Goal: Task Accomplishment & Management: Complete application form

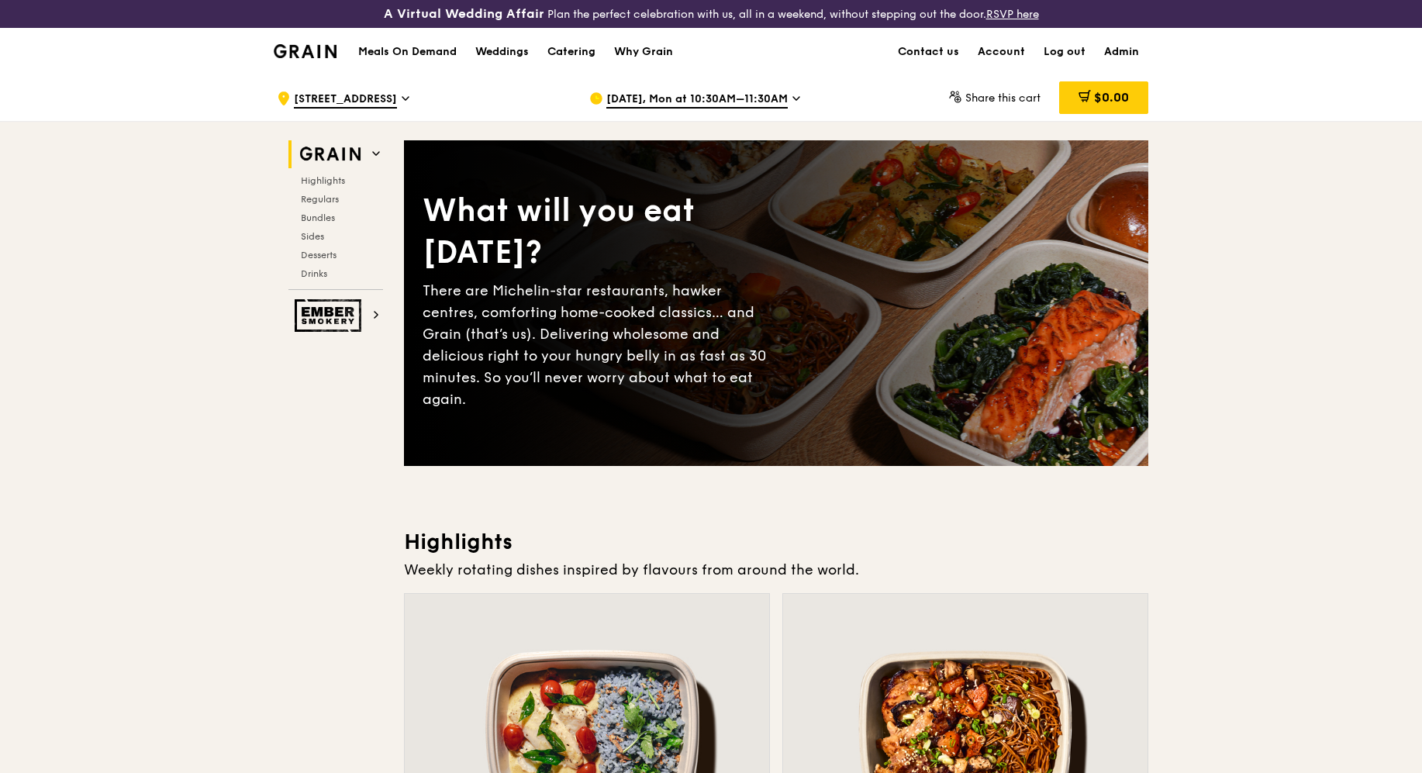
click at [668, 93] on span "Oct 6, Mon at 10:30AM–11:30AM" at bounding box center [696, 99] width 181 height 17
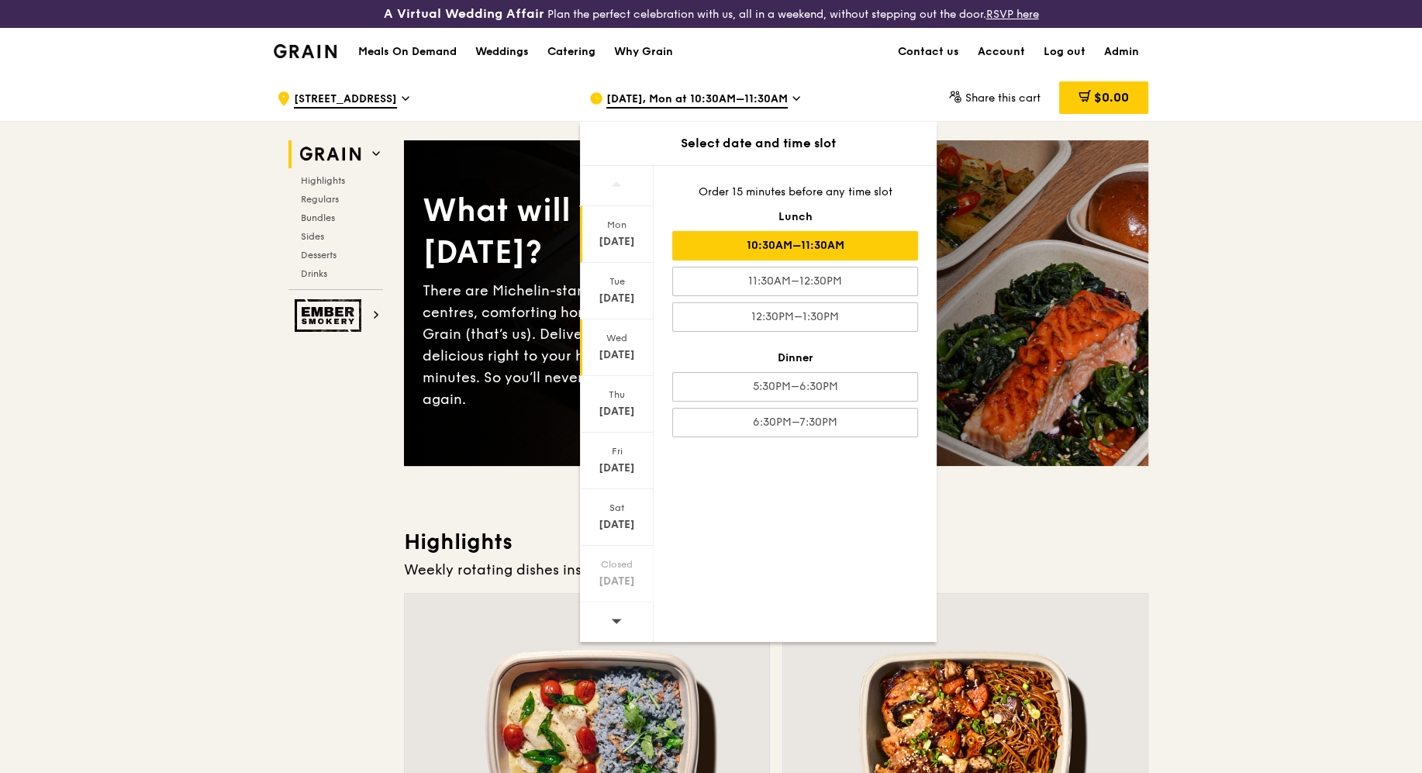
click at [630, 361] on div "Wed Oct 8" at bounding box center [617, 347] width 74 height 57
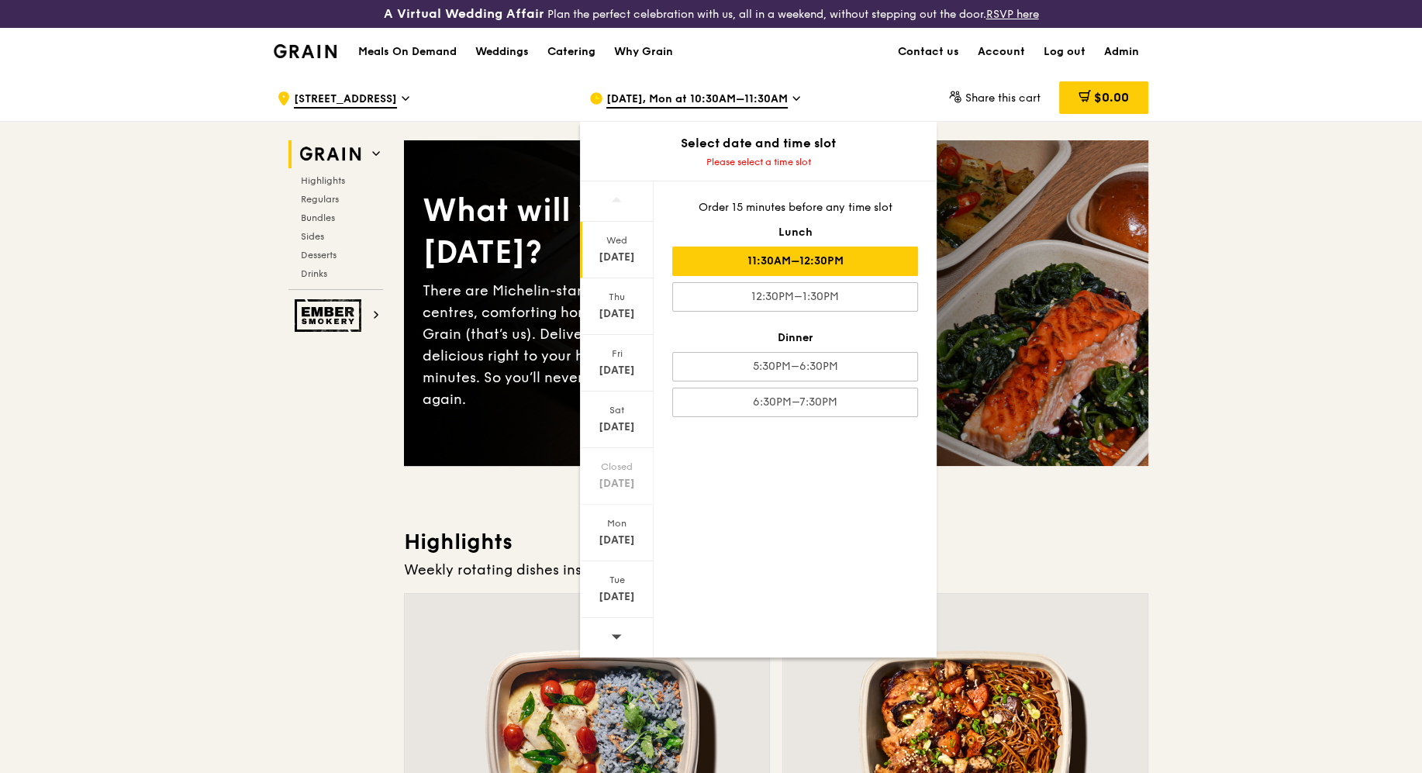
click at [883, 268] on div "11:30AM–12:30PM" at bounding box center [795, 261] width 246 height 29
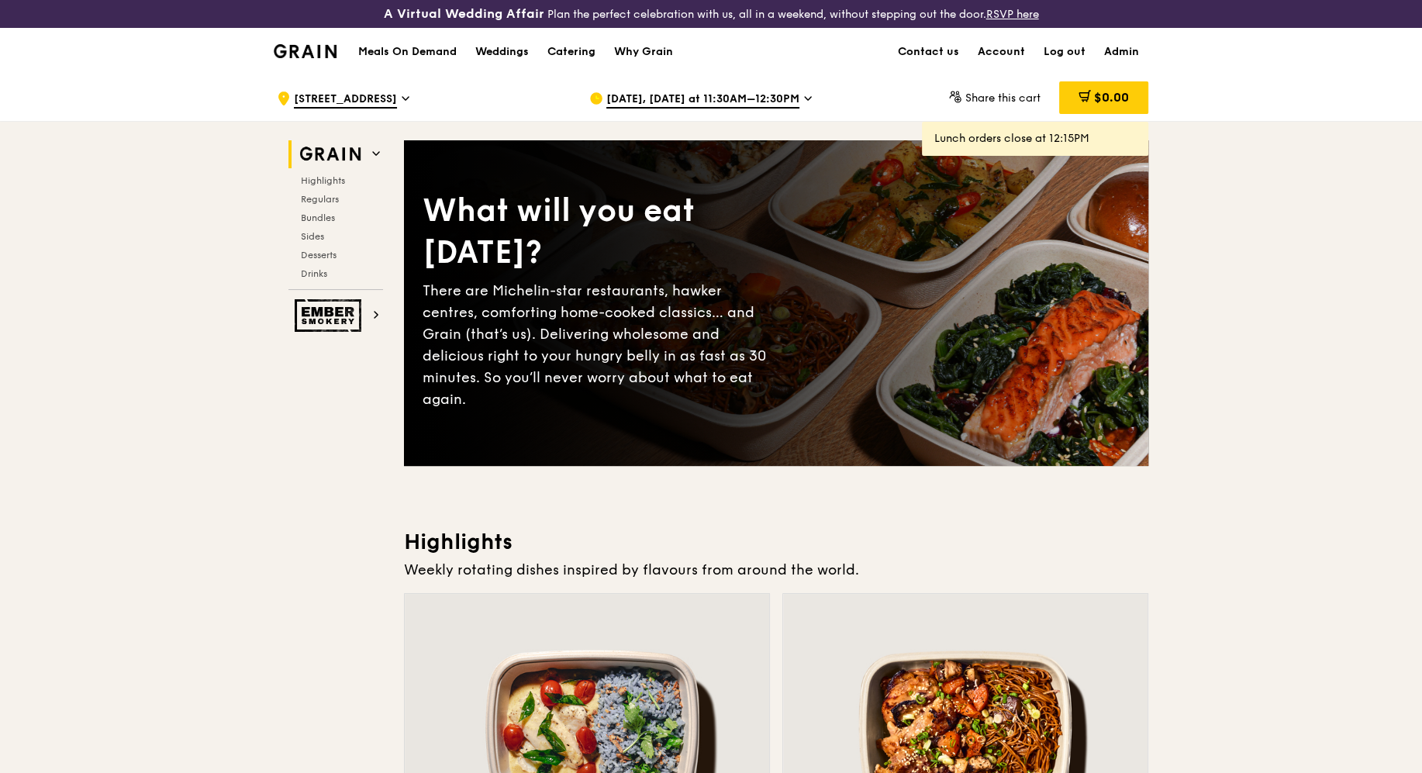
click at [673, 102] on span "Oct 8, Today at 11:30AM–12:30PM" at bounding box center [702, 99] width 193 height 17
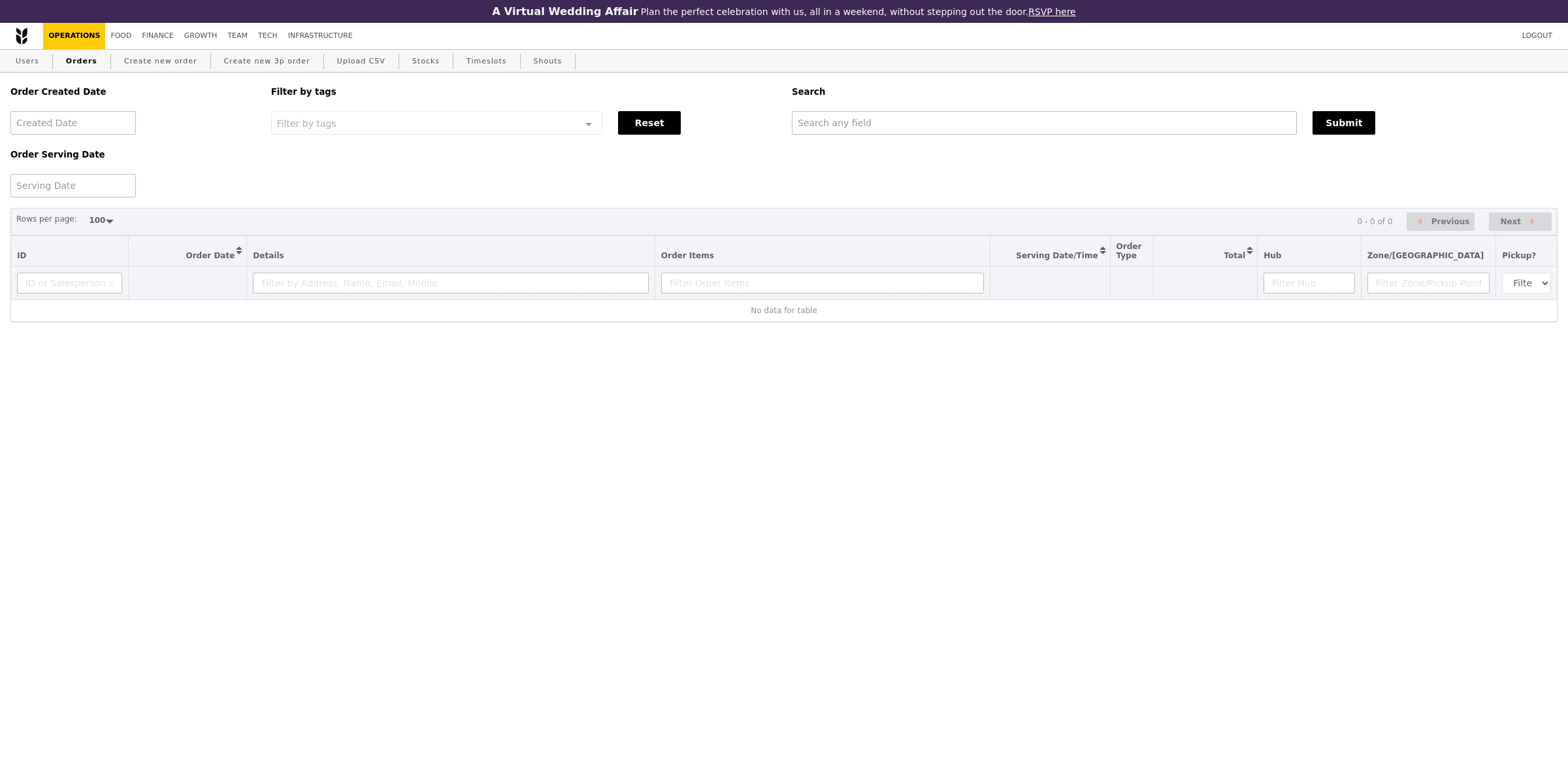
select select "100"
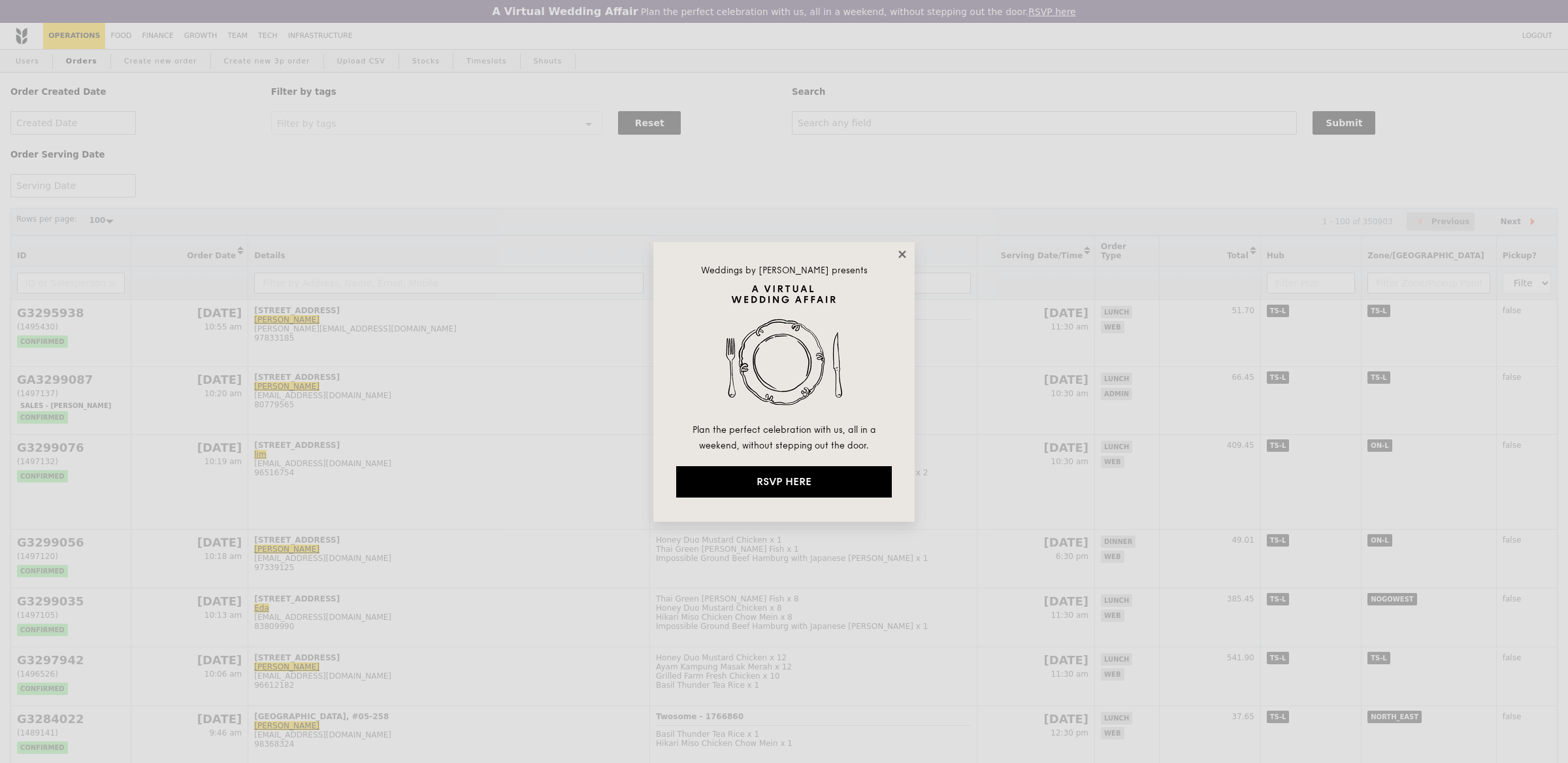
click at [903, 249] on icon at bounding box center [902, 255] width 12 height 12
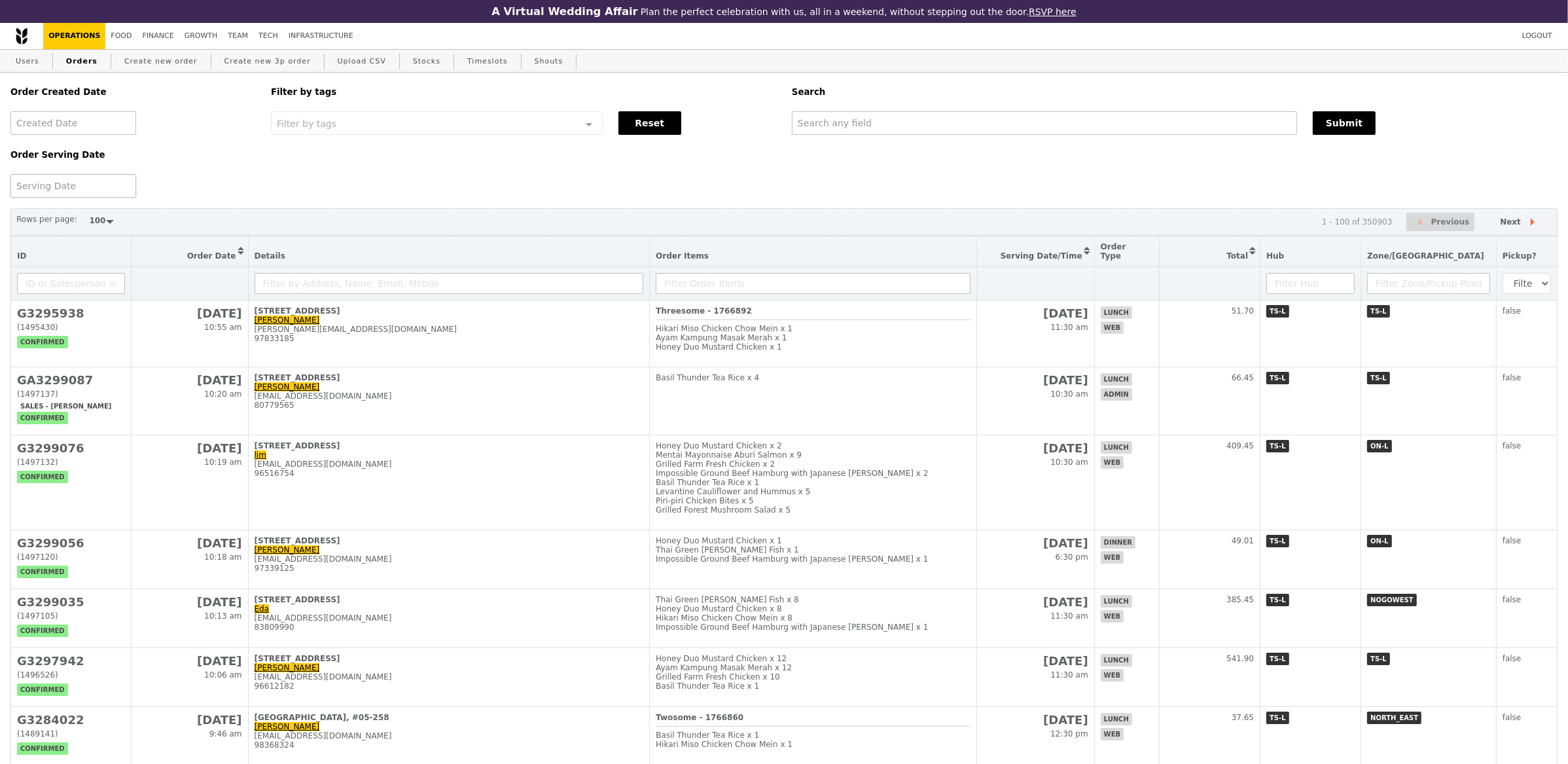
click at [74, 187] on div at bounding box center [73, 186] width 126 height 24
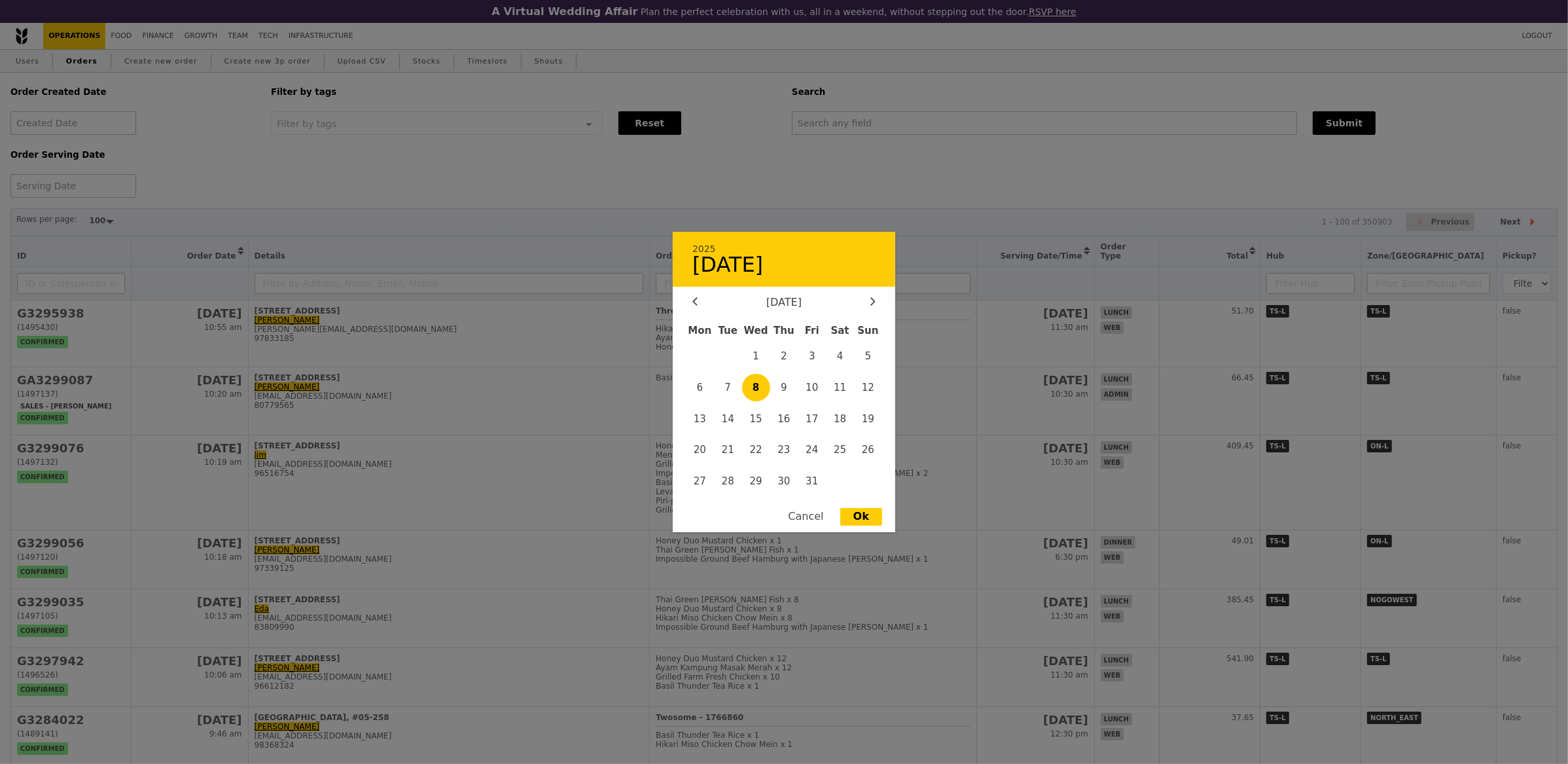
click at [756, 393] on span "8" at bounding box center [755, 387] width 28 height 28
type input "8 Oct 2025"
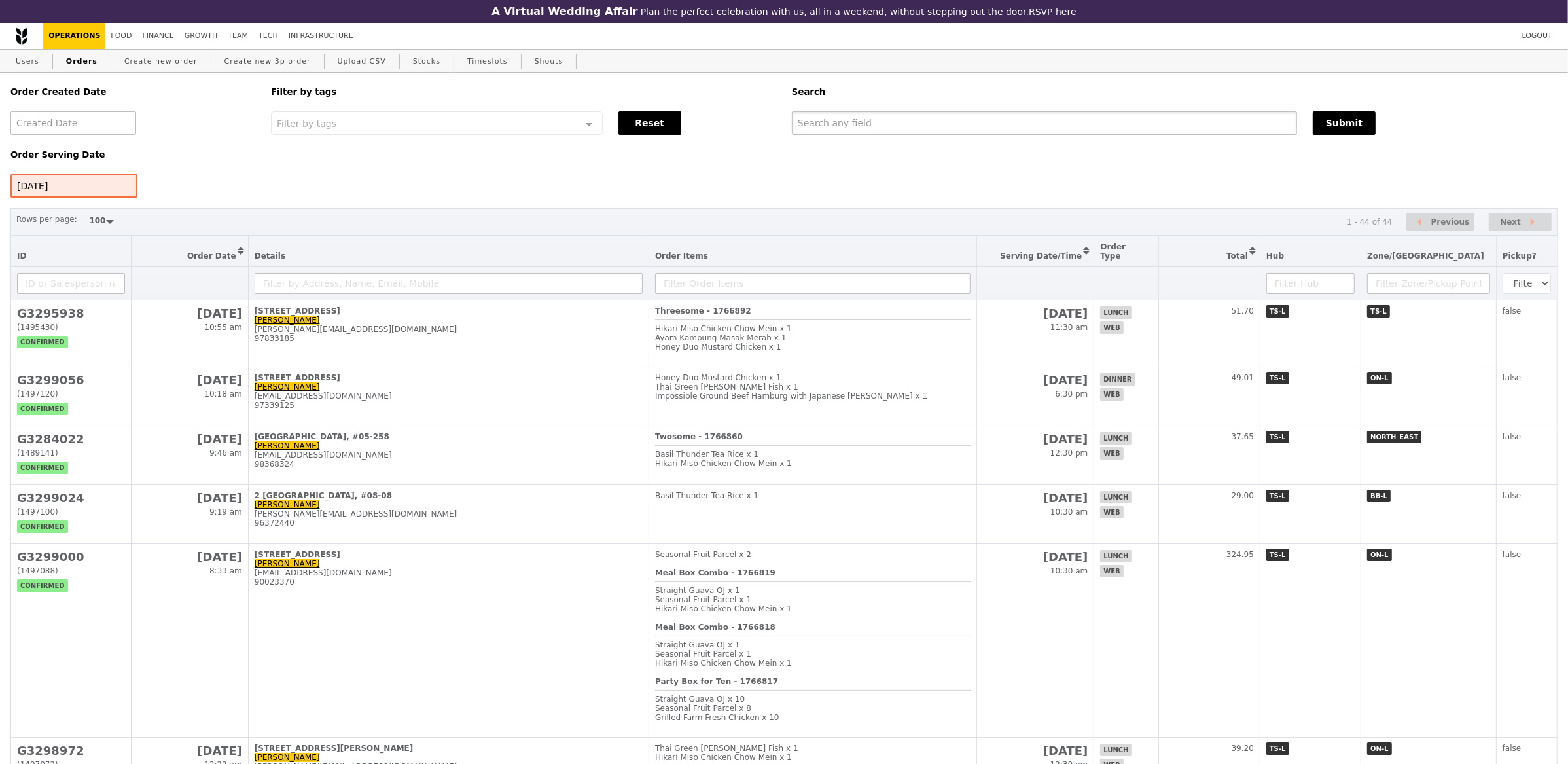
click at [823, 120] on input "text" at bounding box center [1044, 123] width 506 height 24
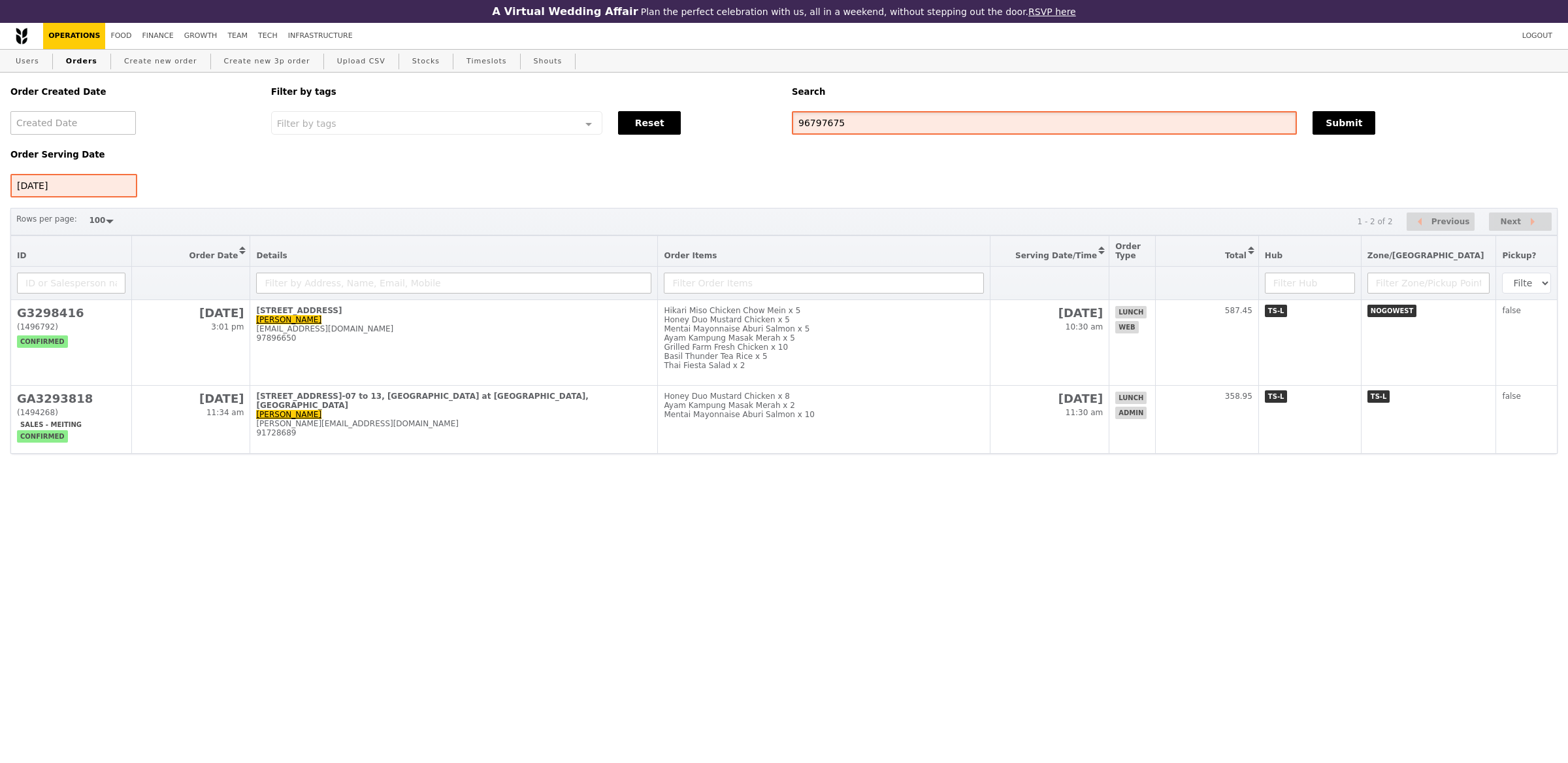
type input "96797675"
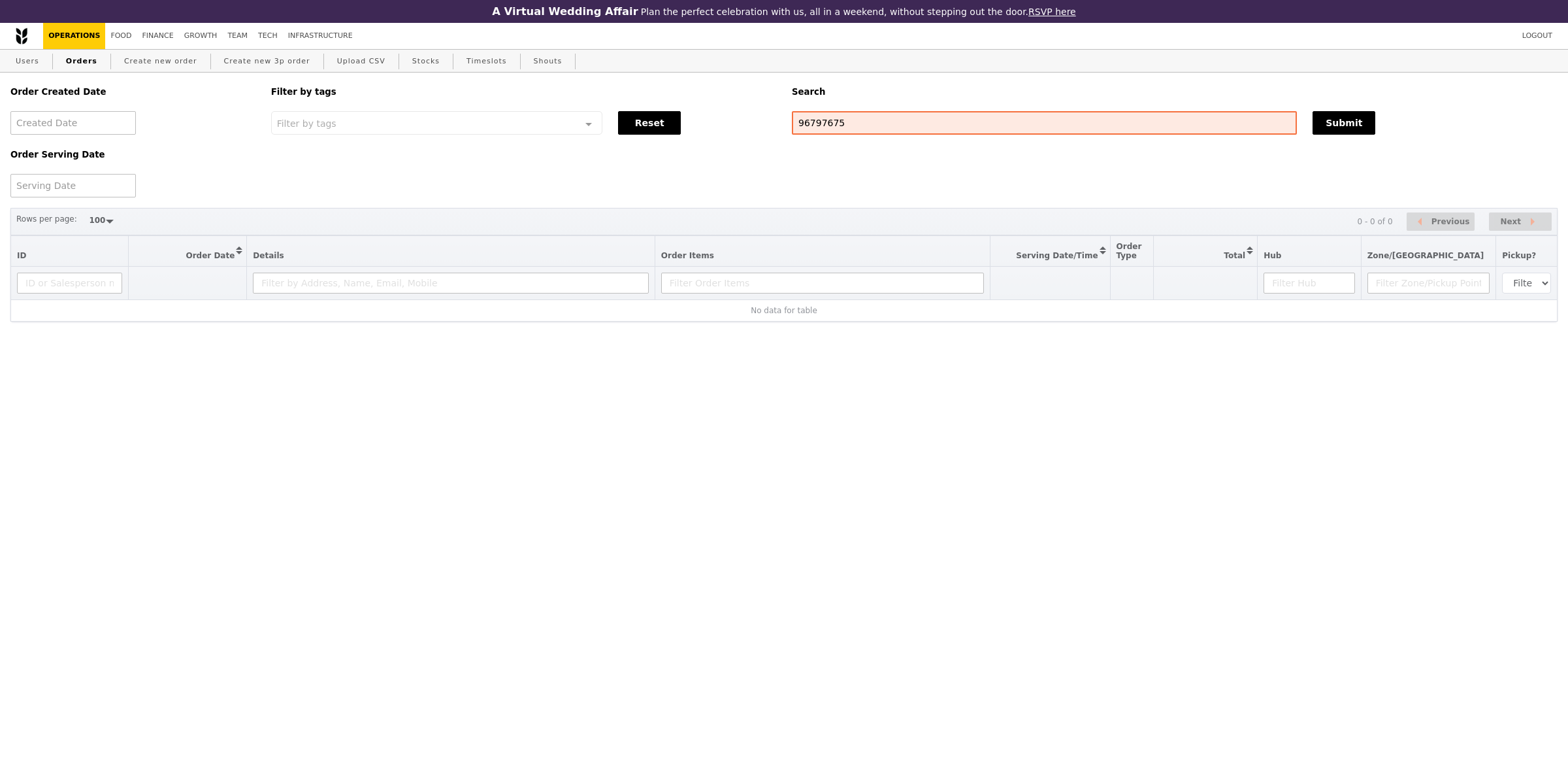
select select "100"
click at [799, 119] on input "96797675" at bounding box center [1044, 123] width 505 height 24
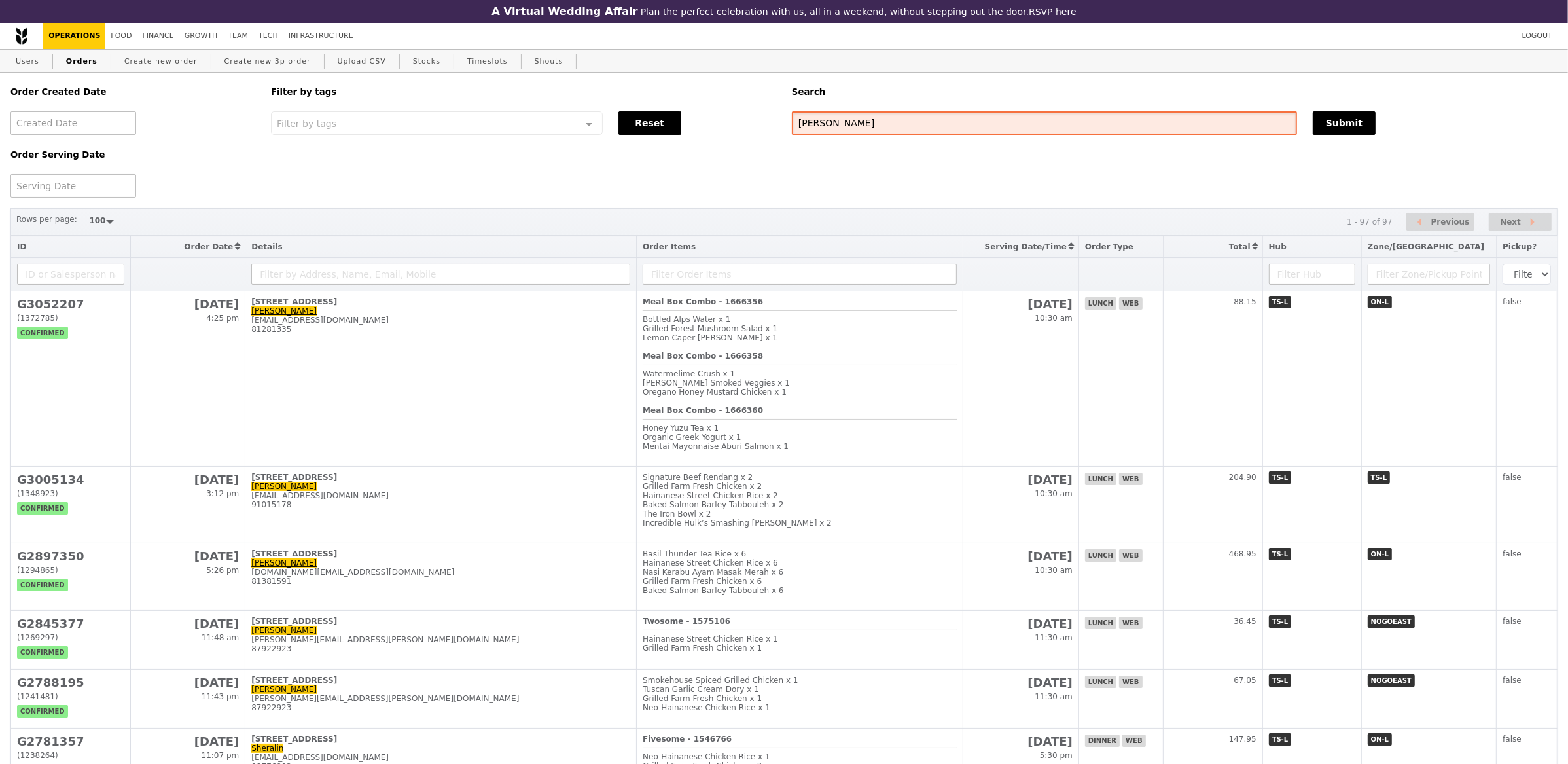
click at [842, 121] on input "anand" at bounding box center [1044, 123] width 506 height 24
paste input "Ananath@amazon.com"
click at [806, 127] on input "Ananath@amazon.com" at bounding box center [1044, 123] width 506 height 24
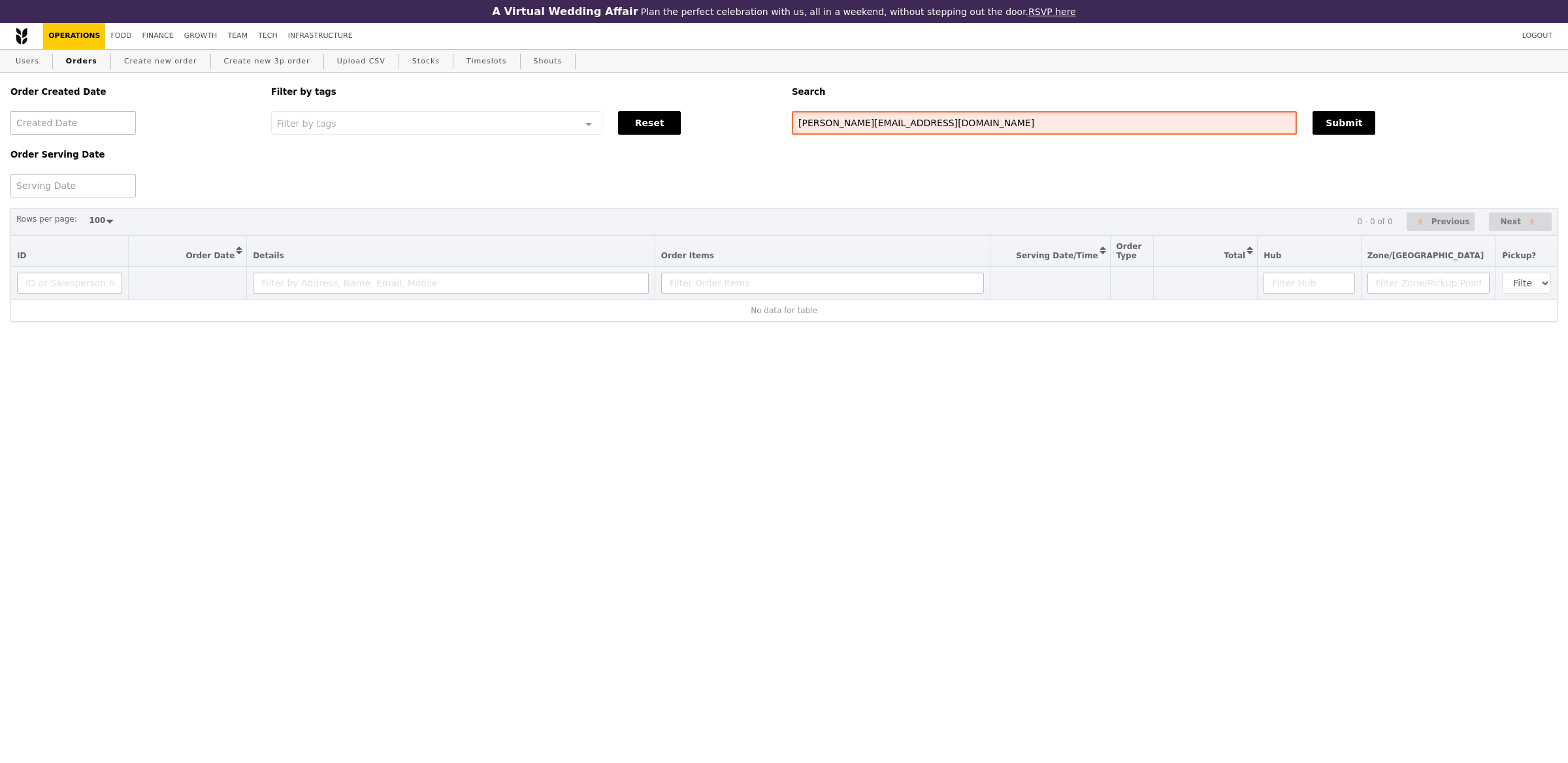
type input "[PERSON_NAME][EMAIL_ADDRESS][DOMAIN_NAME]"
click at [842, 128] on input "[PERSON_NAME][EMAIL_ADDRESS][DOMAIN_NAME]" at bounding box center [1044, 123] width 505 height 24
click at [12, 51] on link "Users" at bounding box center [27, 62] width 34 height 24
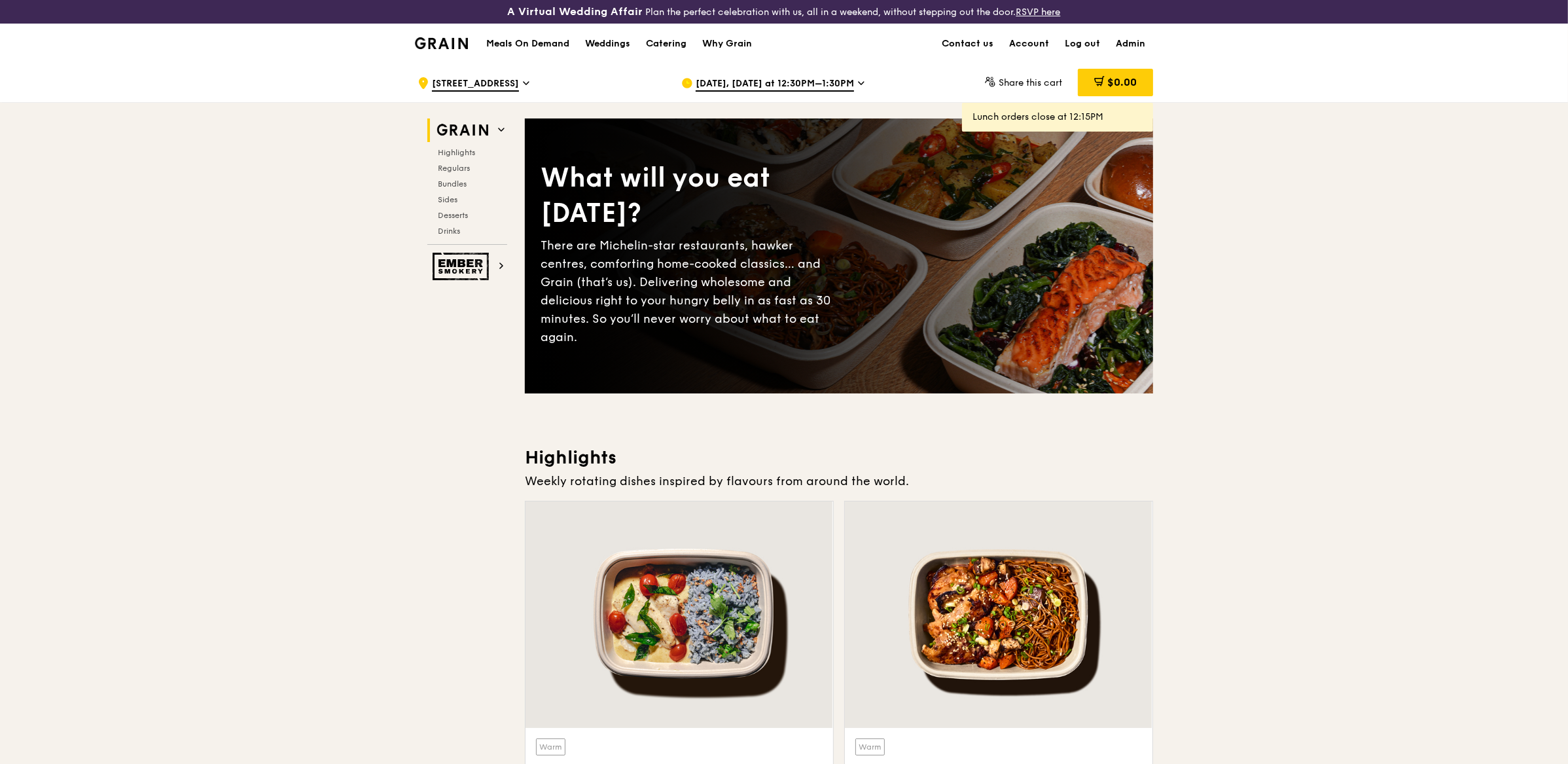
click at [787, 95] on div "[DATE], [DATE] at 12:30PM–1:30PM" at bounding box center [803, 83] width 243 height 40
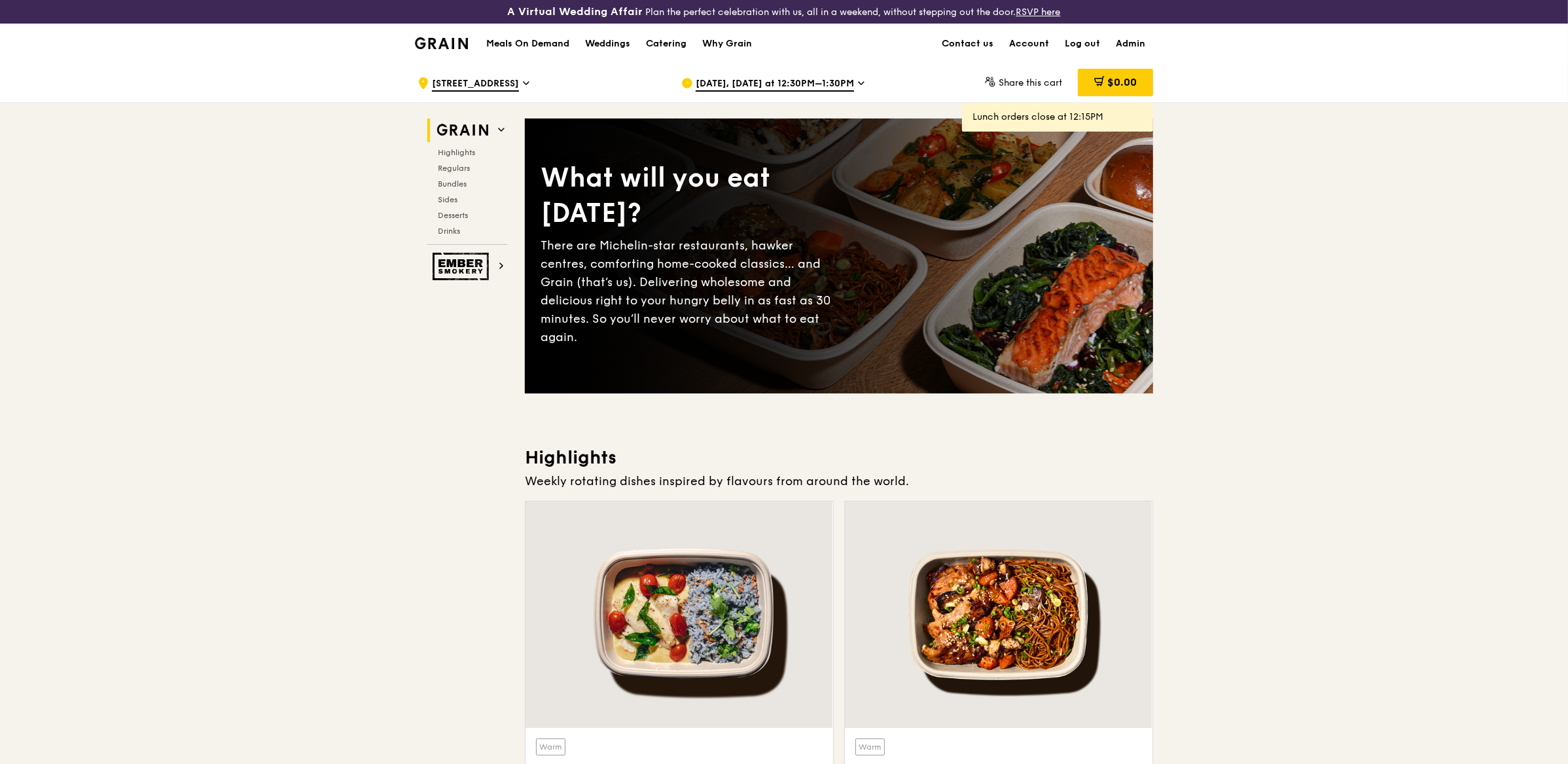
scroll to position [459, 0]
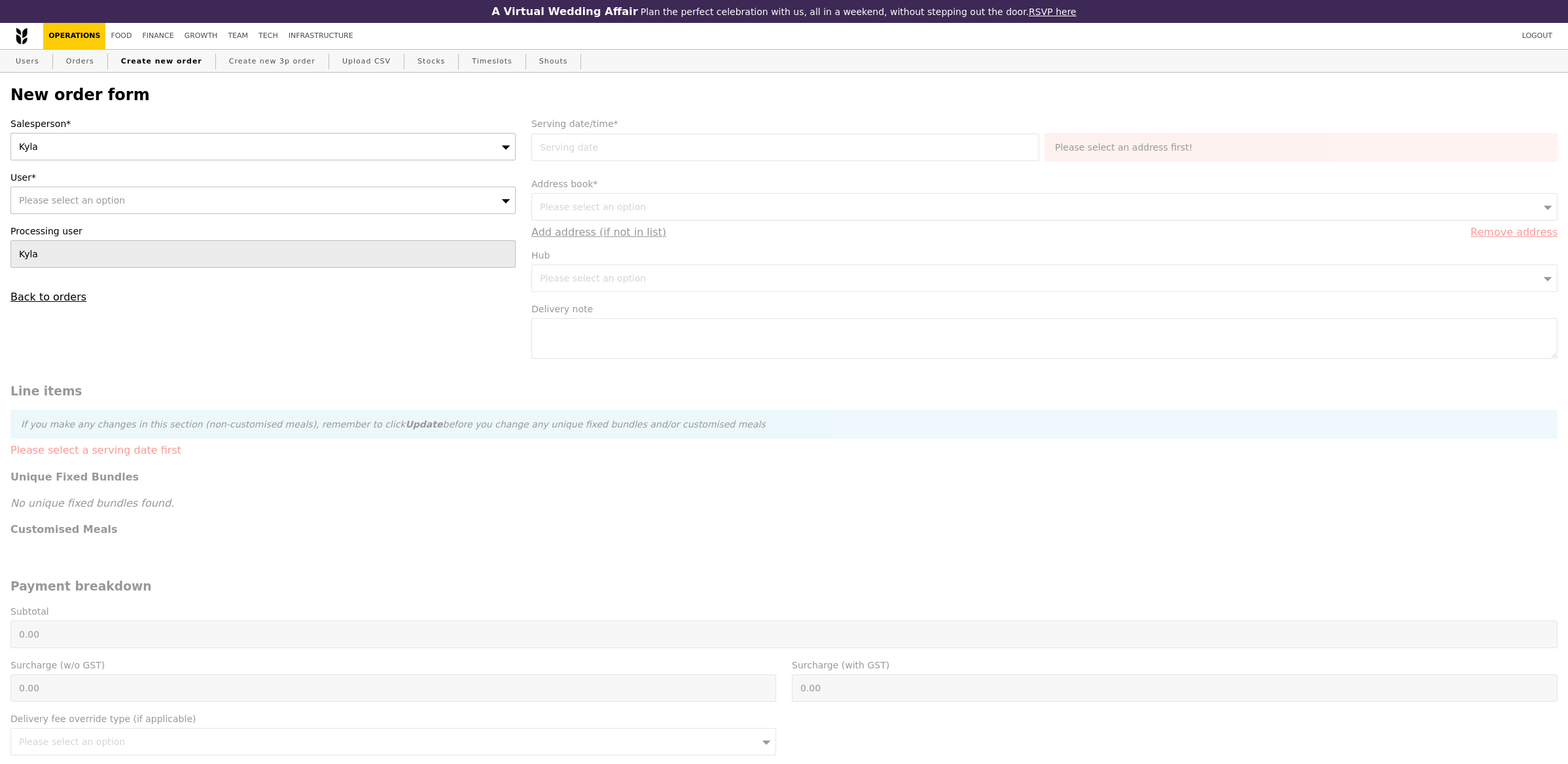
click at [117, 222] on div "Salesperson* Kyla User* Please select an option Processing user Kyla Back to or…" at bounding box center [262, 210] width 521 height 186
click at [128, 206] on div "Please select an option" at bounding box center [262, 200] width 506 height 28
type input "[PERSON_NAME][EMAIL_ADDRESS][DOMAIN_NAME]"
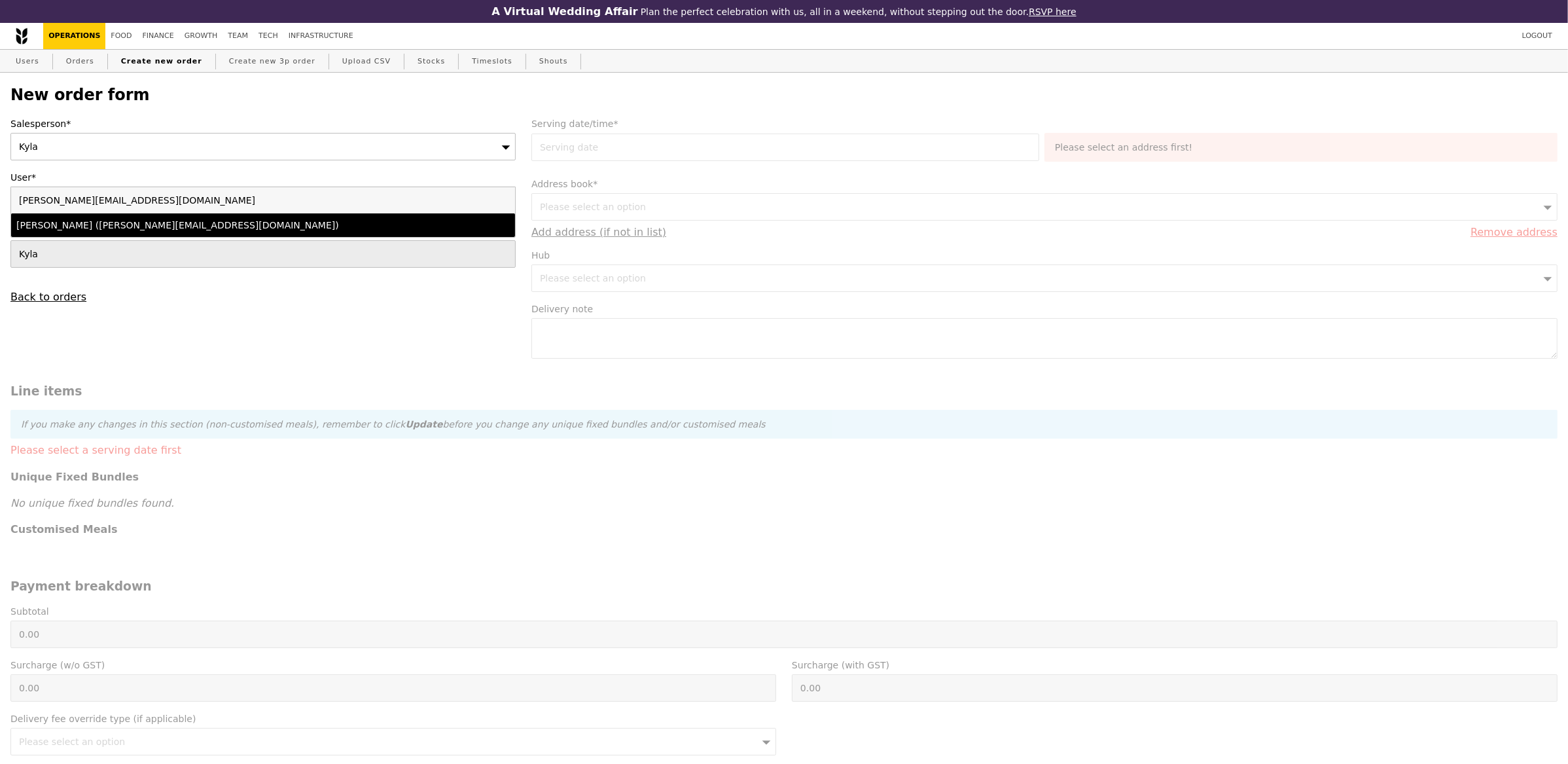
click at [125, 231] on div "Anand (ananath@amazon.com)" at bounding box center [201, 225] width 370 height 14
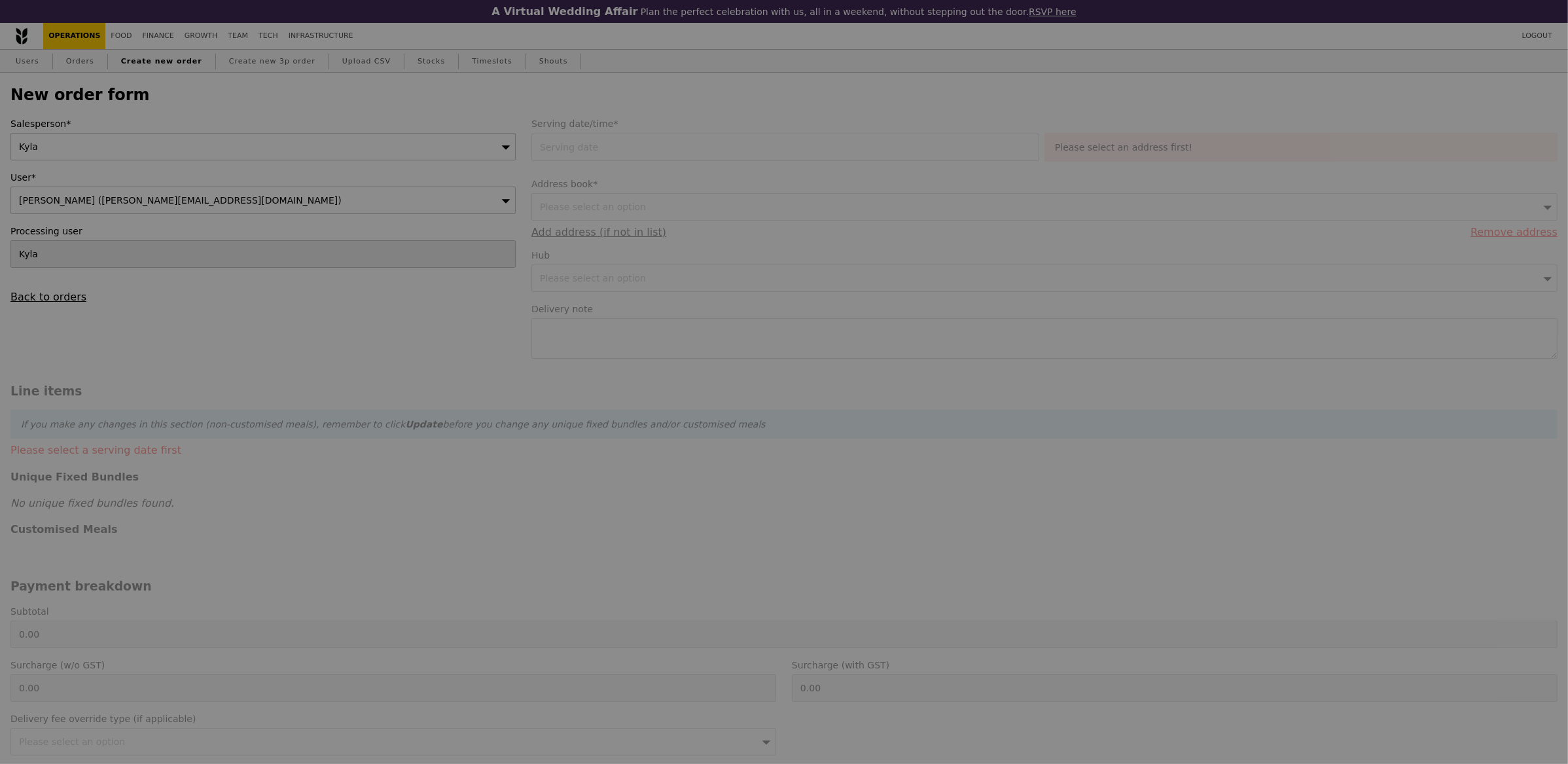
type input "Confirm"
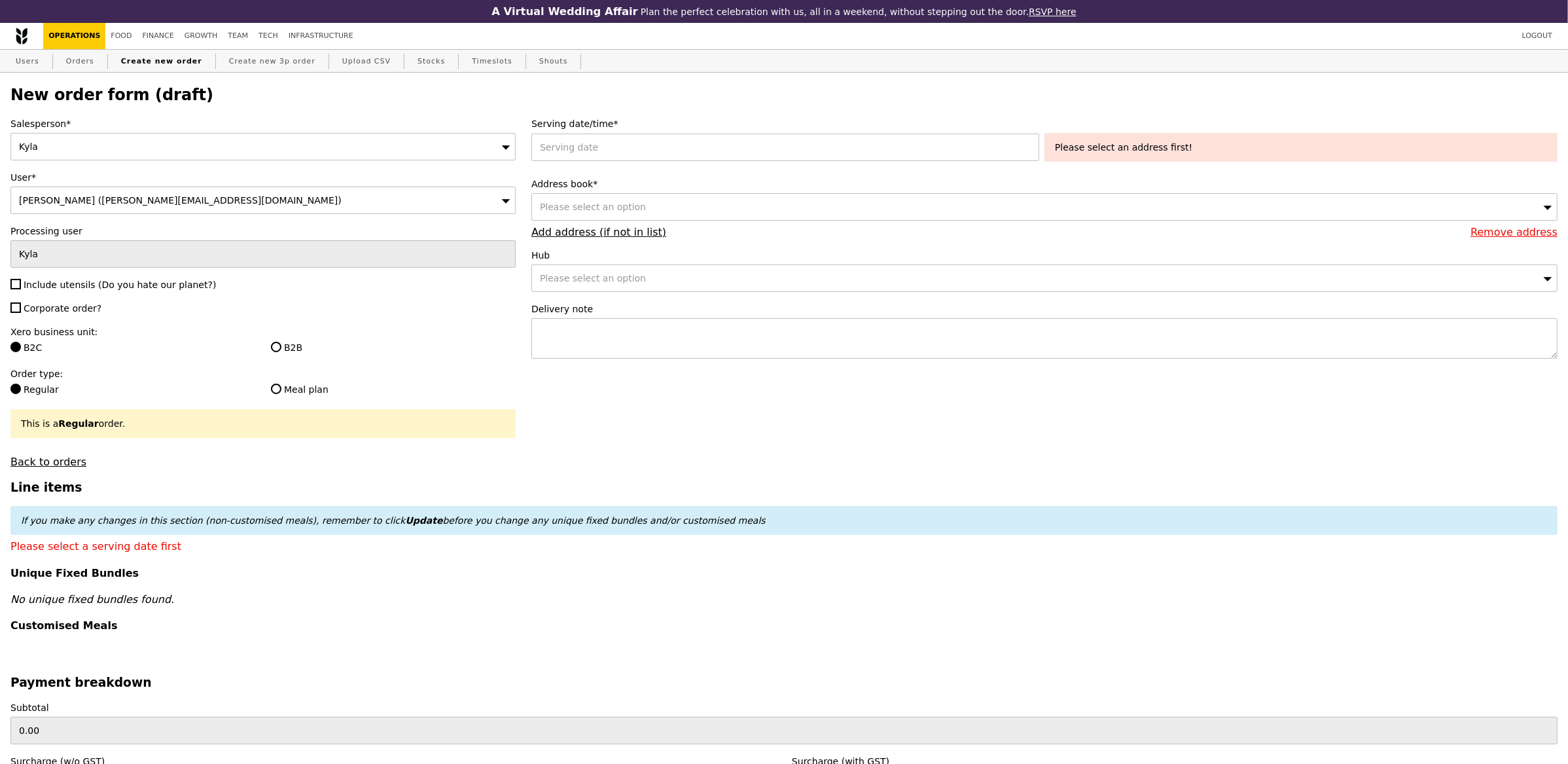
click at [100, 284] on span "Include utensils (Do you hate our planet?)" at bounding box center [120, 284] width 192 height 10
click at [21, 284] on input "Include utensils (Do you hate our planet?)" at bounding box center [15, 284] width 10 height 10
checkbox input "true"
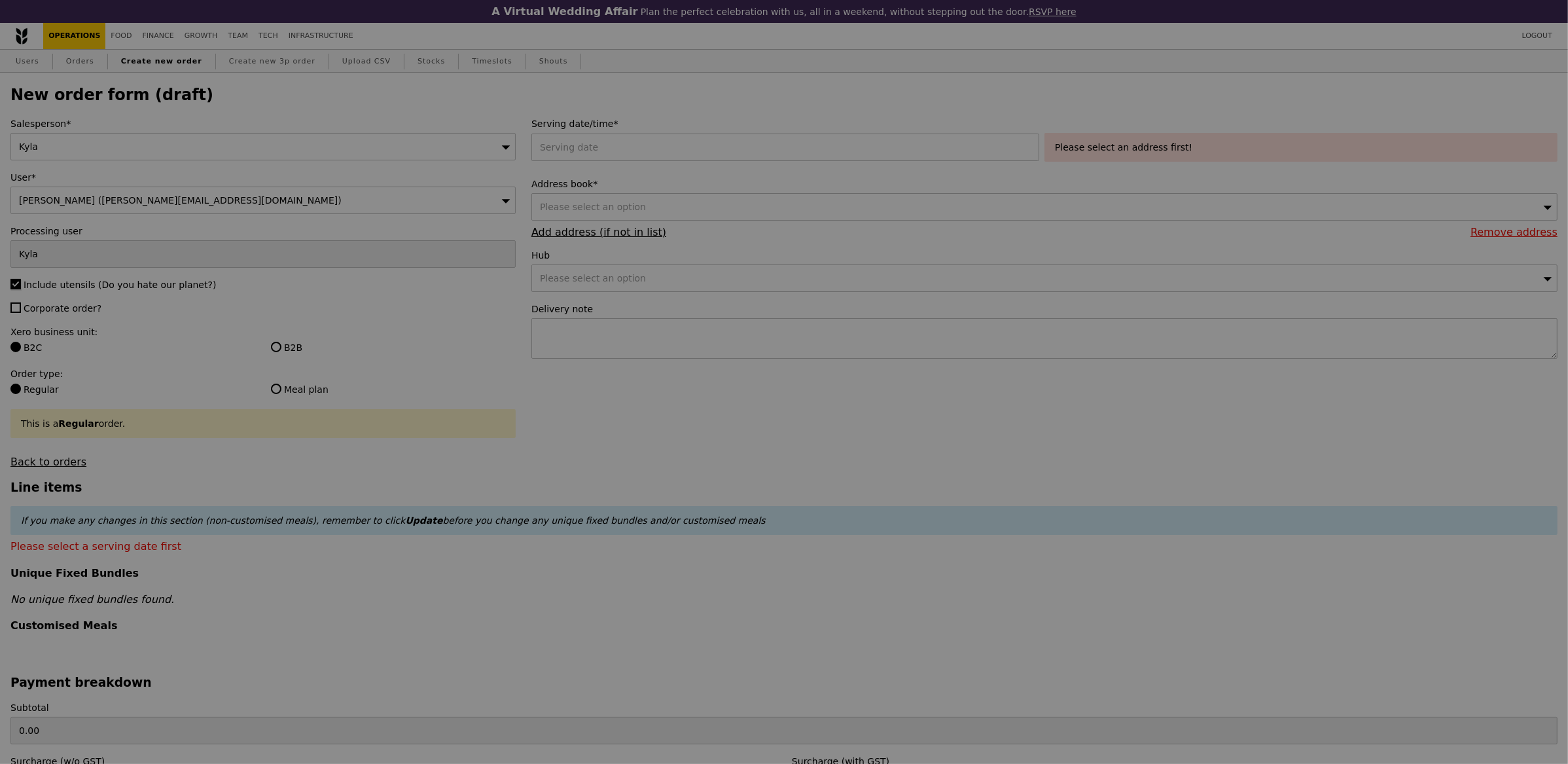
type input "Confirm"
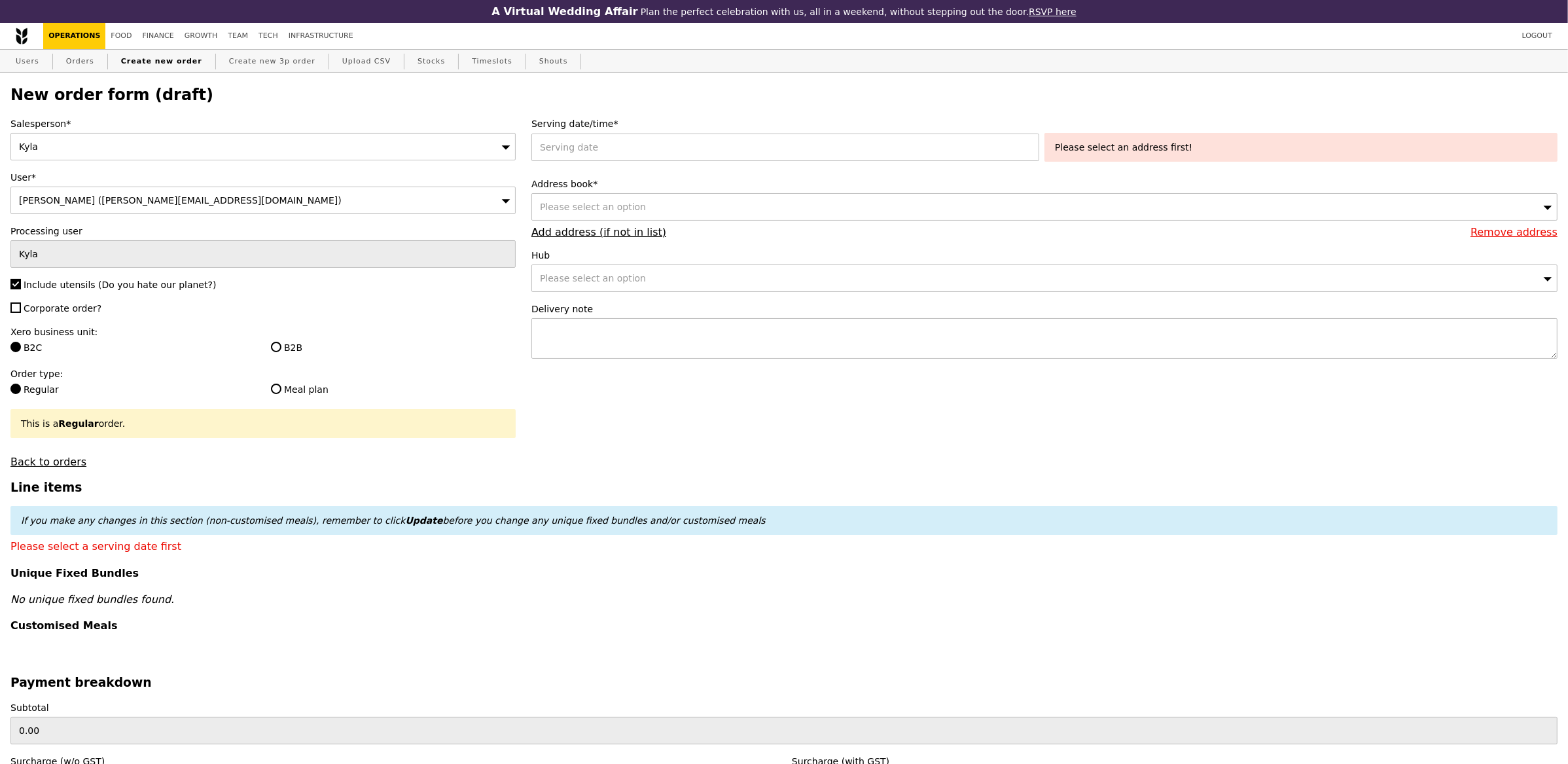
click at [79, 317] on div "Salesperson* Kyla User* Anand (ananath@amazon.com) Processing user Kyla Include…" at bounding box center [262, 293] width 521 height 351
click at [83, 311] on span "Corporate order?" at bounding box center [62, 308] width 78 height 10
click at [21, 311] on input "Corporate order?" at bounding box center [15, 307] width 10 height 10
checkbox input "true"
click at [116, 169] on div "Salesperson* Kyla User* Anand (ananath@amazon.com) Processing user Kyla Include…" at bounding box center [262, 293] width 521 height 351
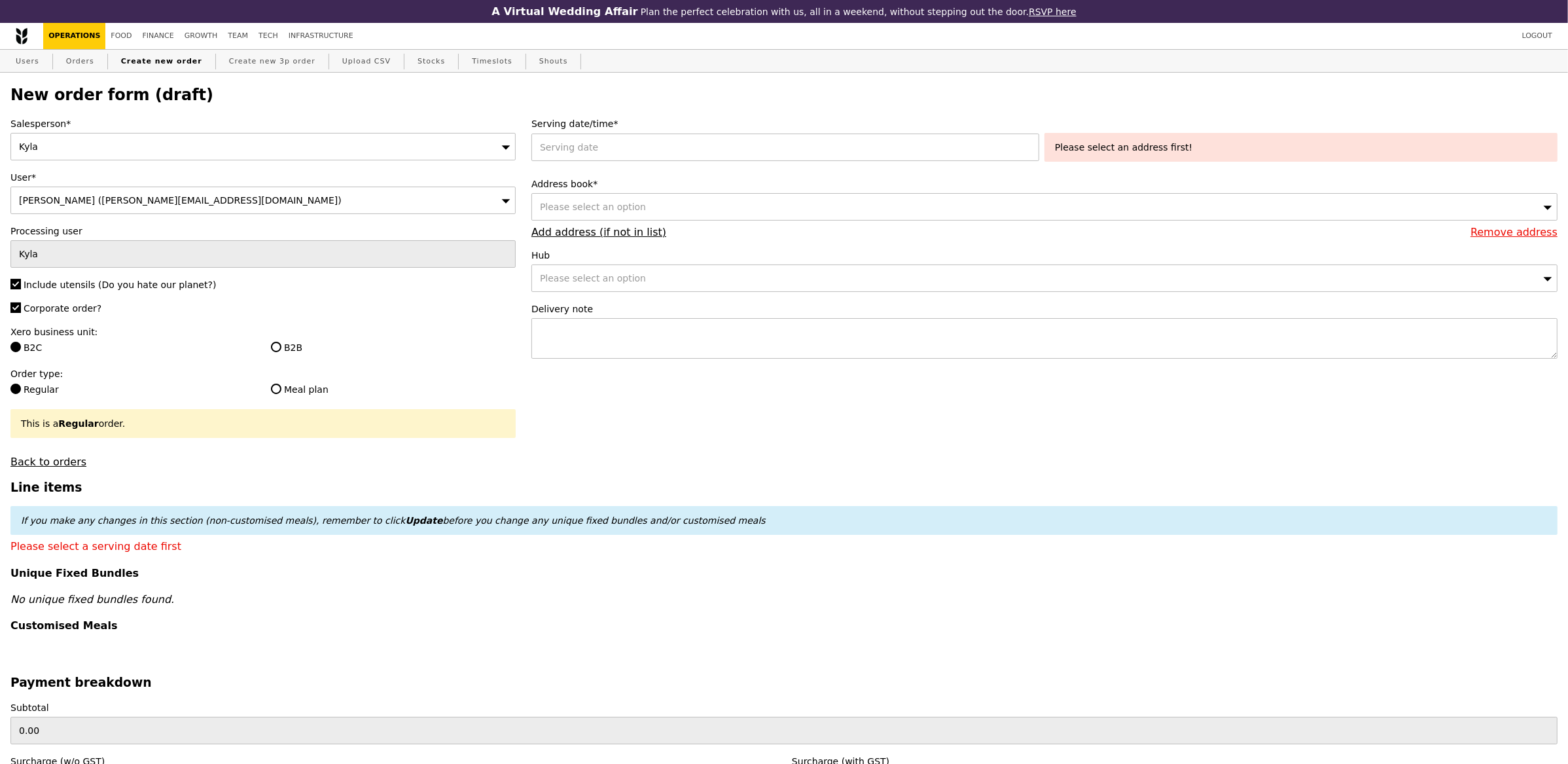
click at [127, 146] on div "Kyla" at bounding box center [262, 146] width 506 height 28
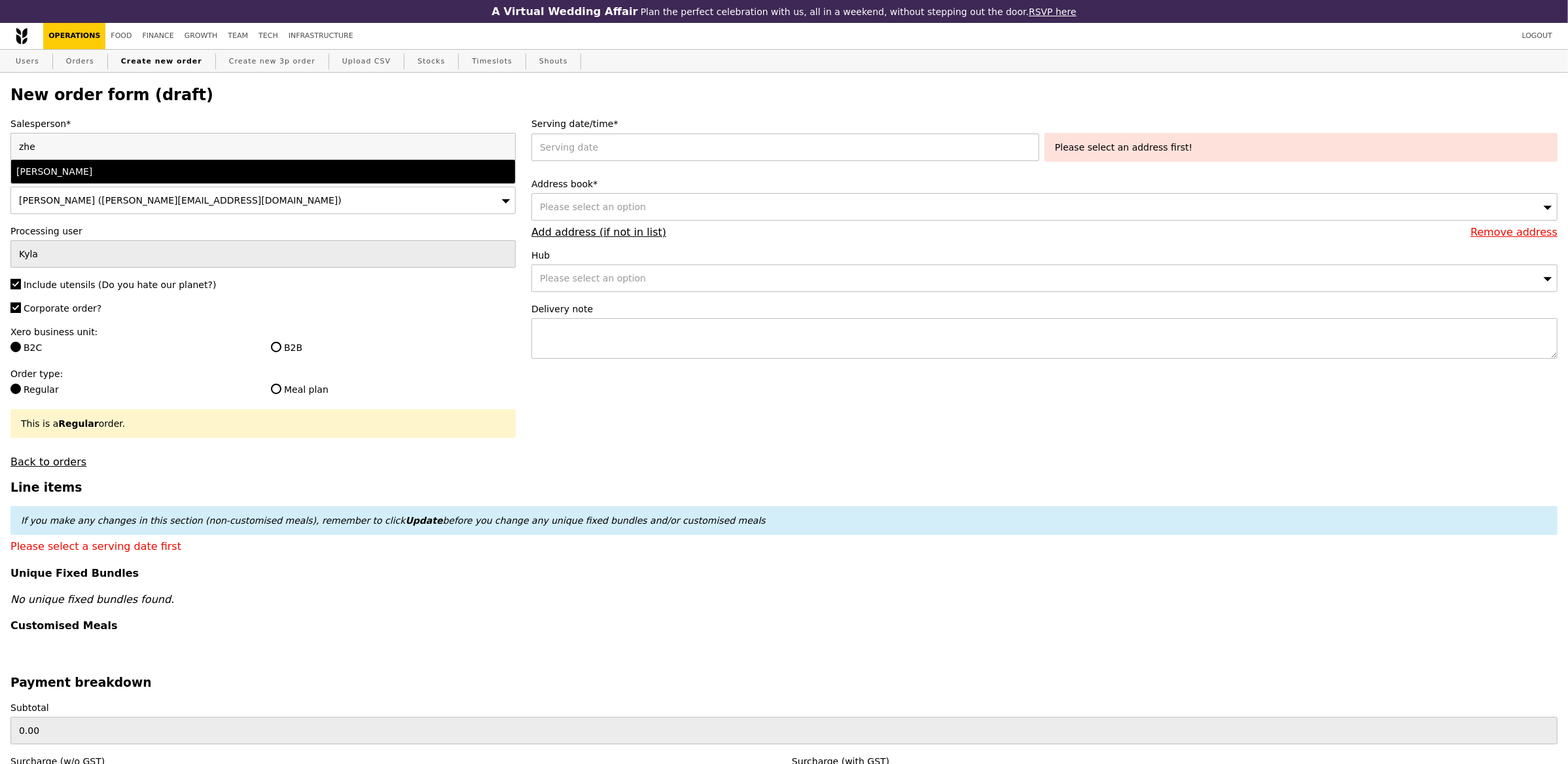
type input "zhe"
click at [118, 171] on div "[PERSON_NAME]" at bounding box center [201, 171] width 370 height 14
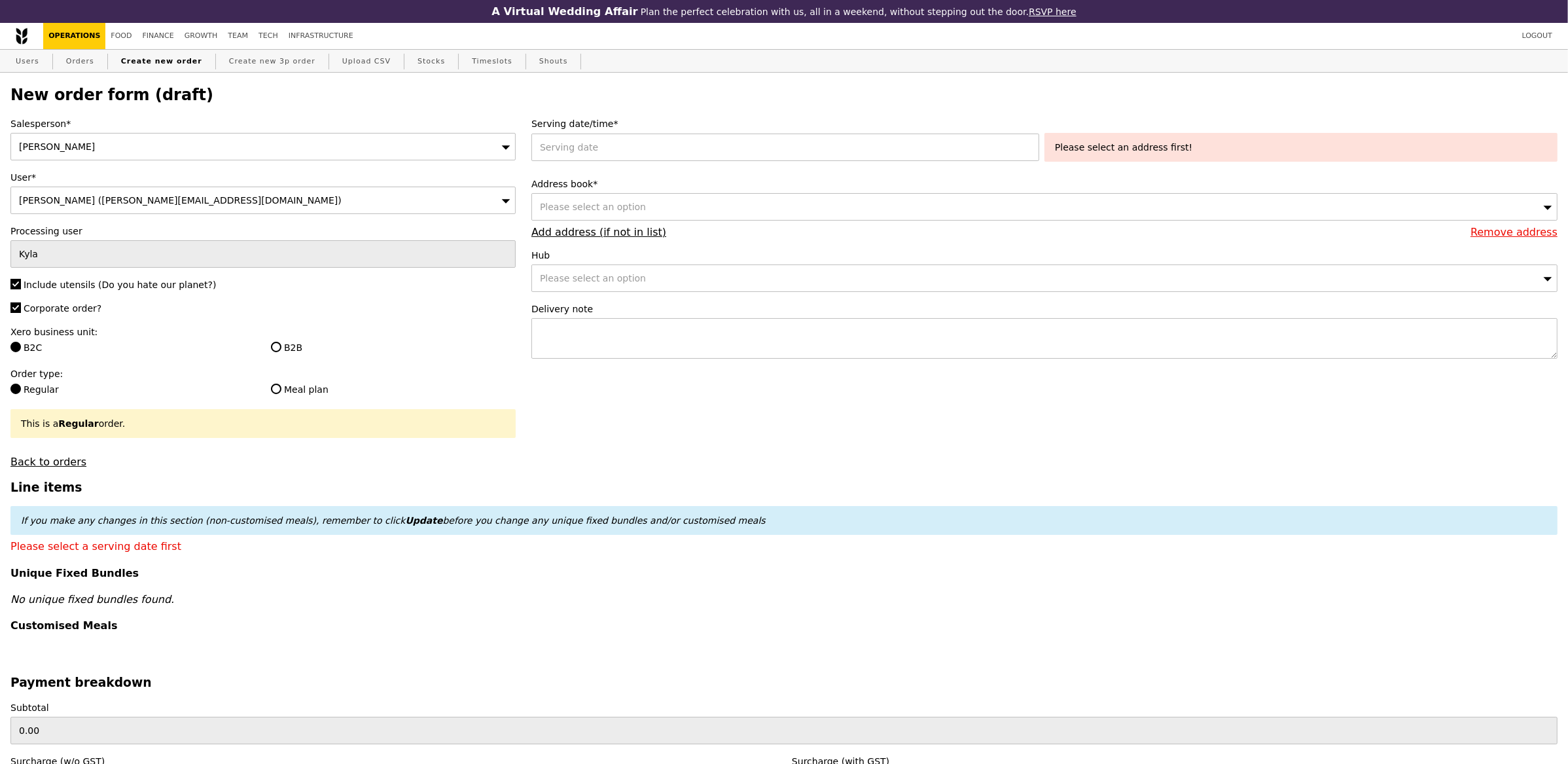
click at [126, 142] on div "[PERSON_NAME]" at bounding box center [262, 146] width 506 height 28
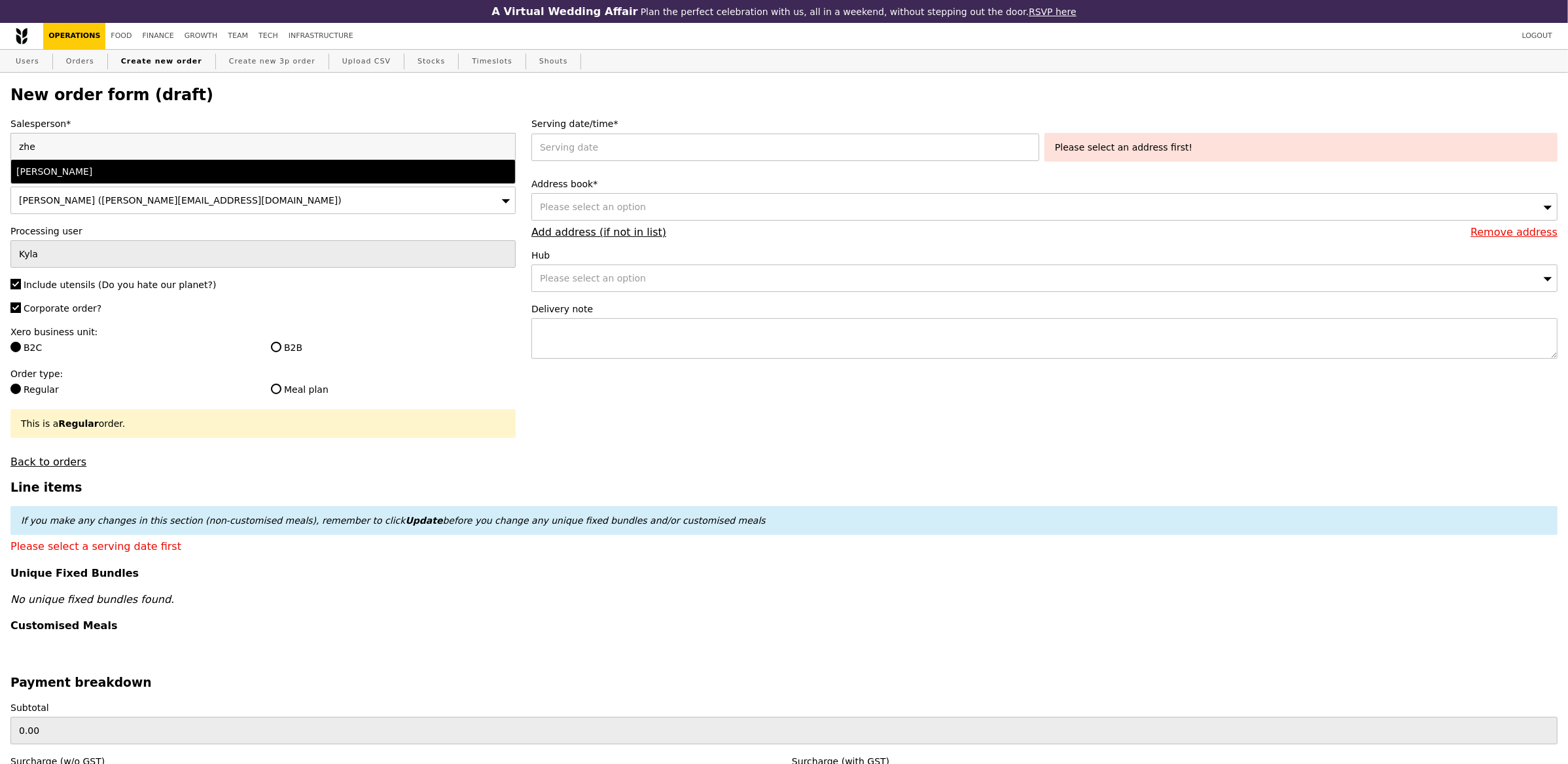
click at [114, 172] on div "[PERSON_NAME]" at bounding box center [201, 171] width 370 height 14
type input "Confirm"
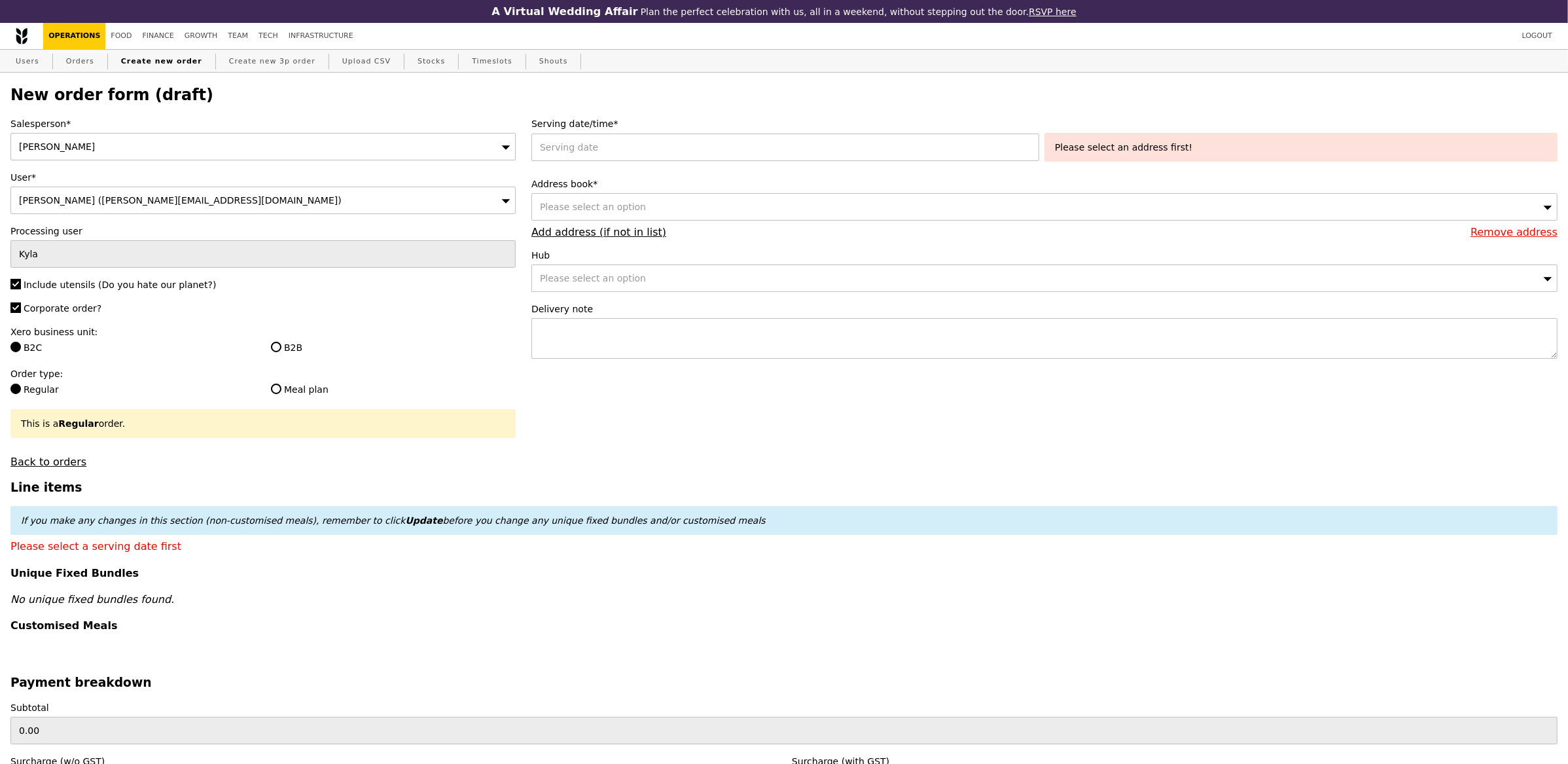
click at [267, 348] on div "B2B" at bounding box center [393, 349] width 261 height 16
click at [273, 349] on input "B2B" at bounding box center [276, 347] width 10 height 10
radio input "true"
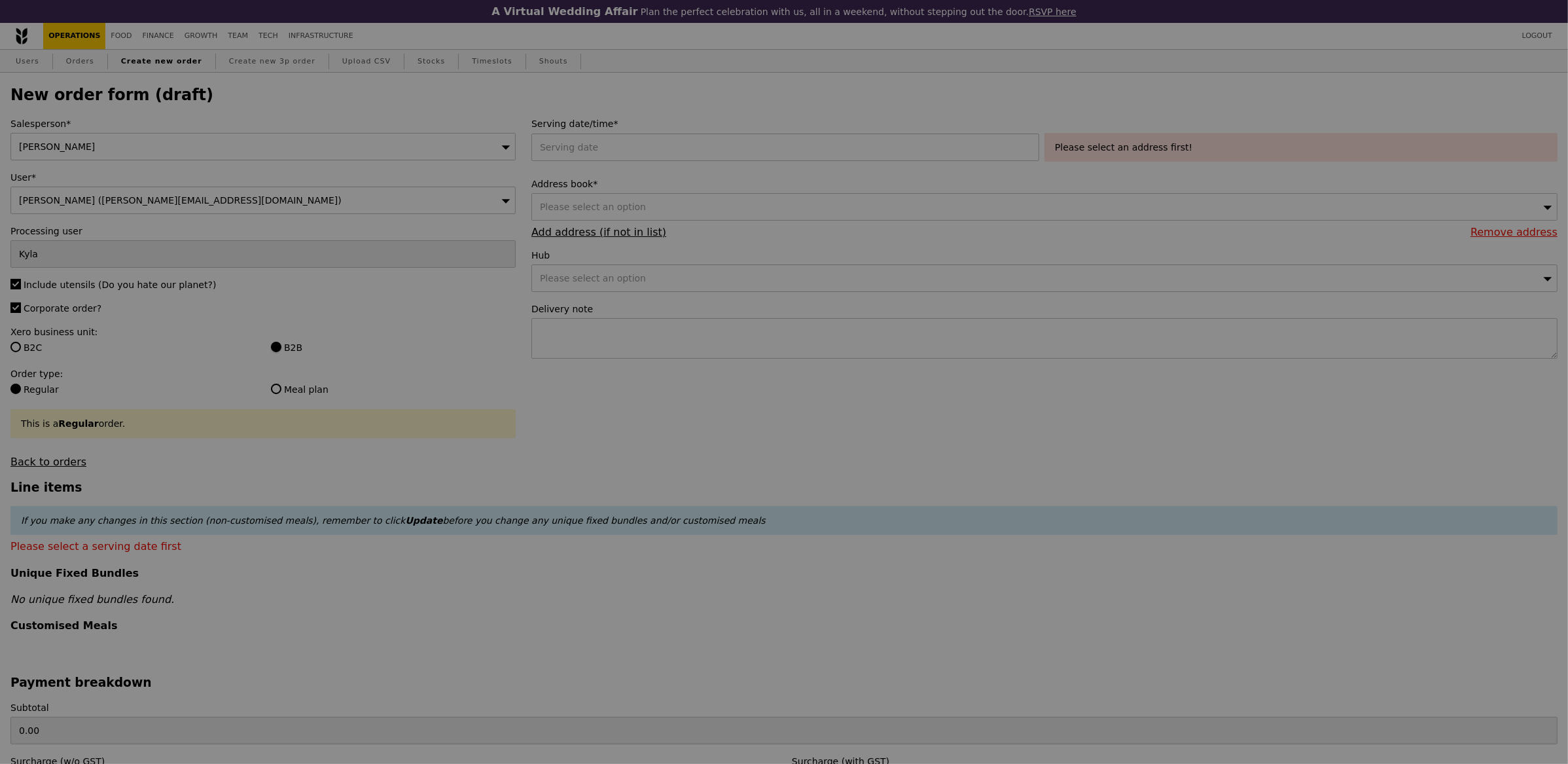
type input "Confirm"
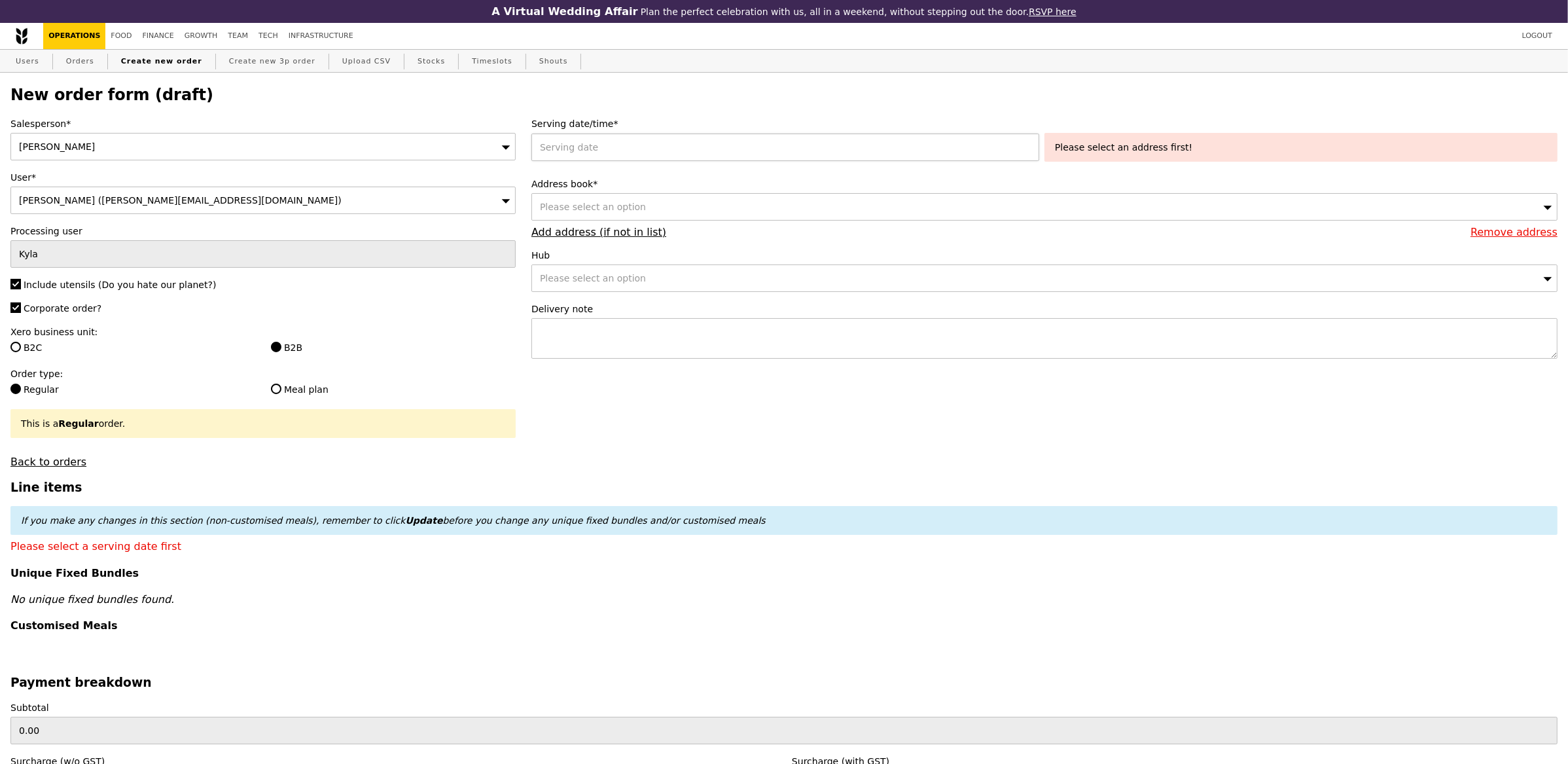
click at [690, 152] on div at bounding box center [788, 147] width 513 height 28
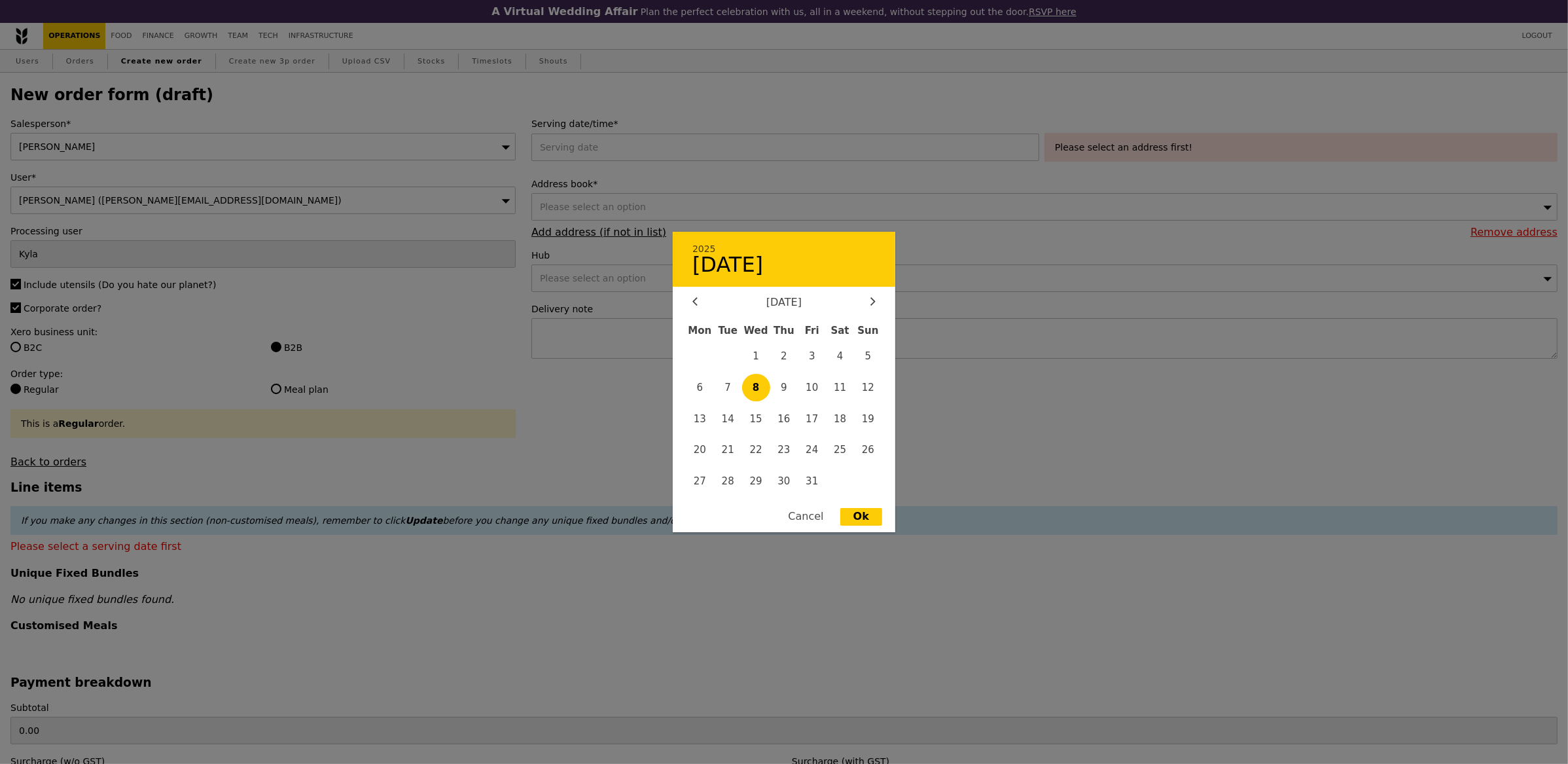
click at [755, 382] on span "8" at bounding box center [755, 387] width 28 height 28
type input "08 Oct 2025"
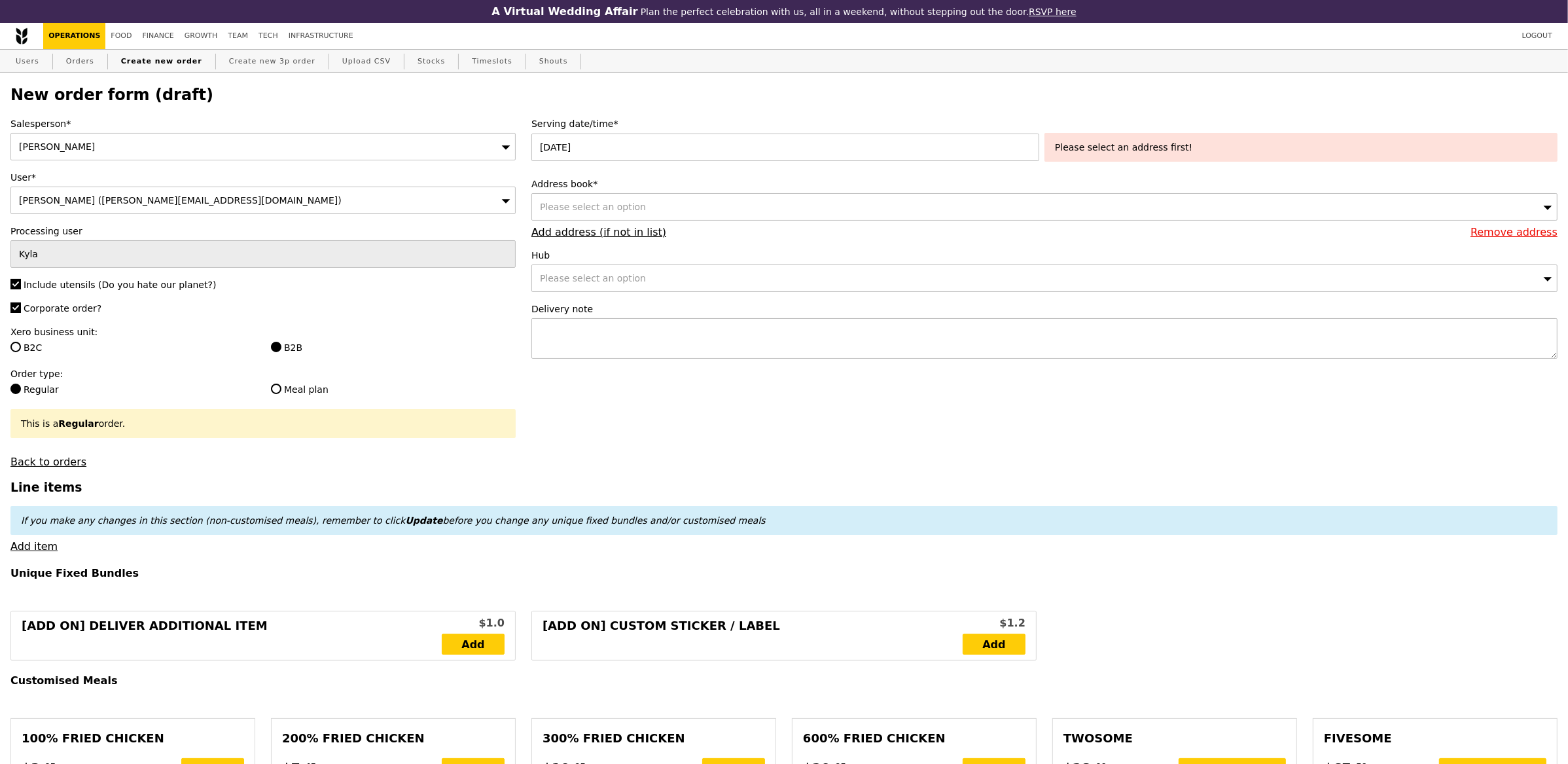
click at [646, 193] on div "Please select an option" at bounding box center [1045, 207] width 1026 height 28
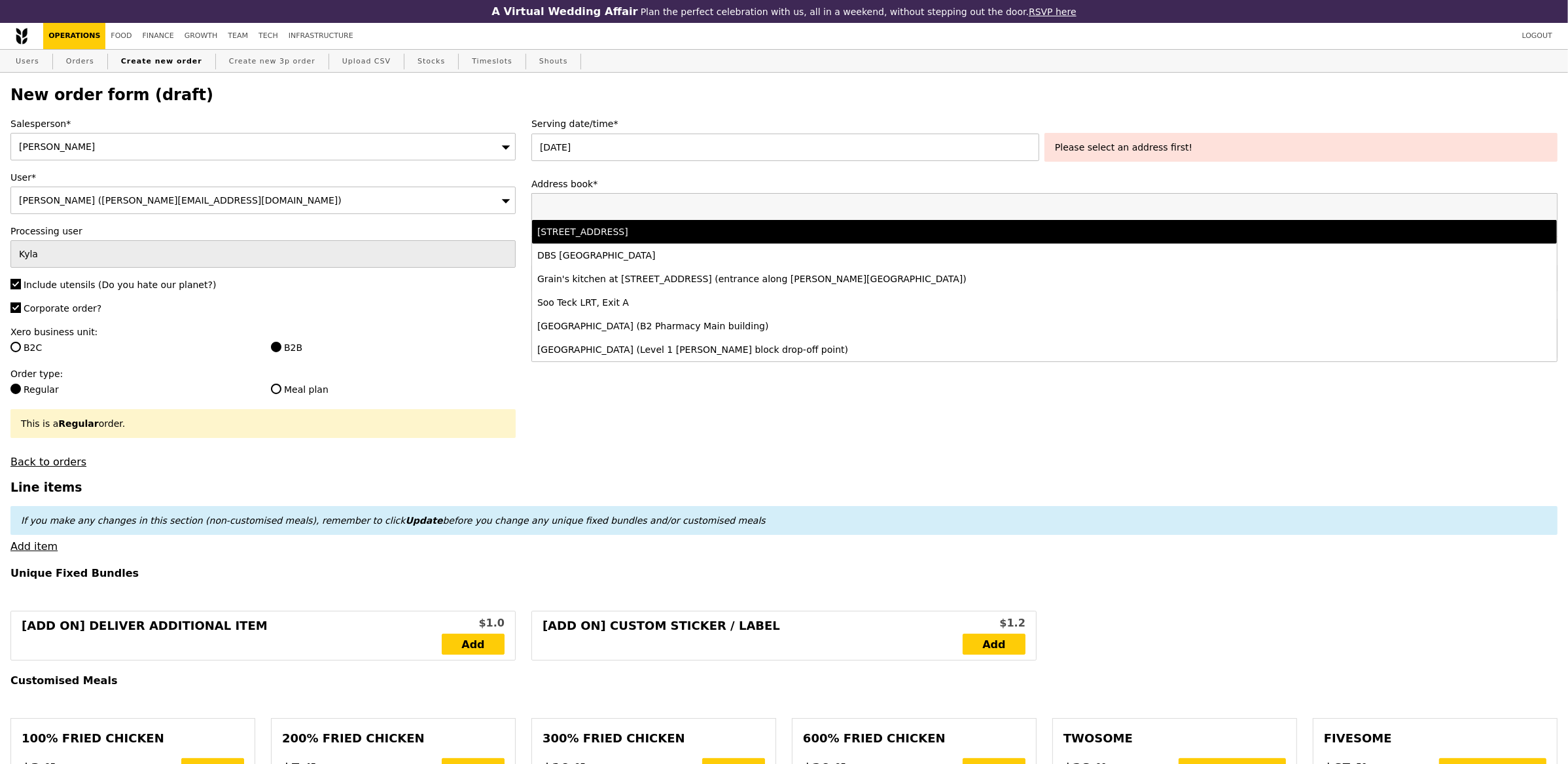
click at [649, 233] on div "2 Central Boulevard, #Level 2-, Singapore 018916" at bounding box center [918, 232] width 761 height 14
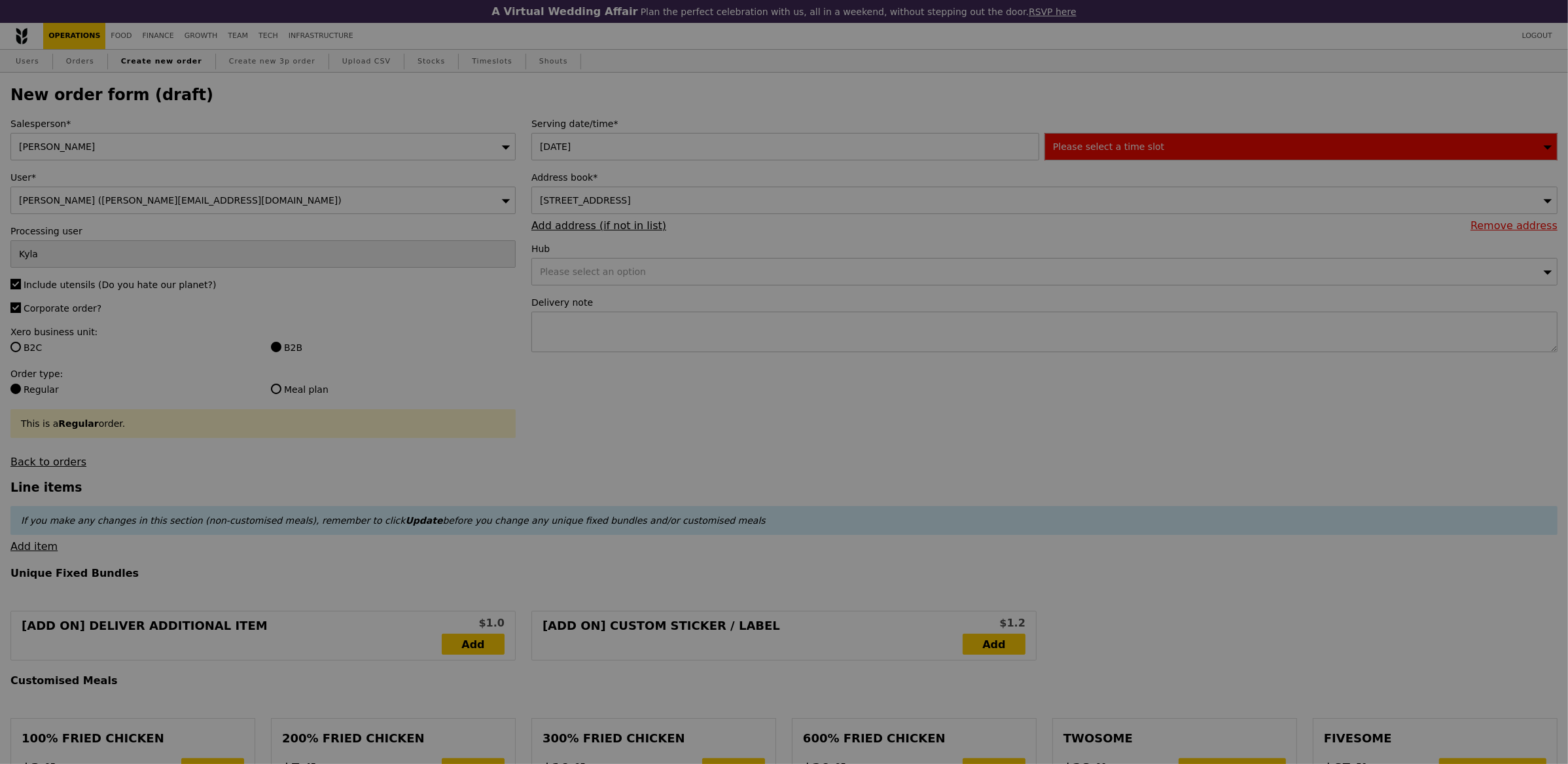
type input "Confirm"
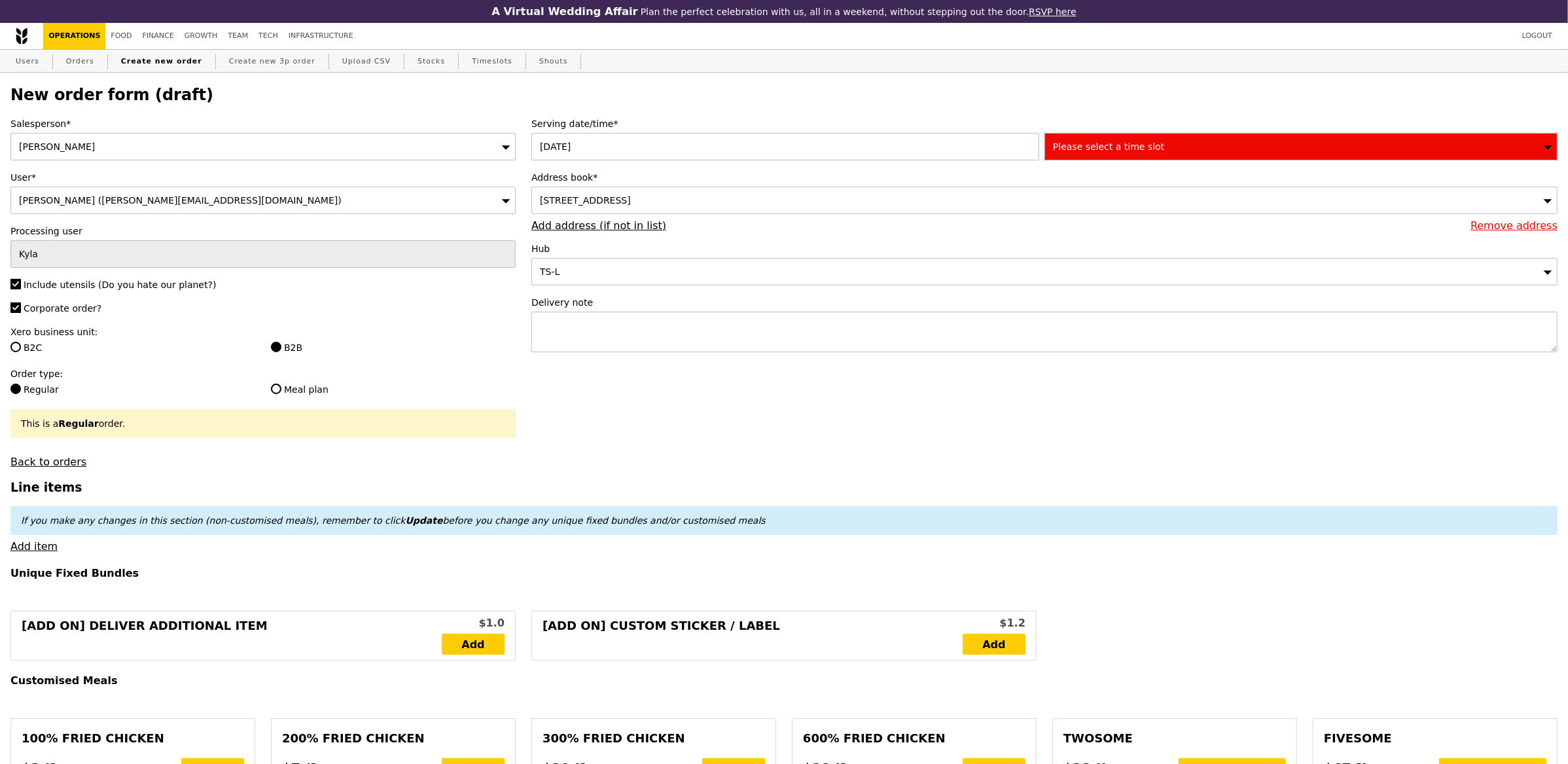
click at [1119, 156] on div "Please select a time slot" at bounding box center [1301, 146] width 513 height 28
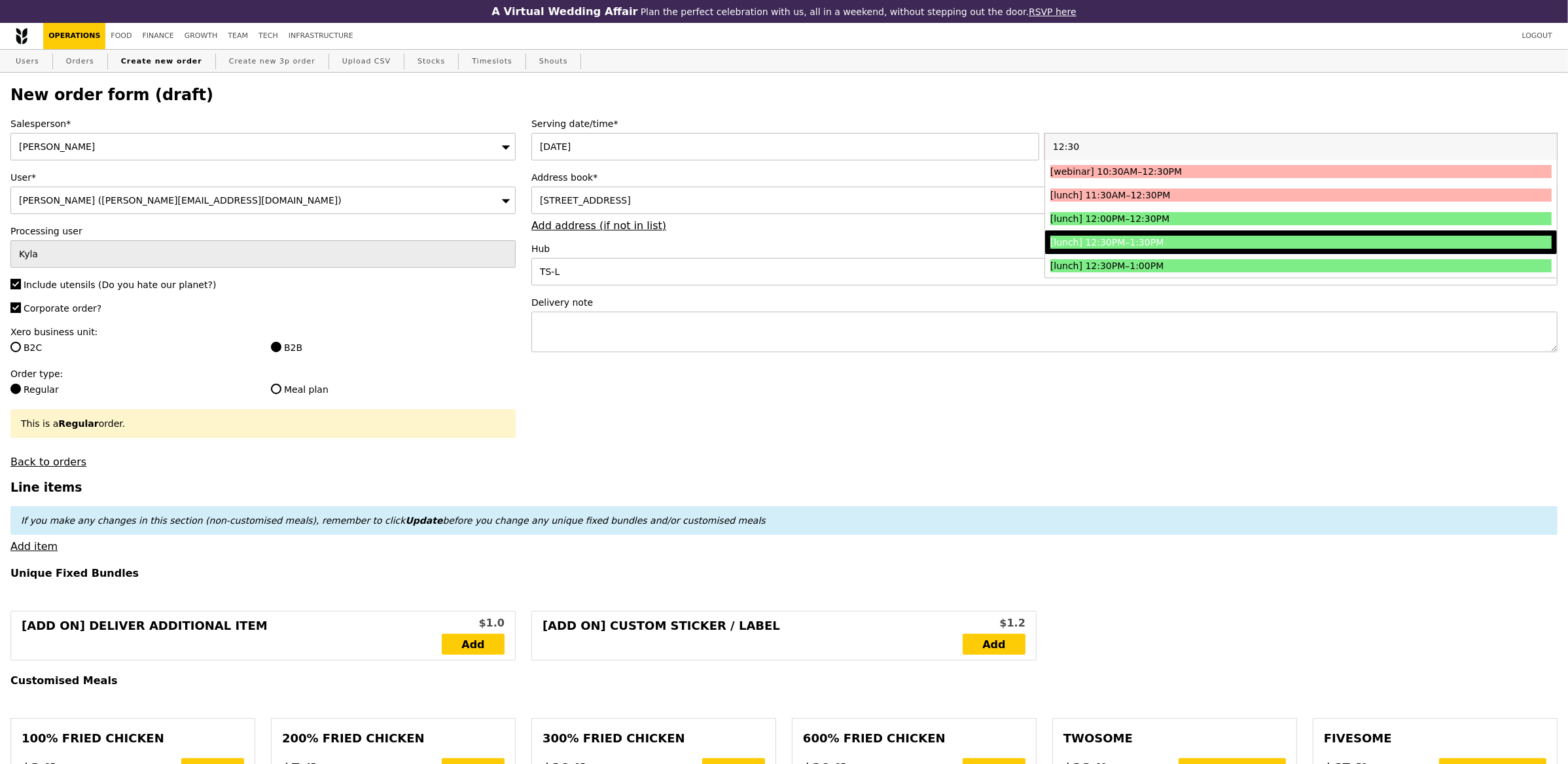
type input "12:30"
click at [1158, 243] on div "[lunch] 12:30PM–1:30PM" at bounding box center [1238, 242] width 376 height 14
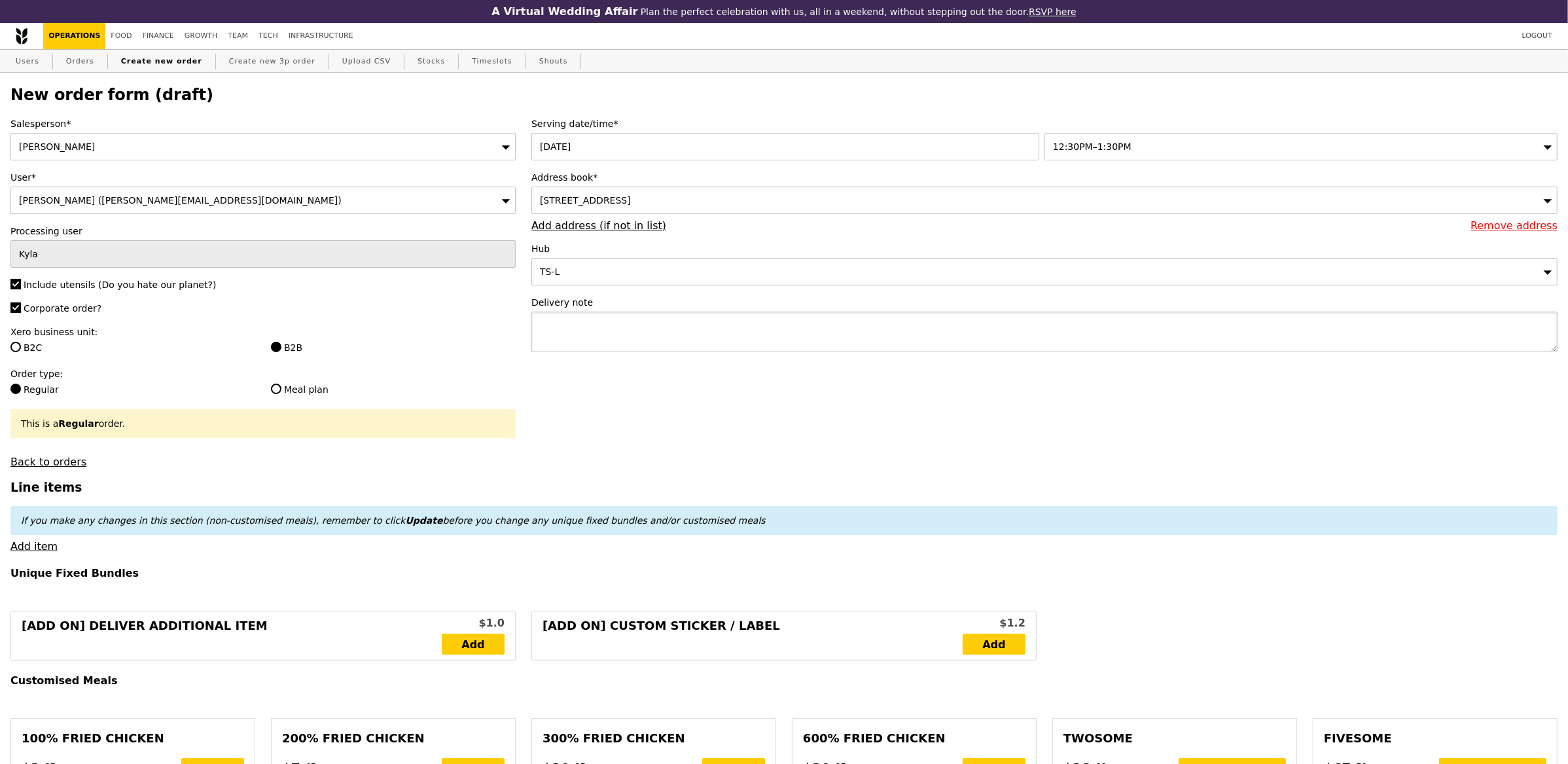
click at [585, 333] on textarea at bounding box center [1045, 332] width 1026 height 41
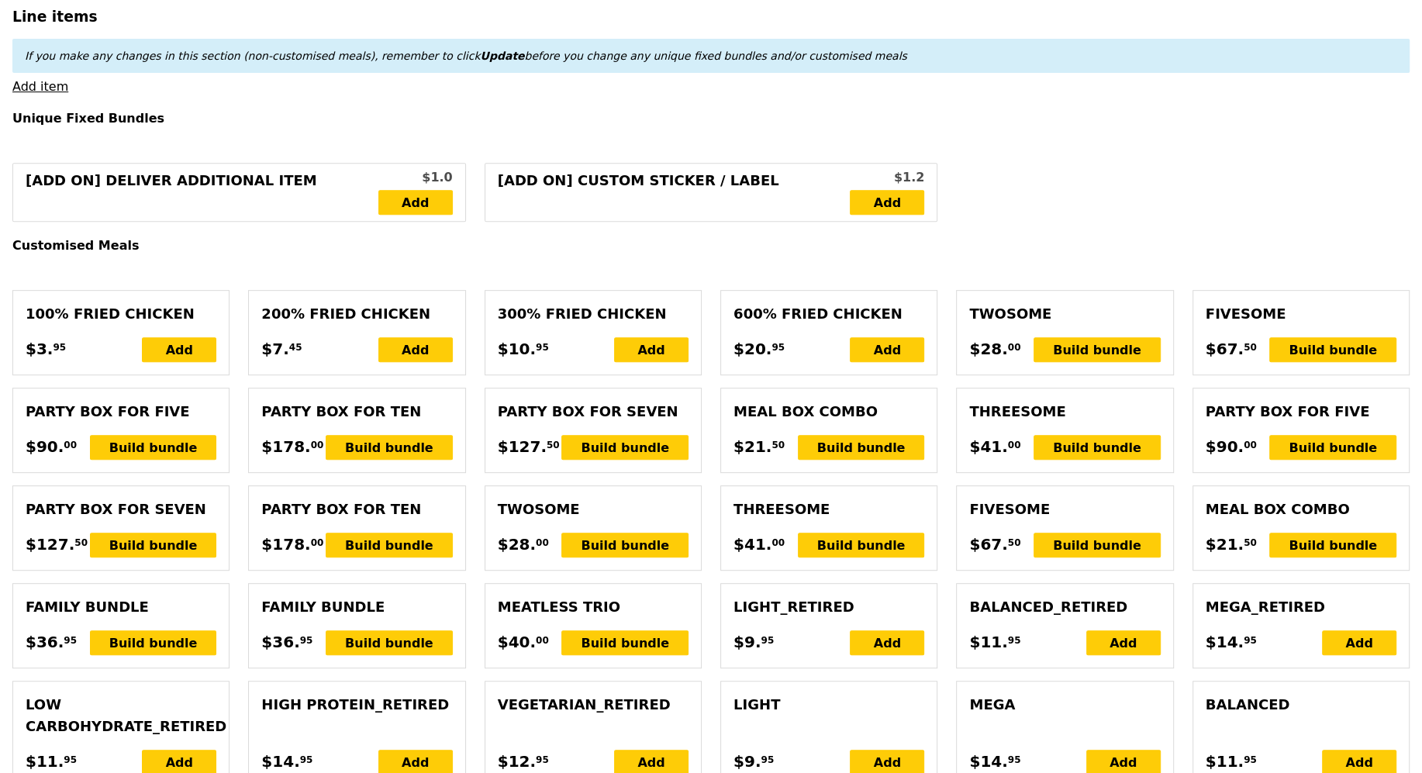
scroll to position [559, 0]
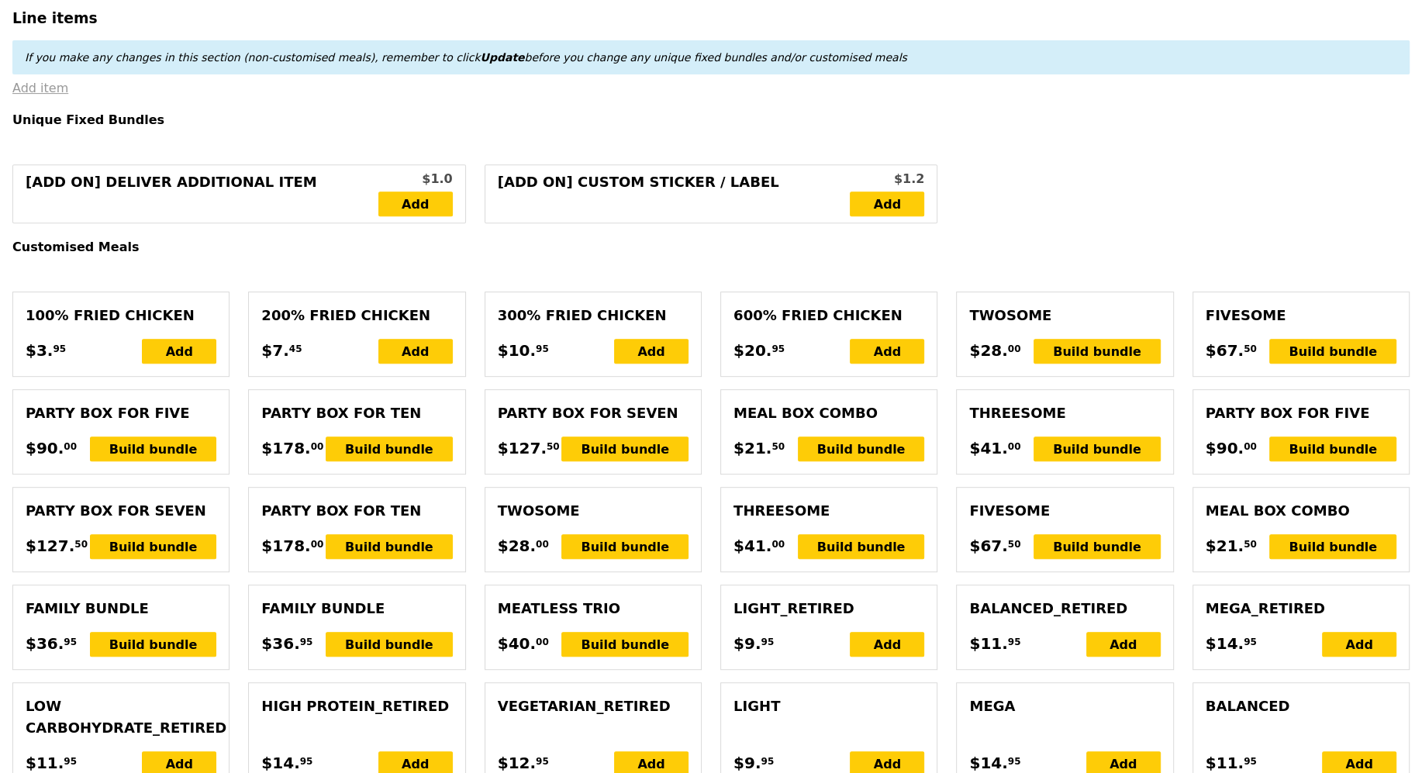
click at [46, 84] on link "Add item" at bounding box center [40, 88] width 56 height 15
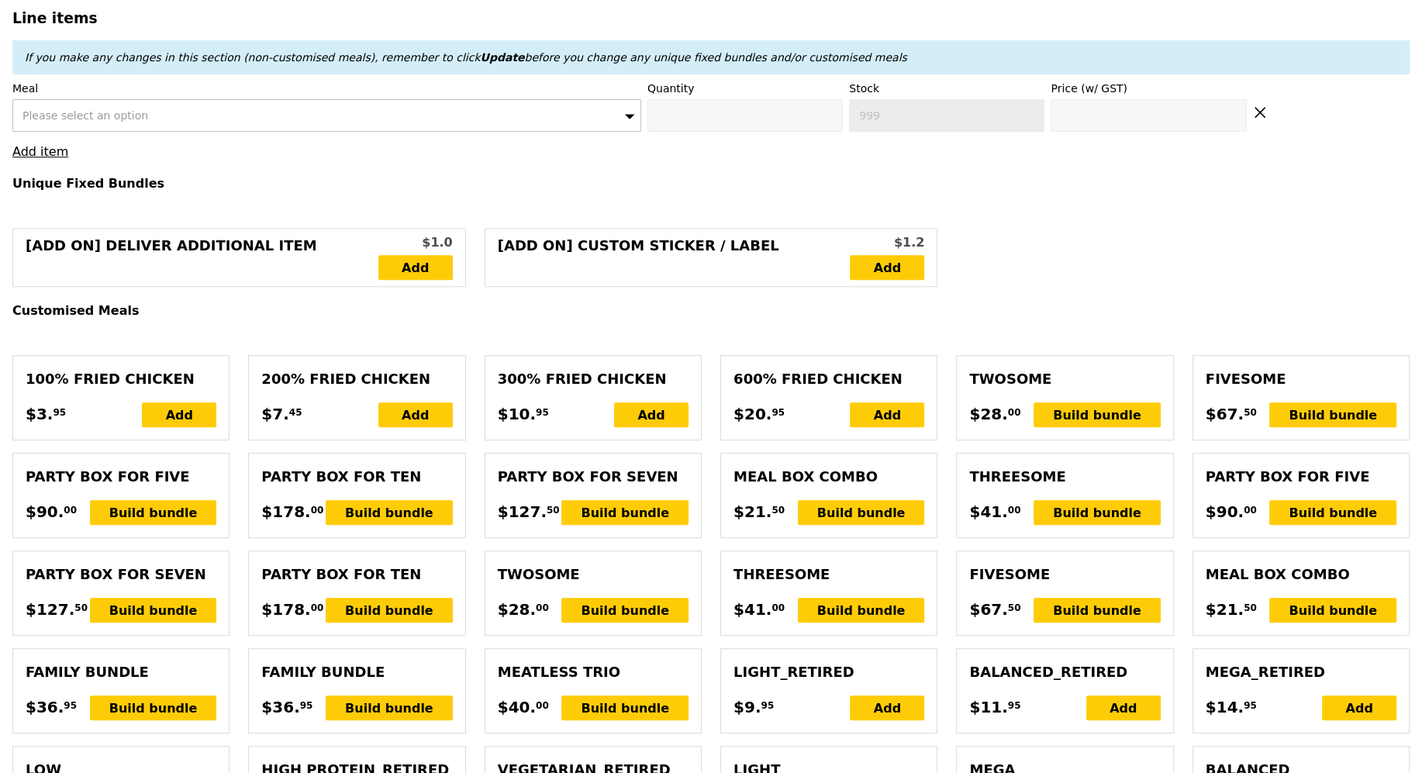
click at [143, 128] on div "Please select an option" at bounding box center [326, 115] width 629 height 33
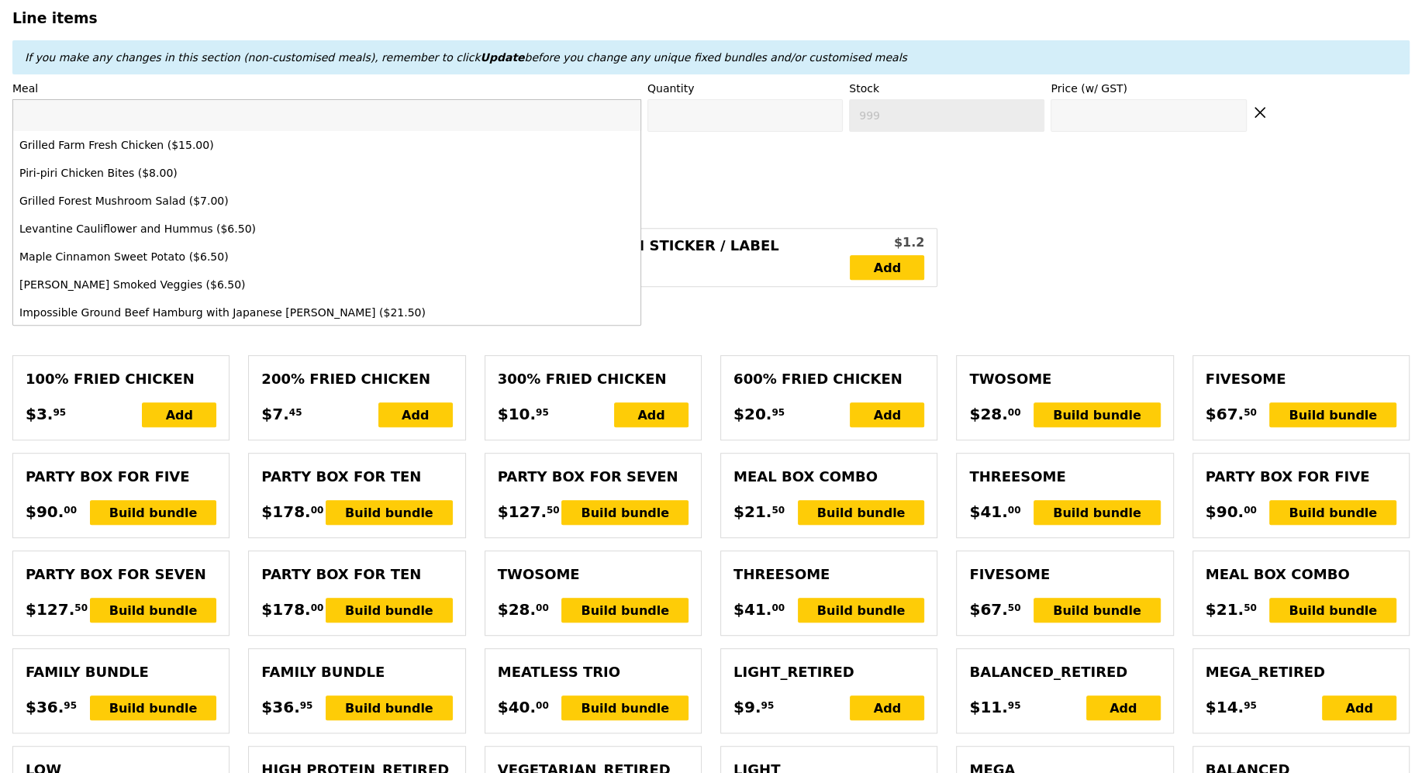
click at [147, 123] on input "search" at bounding box center [326, 115] width 627 height 31
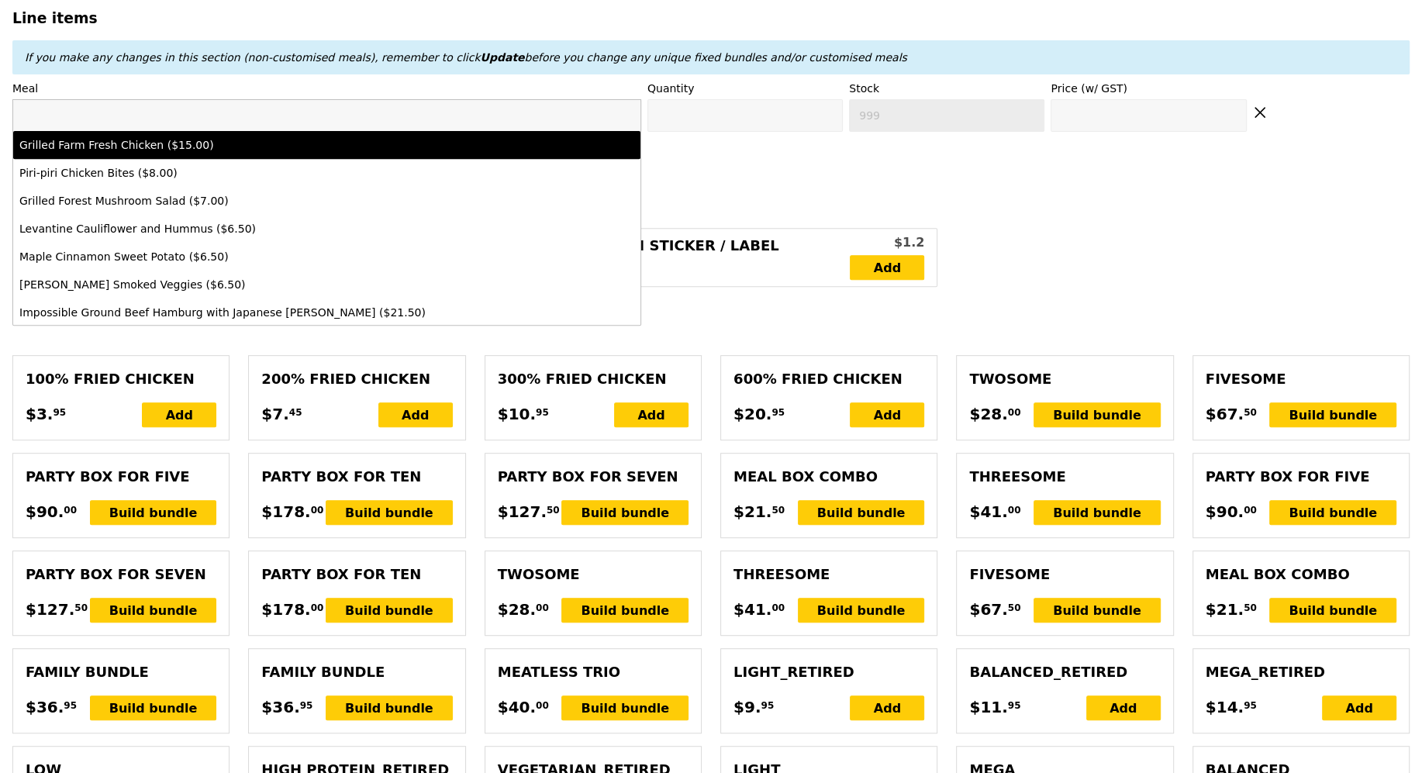
click at [144, 137] on div "Grilled Farm Fresh Chicken ($15.00)" at bounding box center [249, 145] width 461 height 16
type input "Confirm anyway"
type input "0"
type input "15.0"
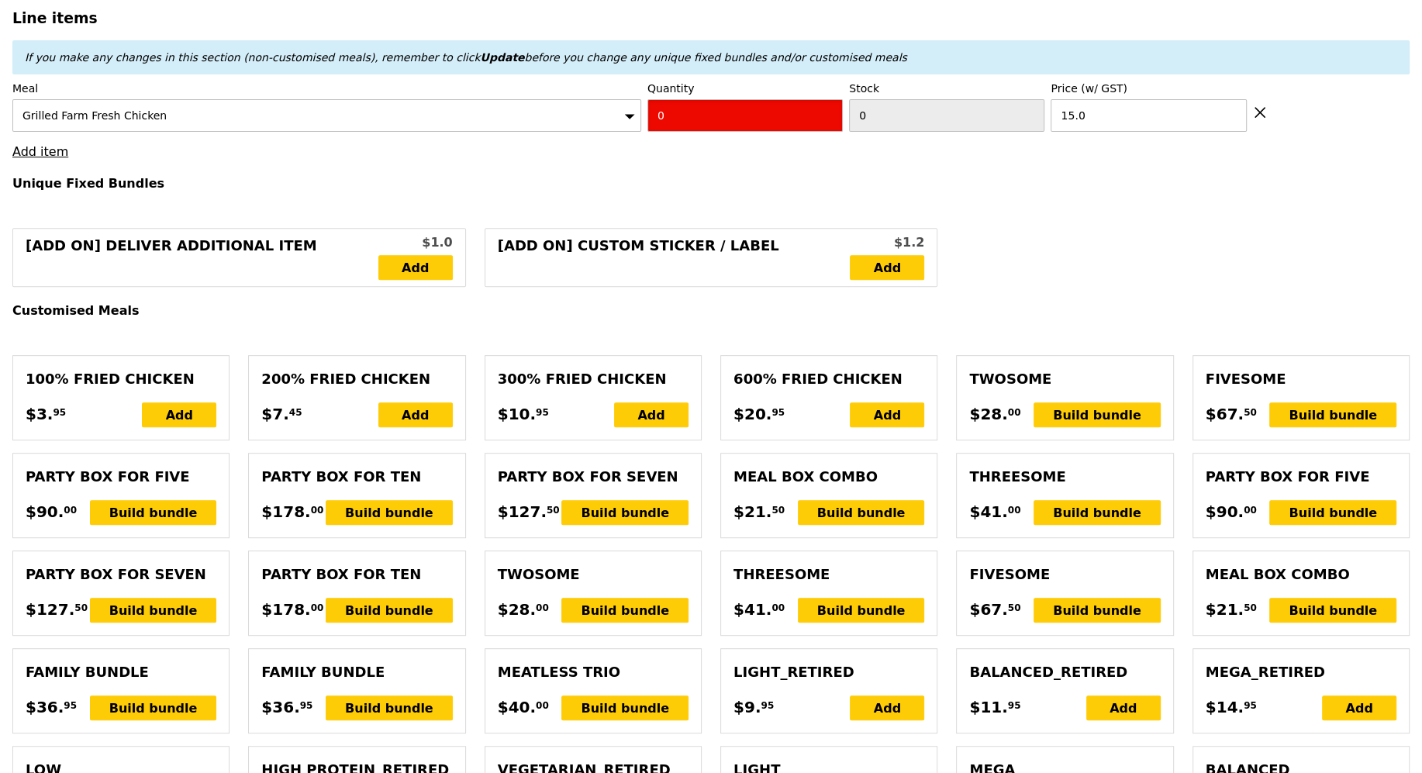
click at [670, 117] on input "0" at bounding box center [744, 115] width 195 height 33
type input "4"
click at [39, 153] on link "Add item" at bounding box center [40, 151] width 56 height 15
type input "Loading..."
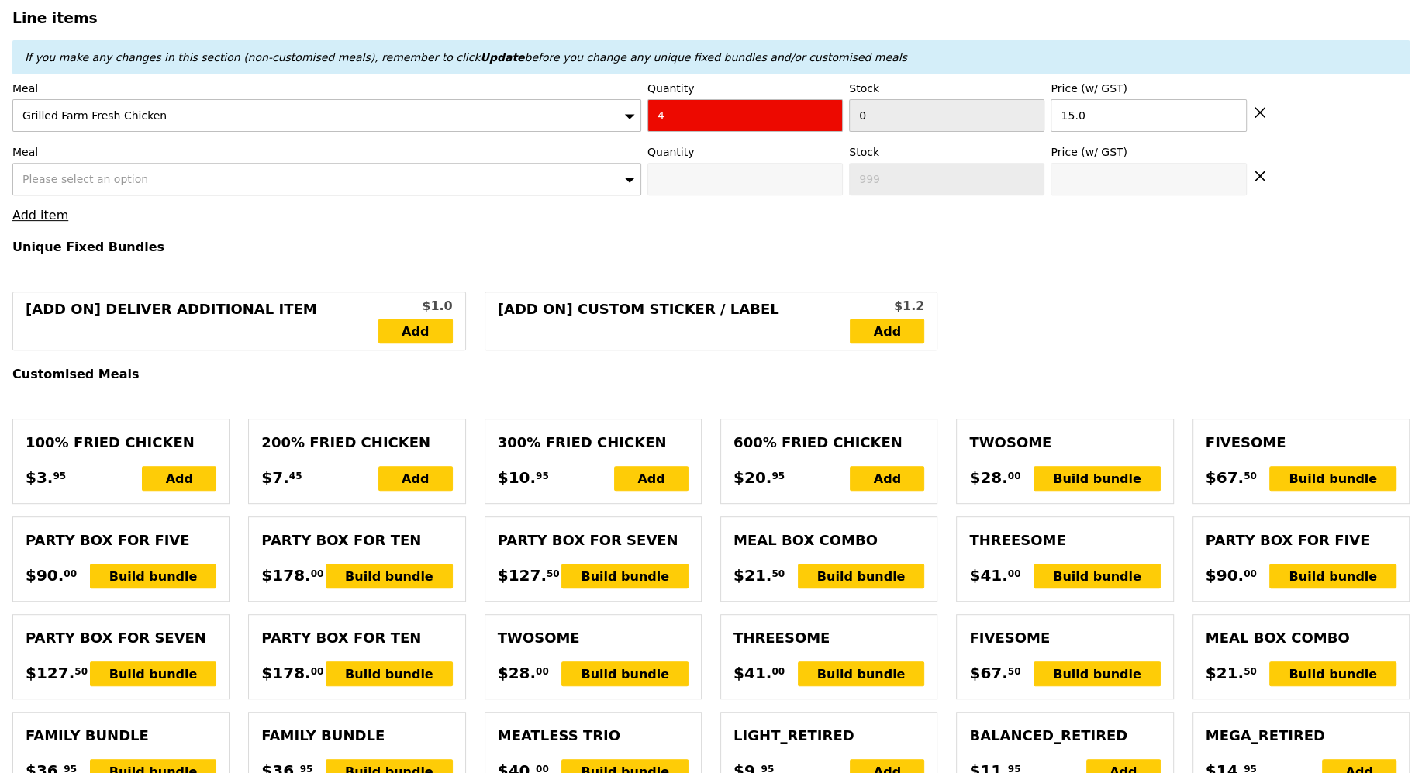
type input "60.00"
type input "1.79"
type input "1.95"
type input "6.19"
type input "6.75"
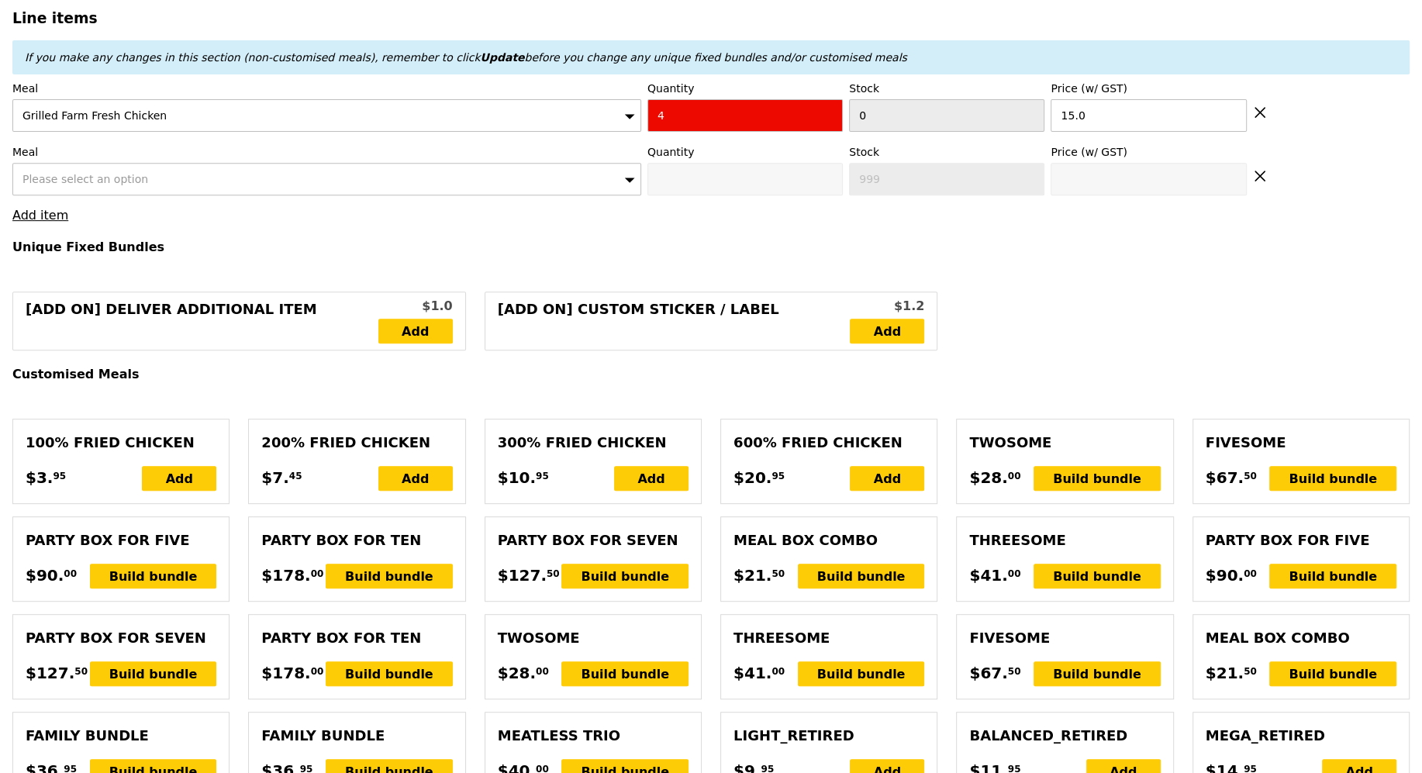
type input "68.70"
type input "Confirm anyway"
click at [157, 163] on div "Please select an option" at bounding box center [326, 179] width 629 height 33
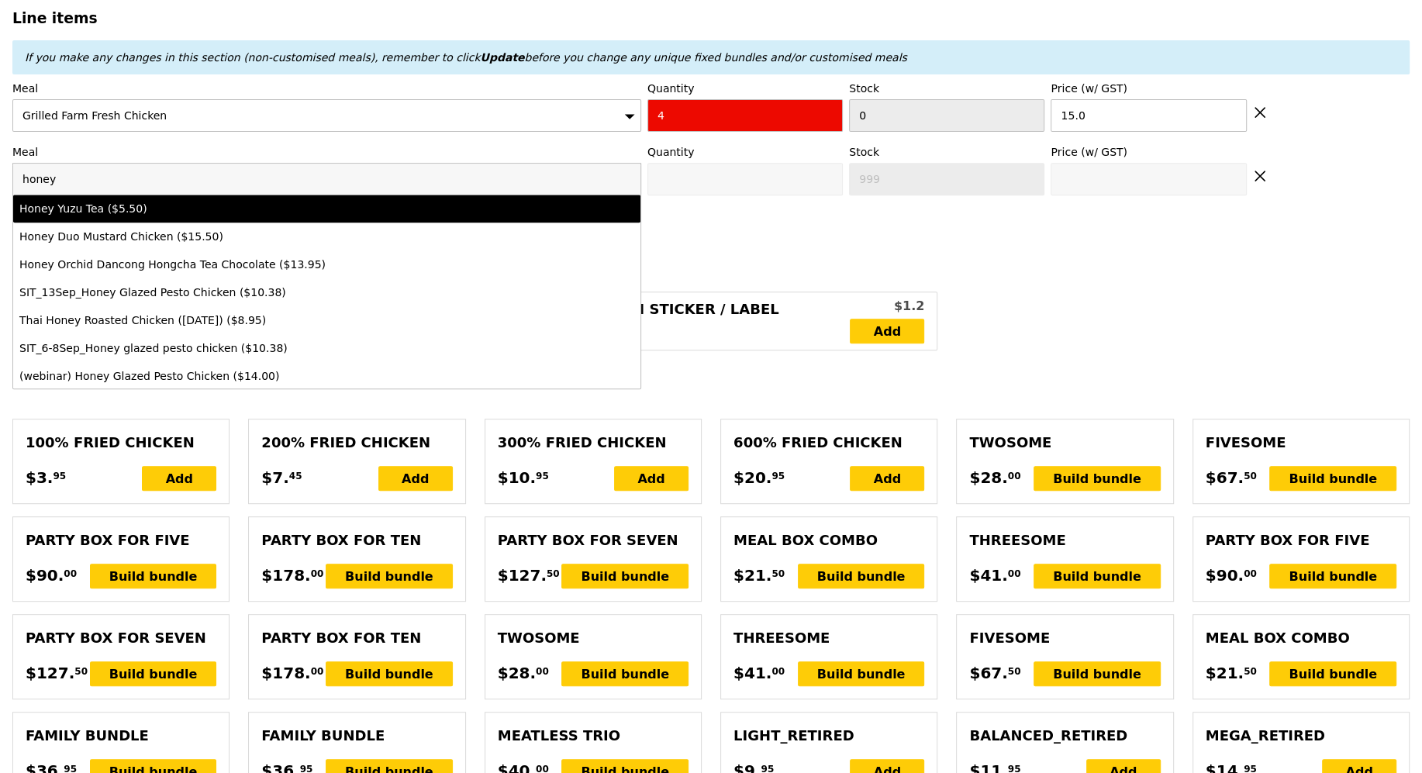
type input "honey"
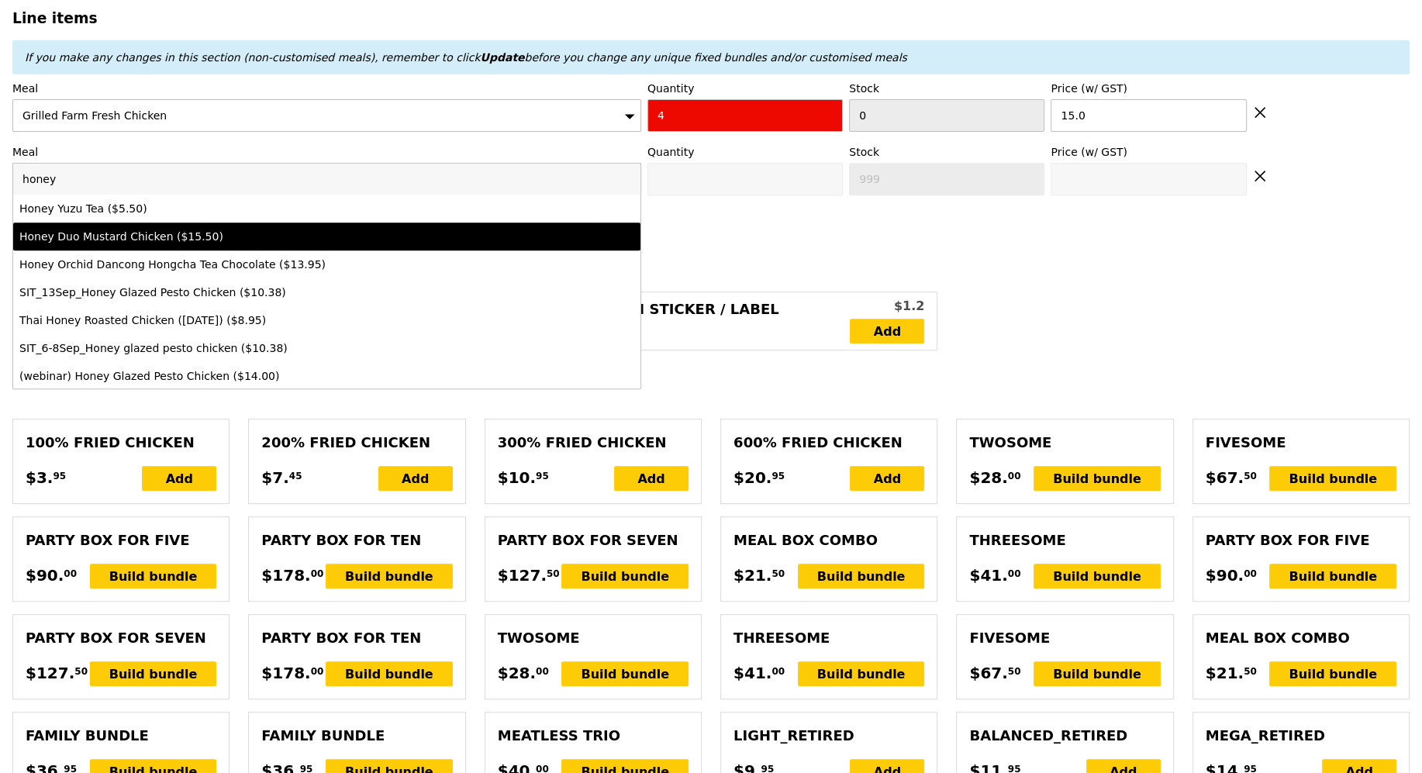
click at [185, 230] on div "Honey Duo Mustard Chicken ($15.50)" at bounding box center [249, 237] width 461 height 16
type input "0"
type input "4"
type input "15.5"
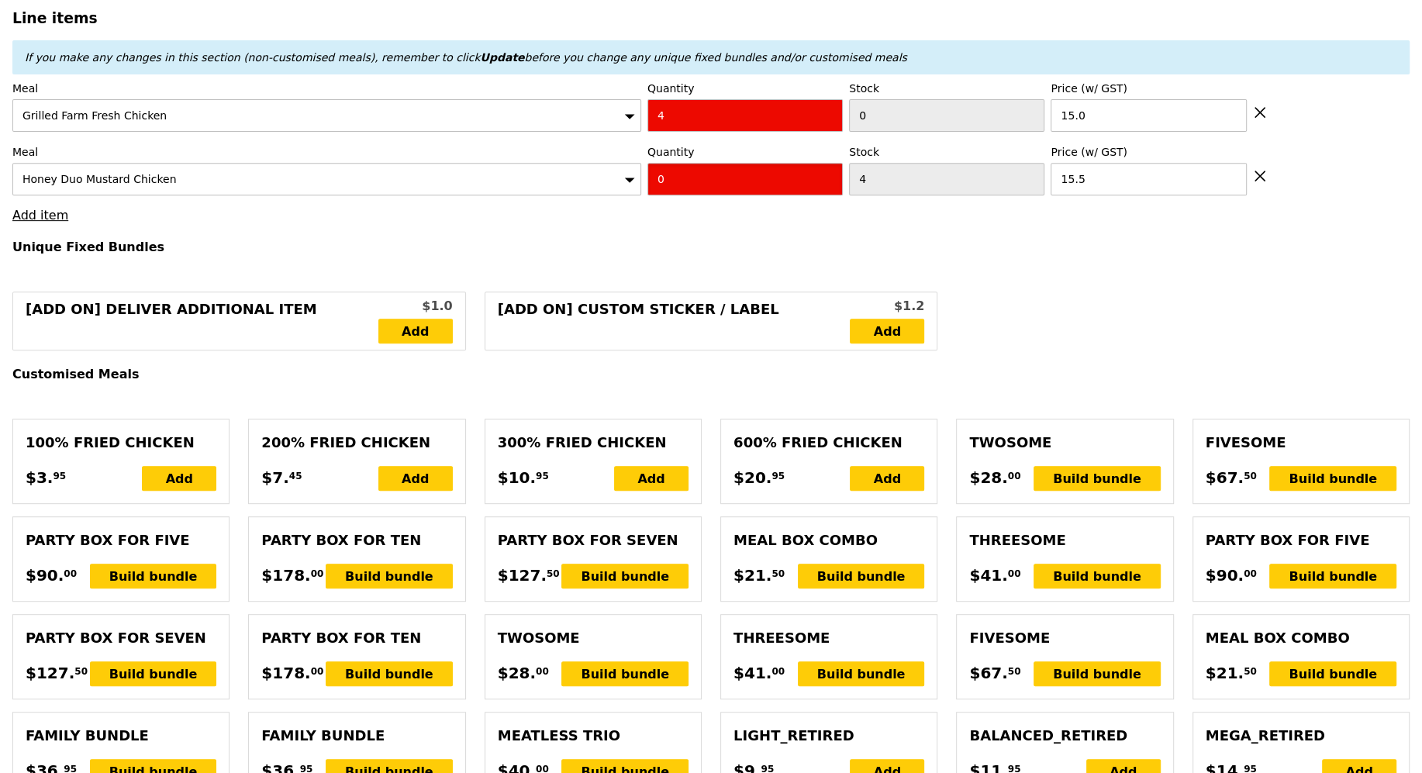
click at [700, 178] on input "0" at bounding box center [744, 179] width 195 height 33
type input "2"
click at [61, 212] on link "Add item" at bounding box center [40, 215] width 56 height 15
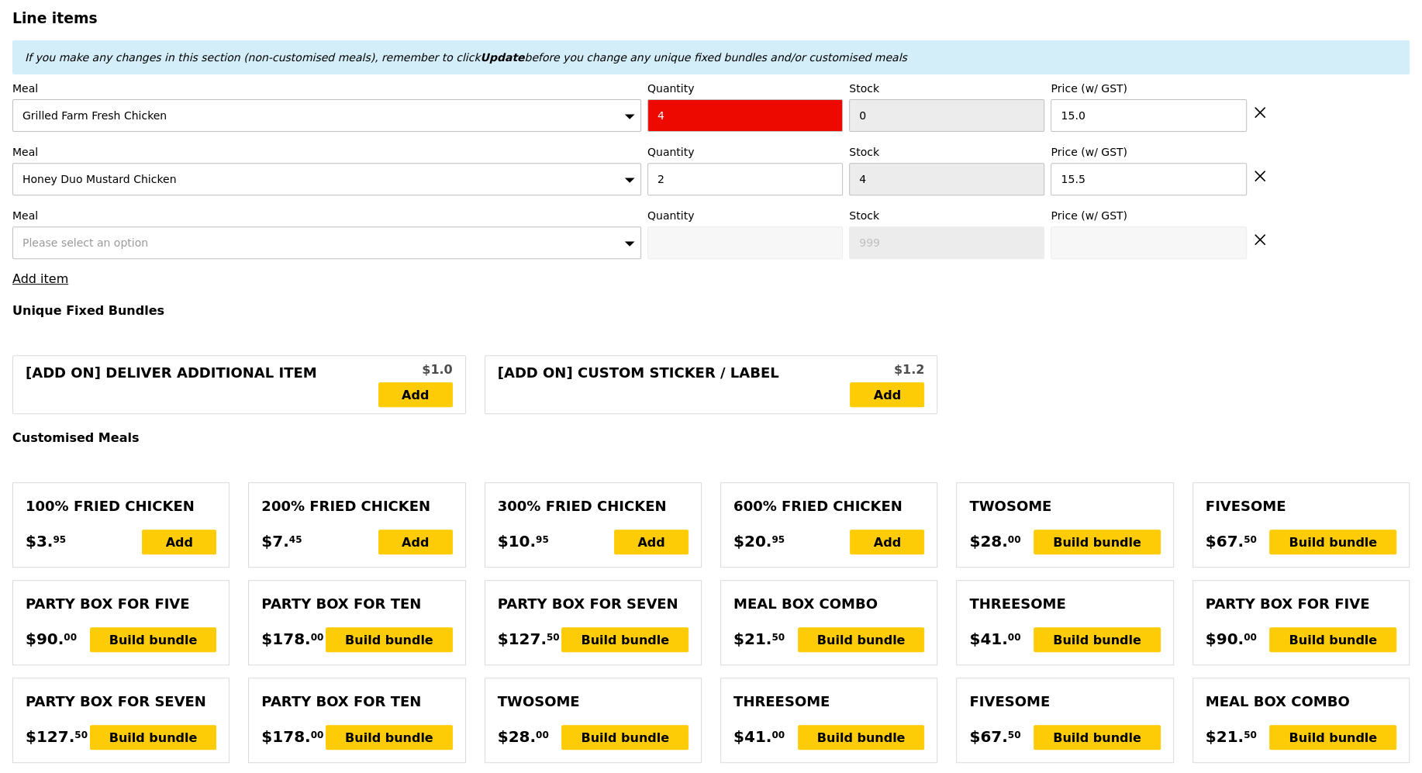
type input "Loading..."
click at [212, 236] on div "Please select an option" at bounding box center [326, 242] width 629 height 33
type input "91.00"
type input "3.62"
type input "3.95"
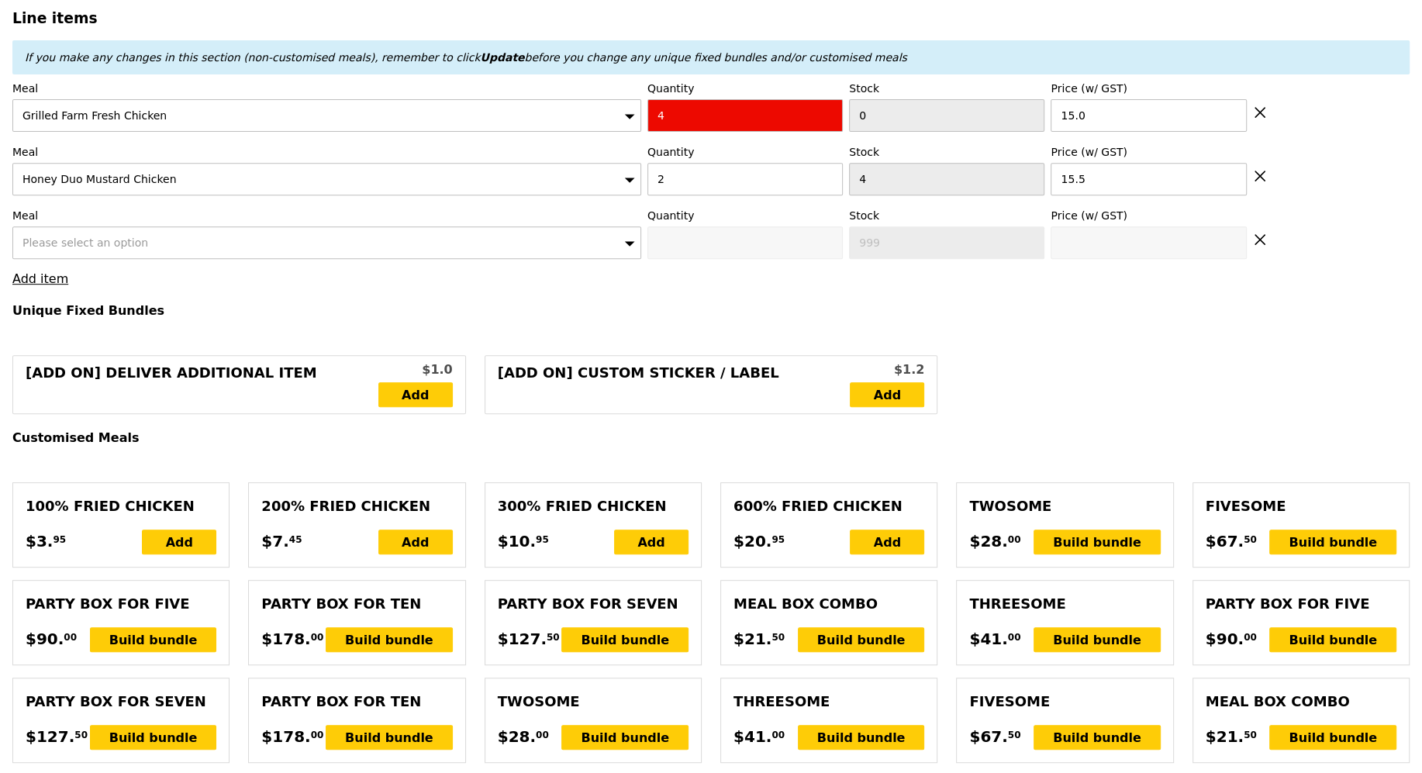
type input "96.90"
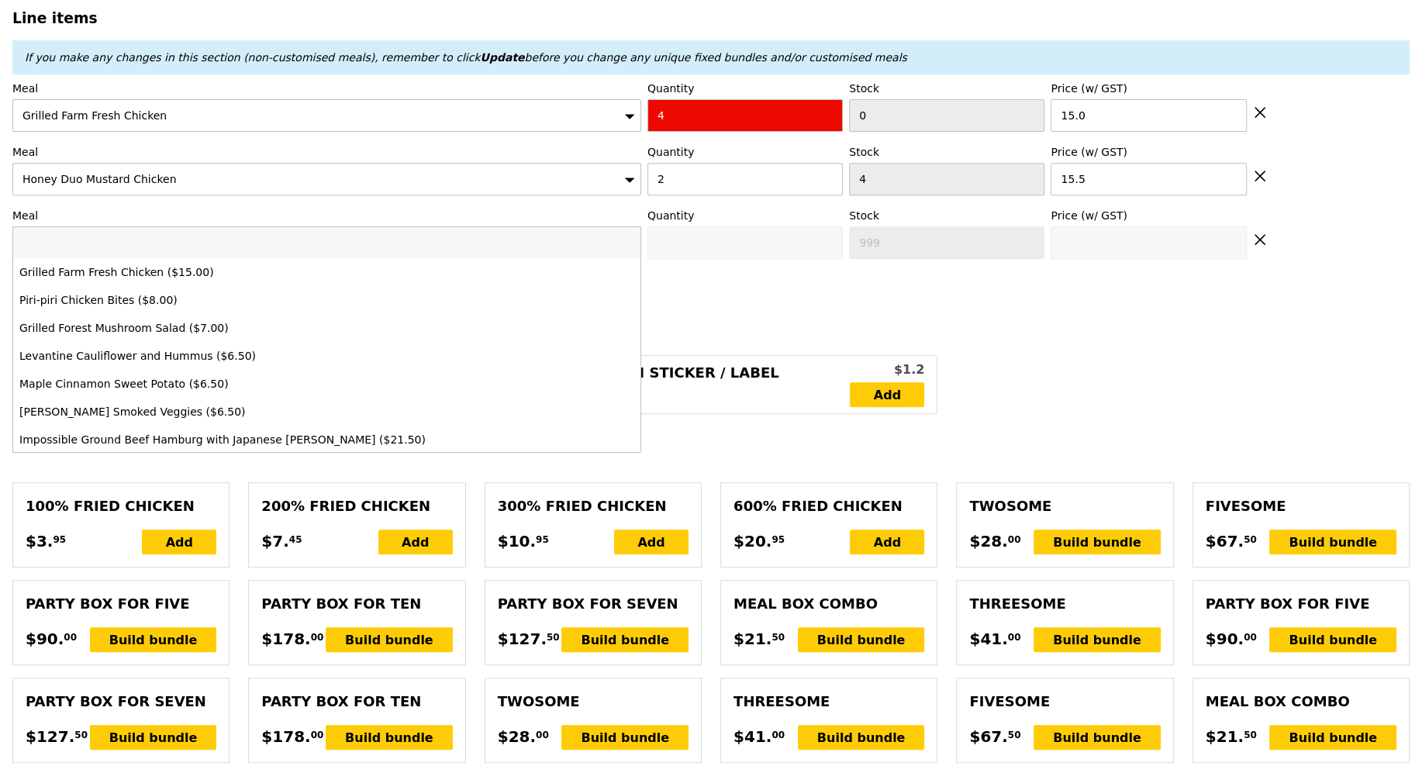
type input "b"
type input "Confirm anyway"
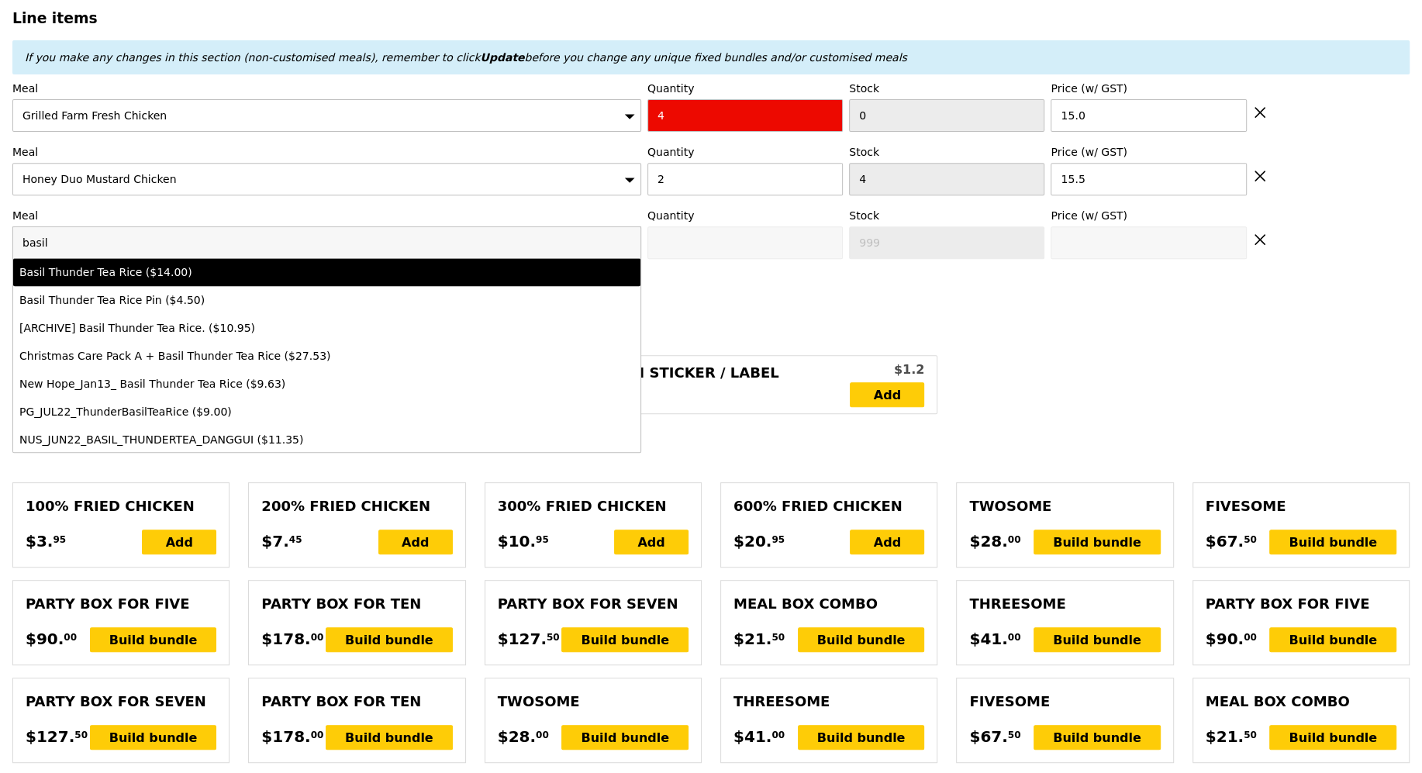
type input "basil"
click at [217, 258] on li "Basil Thunder Tea Rice ($14.00)" at bounding box center [326, 272] width 627 height 28
type input "0"
type input "7"
type input "14.0"
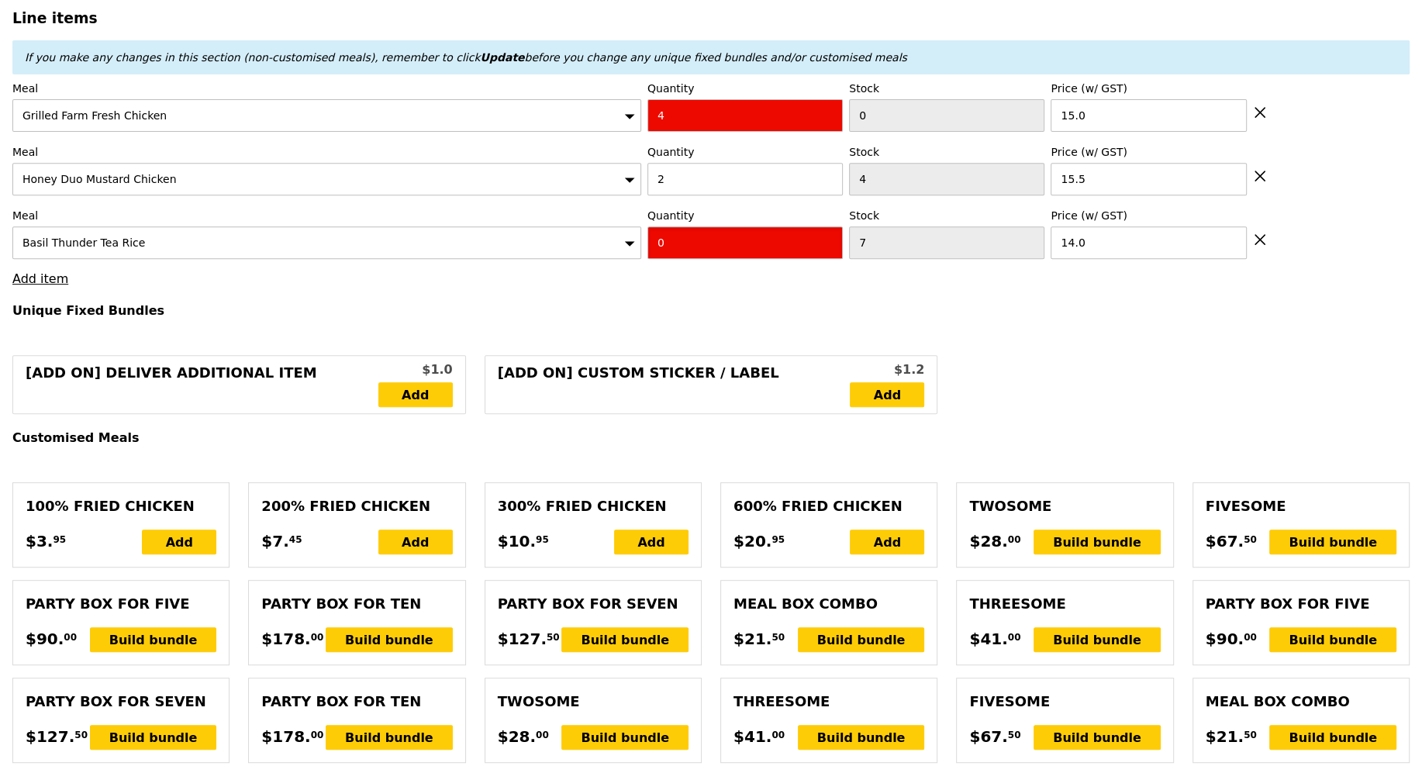
click at [675, 246] on input "0" at bounding box center [744, 242] width 195 height 33
type input "2"
click at [55, 281] on link "Add item" at bounding box center [40, 278] width 56 height 15
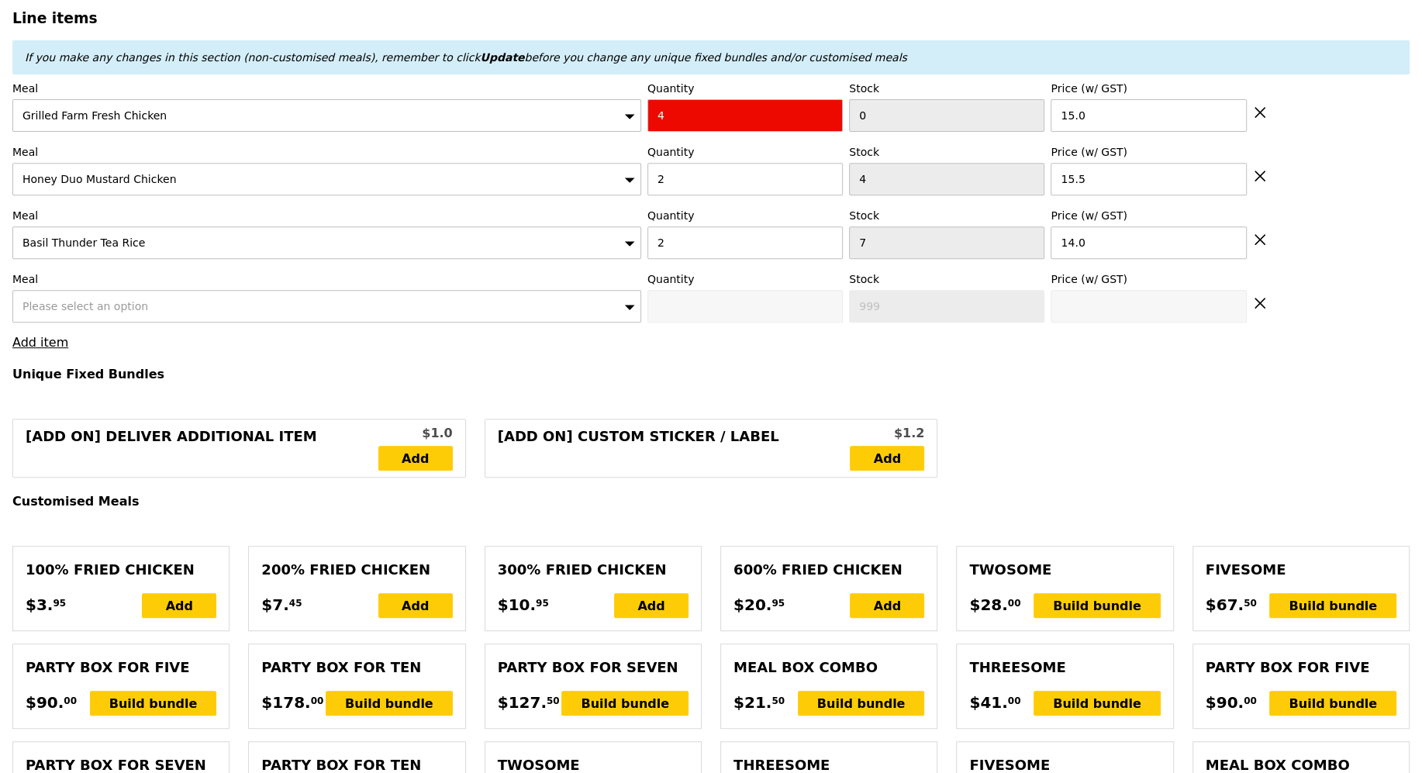
click at [147, 292] on div "Please select an option" at bounding box center [326, 306] width 629 height 33
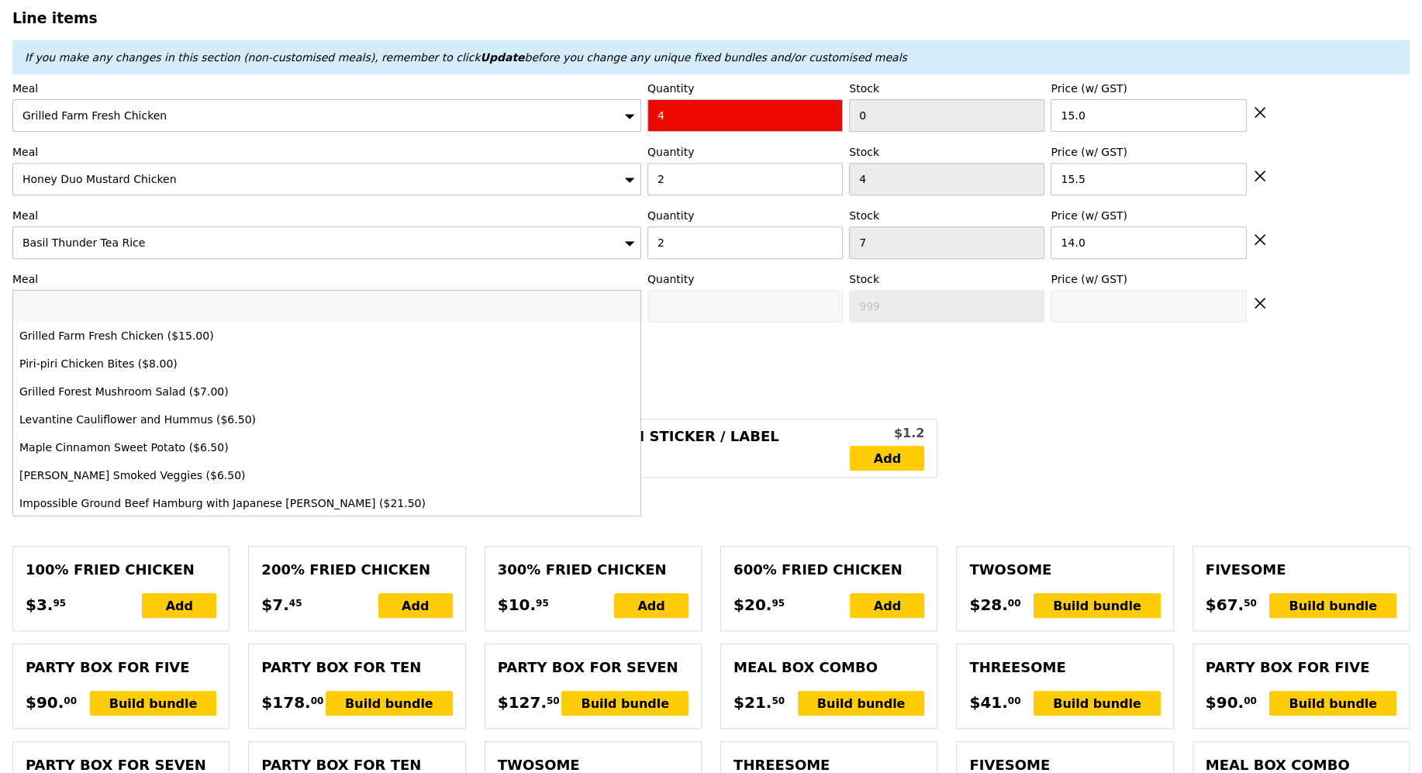
type input "Loading..."
type input "119.00"
type input "124.90"
type input "Confirm anyway"
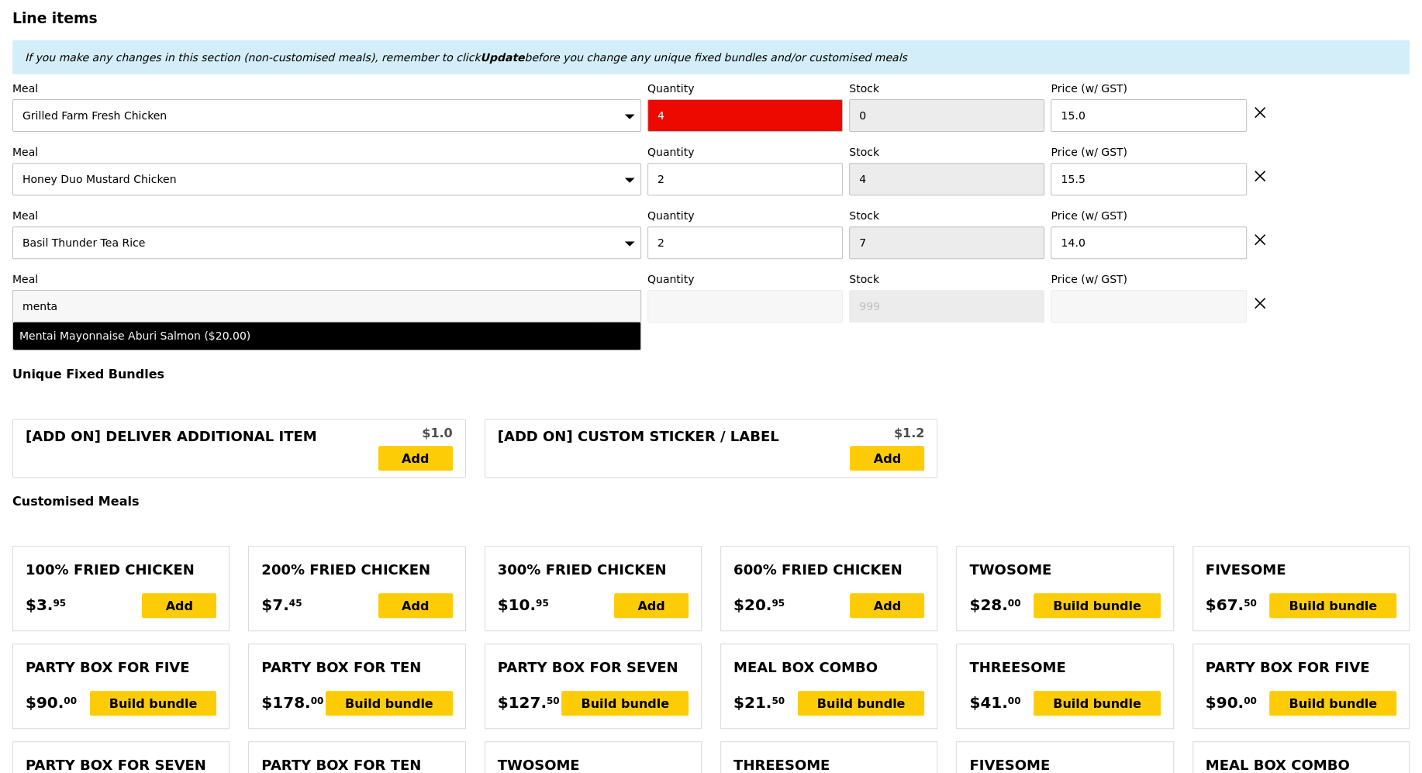
type input "menta"
click at [238, 330] on div "Mentai Mayonnaise Aburi Salmon ($20.00)" at bounding box center [249, 336] width 461 height 16
type input "0"
type input "20.0"
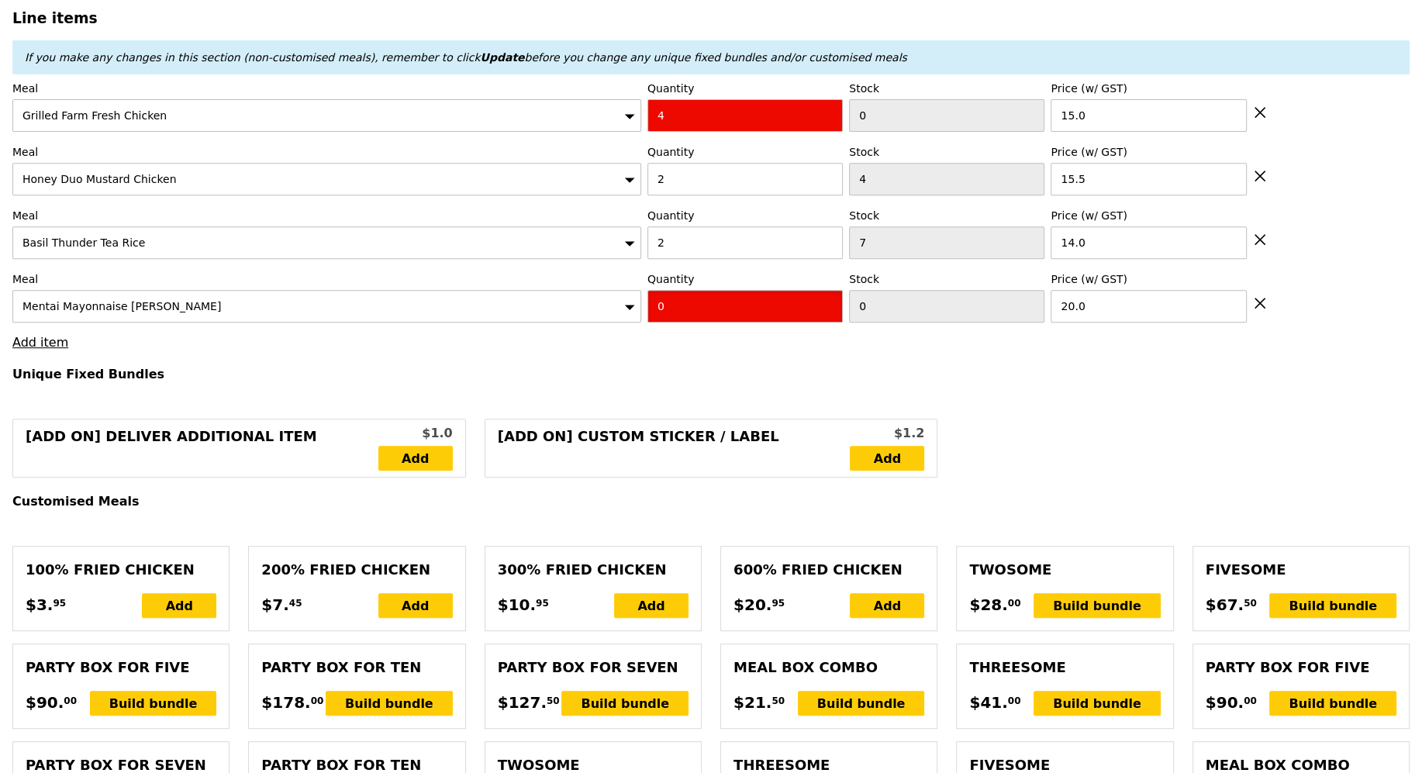
click at [723, 306] on input "0" at bounding box center [744, 306] width 195 height 33
type input "2"
type input "Loading..."
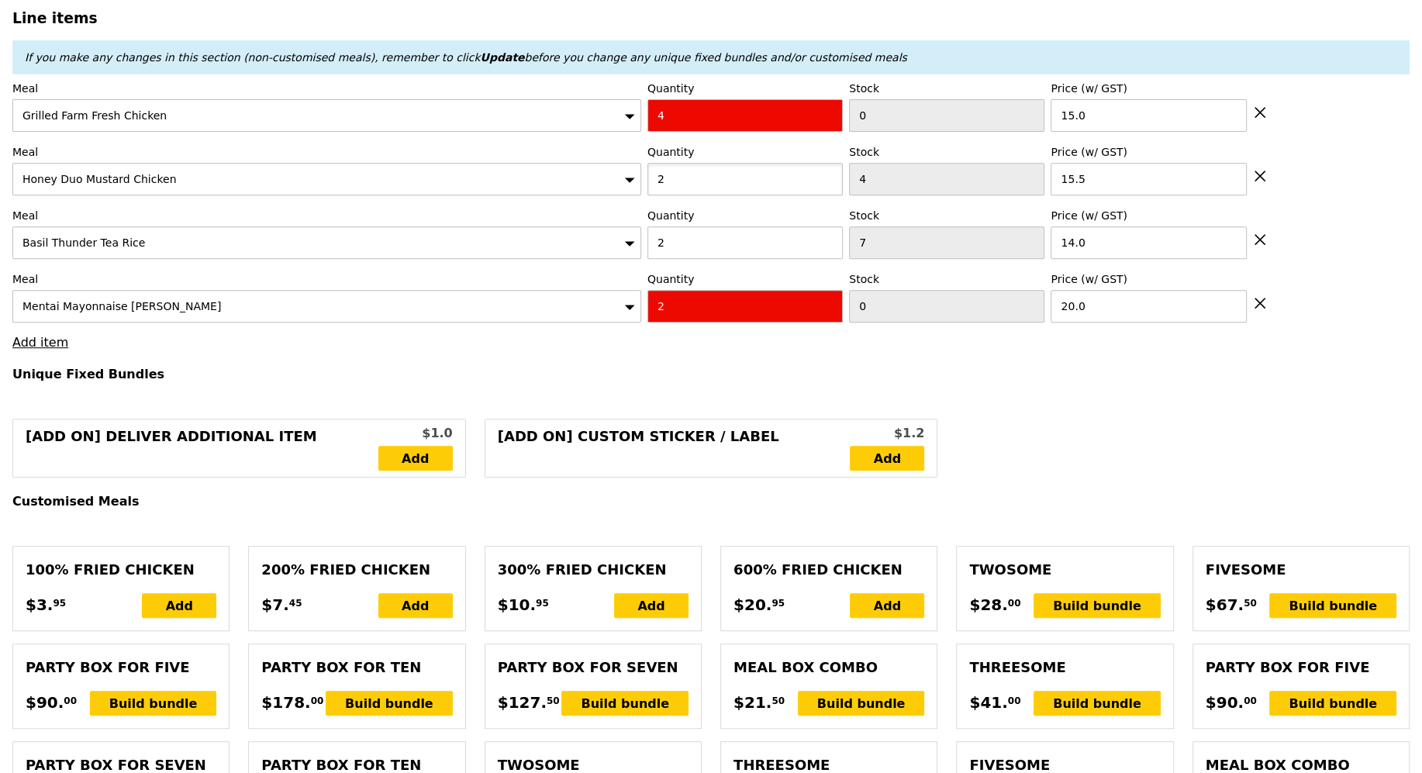
click at [678, 179] on input "2" at bounding box center [744, 179] width 195 height 33
type input "159.00"
type input "164.90"
type input "3"
type input "Confirm anyway"
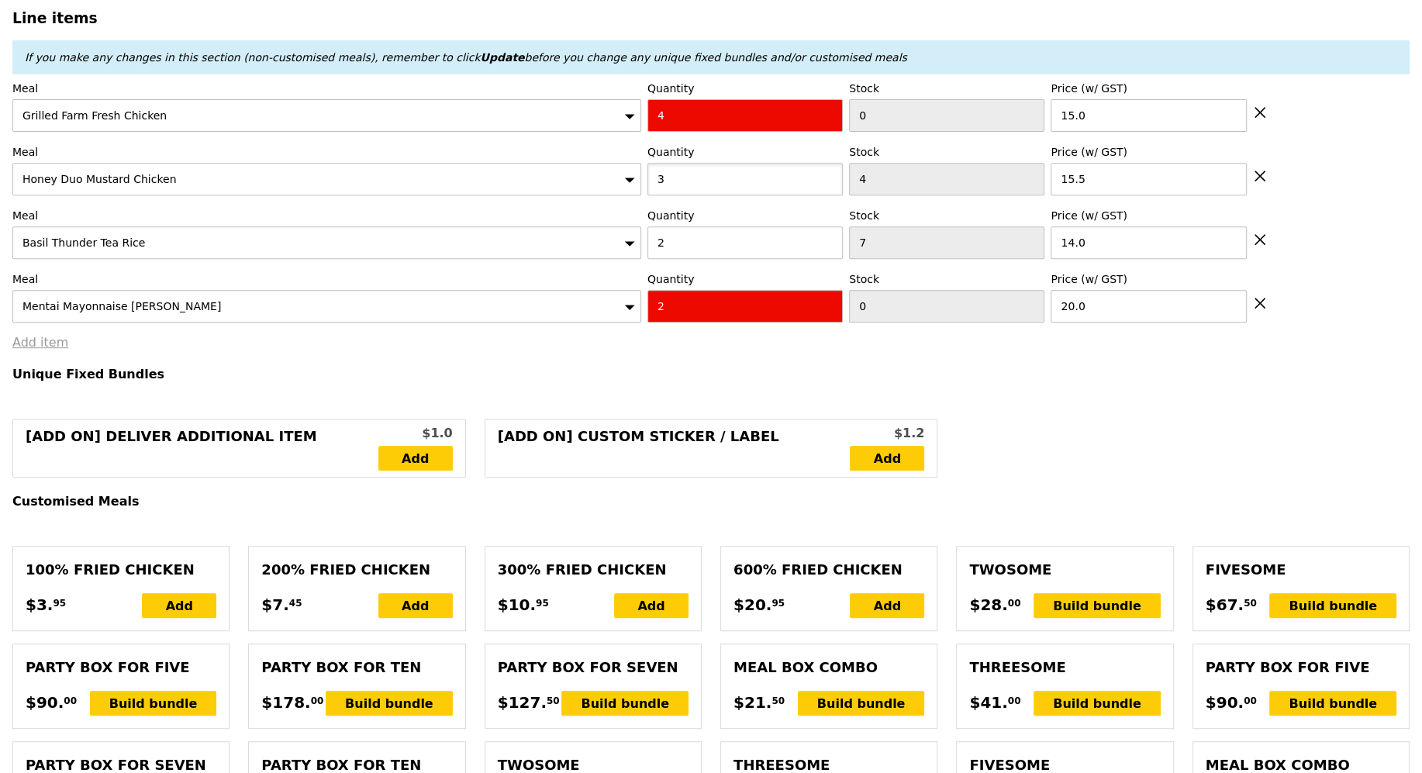
type input "3"
click at [14, 337] on link "Add item" at bounding box center [40, 342] width 56 height 15
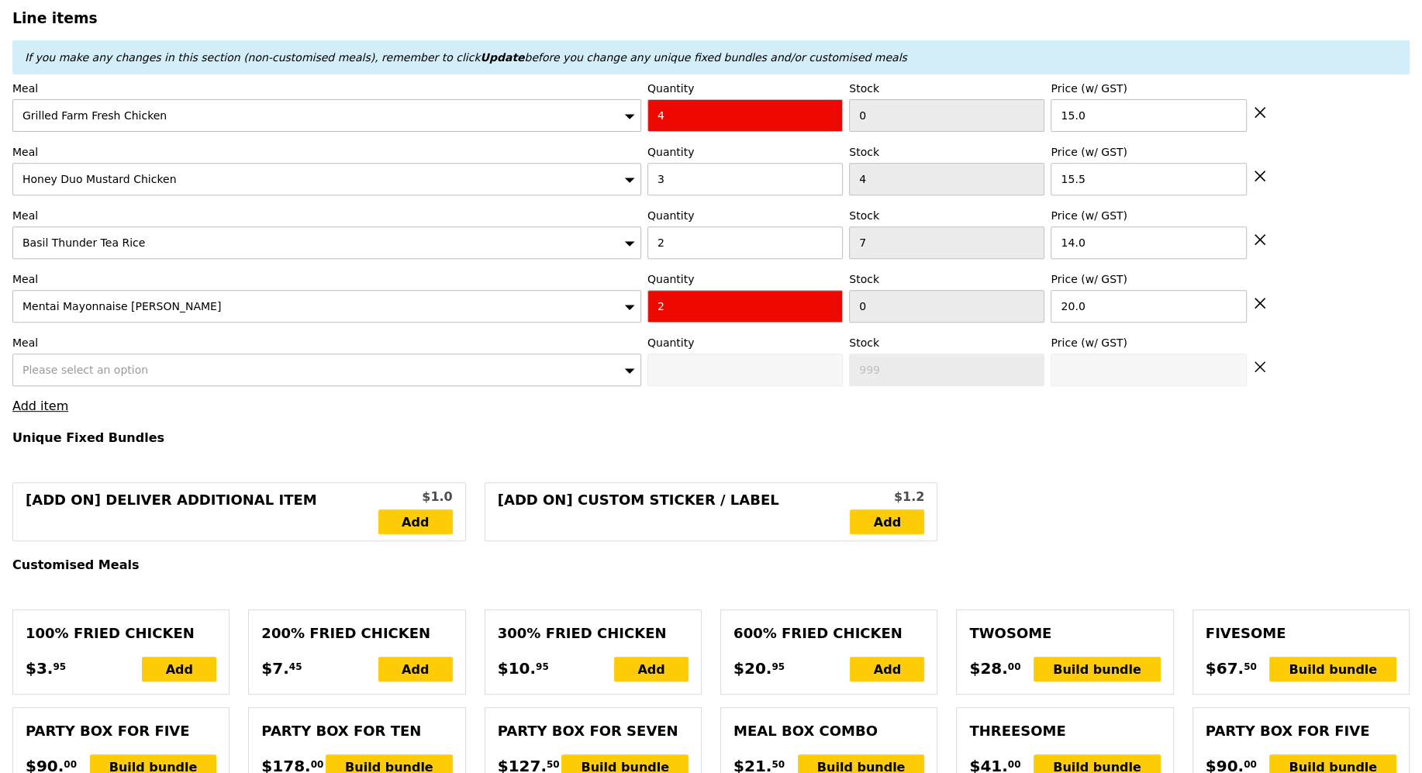
click at [96, 373] on div "Please select an option" at bounding box center [326, 370] width 629 height 33
type input "Loading..."
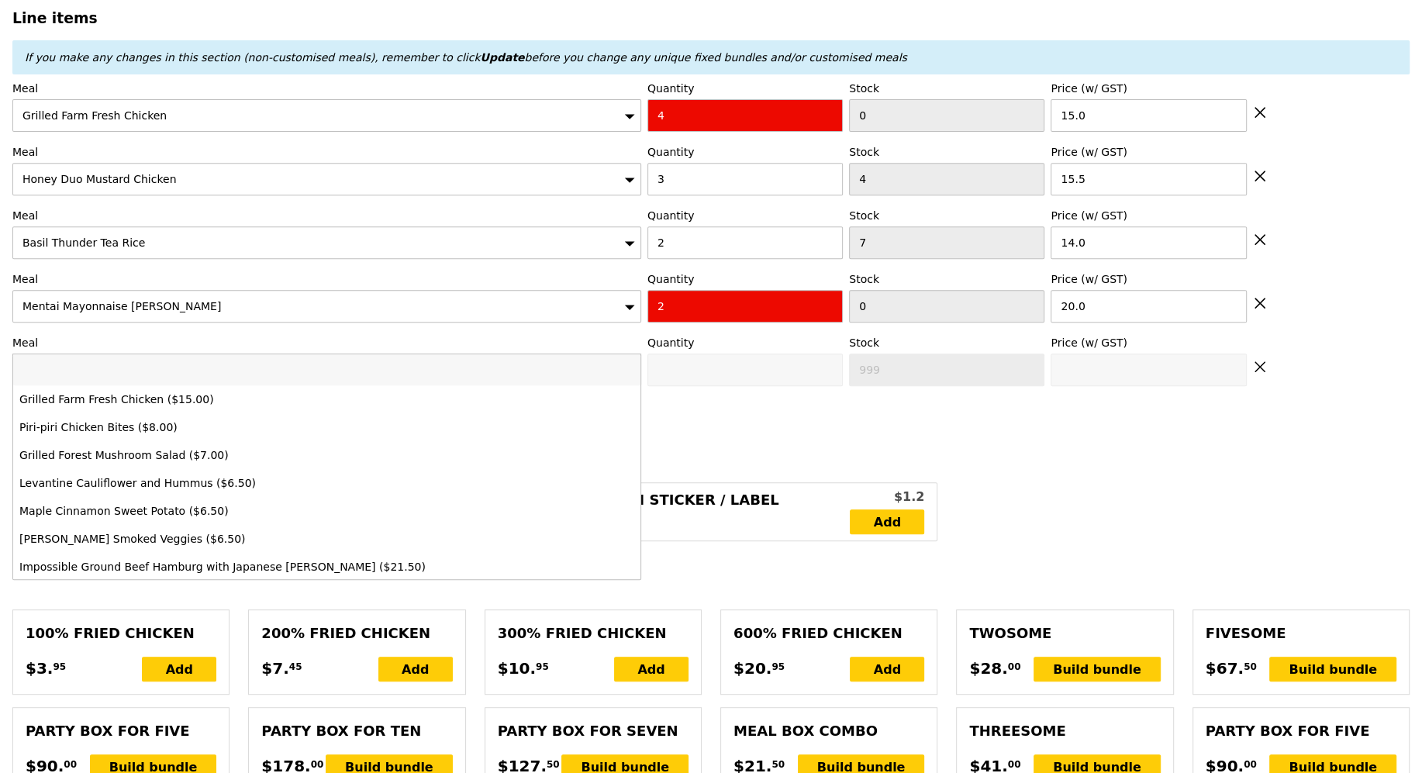
type input "c"
type input "174.50"
type input "180.40"
type input "chow"
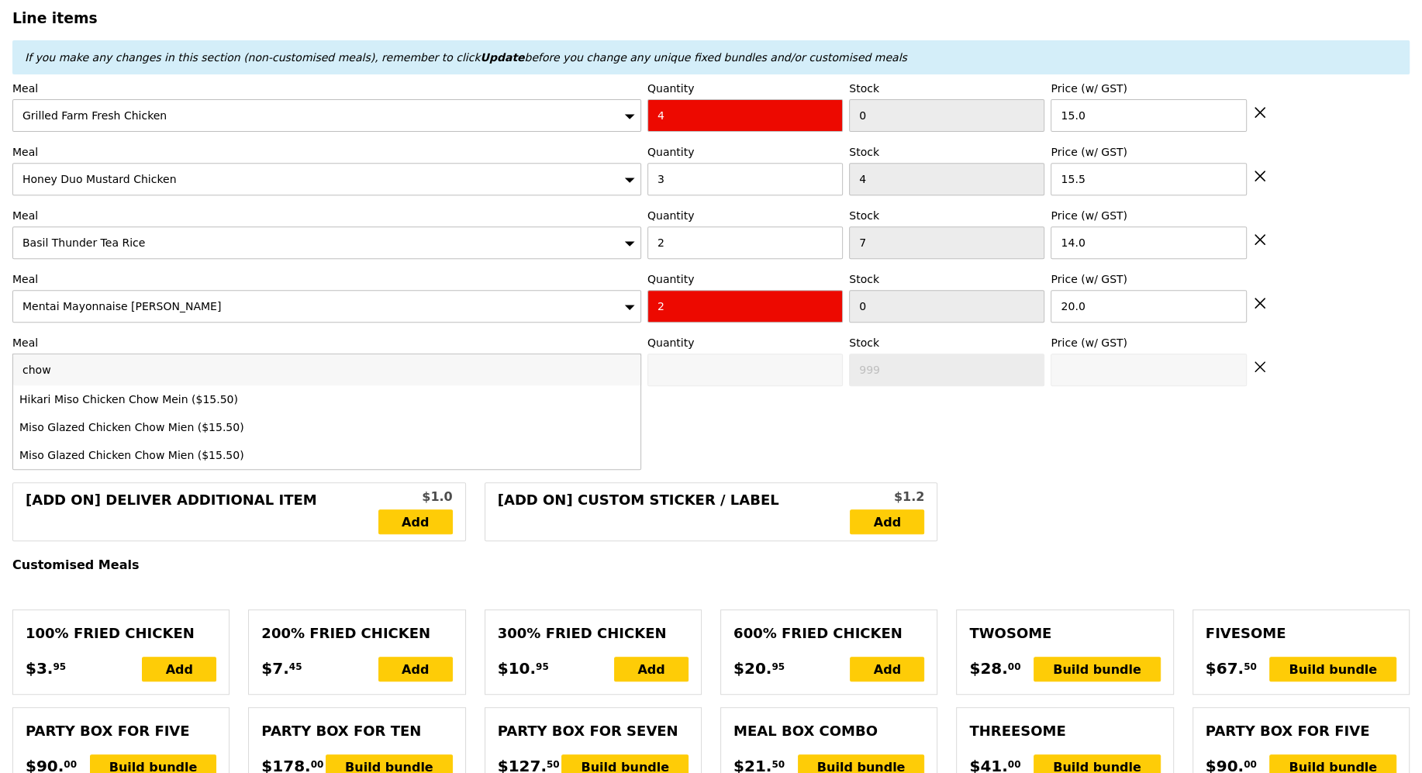
type input "Confirm anyway"
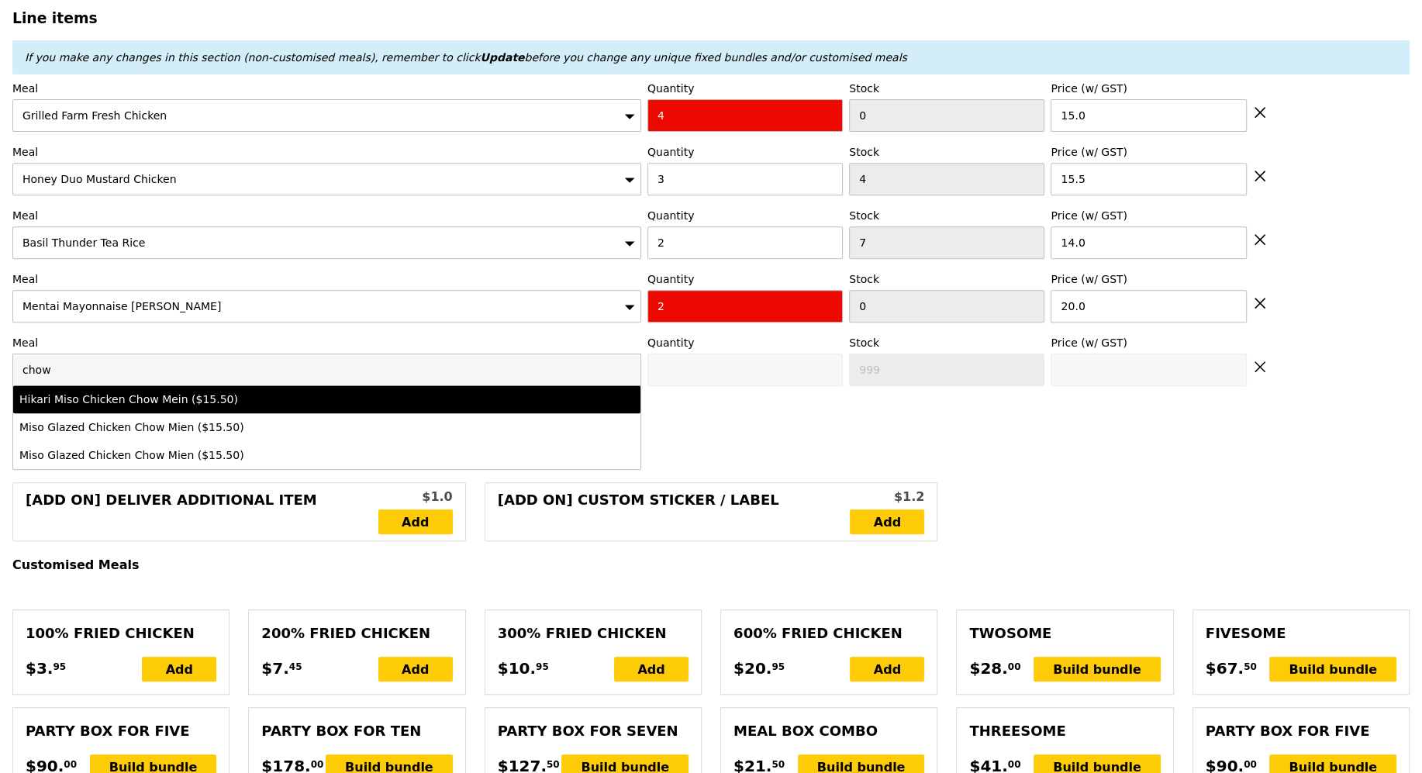
type input "chow"
click at [244, 392] on div "Hikari Miso Chicken Chow Mein ($15.50)" at bounding box center [249, 400] width 461 height 16
type input "0"
type input "15.5"
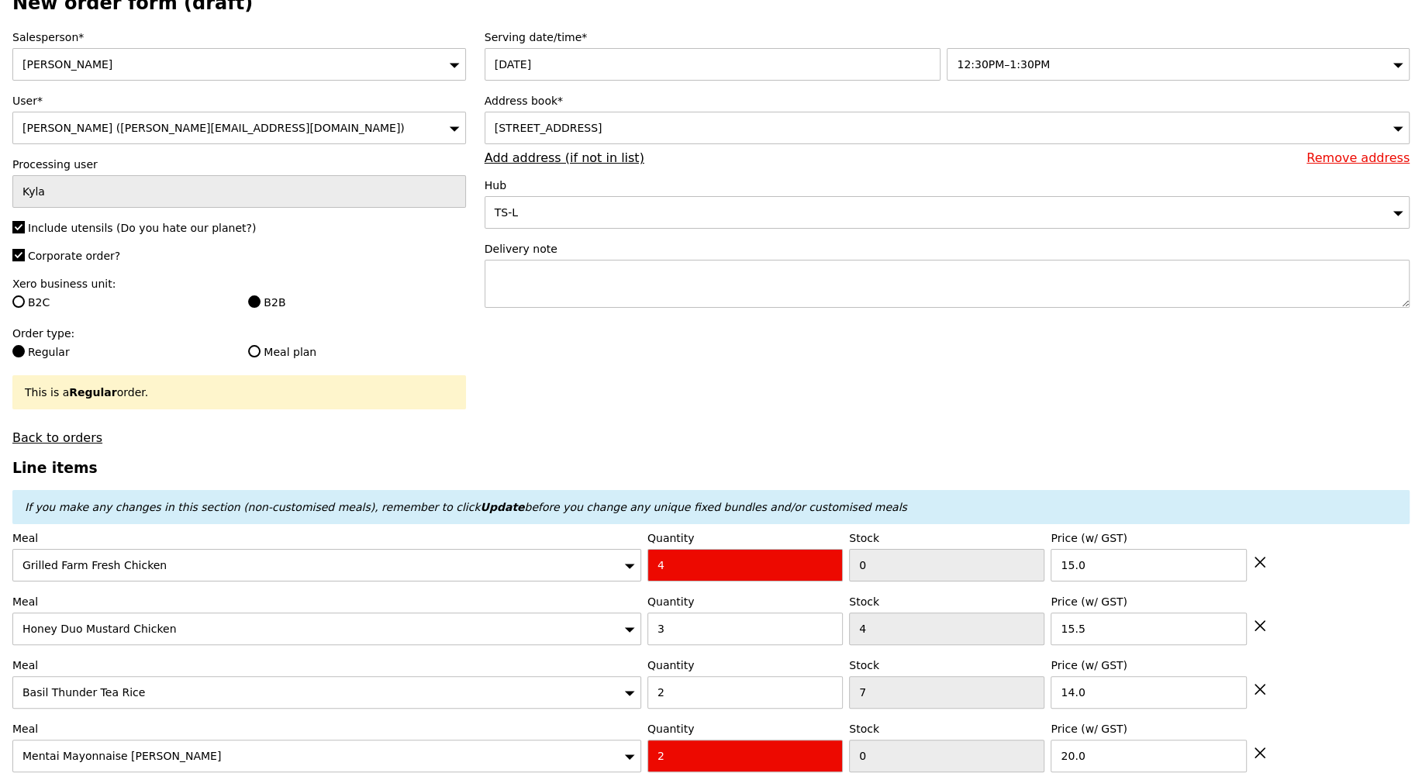
scroll to position [0, 0]
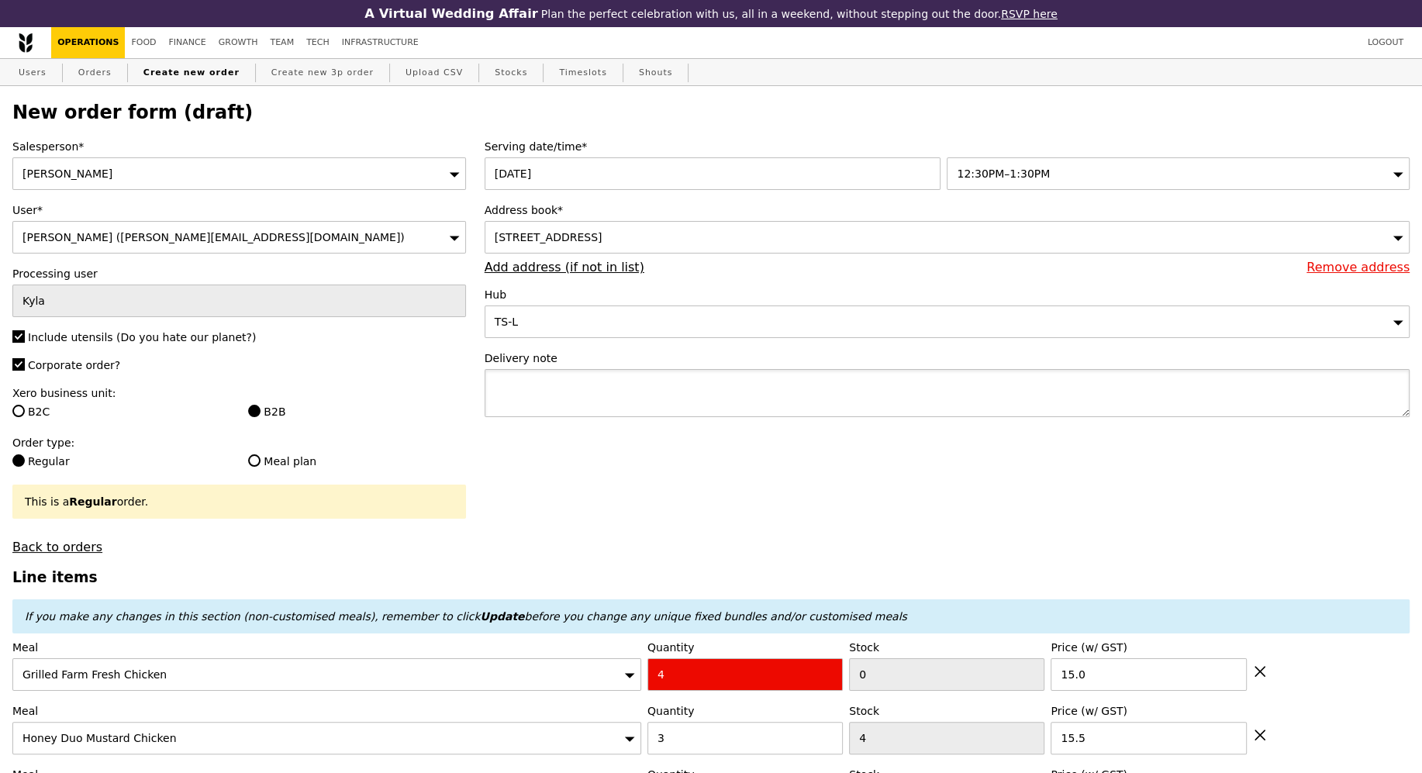
click at [713, 404] on textarea at bounding box center [947, 393] width 925 height 48
type textarea "possible to deliver by 12:45PM"
click at [639, 371] on textarea "possible to deliver by 12:45PM" at bounding box center [947, 393] width 925 height 48
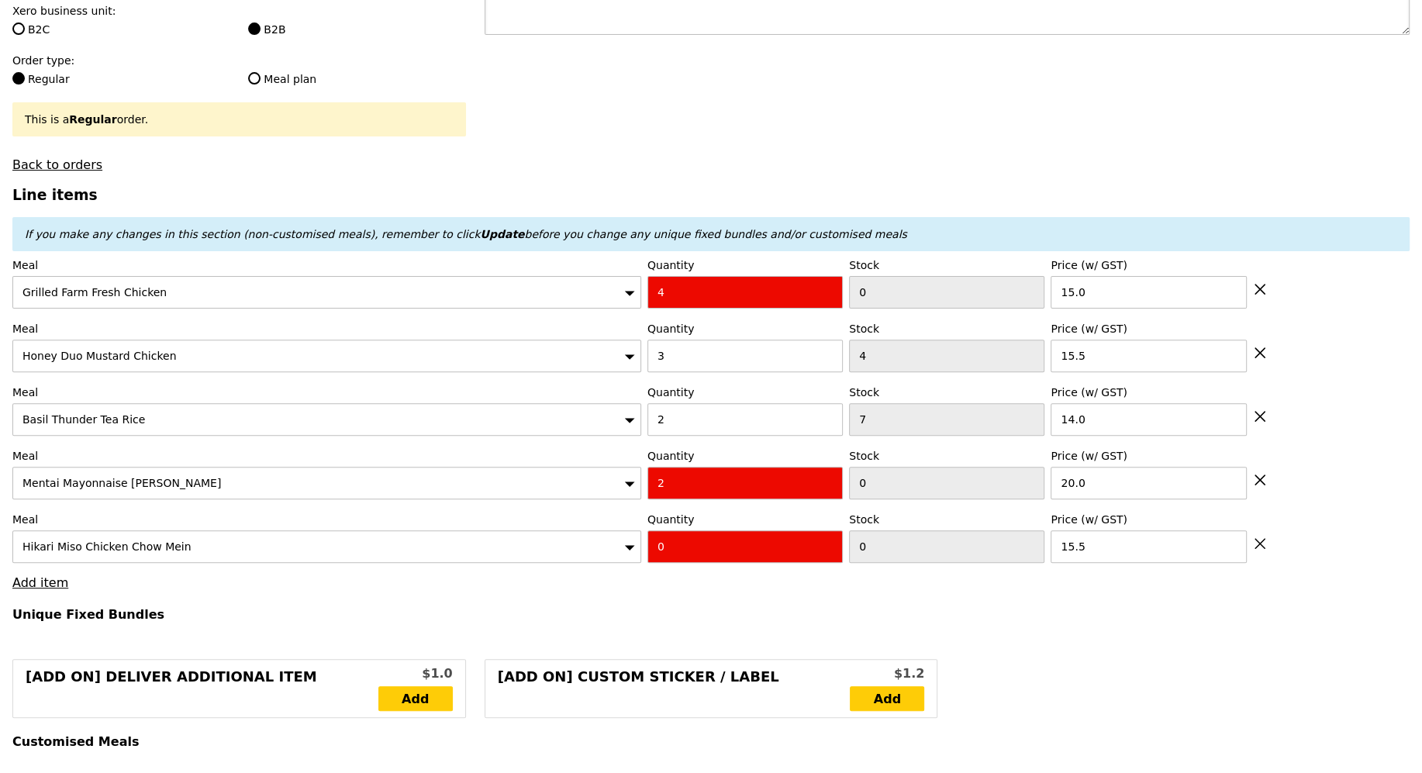
scroll to position [380, 0]
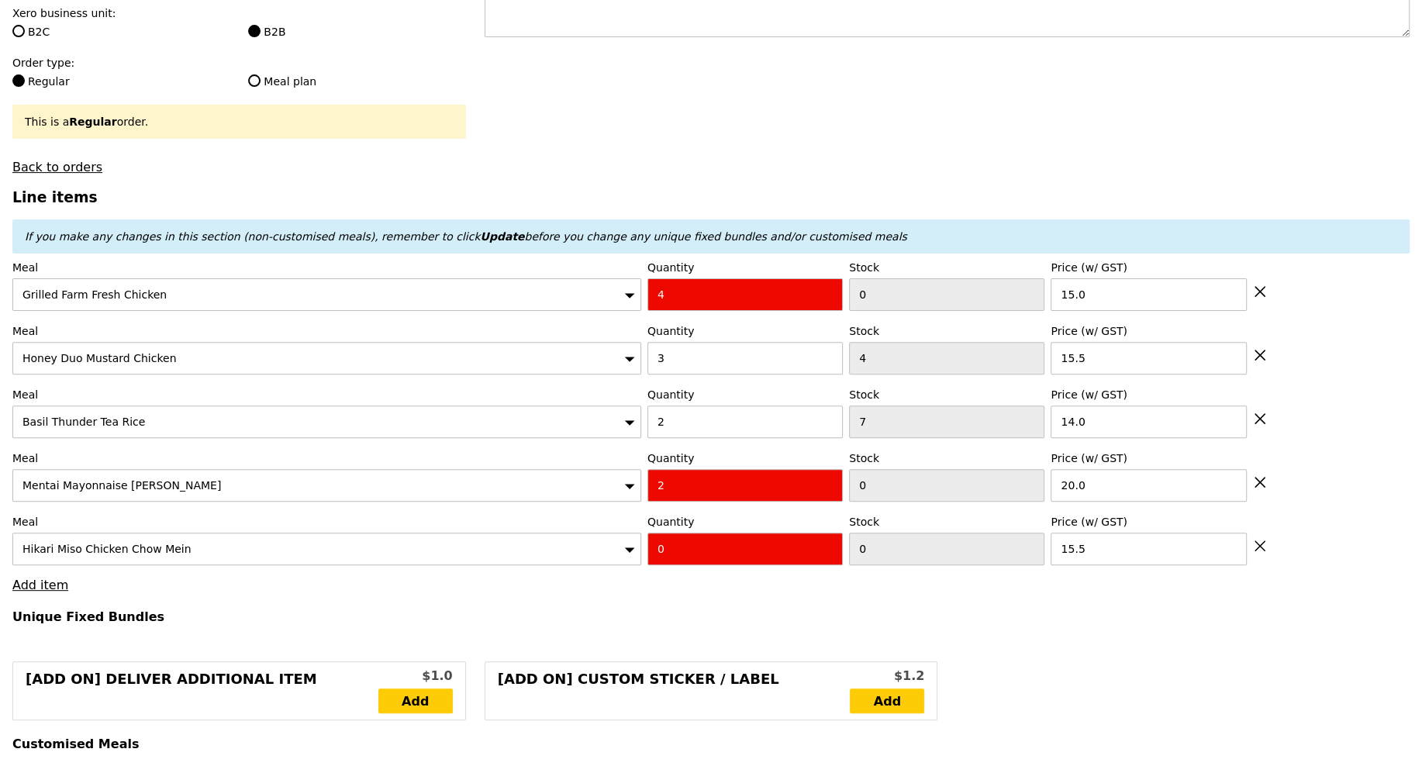
click at [55, 579] on link "Add item" at bounding box center [40, 585] width 56 height 15
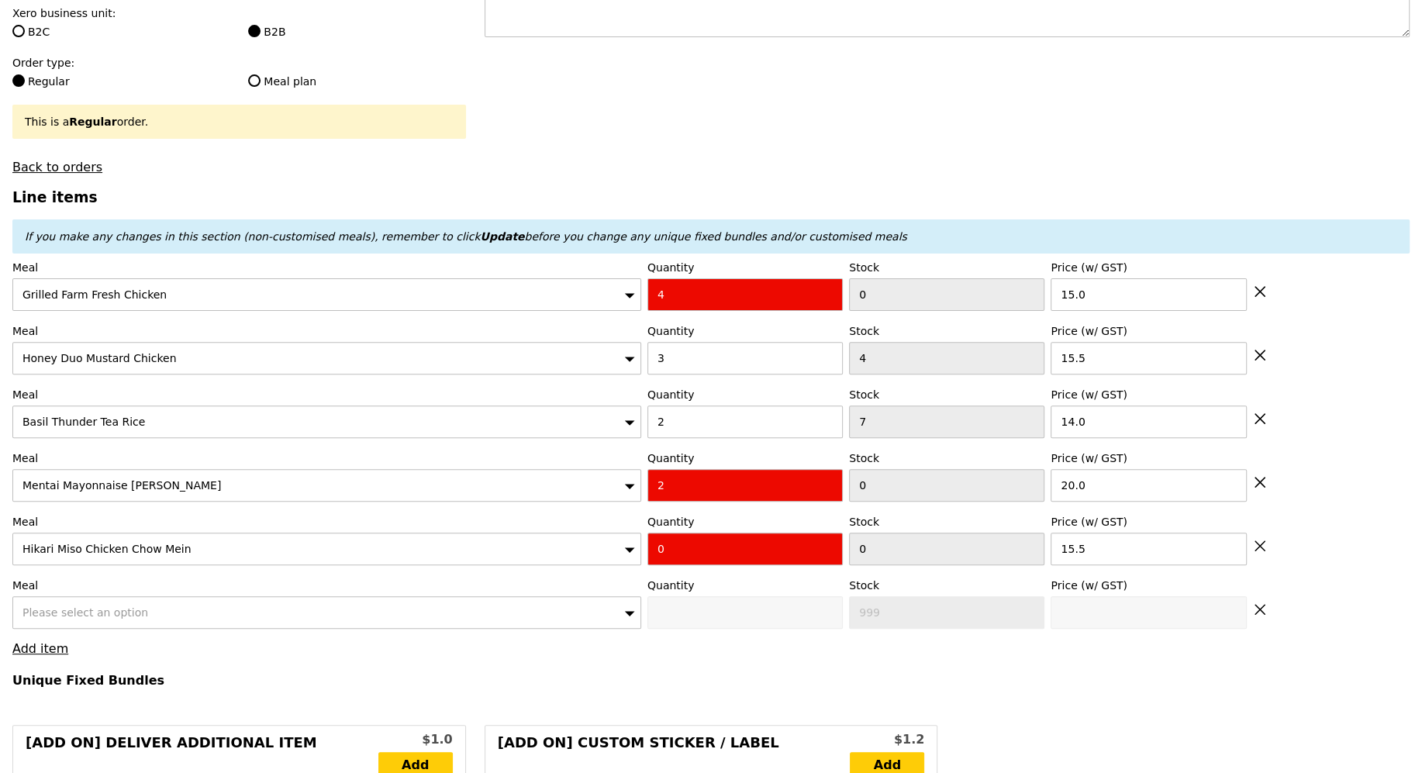
click at [150, 596] on div "Please select an option" at bounding box center [326, 612] width 629 height 33
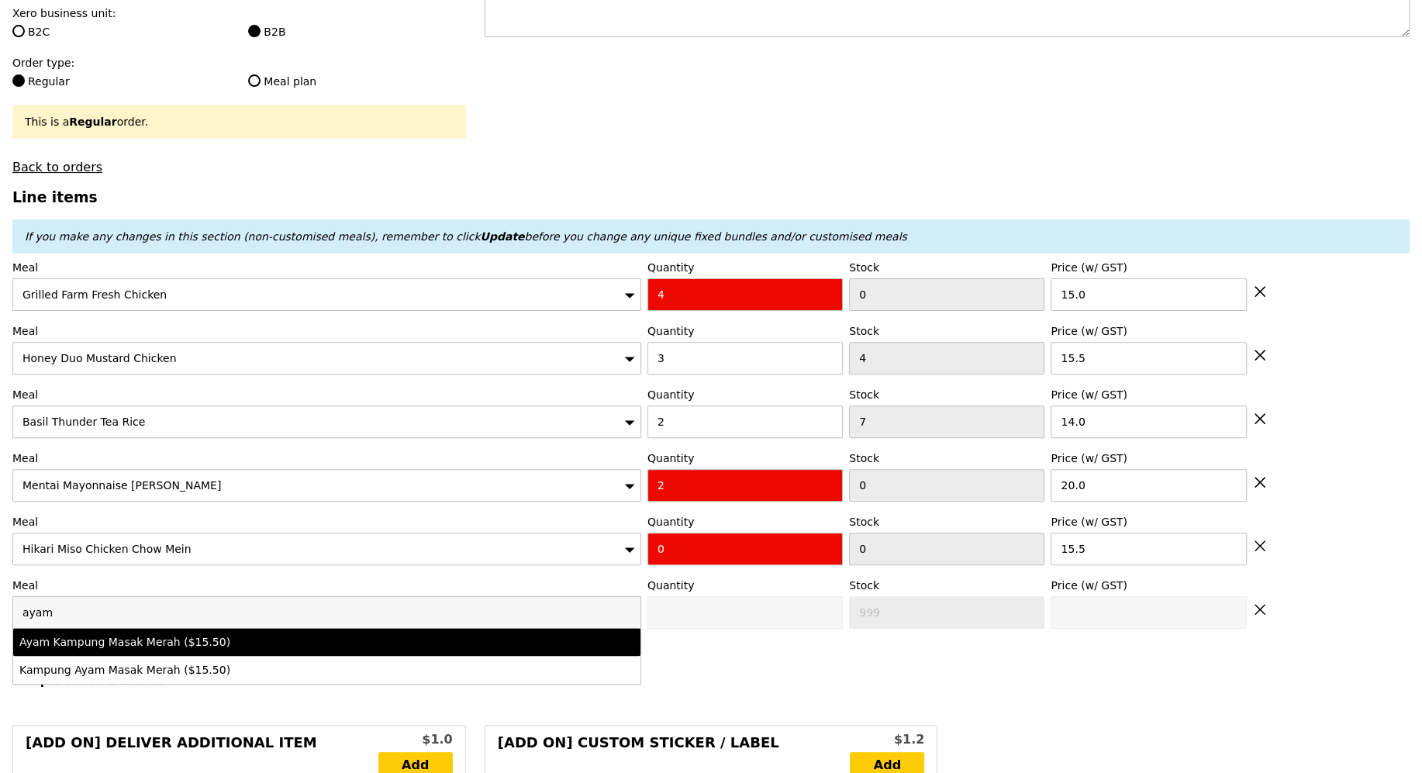
type input "ayam"
click at [220, 640] on div "Ayam Kampung Masak Merah ($15.50)" at bounding box center [249, 642] width 461 height 16
type input "0"
type input "6"
type input "15.5"
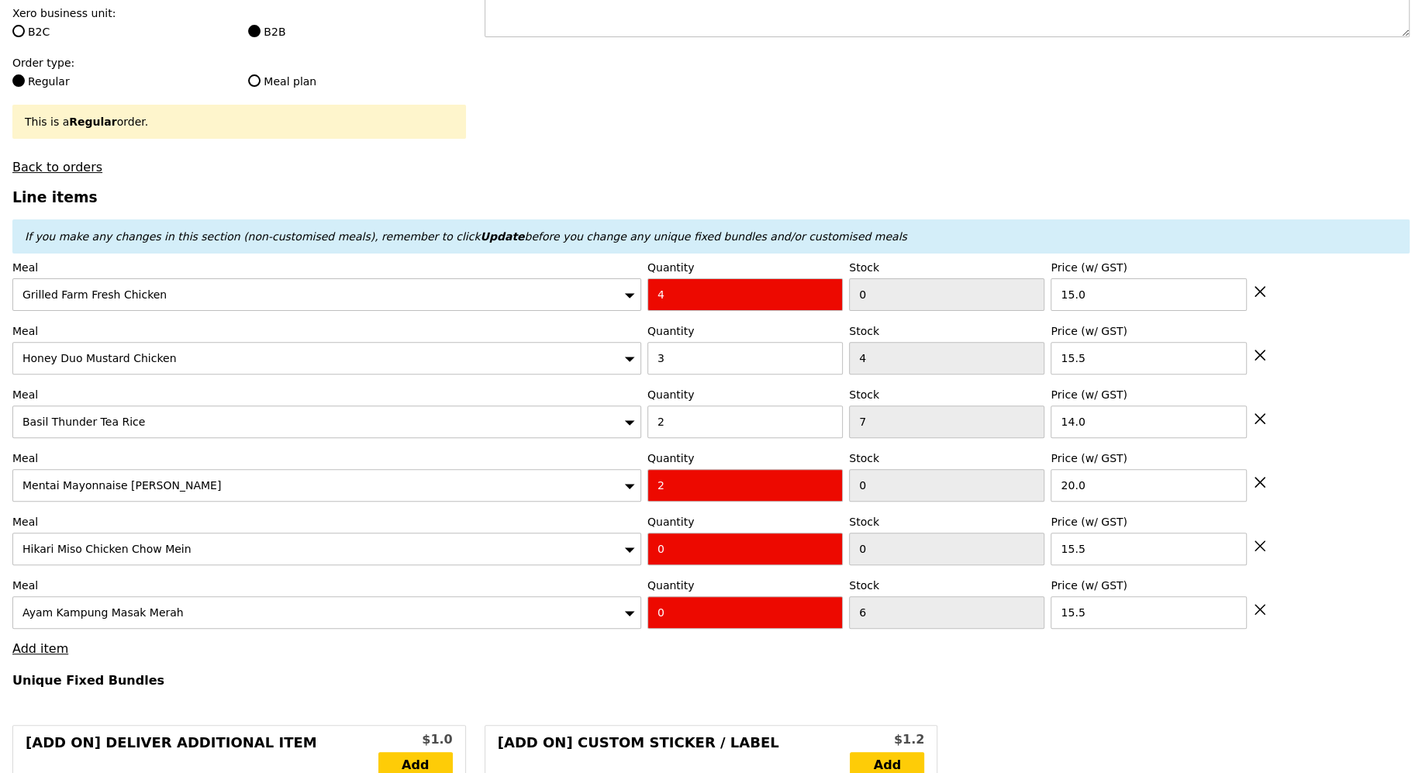
click at [1264, 292] on icon at bounding box center [1260, 292] width 14 height 14
type input "Loading..."
type input "3"
type input "4"
type input "15.5"
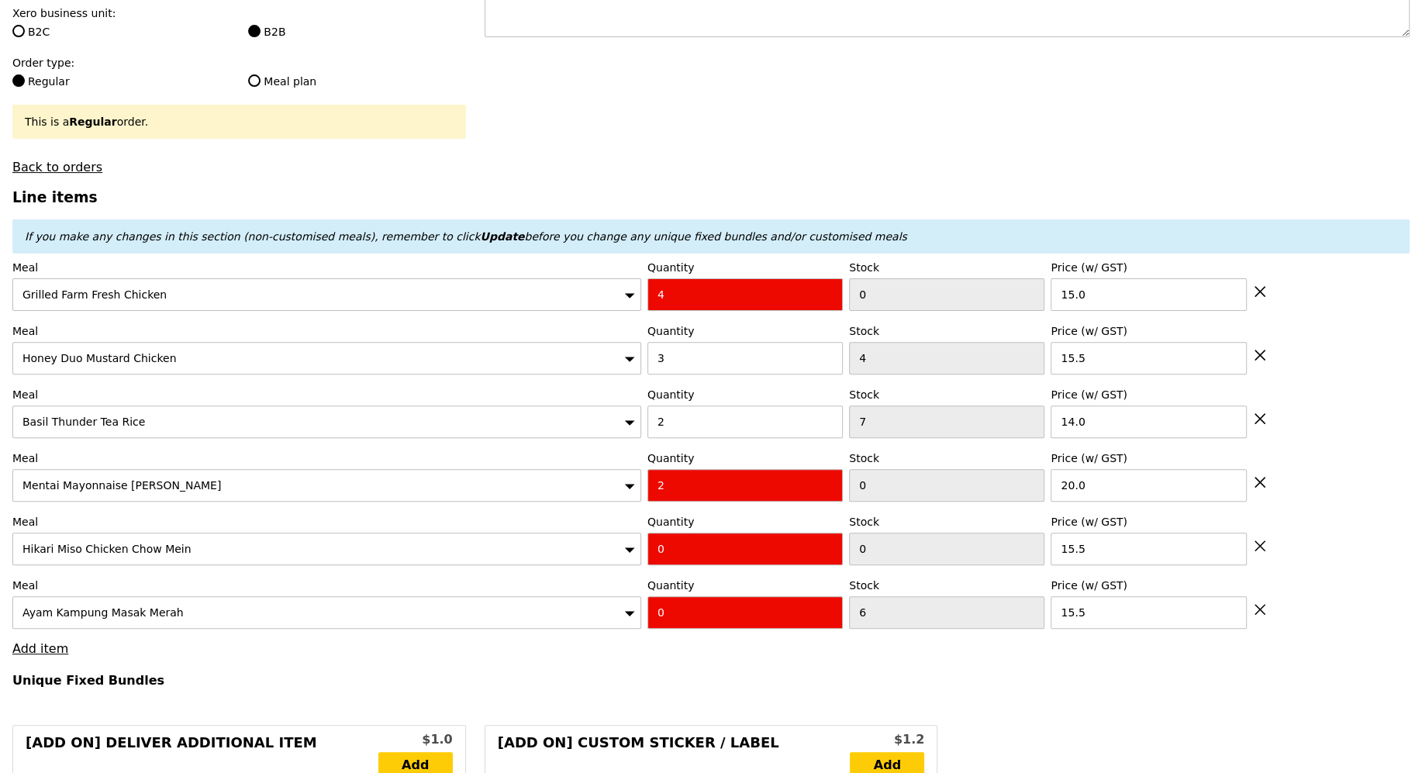
type input "2"
type input "7"
type input "14.0"
type input "2"
type input "20.0"
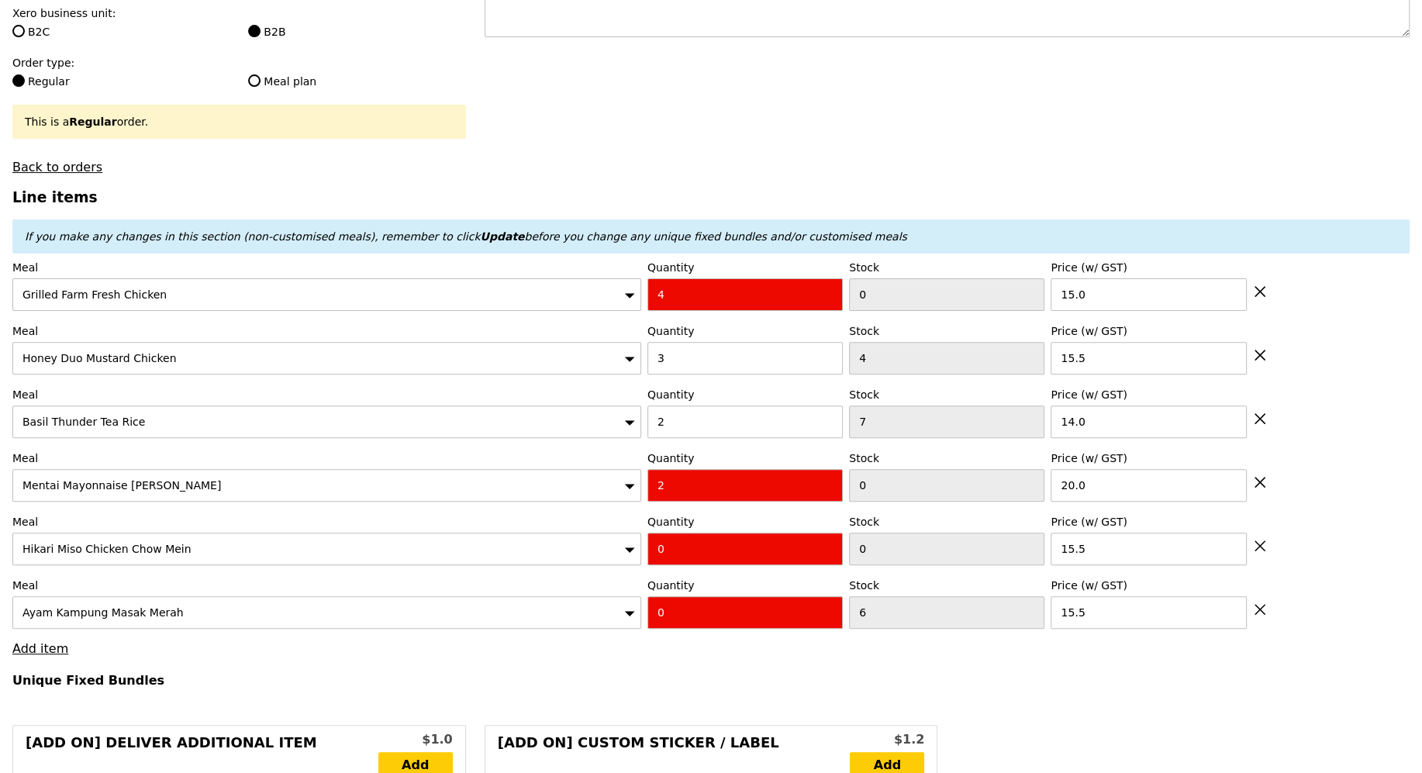
type input "0"
type input "15.5"
type input "6"
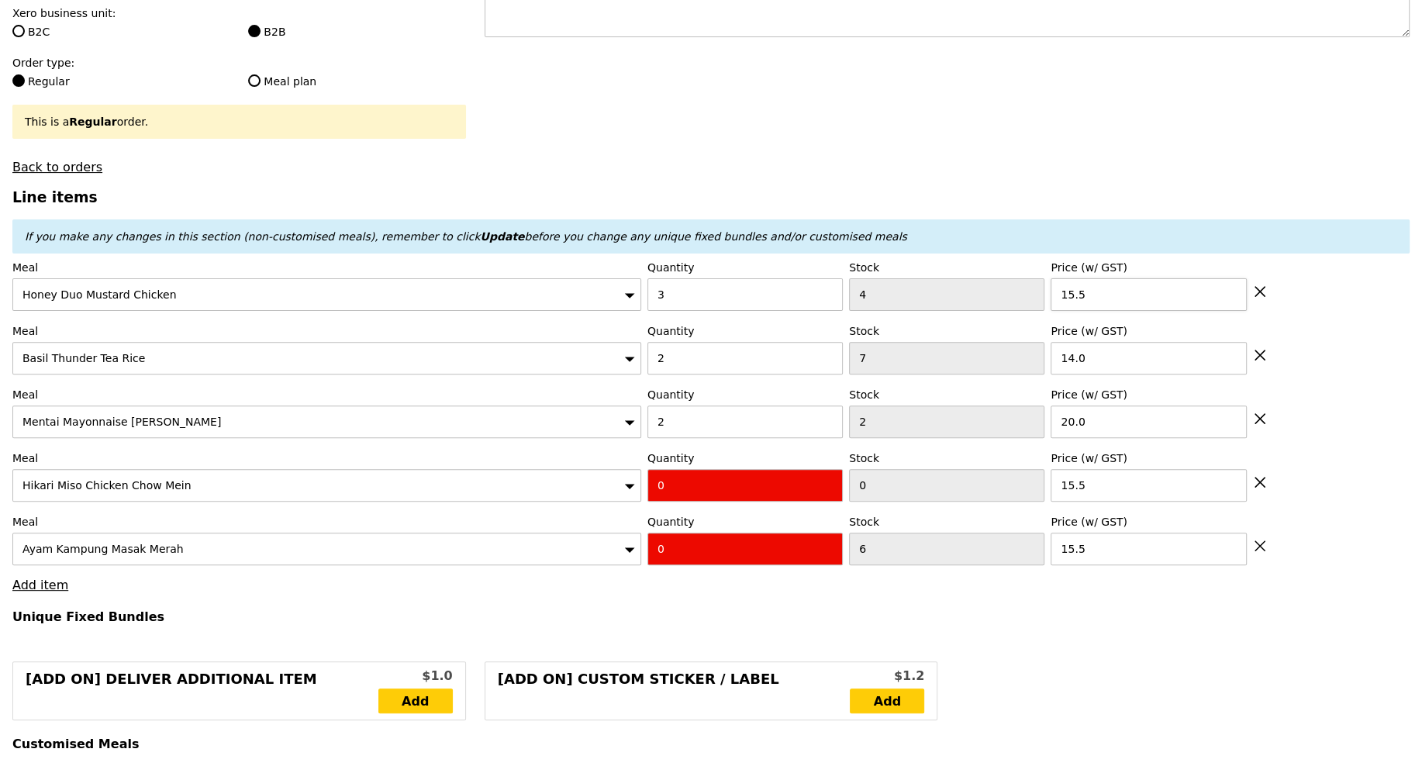
type input "114.50"
type input "120.40"
type input "Confirm anyway"
type input "4"
click at [707, 483] on input "0" at bounding box center [744, 485] width 195 height 33
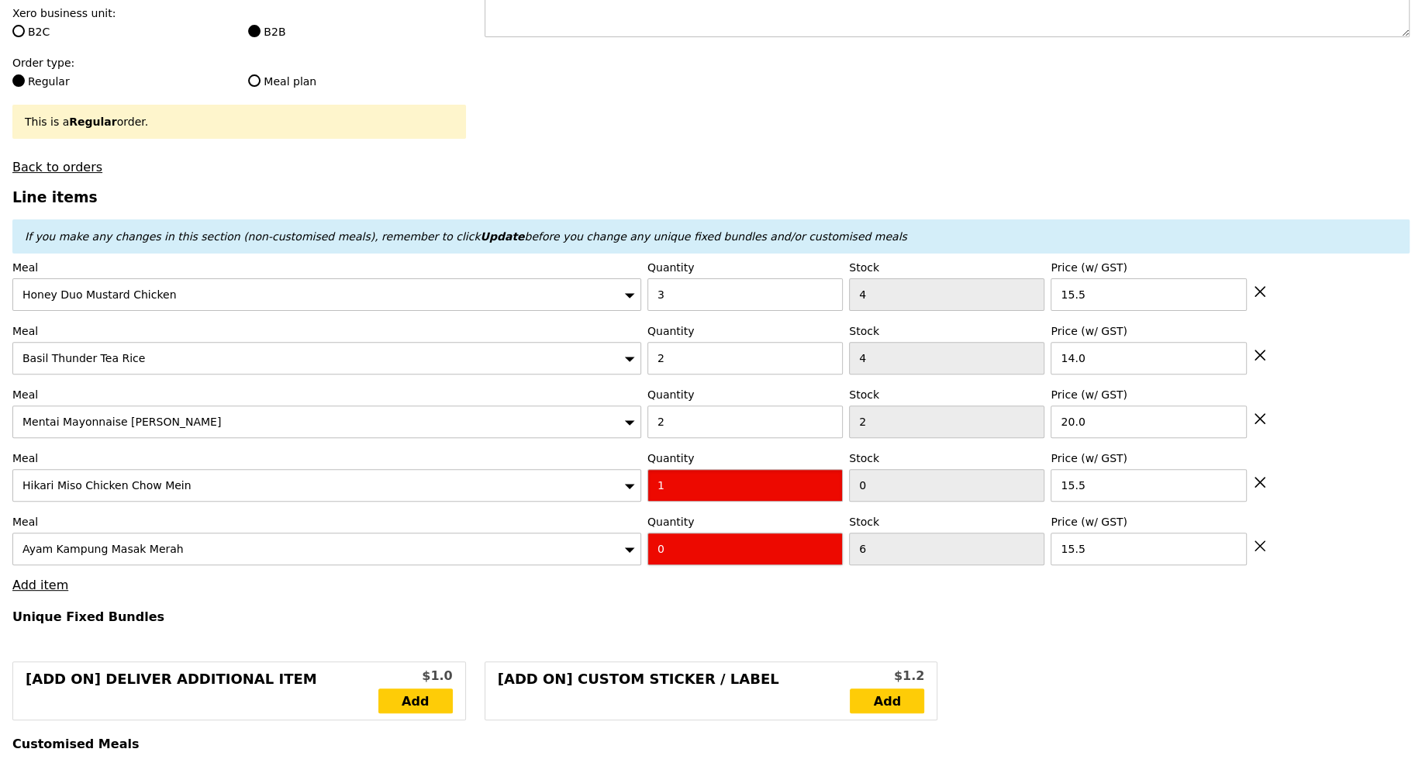
type input "1"
click at [683, 533] on input "0" at bounding box center [744, 549] width 195 height 33
type input "1"
type input "Loading..."
type input "130.00"
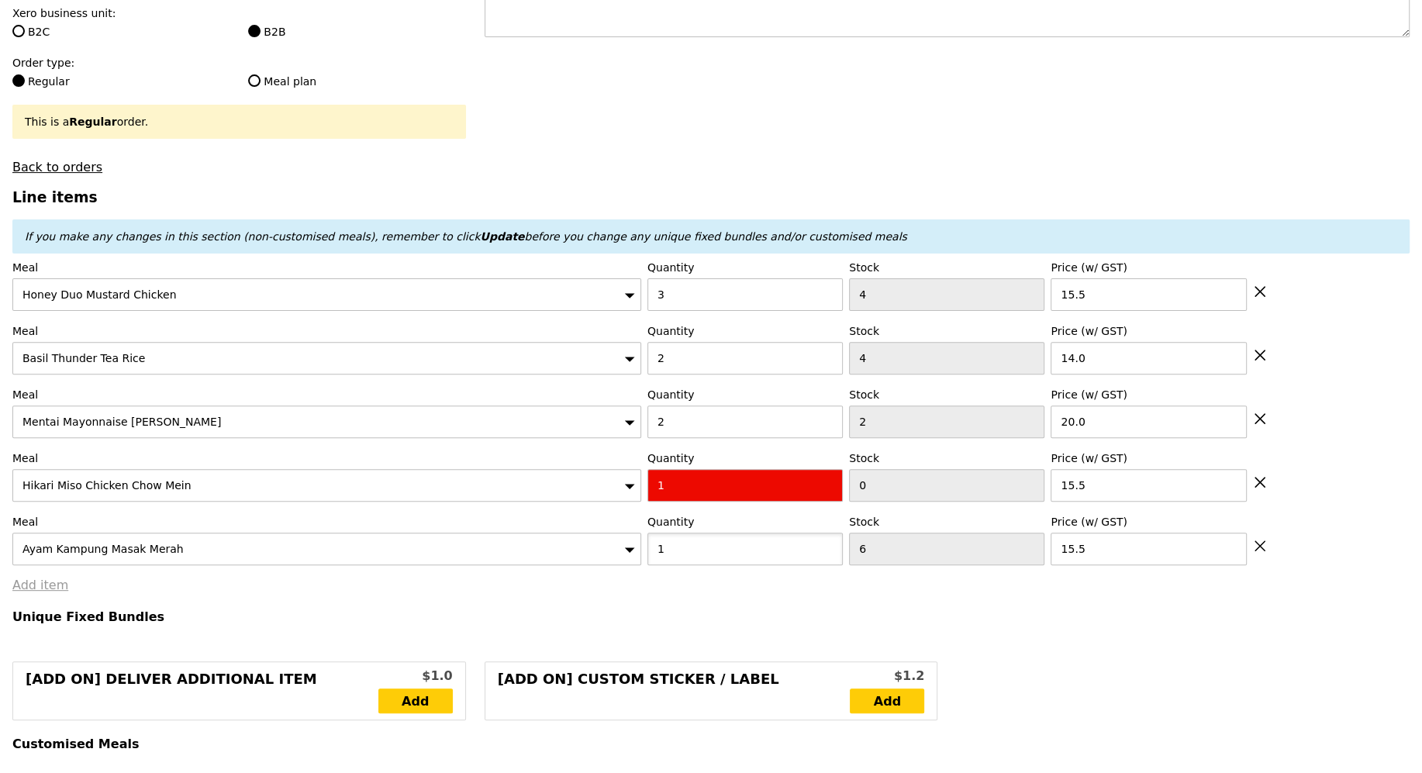
type input "135.90"
type input "1"
click at [47, 579] on link "Add item" at bounding box center [40, 585] width 56 height 15
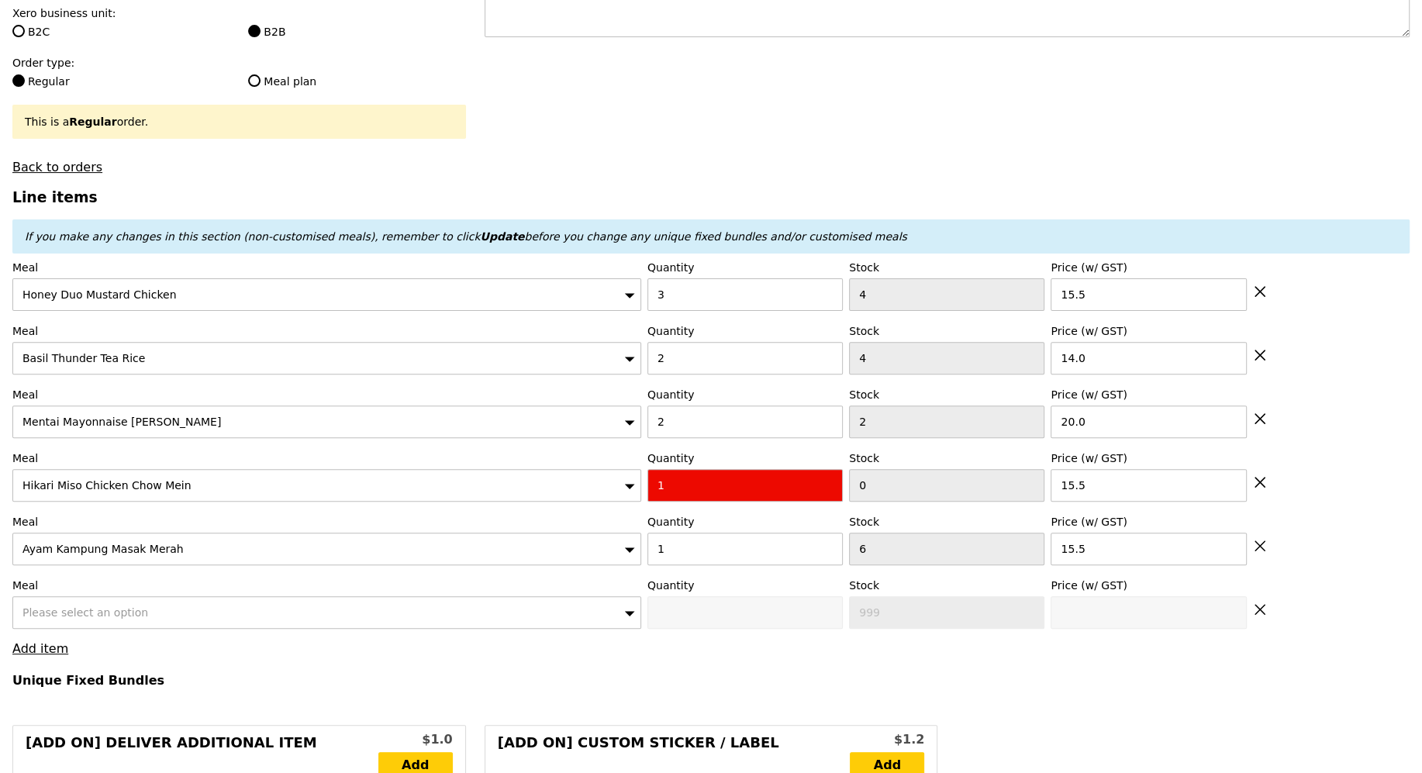
click at [99, 612] on span "Please select an option" at bounding box center [85, 612] width 126 height 12
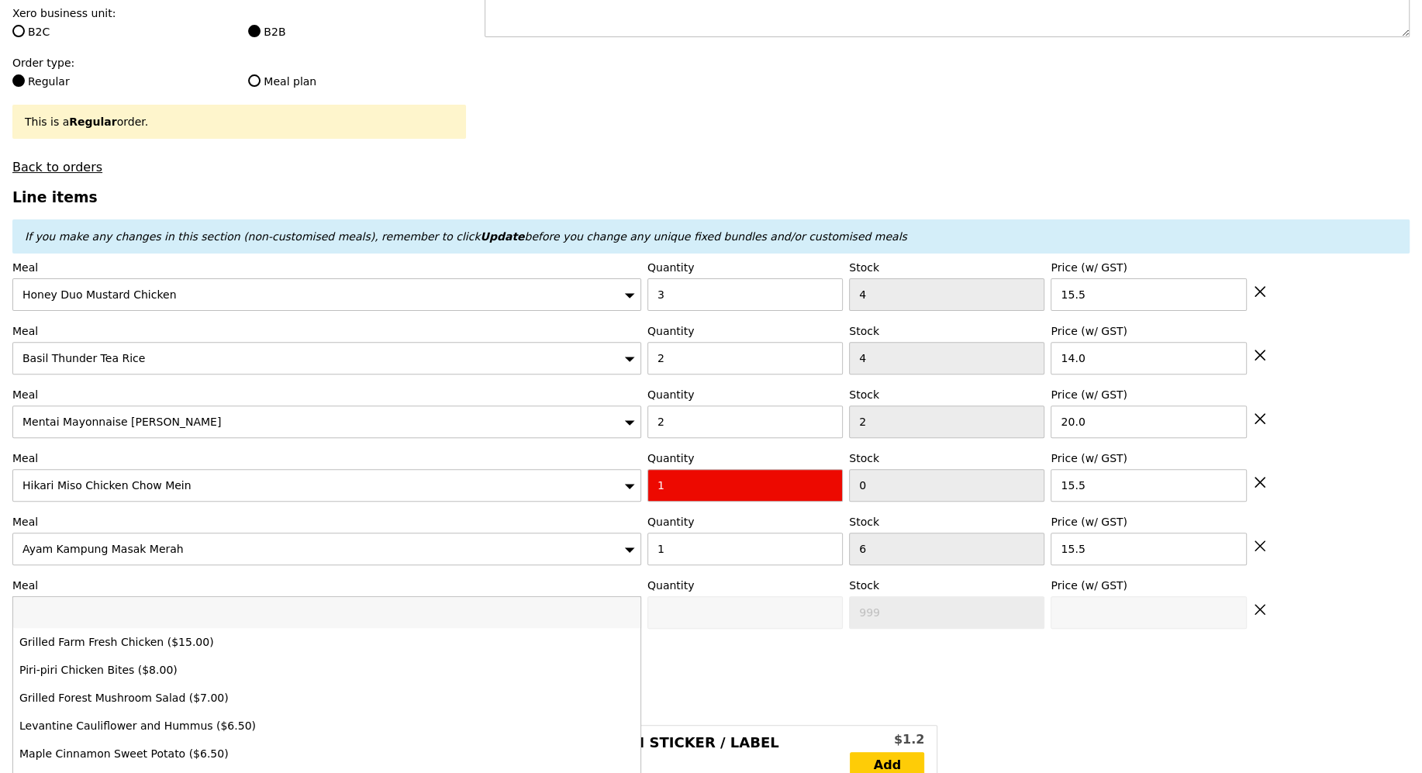
type input "Loading..."
type input "145.50"
type input "151.40"
type input "Confirm anyway"
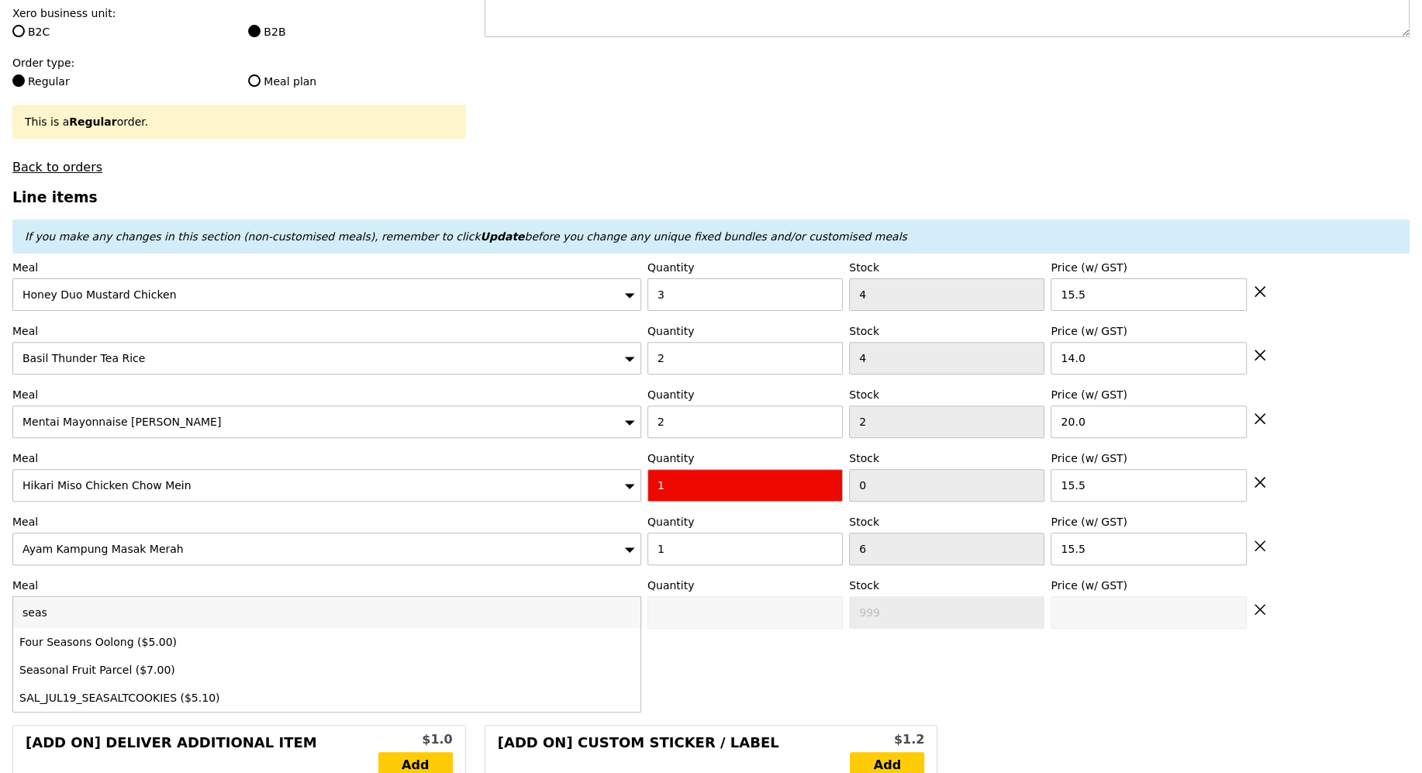
type input "seaso"
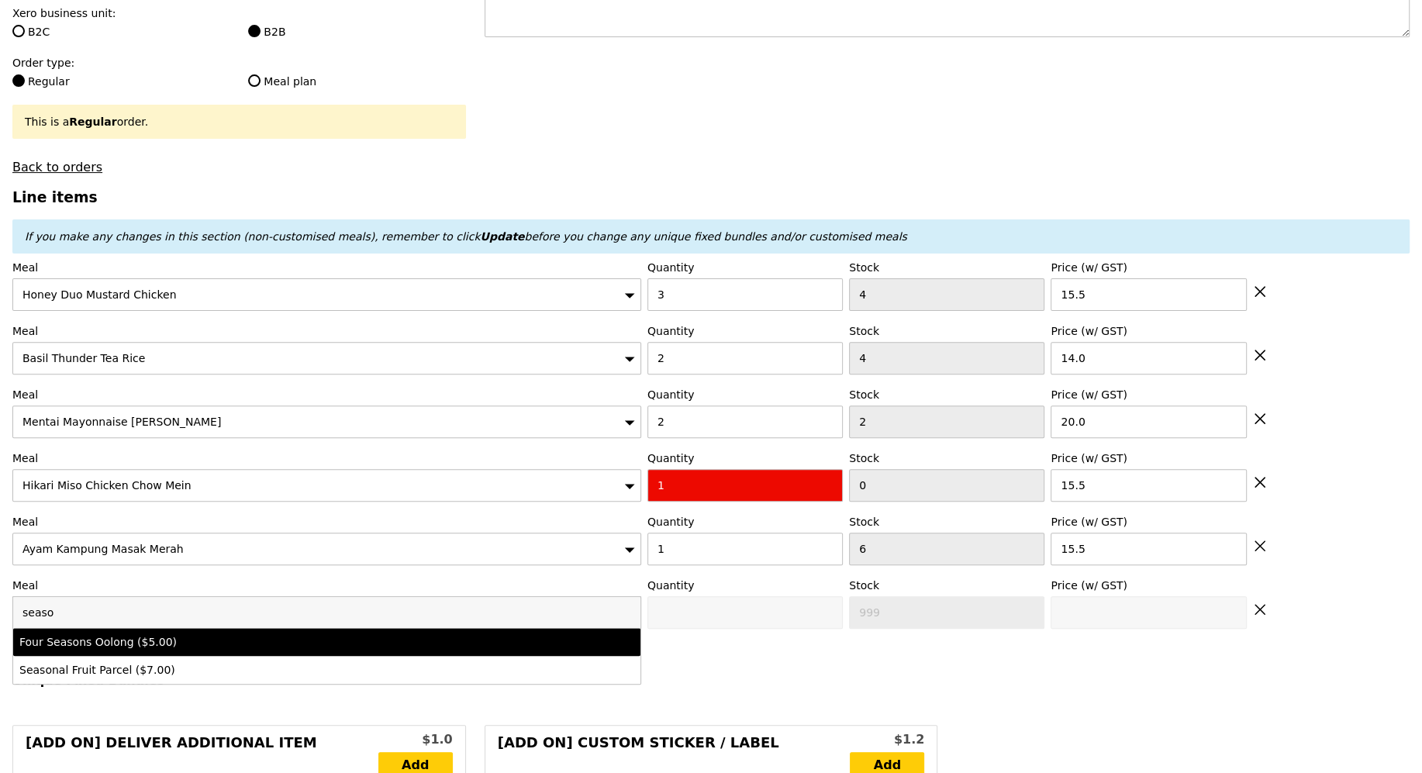
type input "0"
type input "480"
type input "7.0"
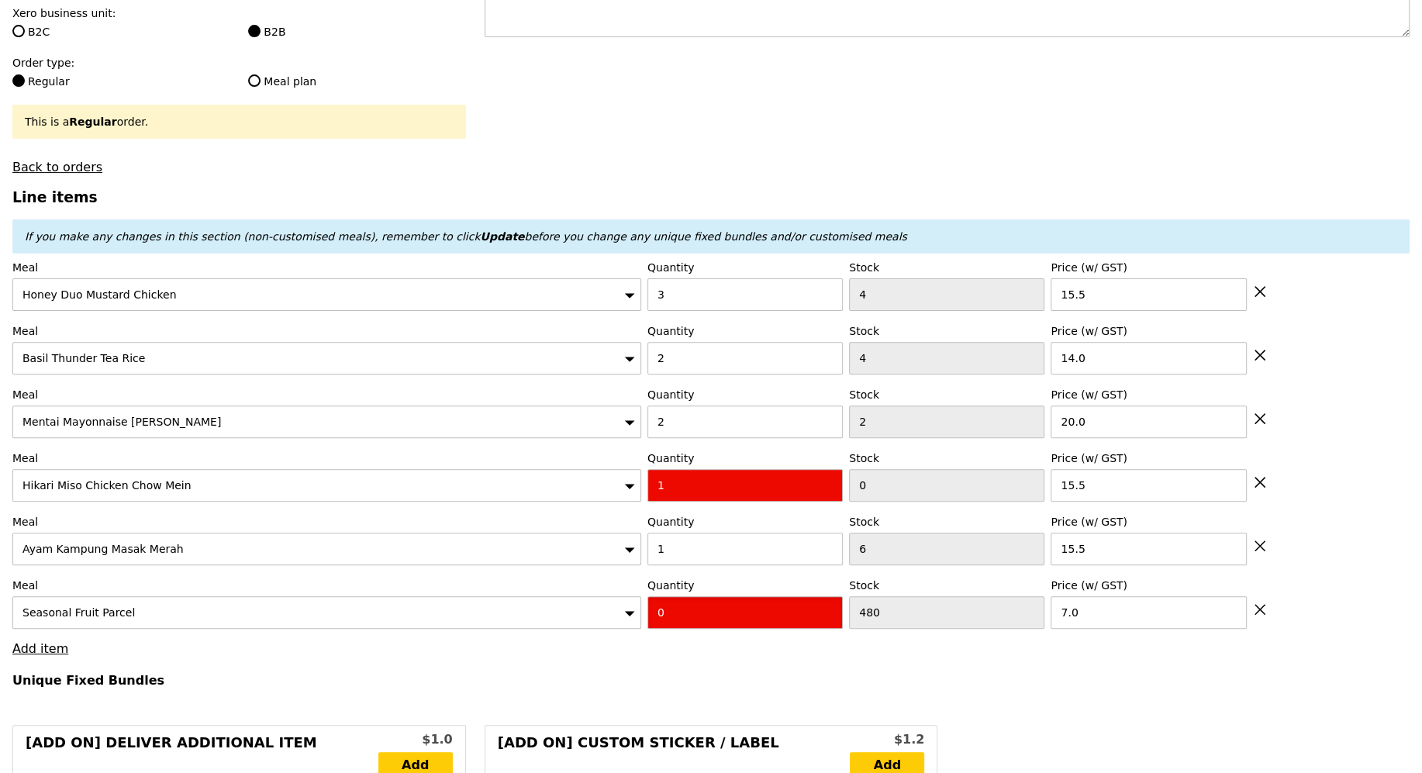
click at [666, 623] on input "0" at bounding box center [744, 612] width 195 height 33
type input "0"
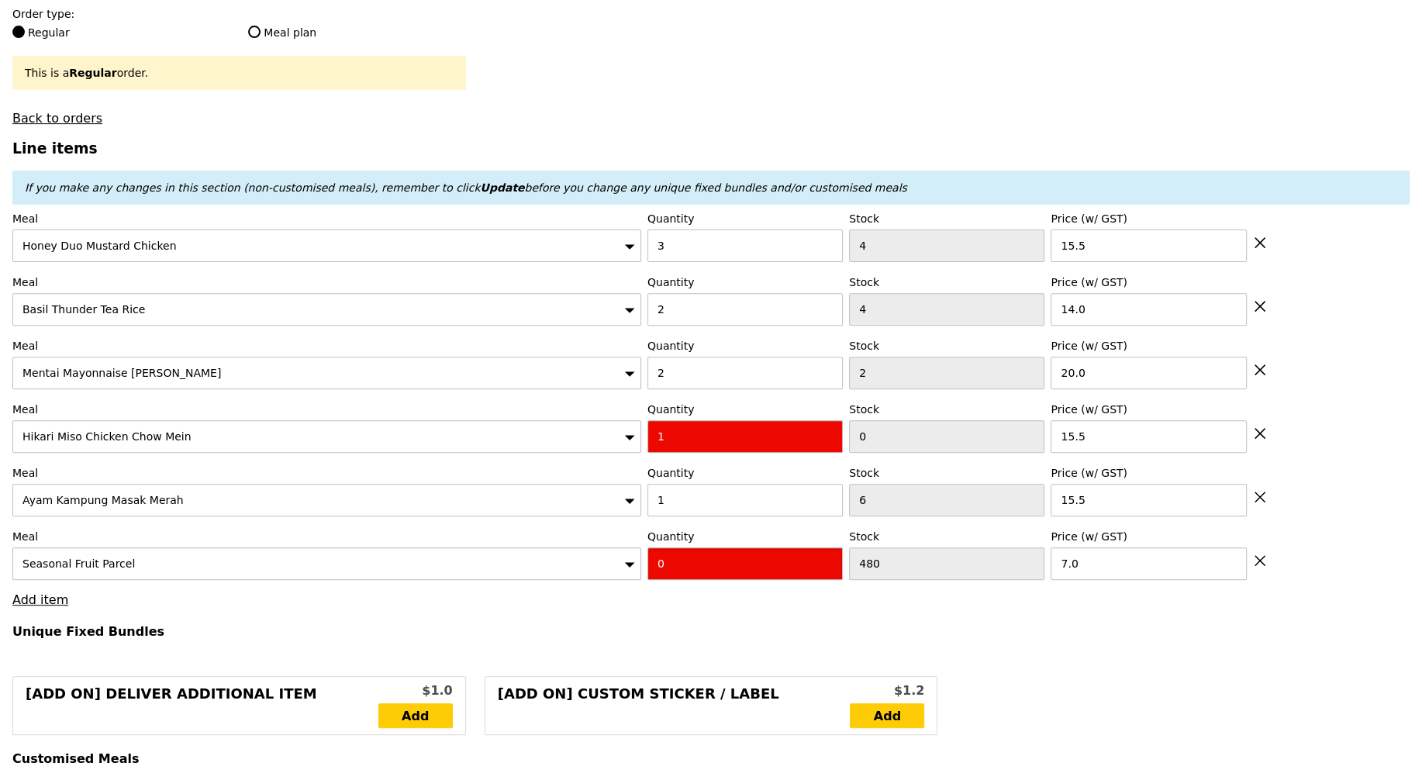
scroll to position [461, 0]
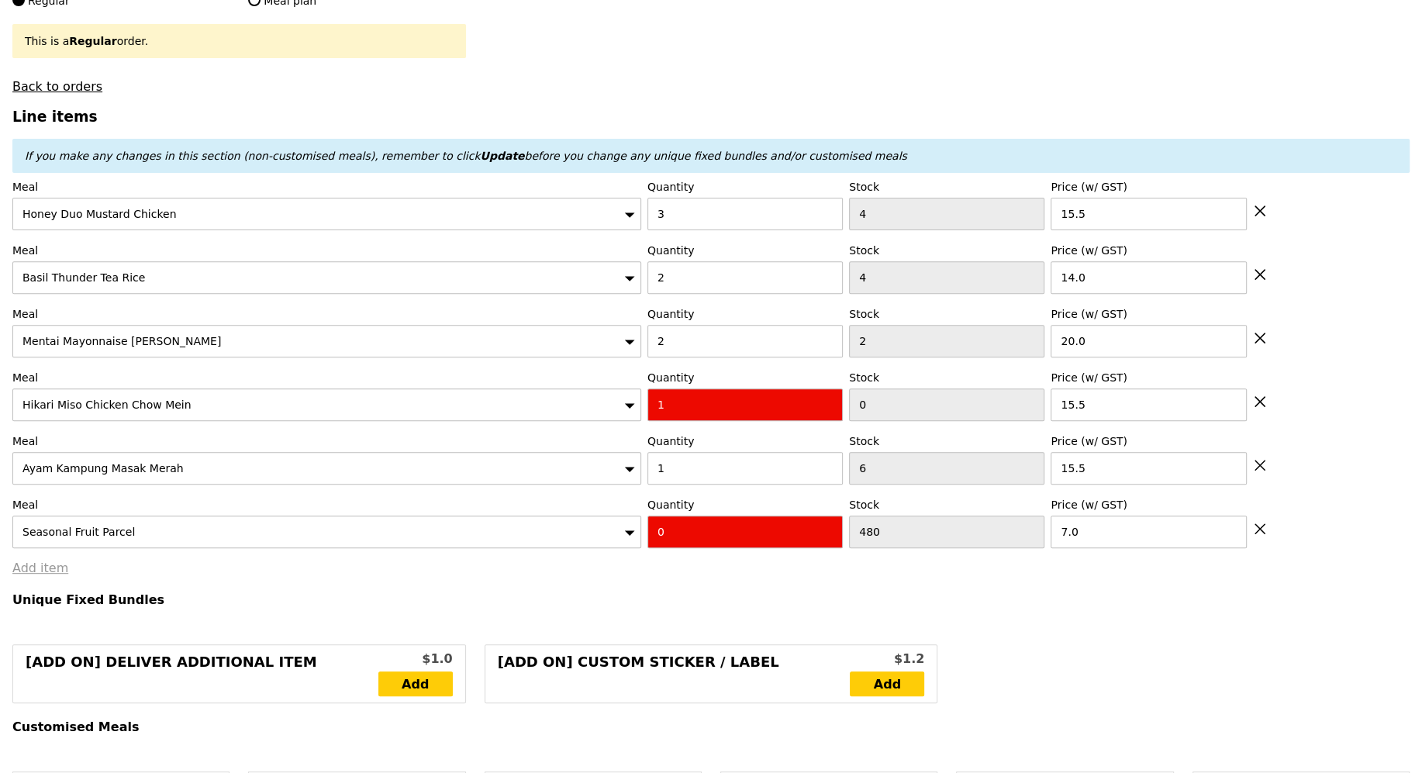
click at [47, 566] on link "Add item" at bounding box center [40, 568] width 56 height 15
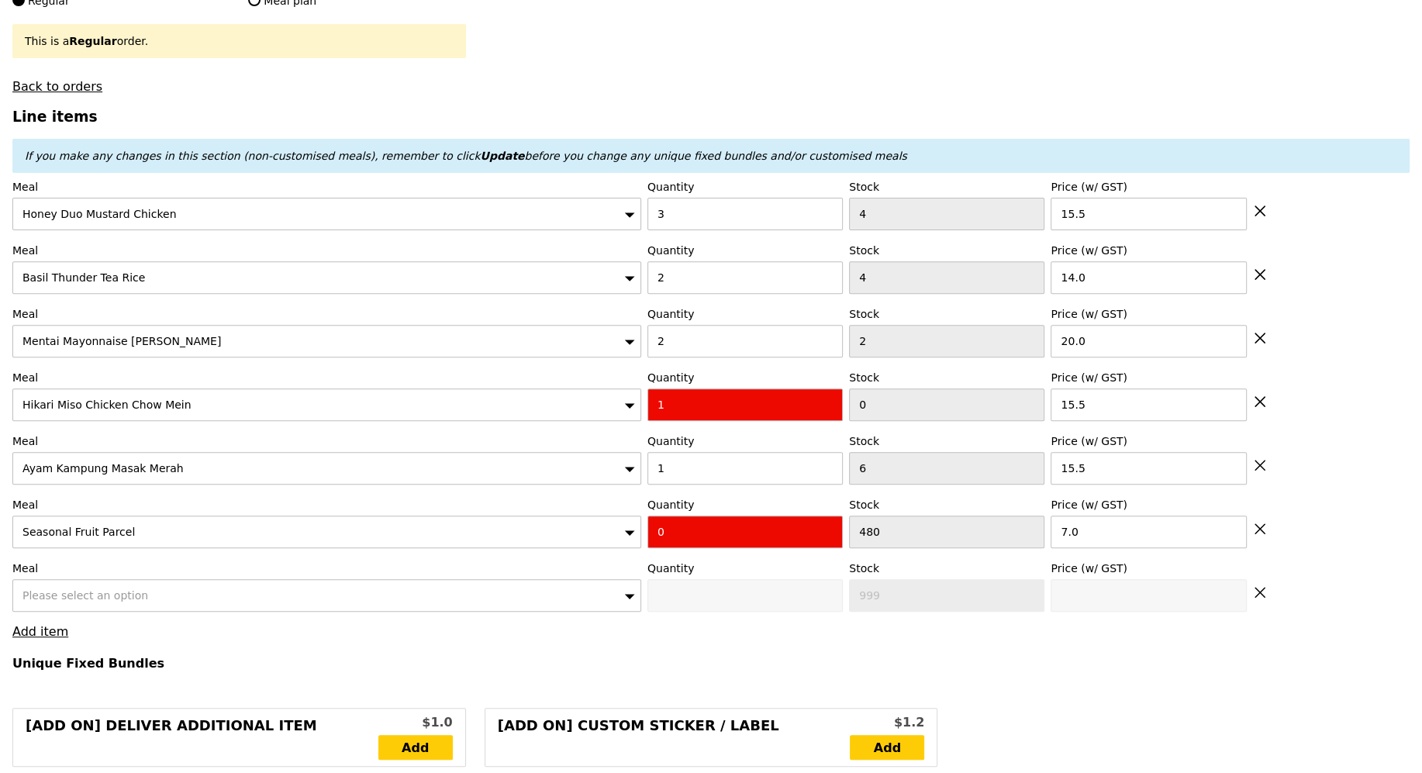
click at [93, 589] on span "Please select an option" at bounding box center [85, 595] width 126 height 12
type input "bottled"
click at [133, 617] on div "Bottled Alps Water ($1.50)" at bounding box center [249, 625] width 461 height 16
type input "0"
type input "468"
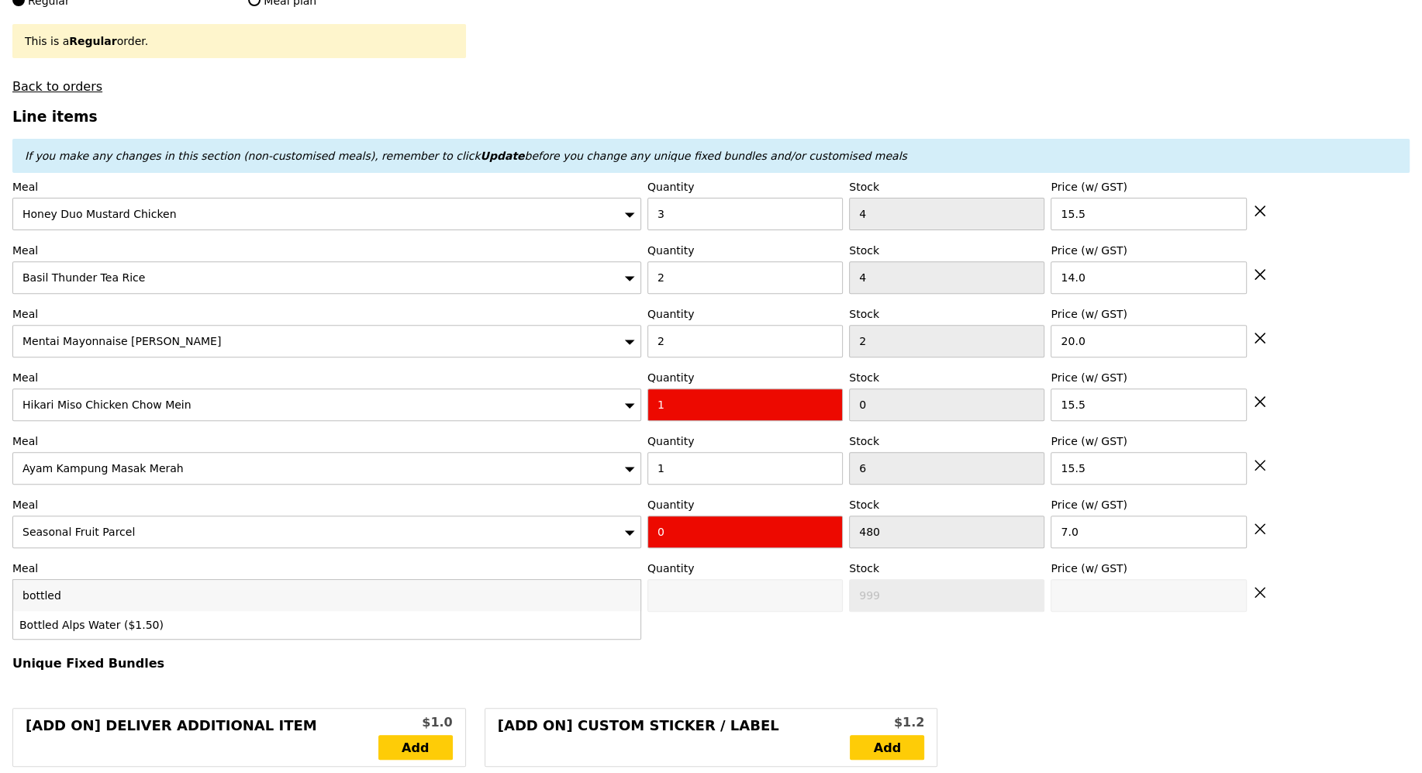
type input "1.5"
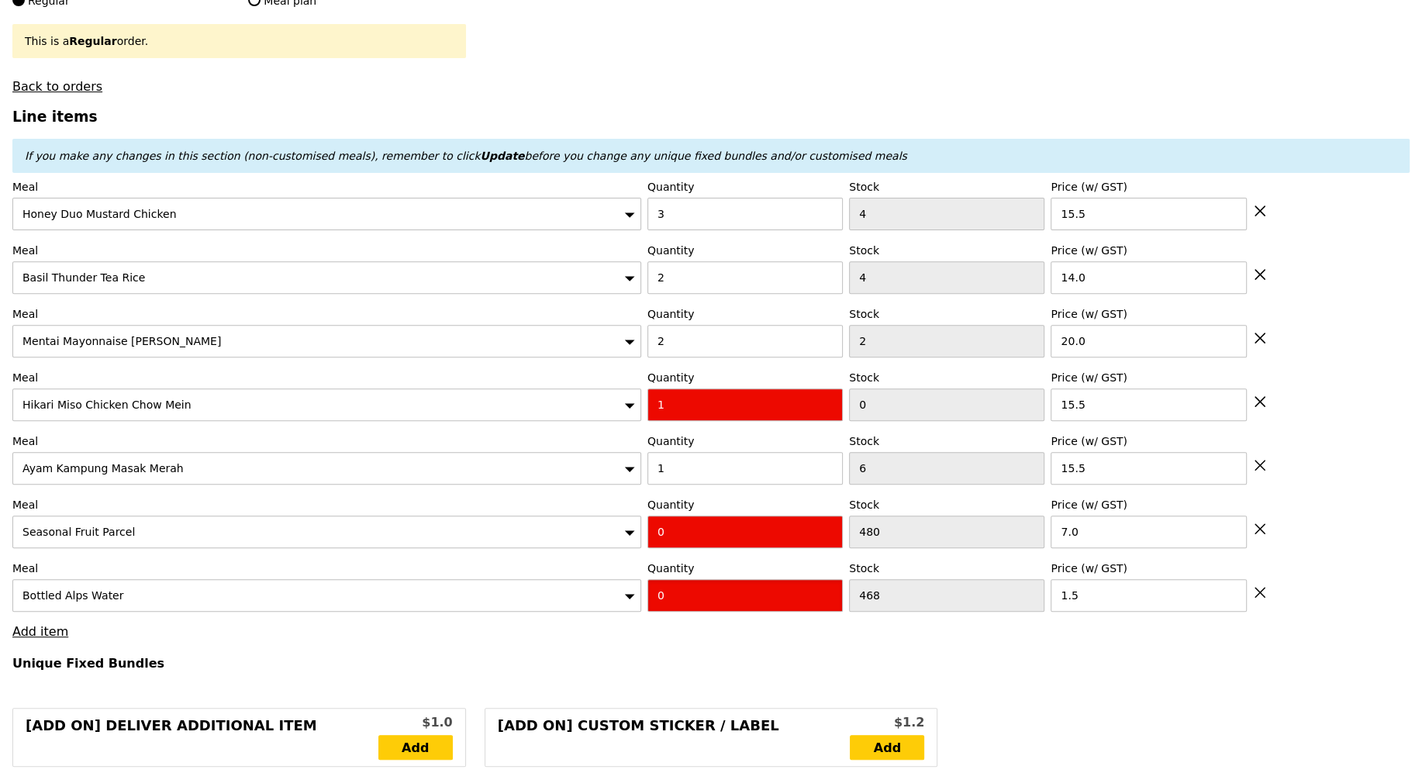
click at [706, 594] on input "0" at bounding box center [744, 595] width 195 height 33
type input "1"
click at [693, 525] on input "0" at bounding box center [744, 532] width 195 height 33
type input "Loading..."
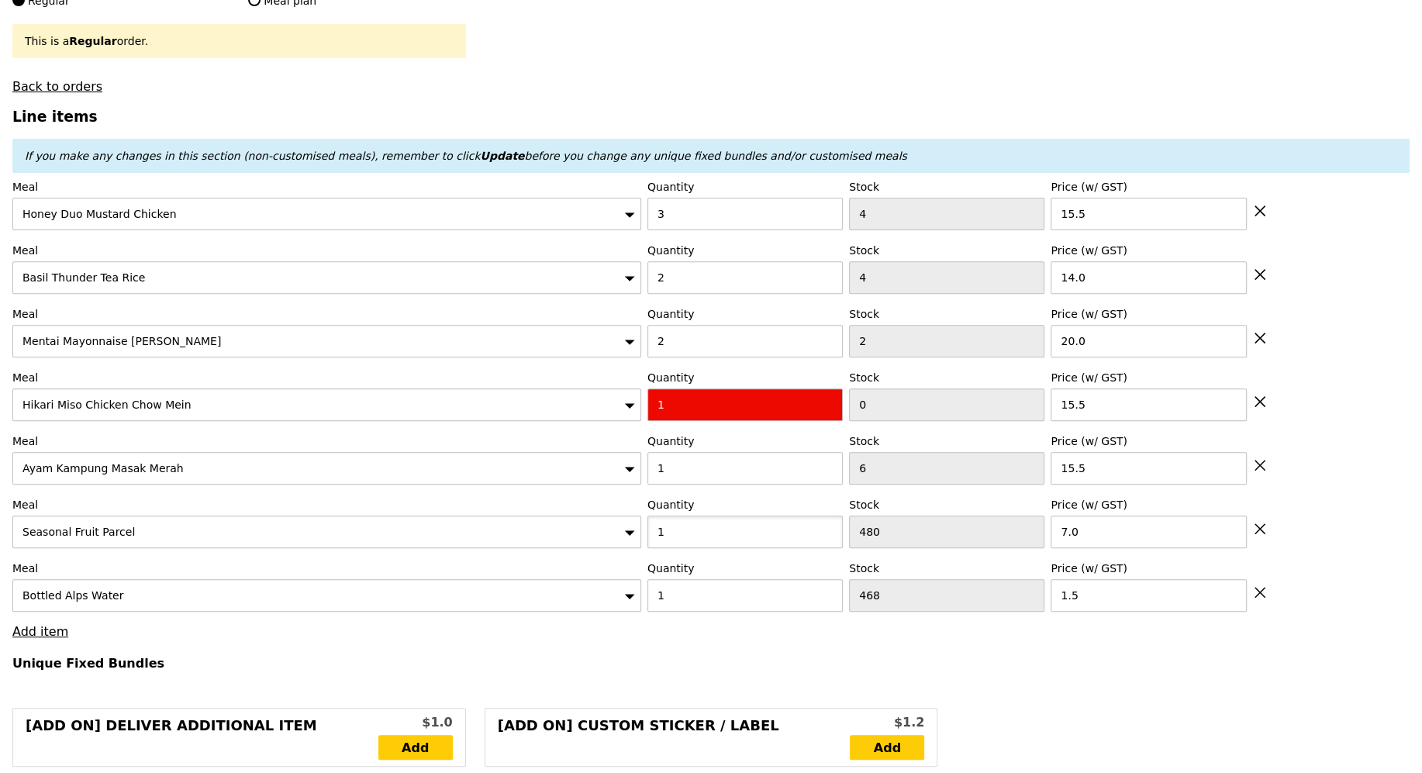
type input "1"
type input "147.00"
type input "152.90"
type input "Loading..."
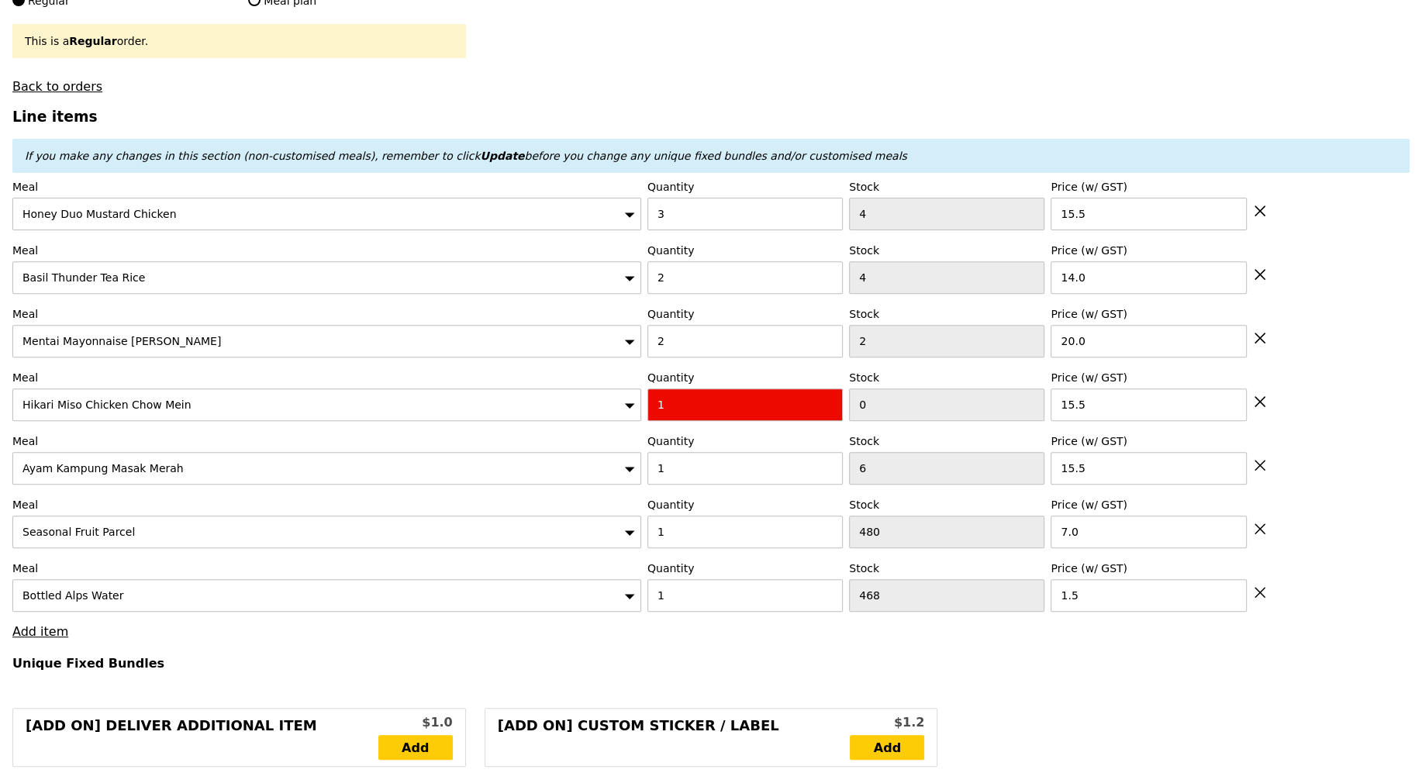
type input "154.00"
type input "159.90"
type input "Confirm anyway"
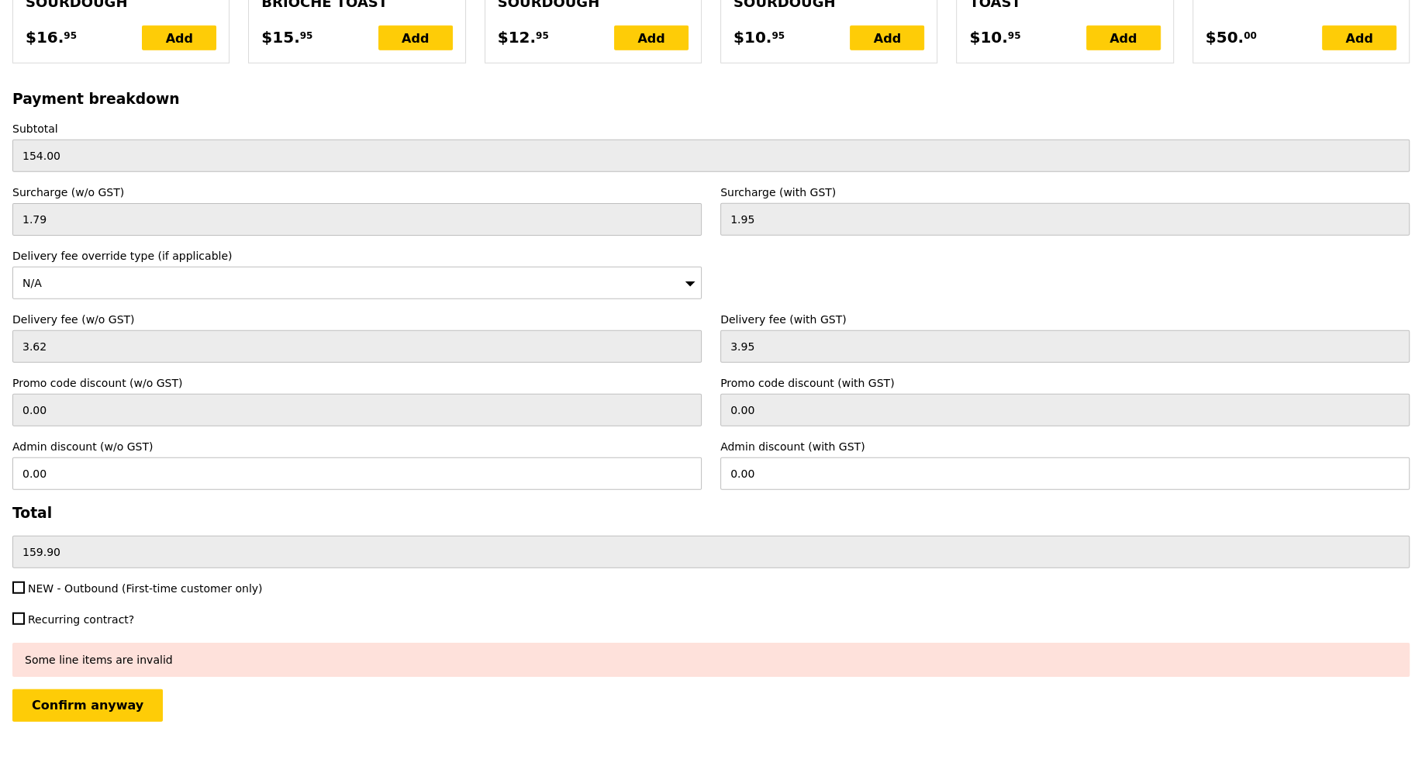
scroll to position [0, 0]
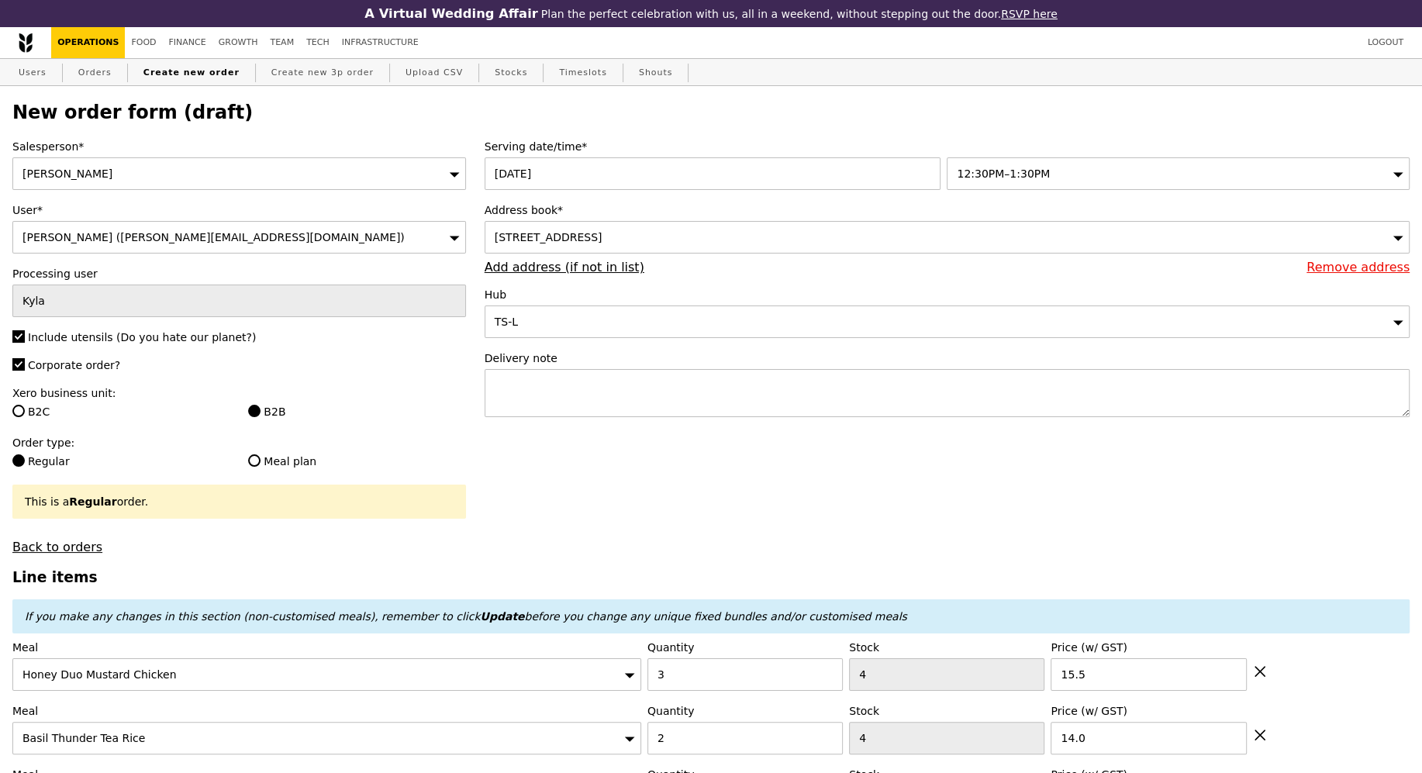
click at [993, 174] on span "12:30PM–1:30PM" at bounding box center [1003, 173] width 93 height 12
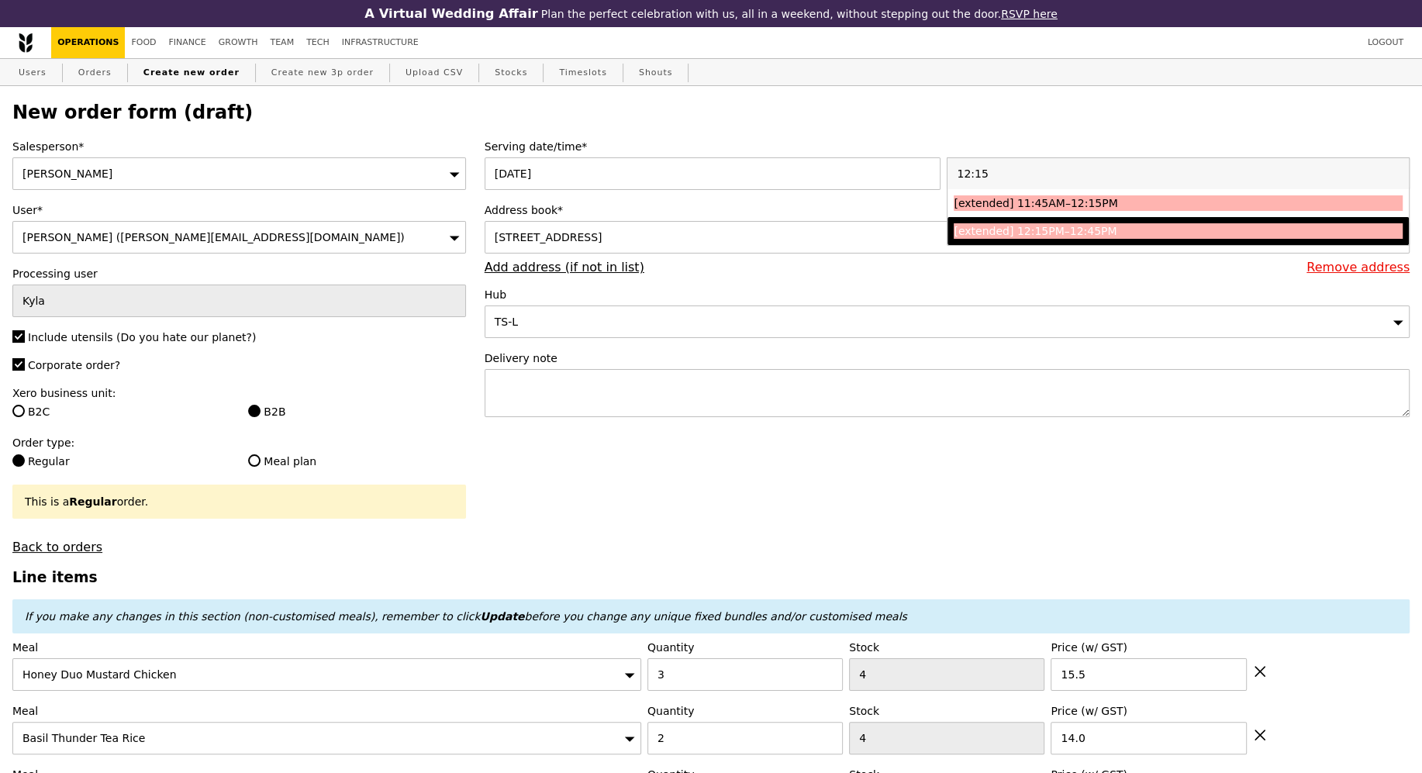
type input "12:15"
click at [1093, 237] on div "[extended] 12:15PM–12:45PM" at bounding box center [1122, 231] width 337 height 16
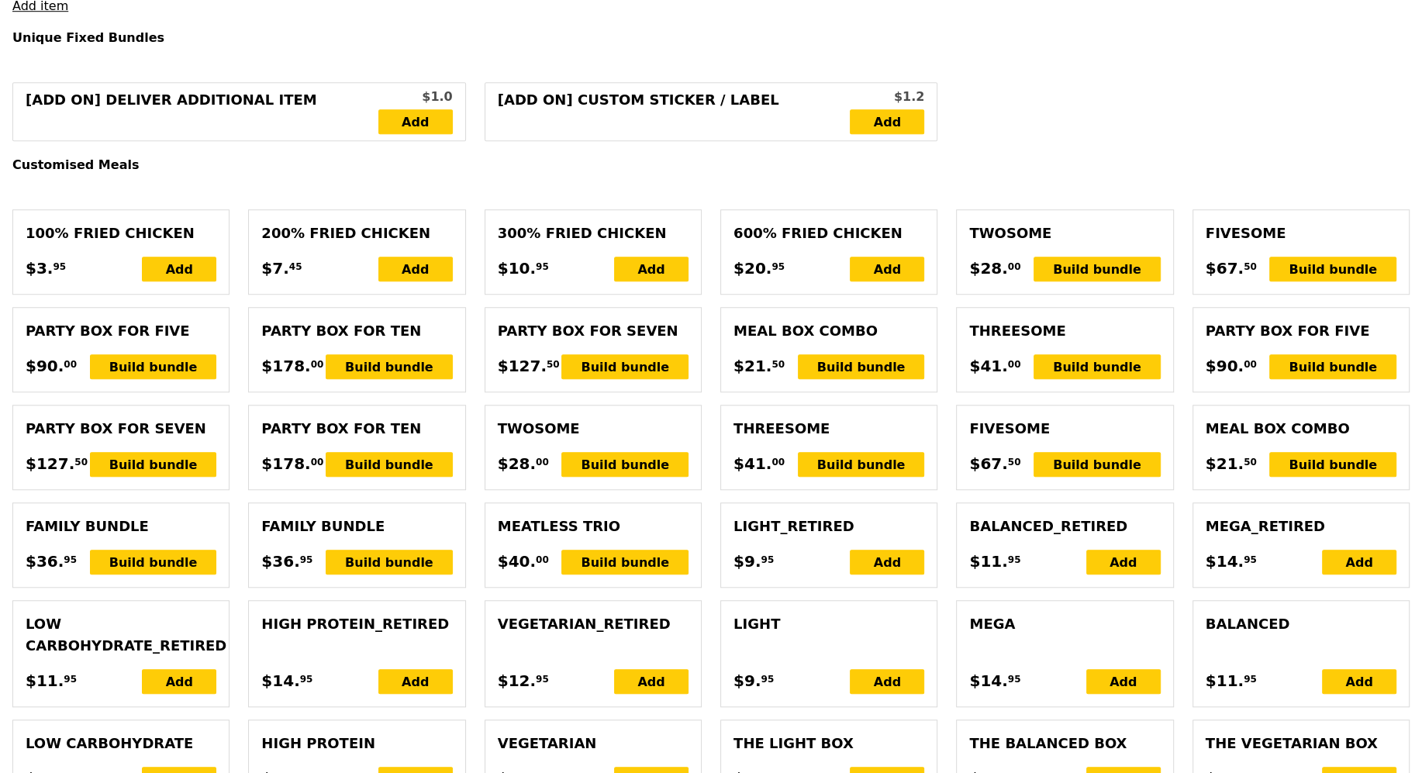
scroll to position [3825, 0]
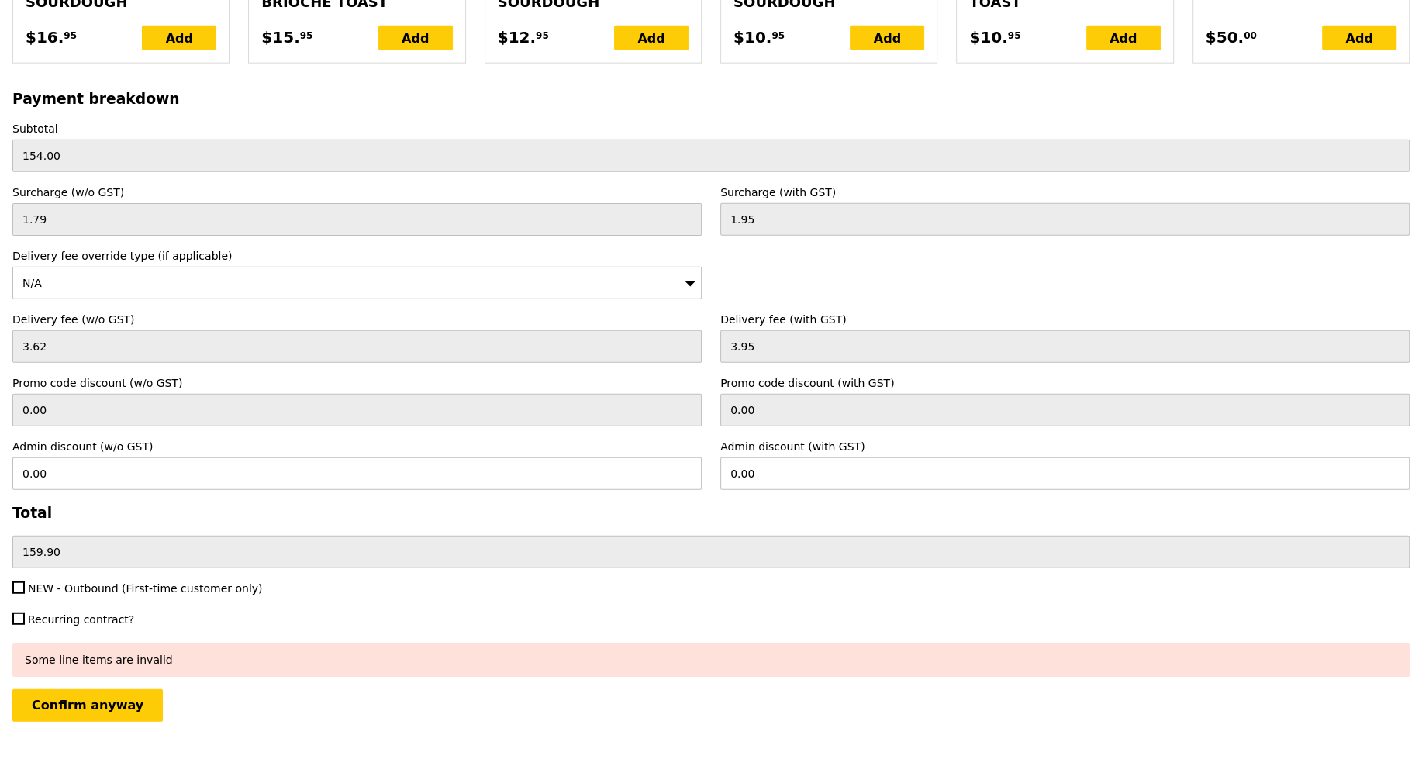
click at [133, 267] on div "N/A" at bounding box center [356, 283] width 689 height 33
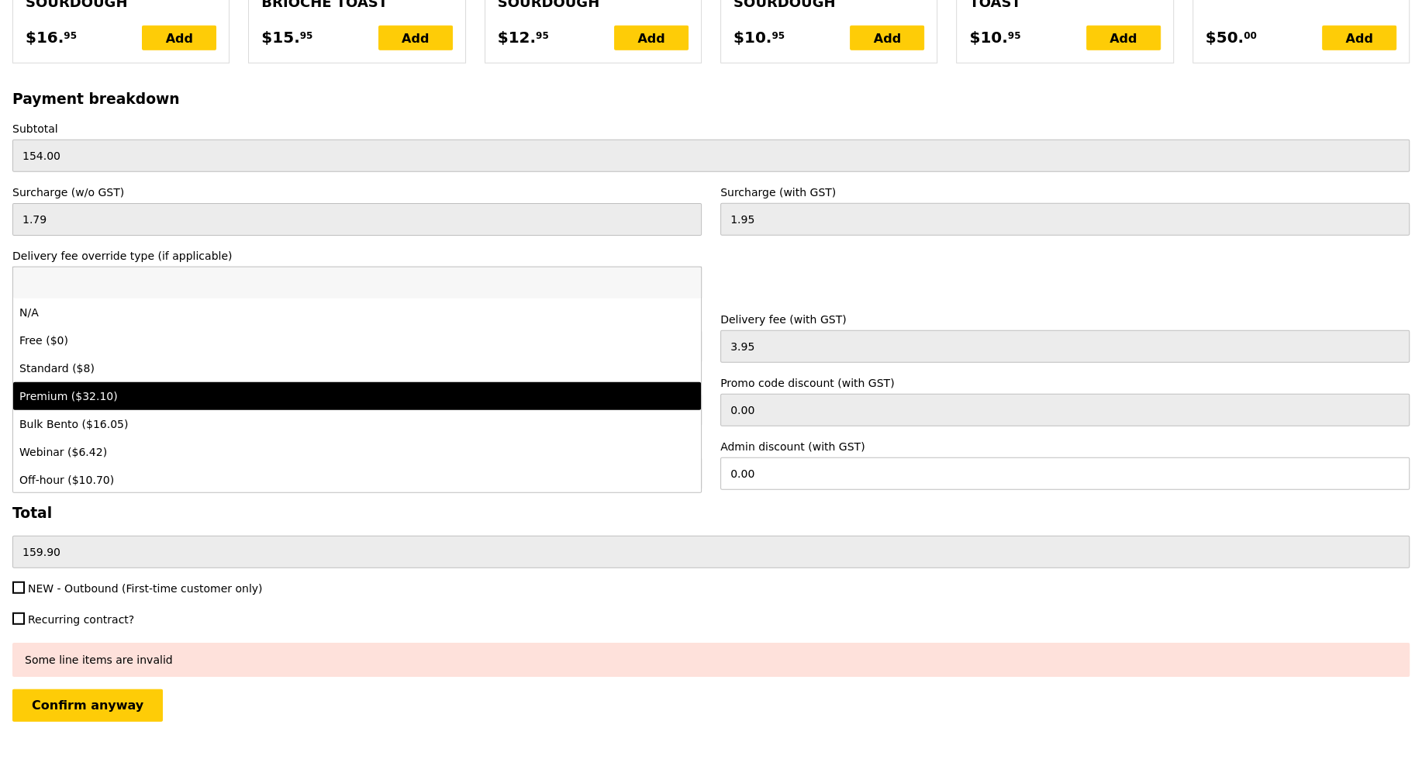
click at [121, 388] on div "Premium ($32.10)" at bounding box center [272, 396] width 506 height 16
type input "Loading..."
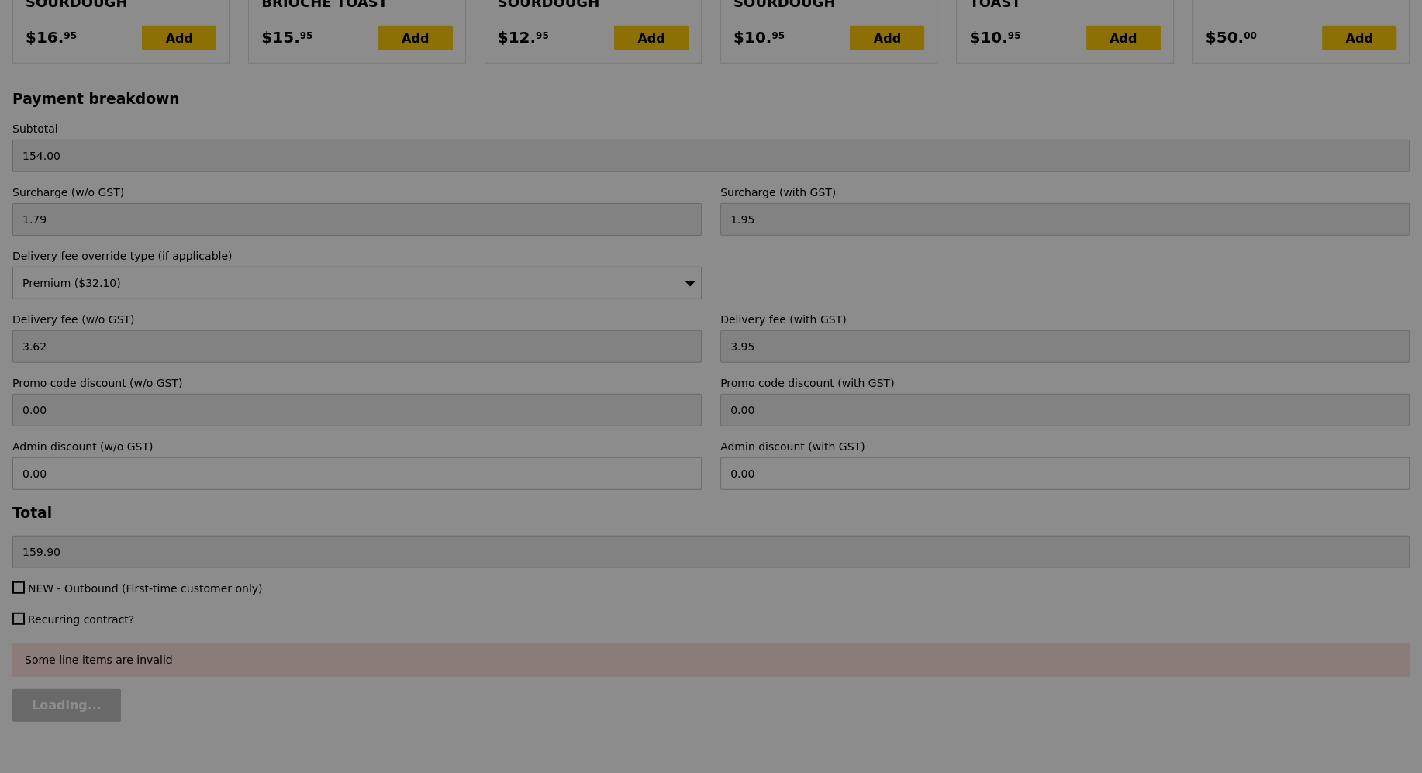
type input "29.45"
type input "32.10"
type input "188.05"
type input "Confirm anyway"
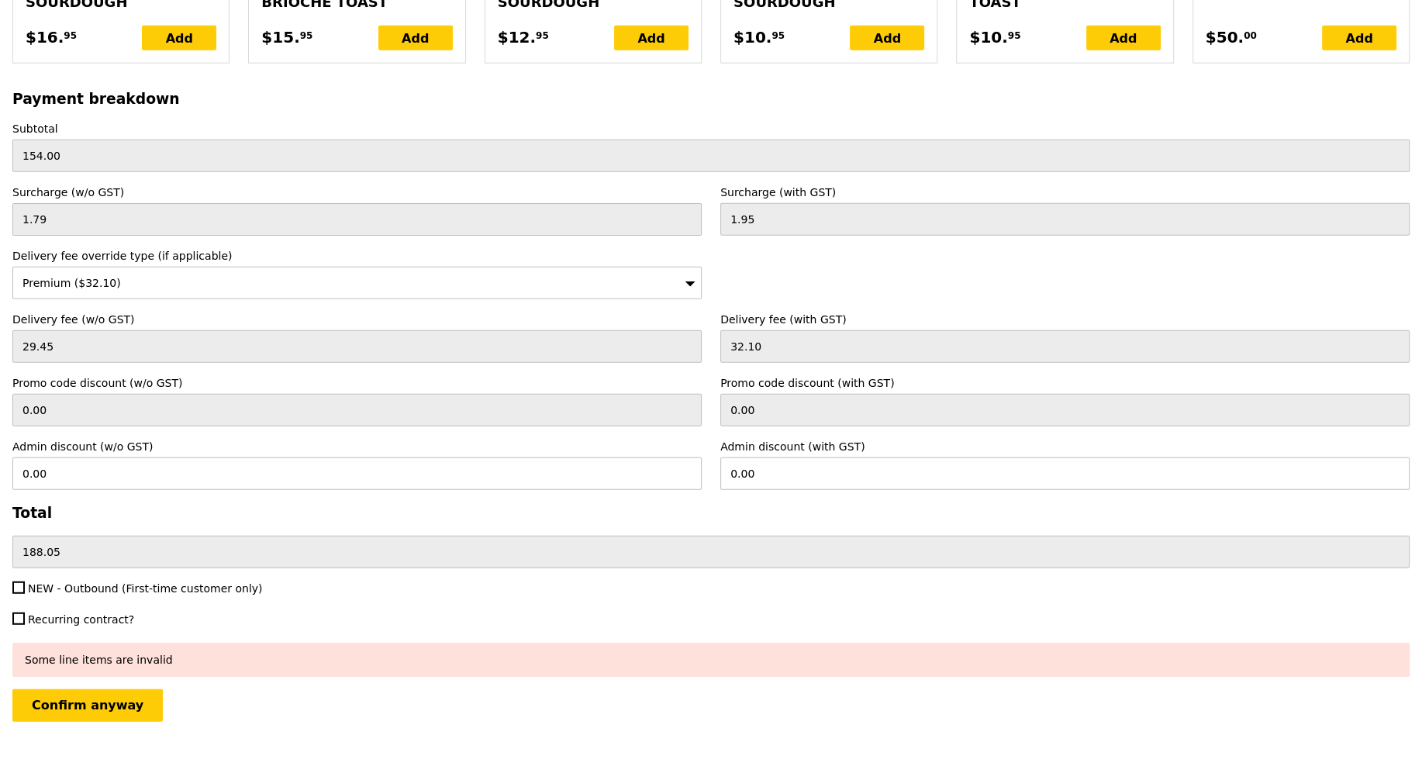
click at [57, 581] on div "NEW - Outbound (First-time customer only)" at bounding box center [357, 590] width 708 height 19
click at [60, 582] on span "NEW - Outbound (First-time customer only)" at bounding box center [145, 588] width 235 height 12
click at [25, 582] on input "NEW - Outbound (First-time customer only)" at bounding box center [18, 588] width 12 height 12
checkbox input "true"
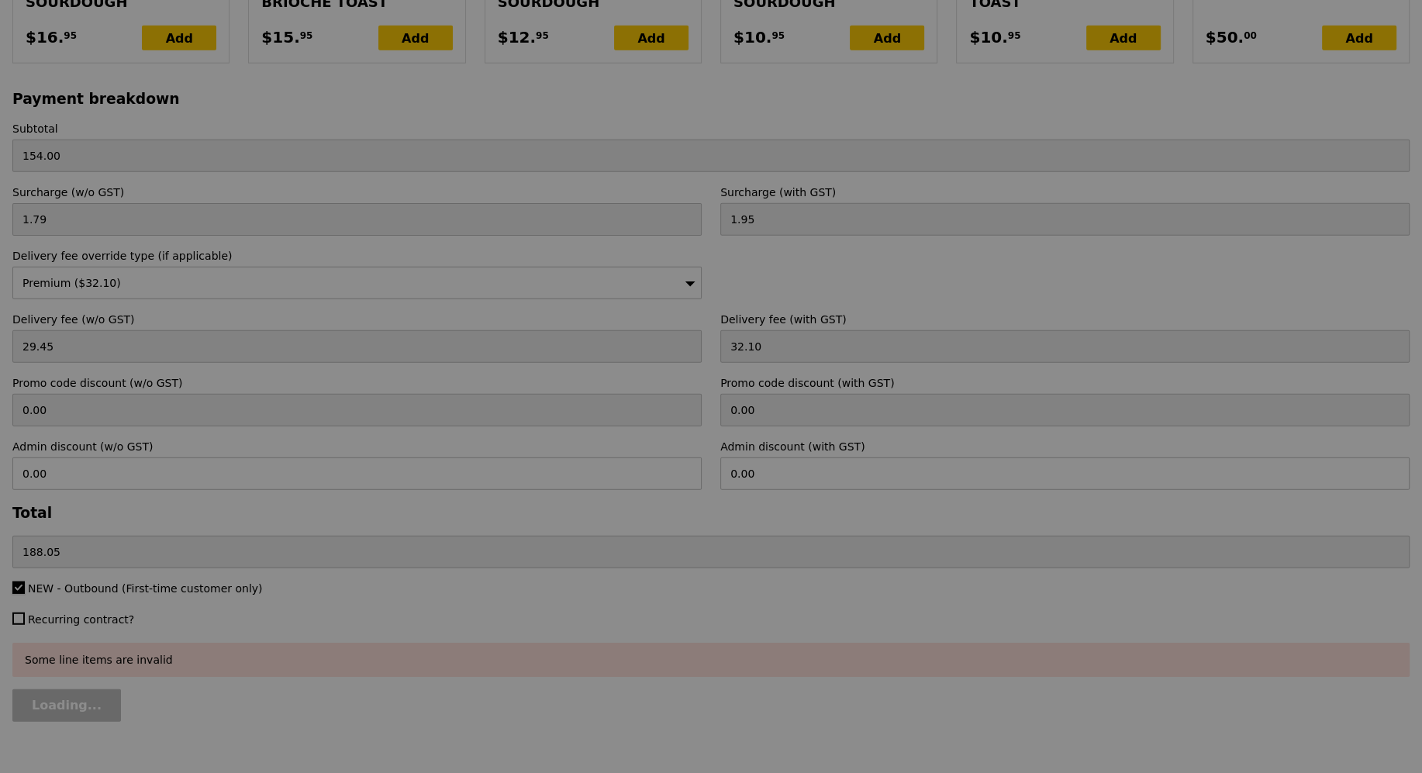
type input "Confirm anyway"
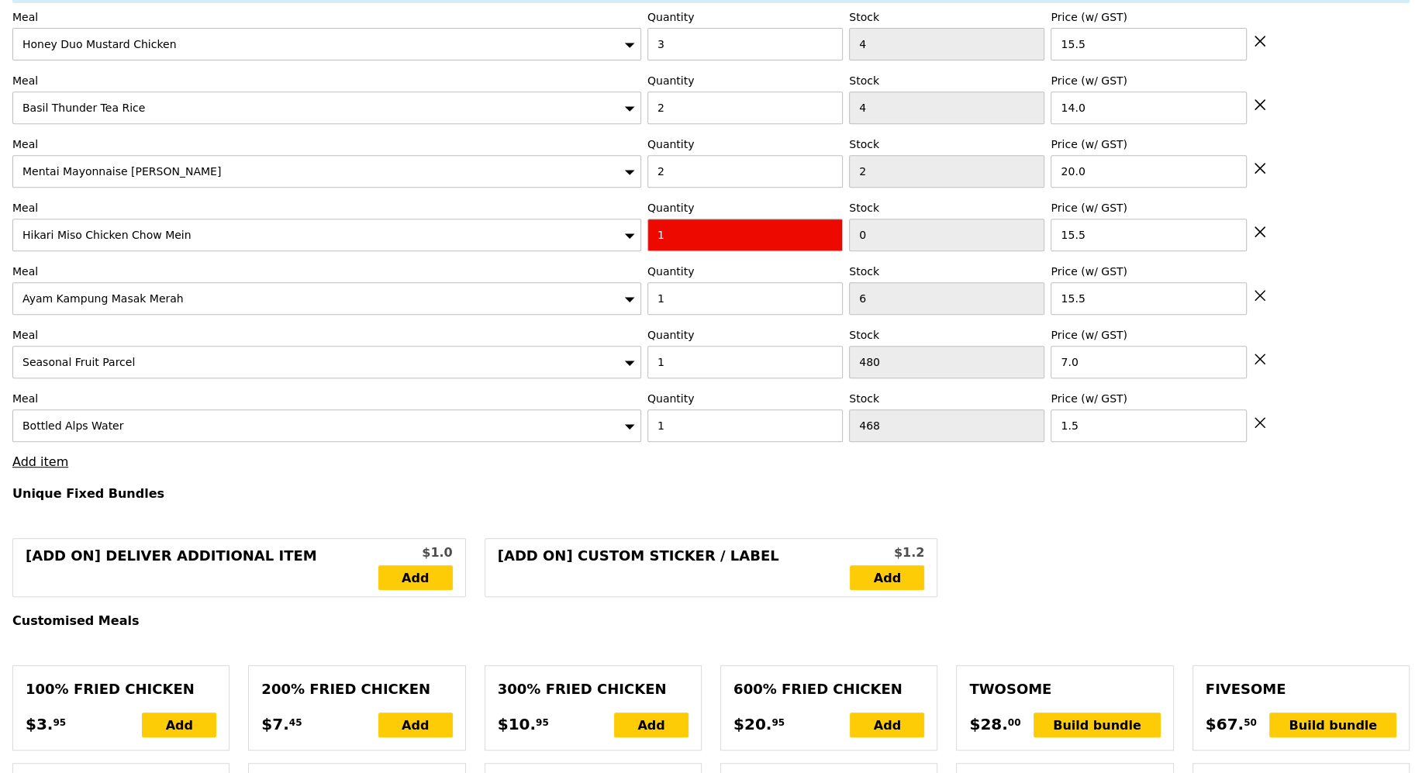
scroll to position [366, 0]
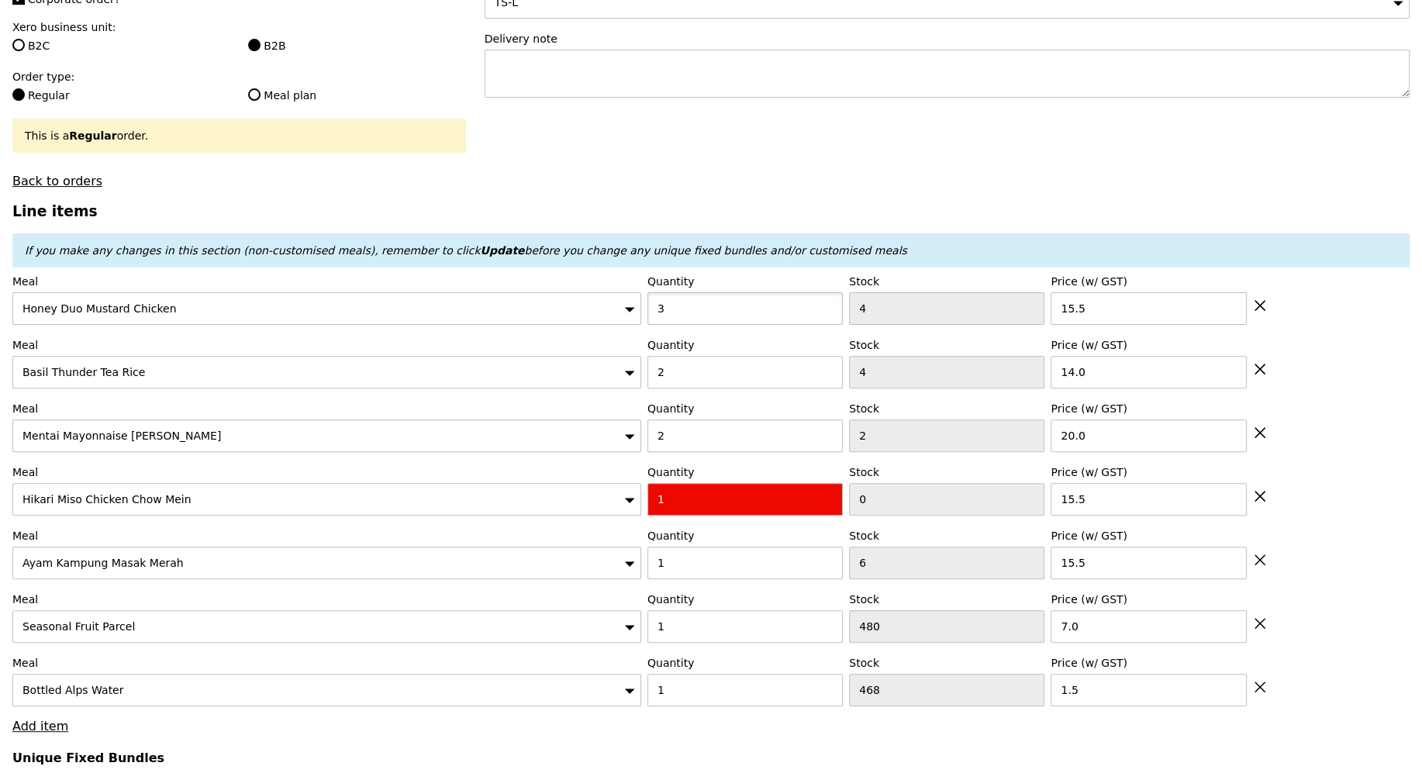
click at [694, 312] on input "3" at bounding box center [744, 308] width 195 height 33
type input "7"
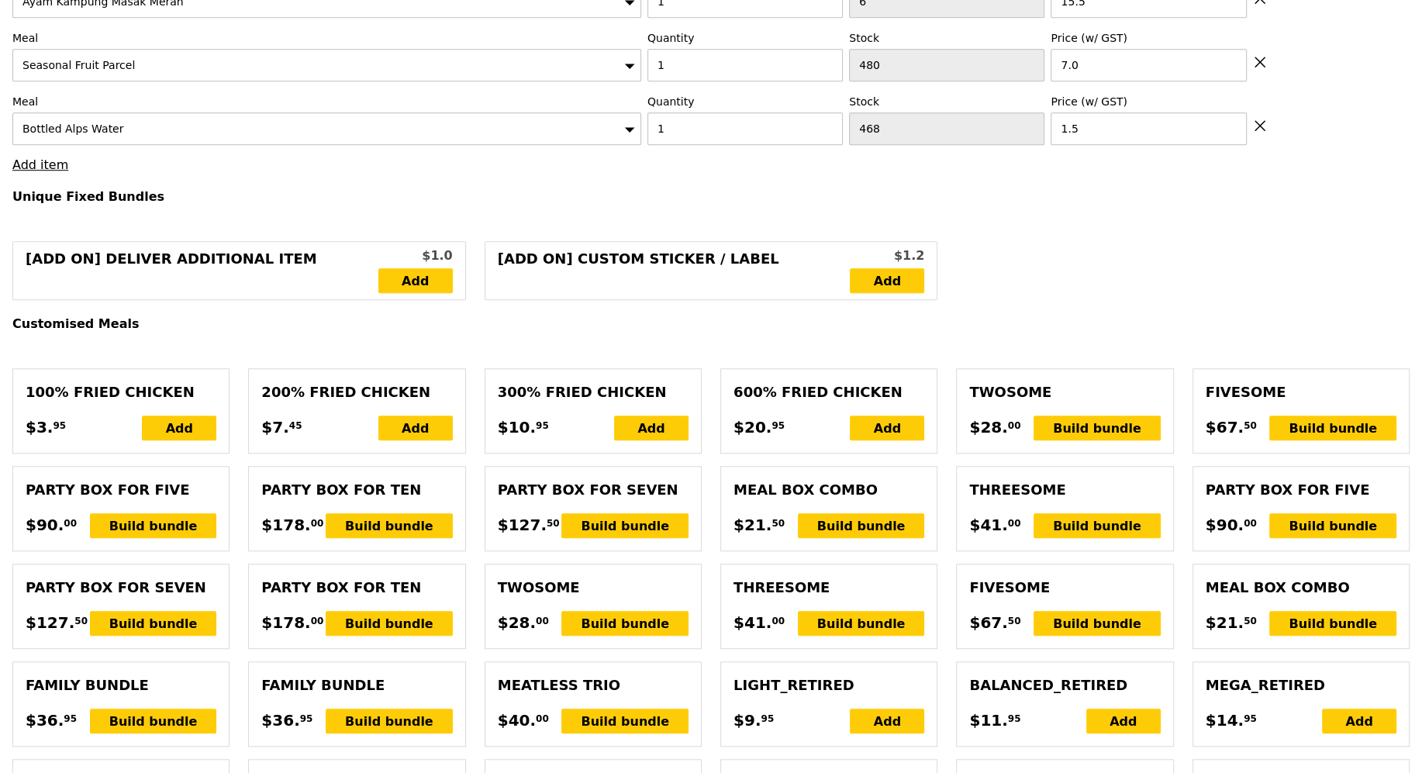
type input "Loading..."
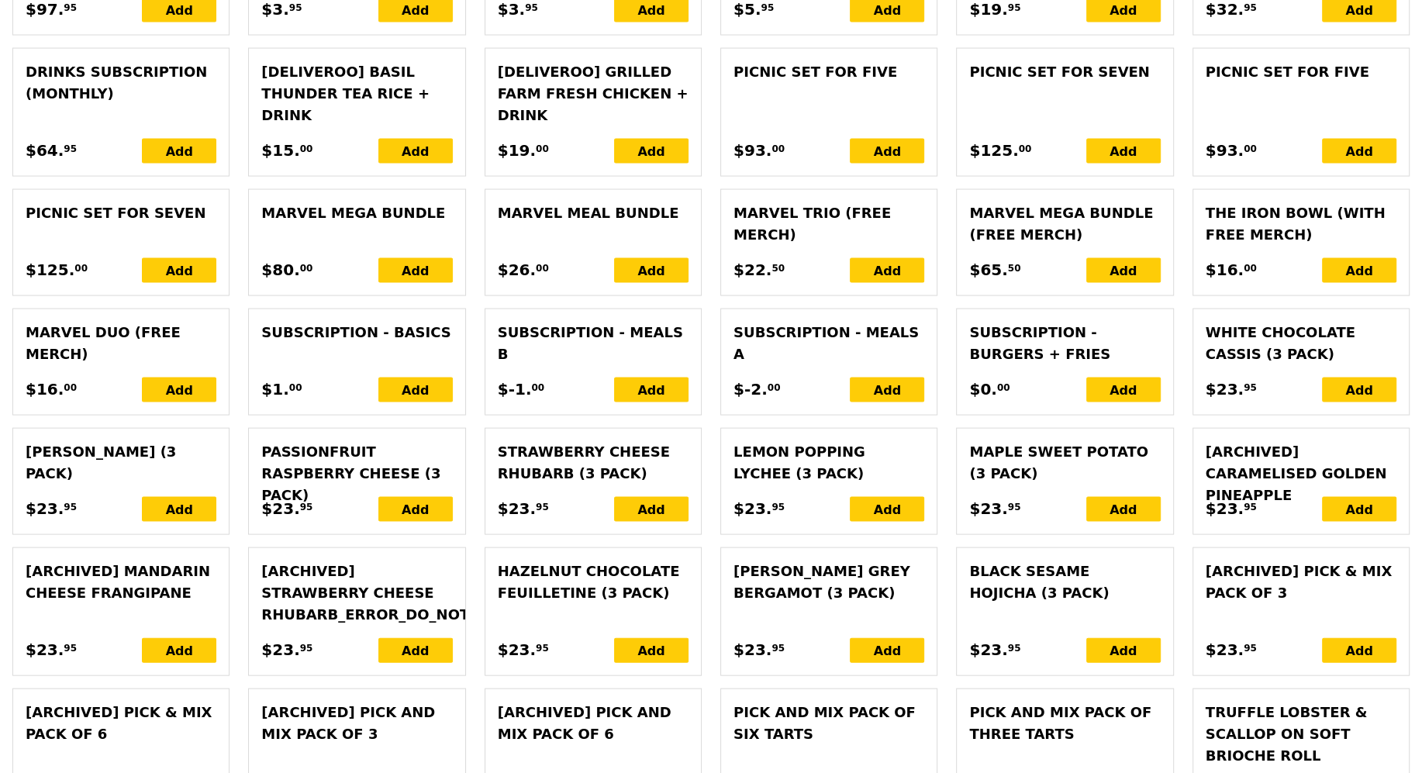
type input "216.00"
type input "250.05"
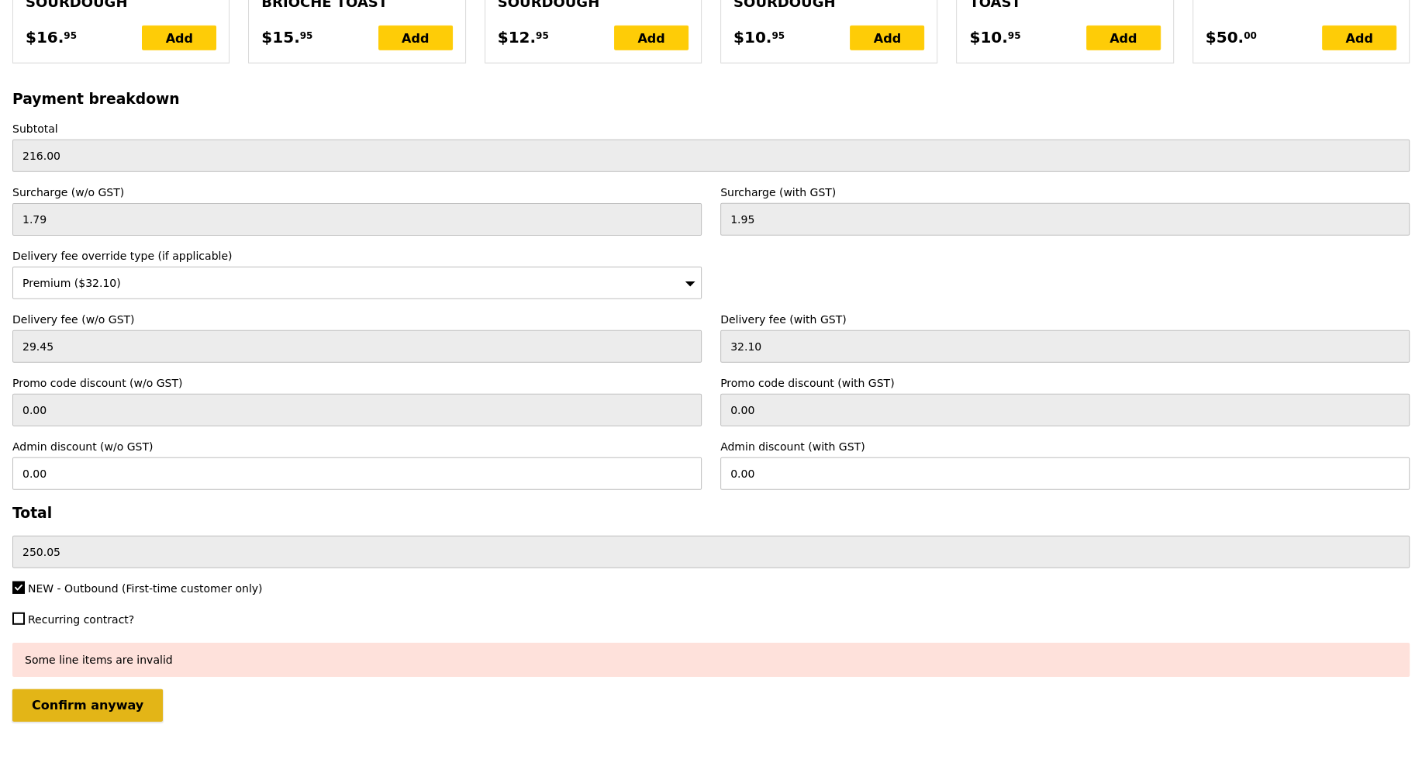
click at [70, 689] on input "Confirm anyway" at bounding box center [87, 705] width 150 height 33
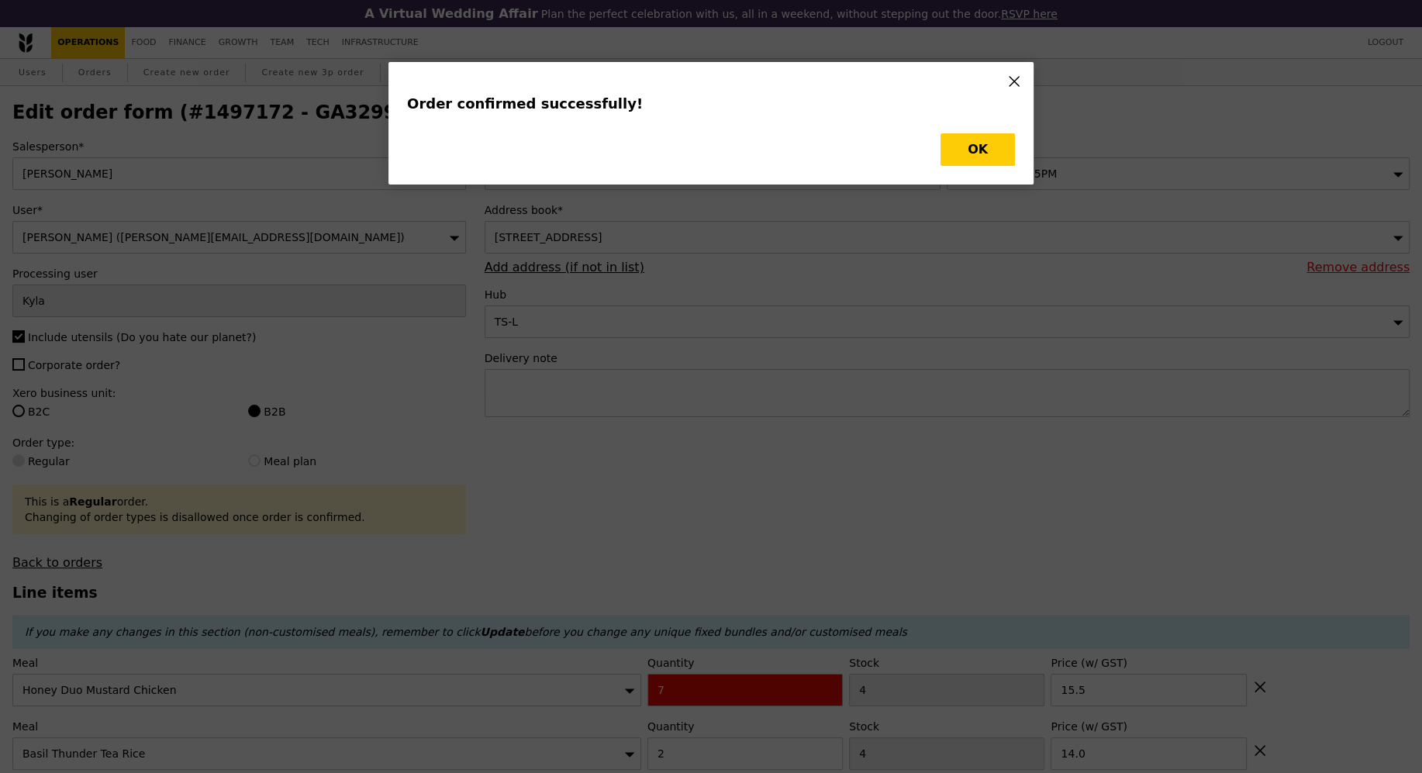
type input "Loading..."
checkbox input "false"
type input "1"
type input "480"
type input "7.00"
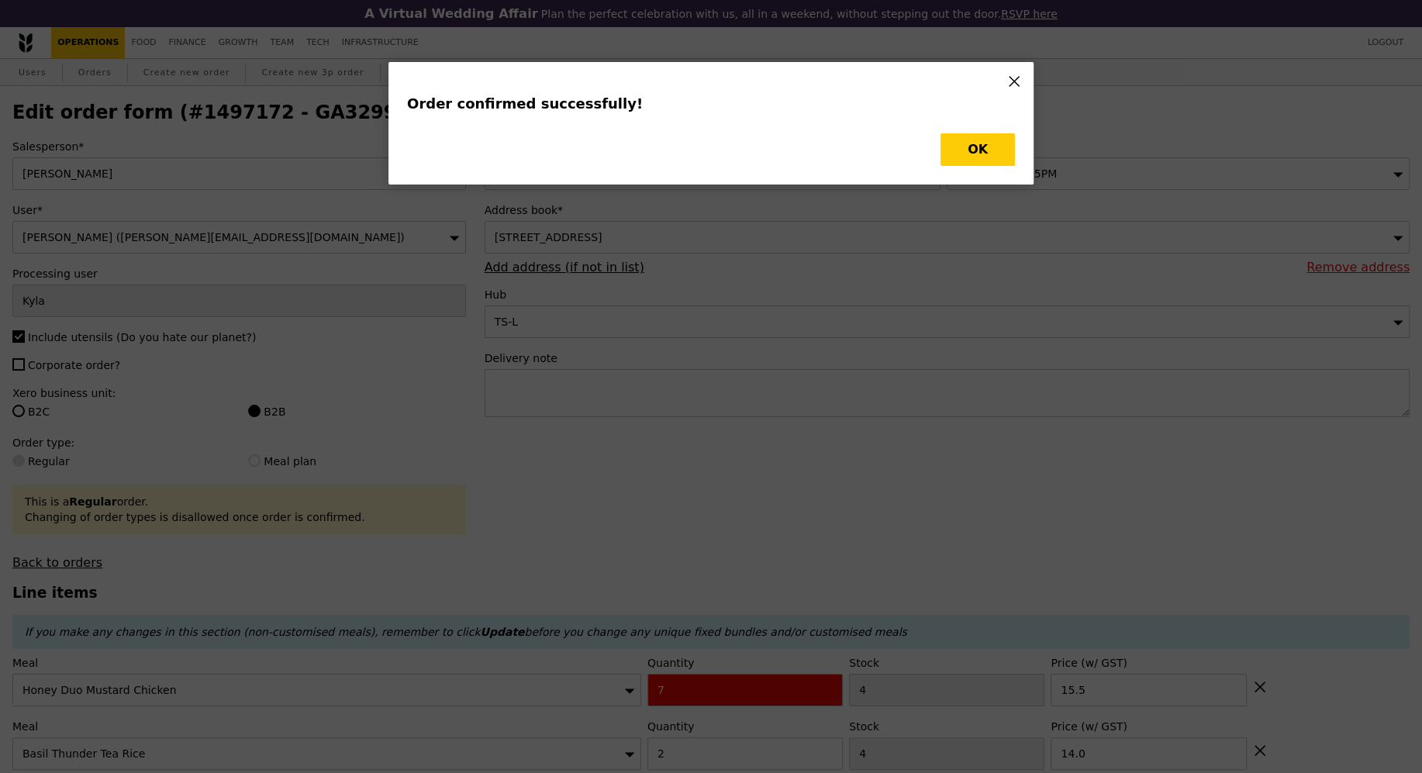
type input "1"
type input "468"
type input "1.50"
type input "1"
type input "6"
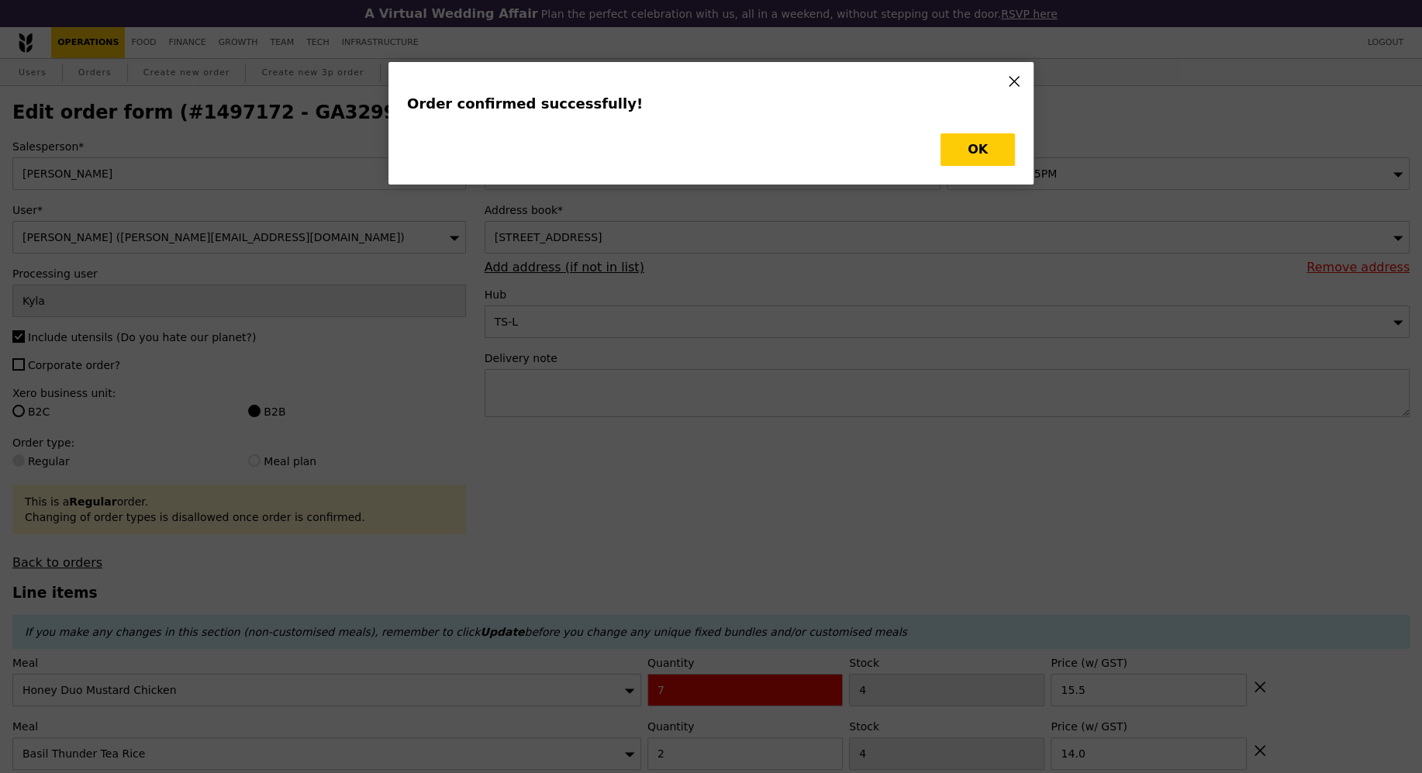
type input "15.50"
type input "2"
type input "20.00"
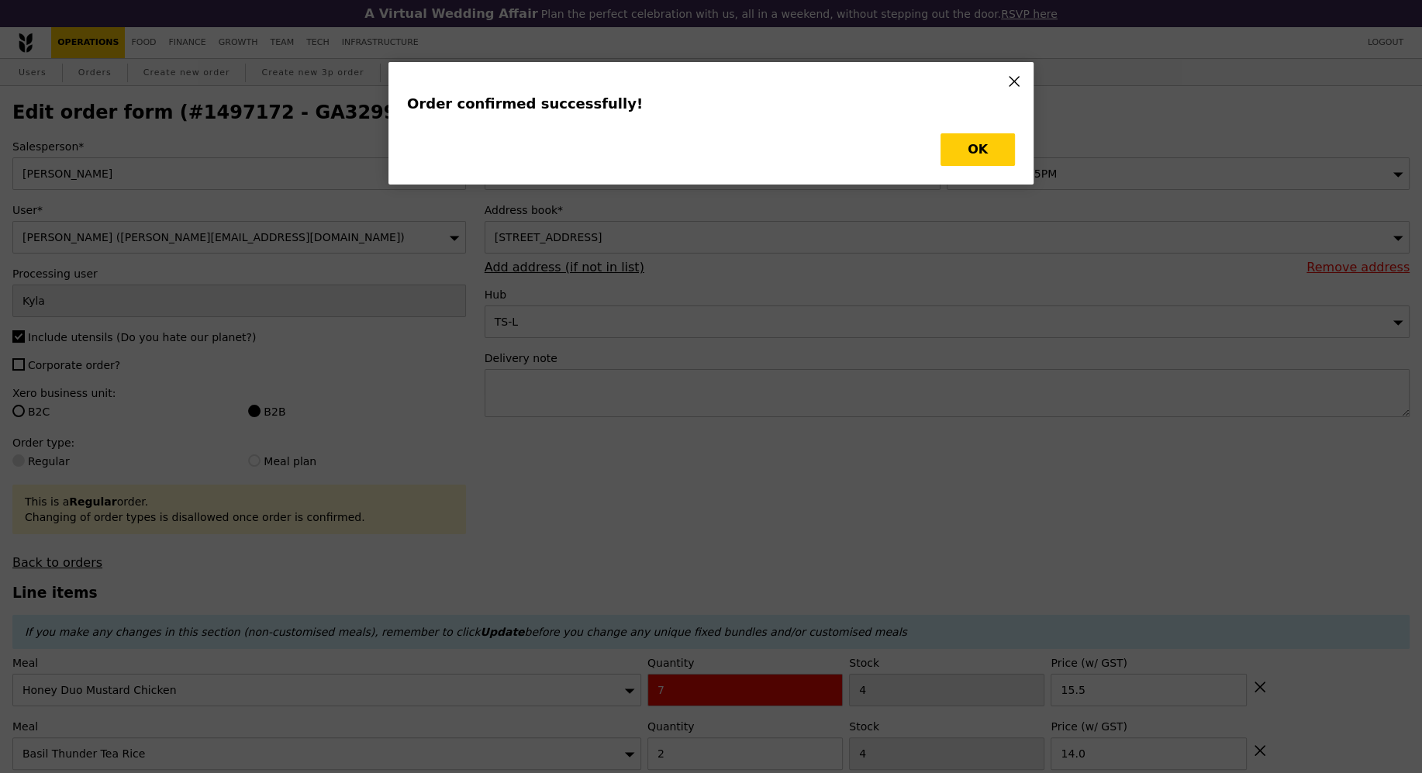
type input "2"
type input "4"
type input "14.00"
type input "7"
type input "4"
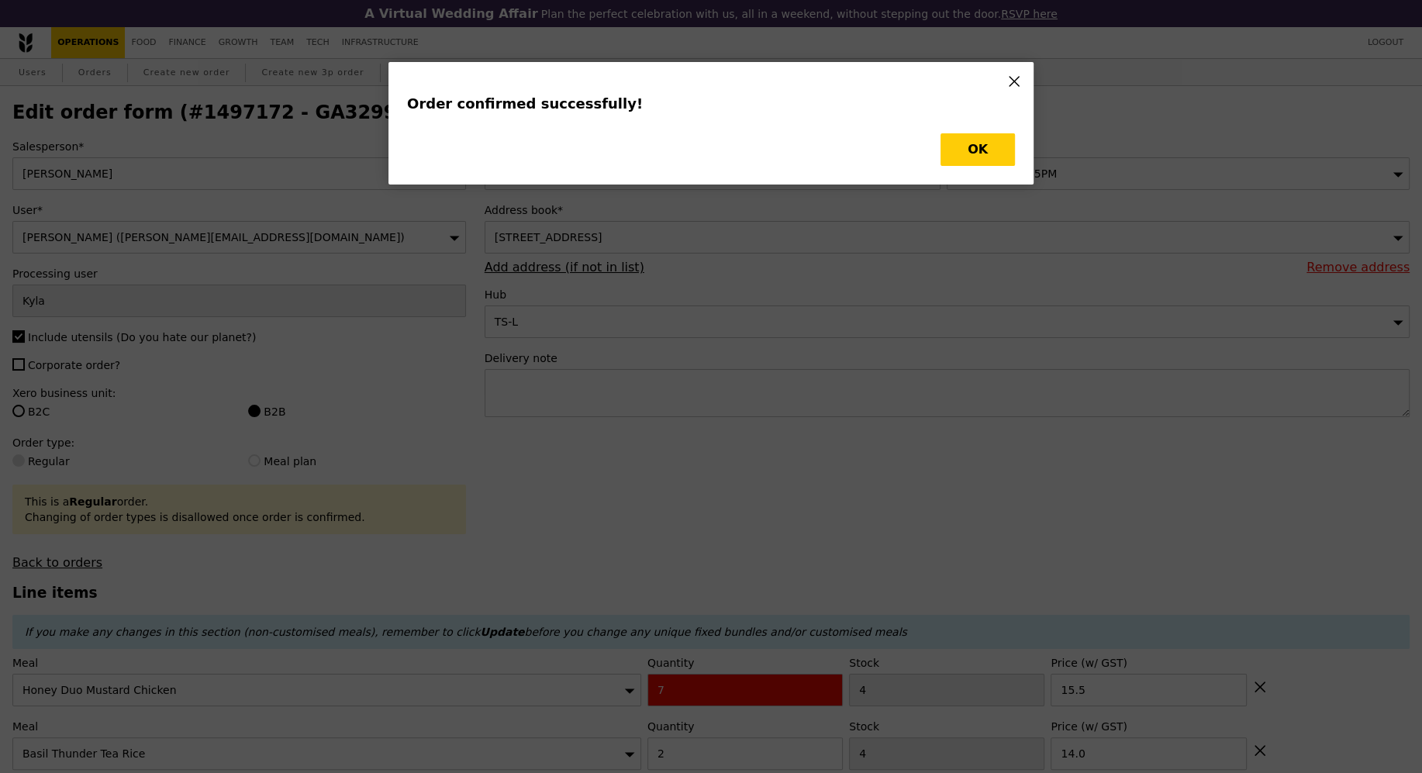
type input "15.50"
type input "479"
type input "467"
type input "5"
type input "-1"
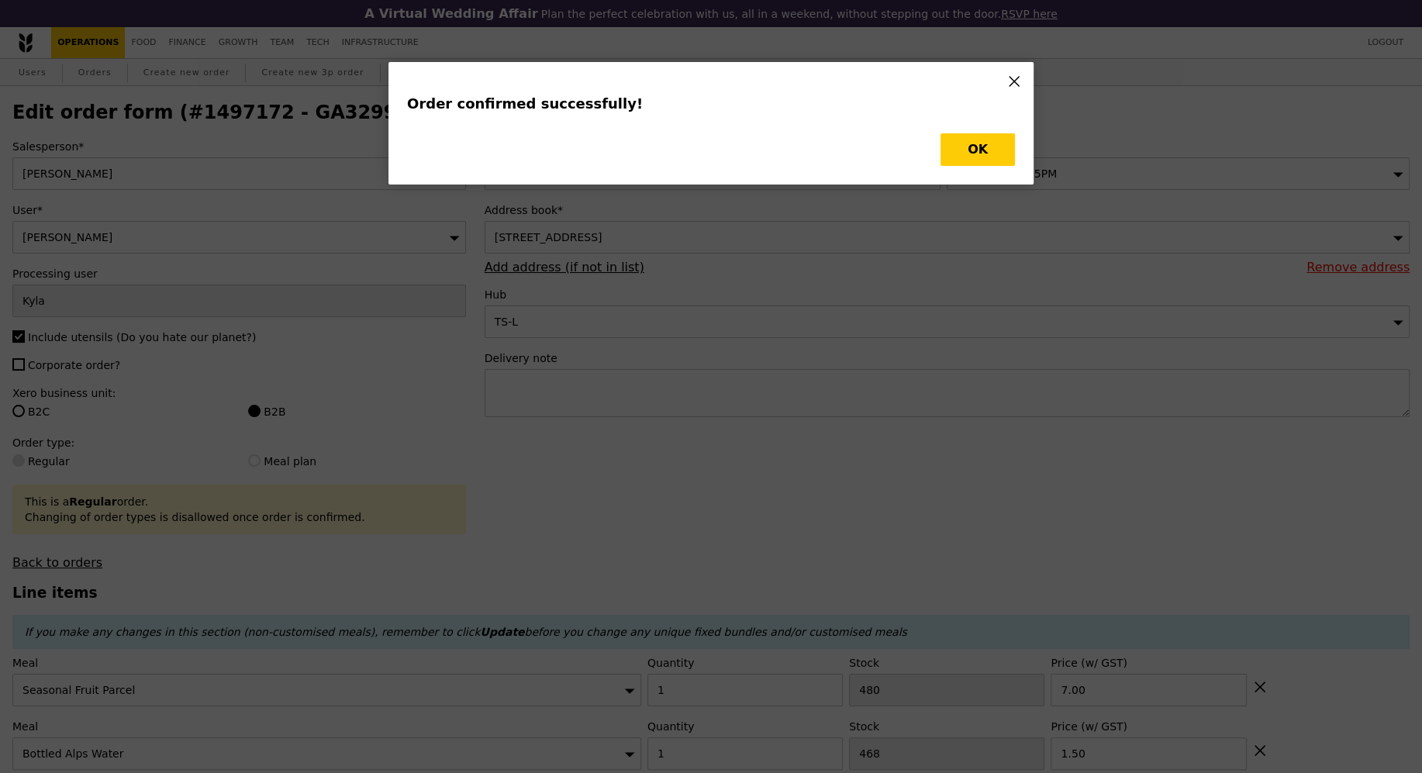
type input "2"
type input "-3"
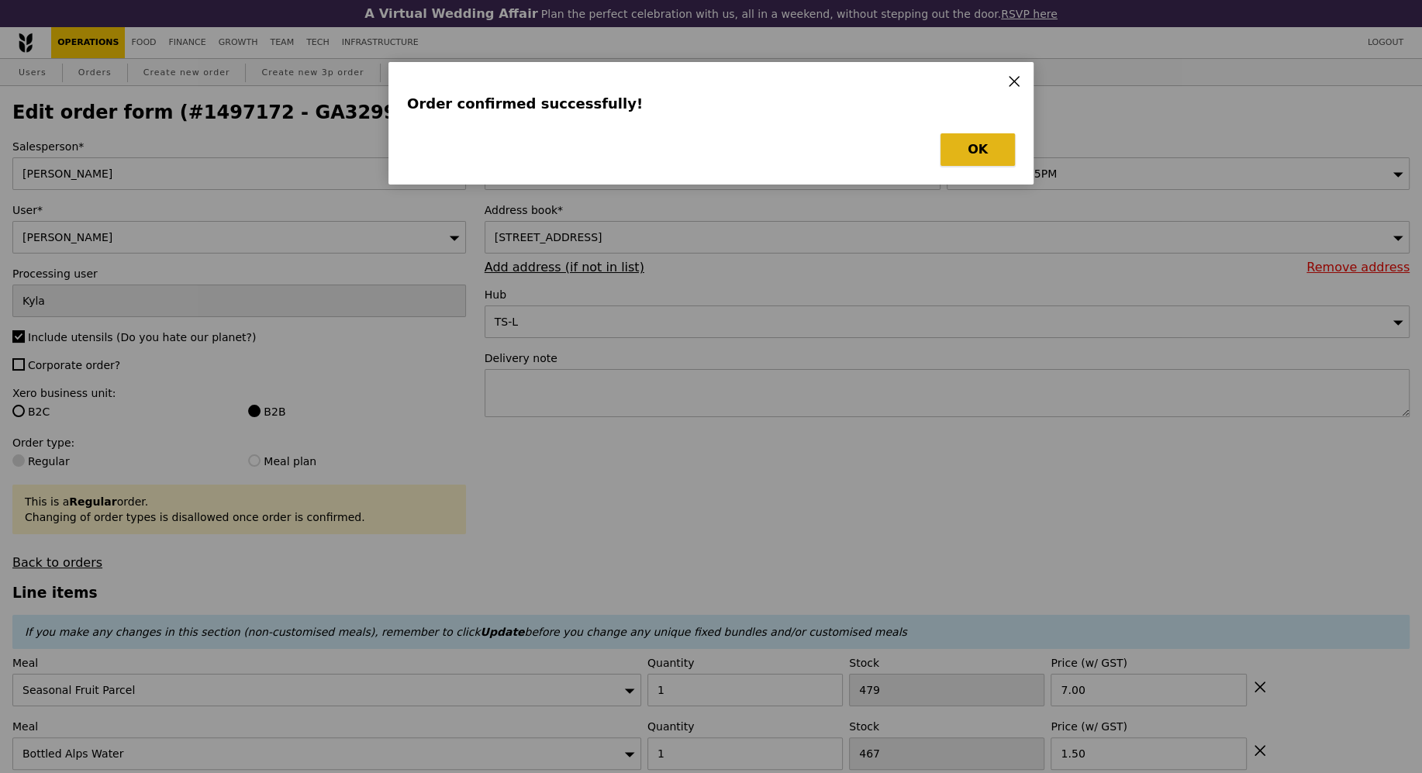
click at [991, 153] on button "OK" at bounding box center [978, 149] width 74 height 33
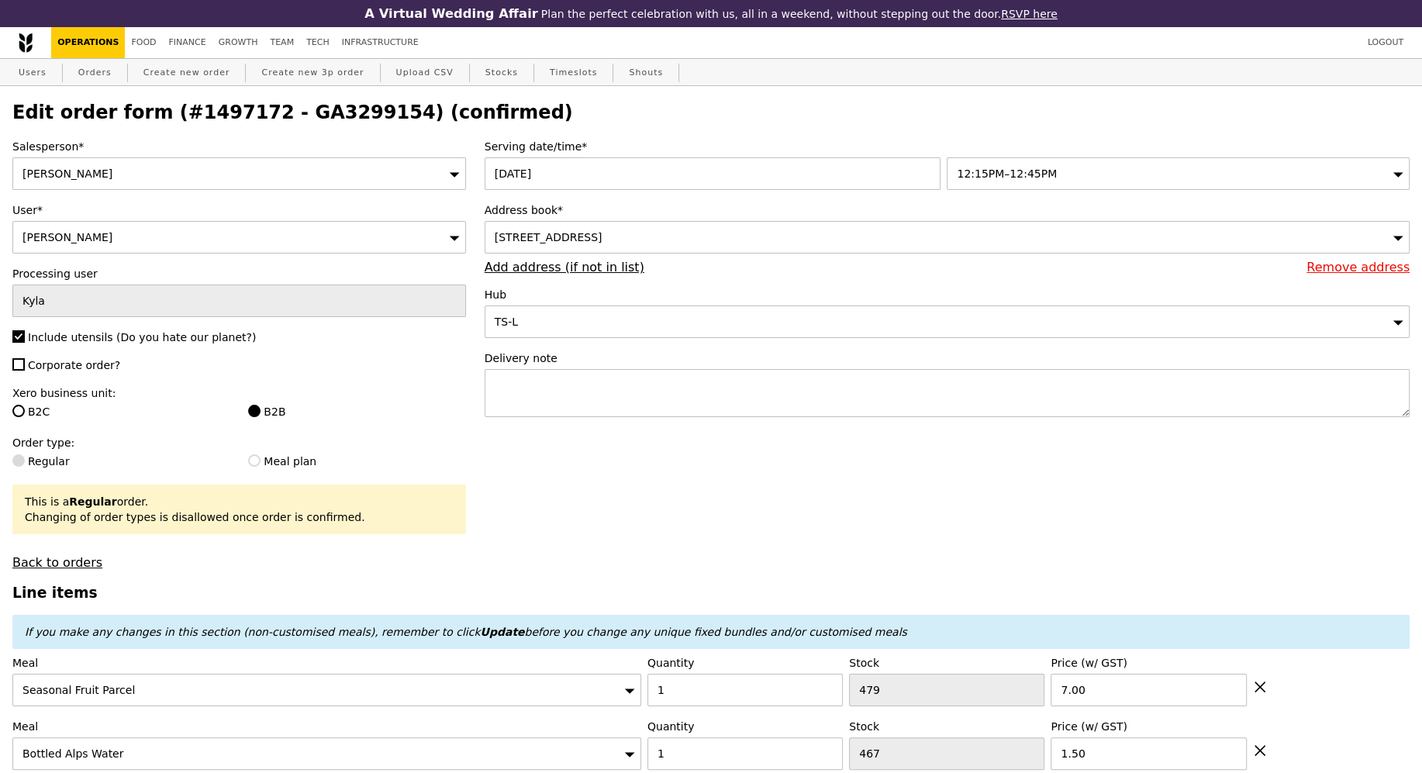
click at [297, 122] on h2 "Edit order form (#1497172 - GA3299154) (confirmed)" at bounding box center [710, 113] width 1397 height 22
copy h2 "GA3299154"
click at [92, 72] on link "Orders" at bounding box center [95, 73] width 46 height 28
type input "Loading..."
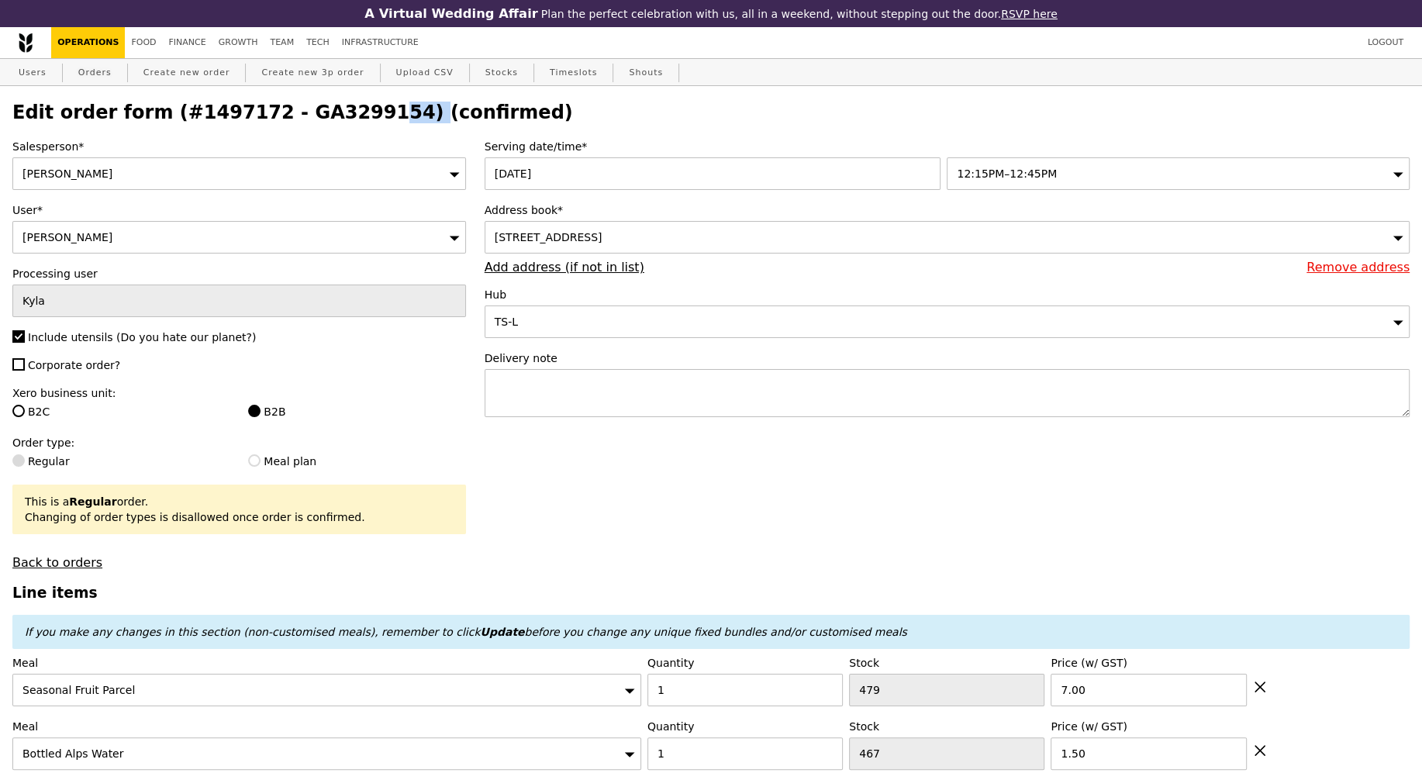
select select "100"
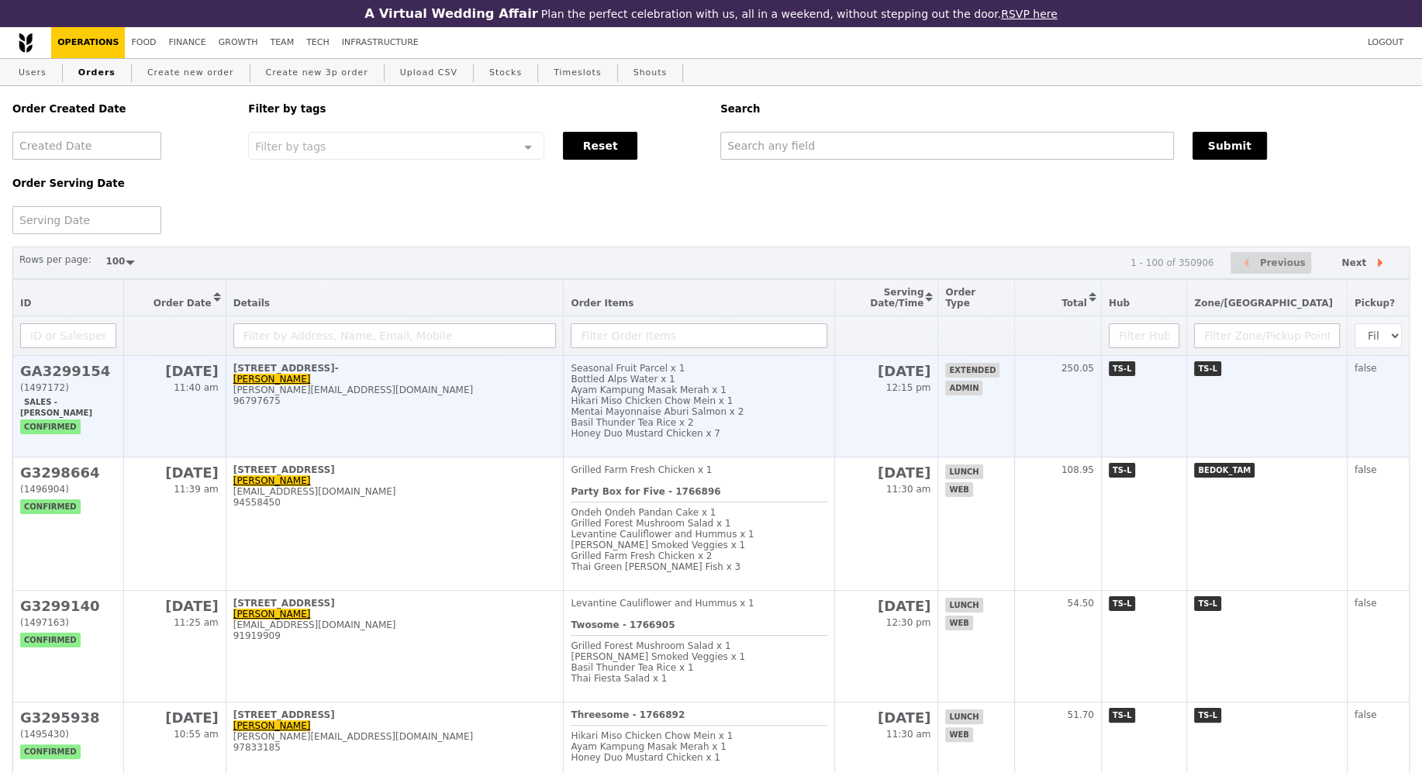
click at [401, 374] on td "[STREET_ADDRESS]- Anand [EMAIL_ADDRESS][DOMAIN_NAME] 96797675" at bounding box center [395, 407] width 338 height 102
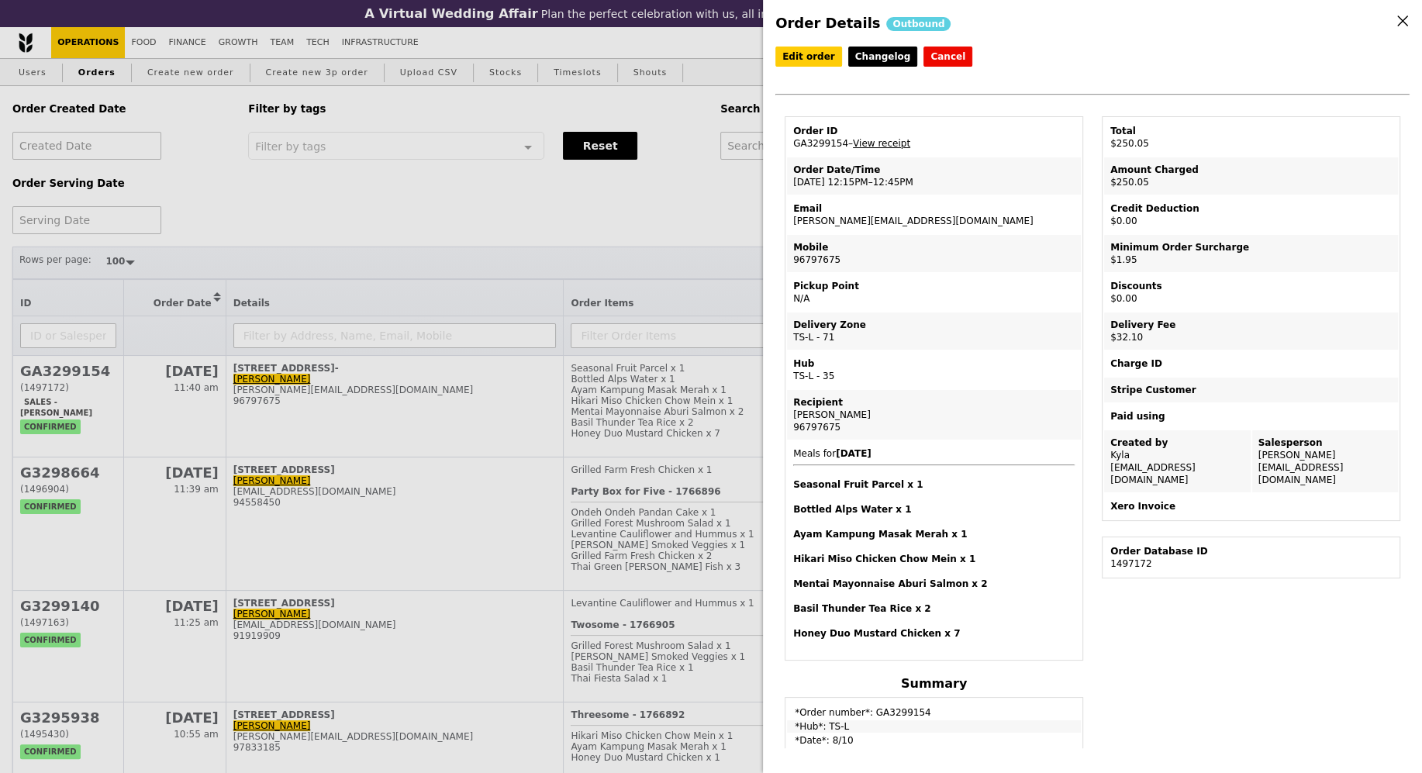
click at [803, 72] on div "Edit order Changelog Cancel Order ID GA3299154 – View receipt Order Date/Time 8…" at bounding box center [1092, 82] width 634 height 70
click at [807, 65] on link "Edit order" at bounding box center [808, 57] width 67 height 20
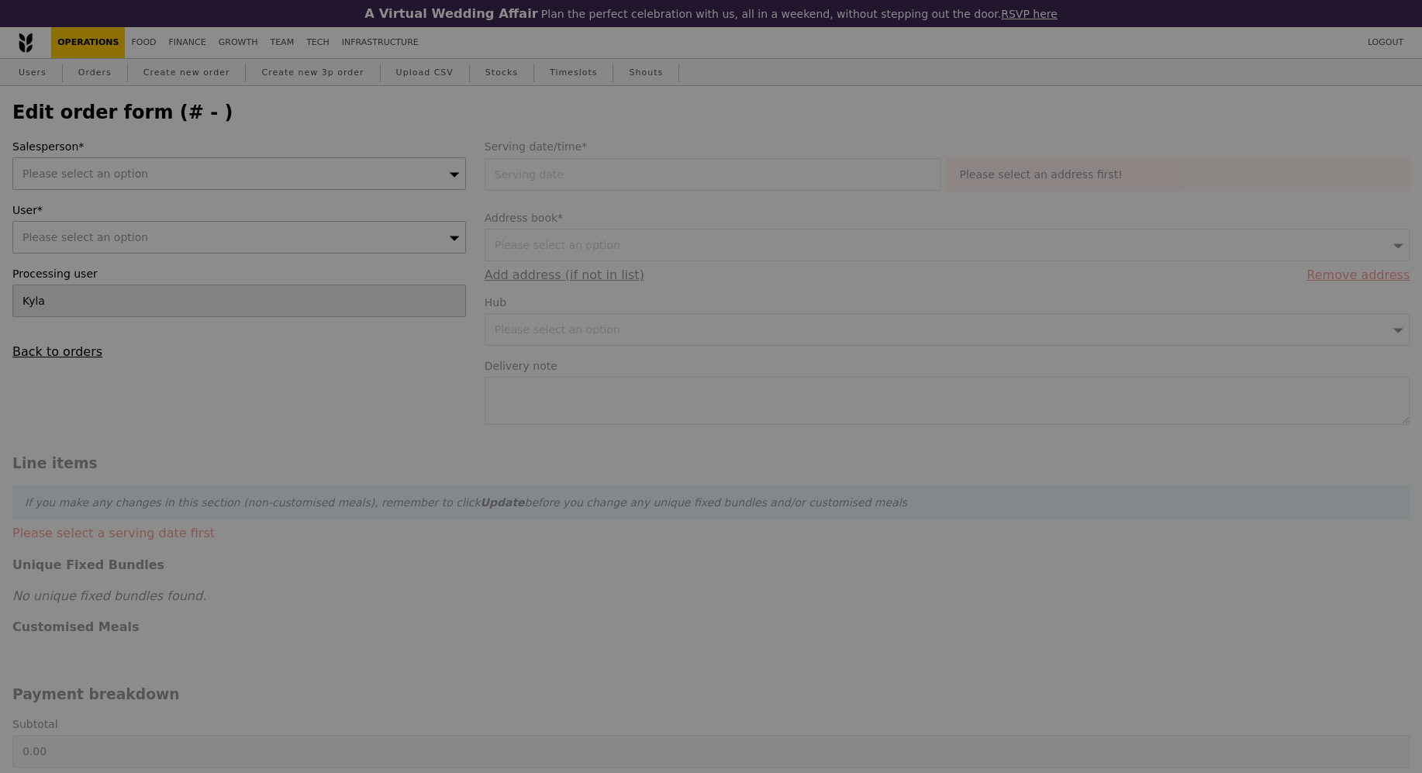
type input "08 Oct 2025"
type input "216.00"
type input "1.79"
type input "1.95"
type input "29.45"
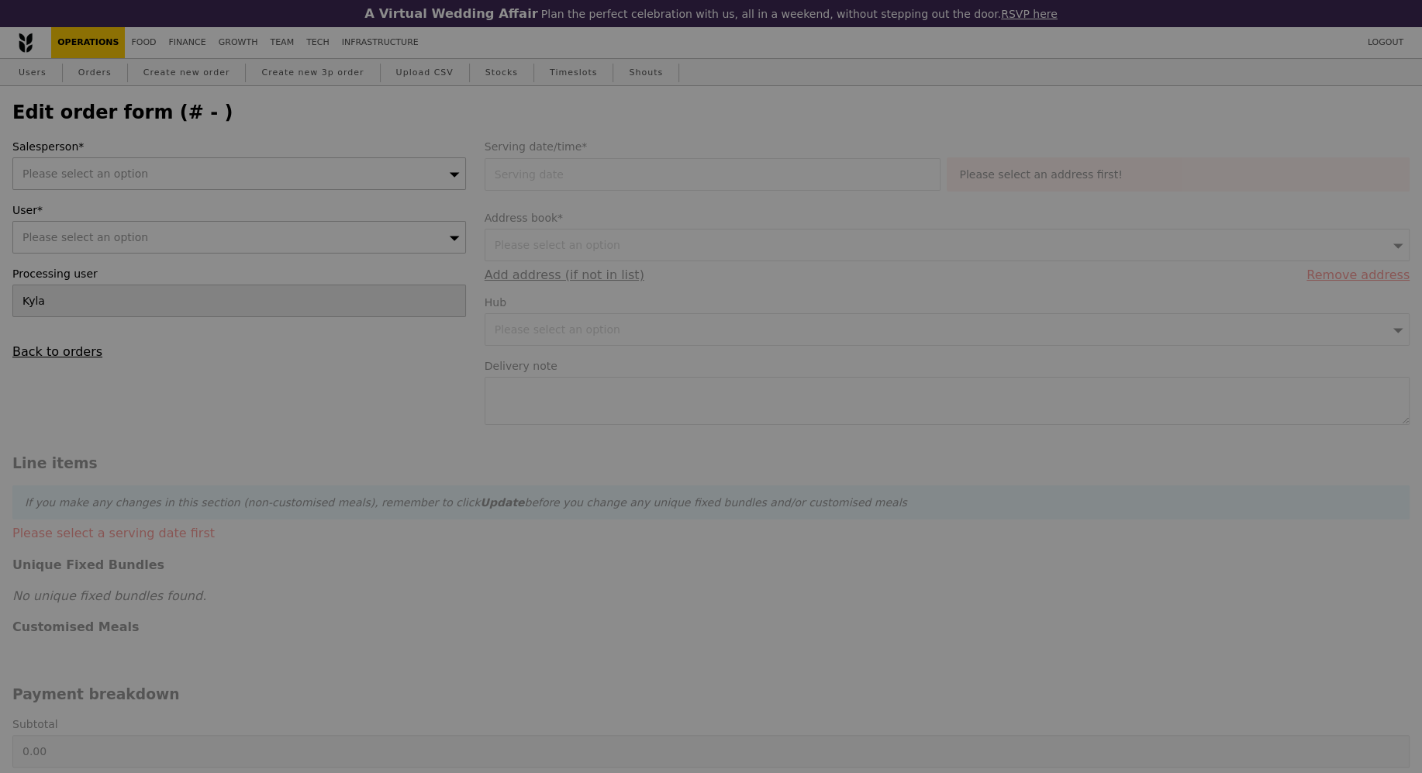
type input "32.10"
type input "250.05"
checkbox input "true"
type input "Loading..."
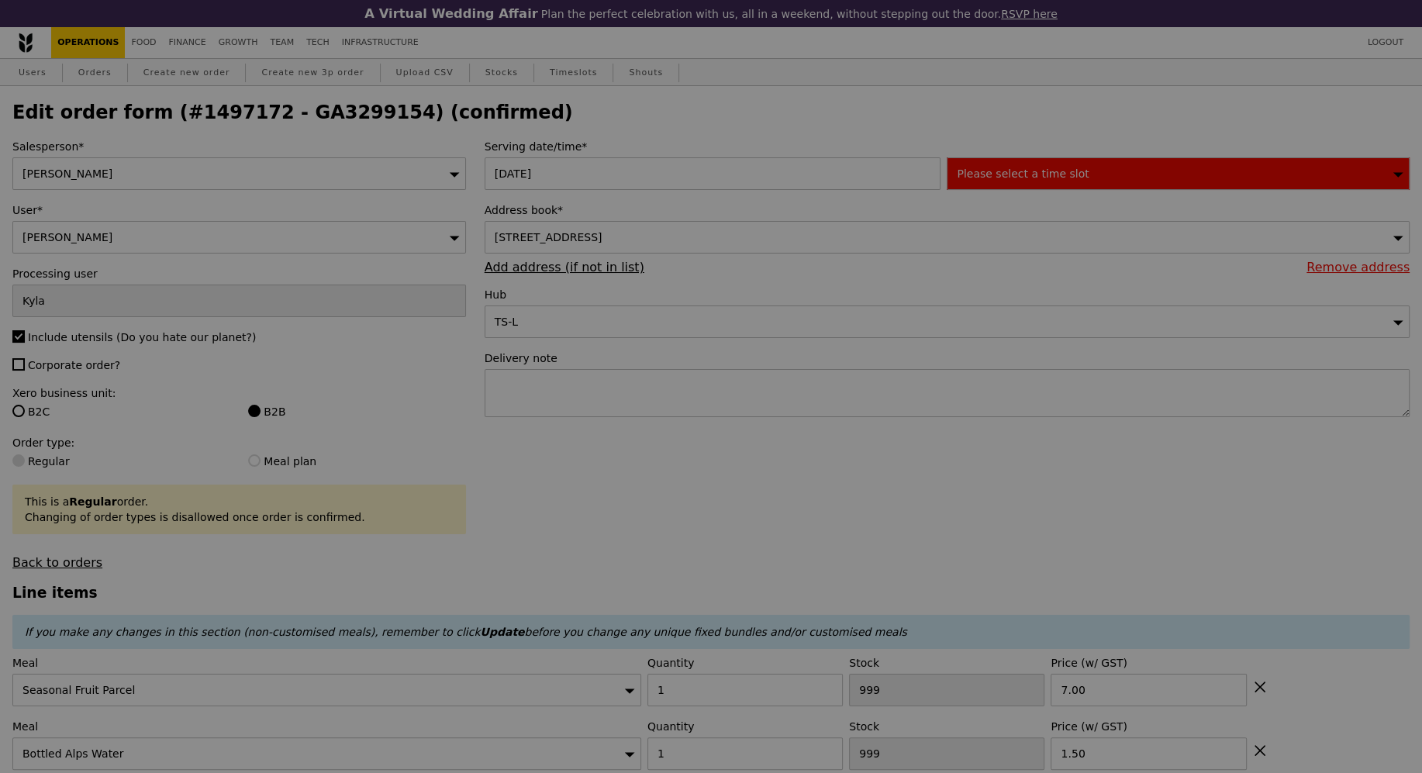
type input "479"
type input "467"
type input "5"
type input "-1"
type input "2"
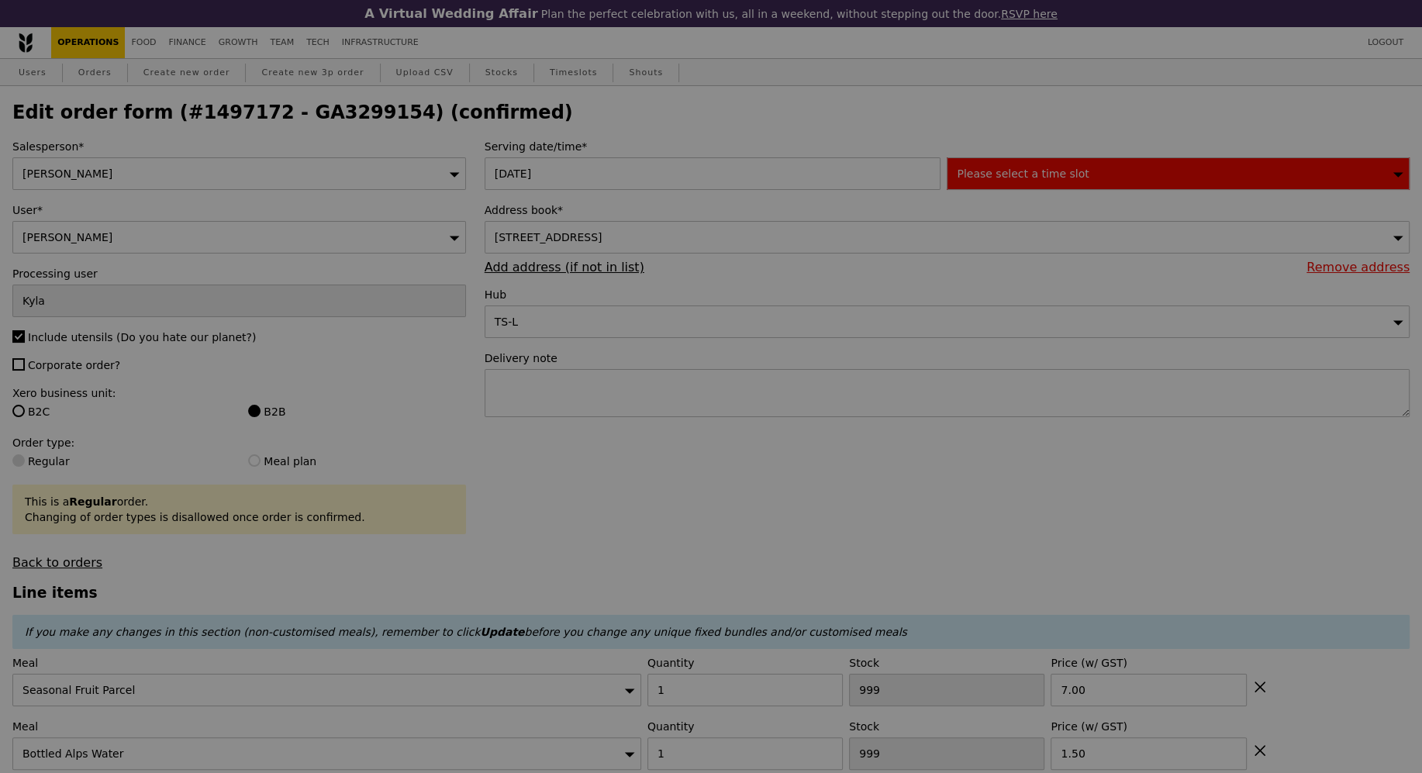
type input "2"
type input "-3"
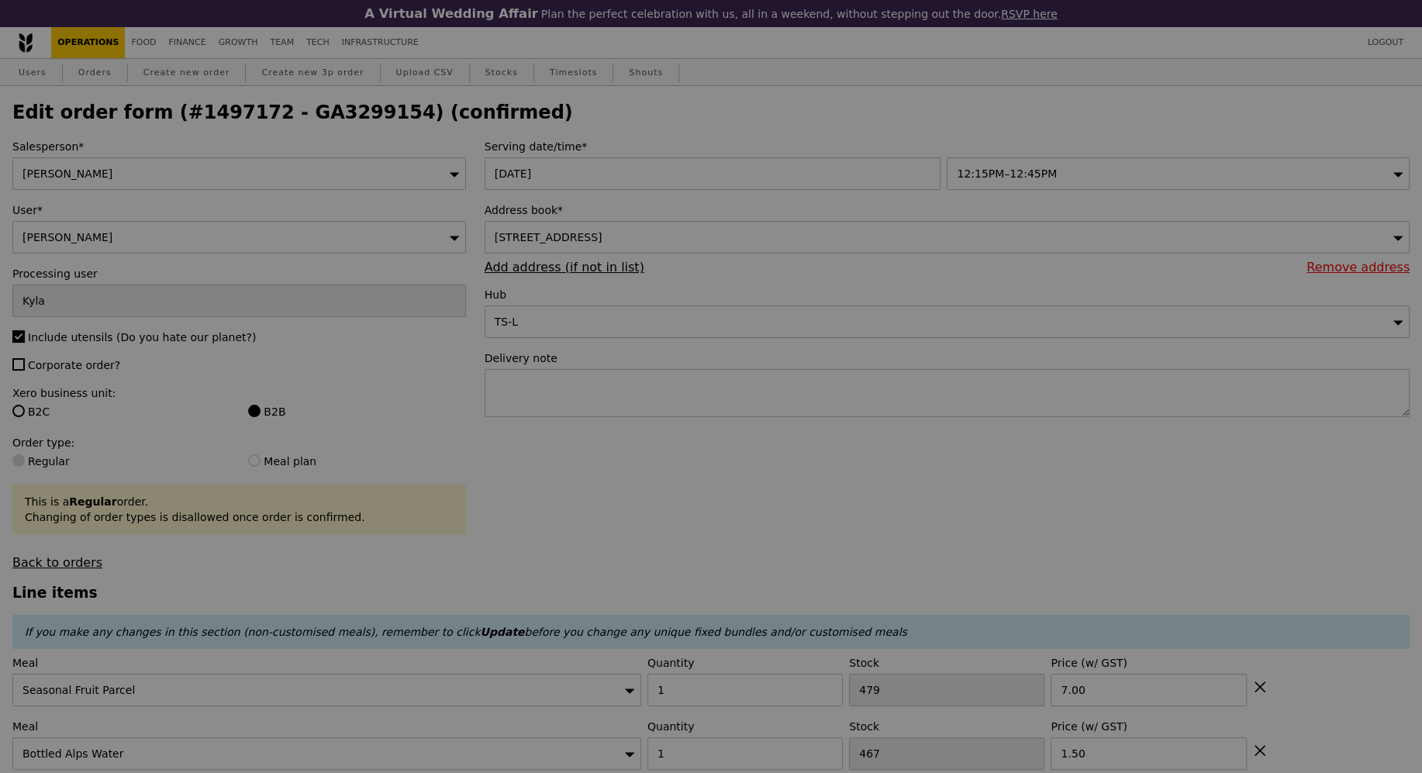
type input "Update"
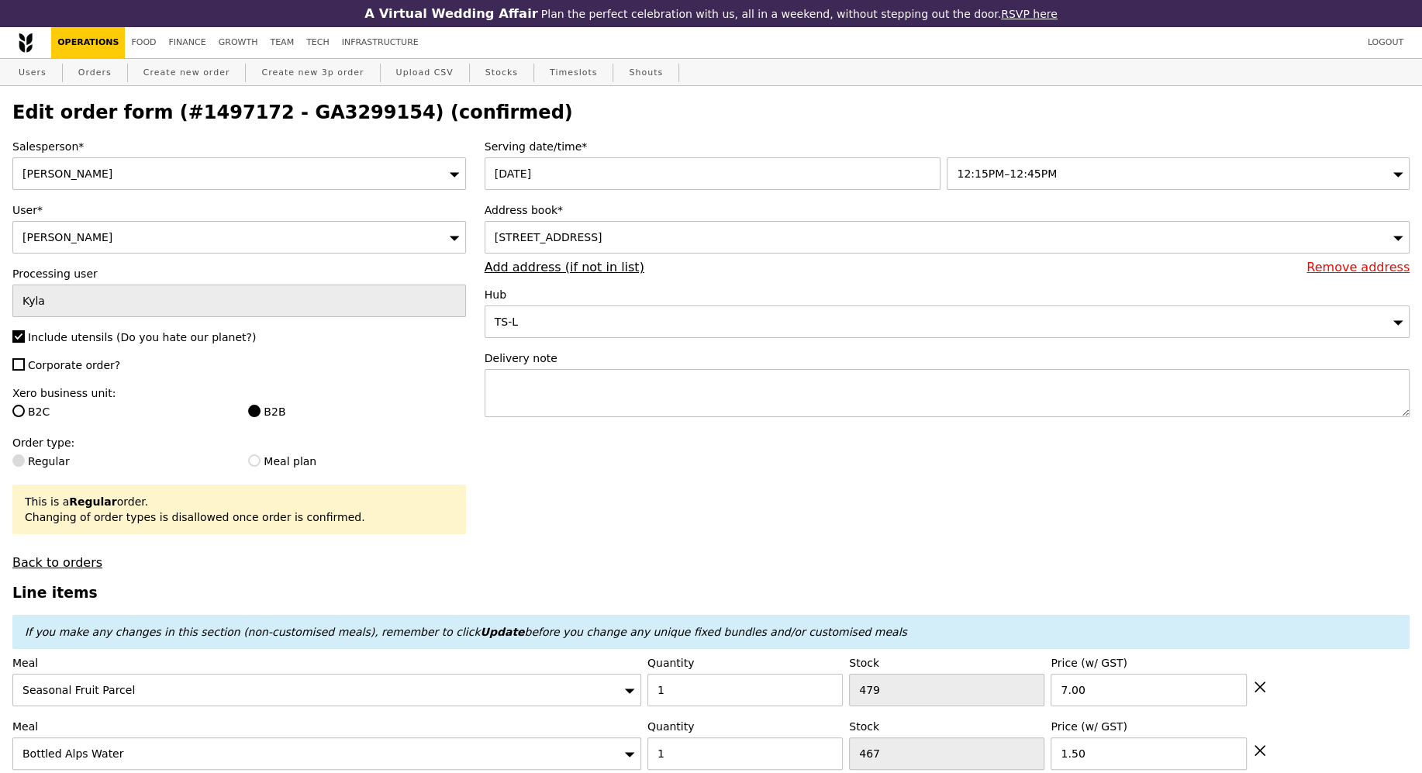
click at [1033, 165] on div "12:15PM–12:45PM" at bounding box center [1178, 173] width 463 height 33
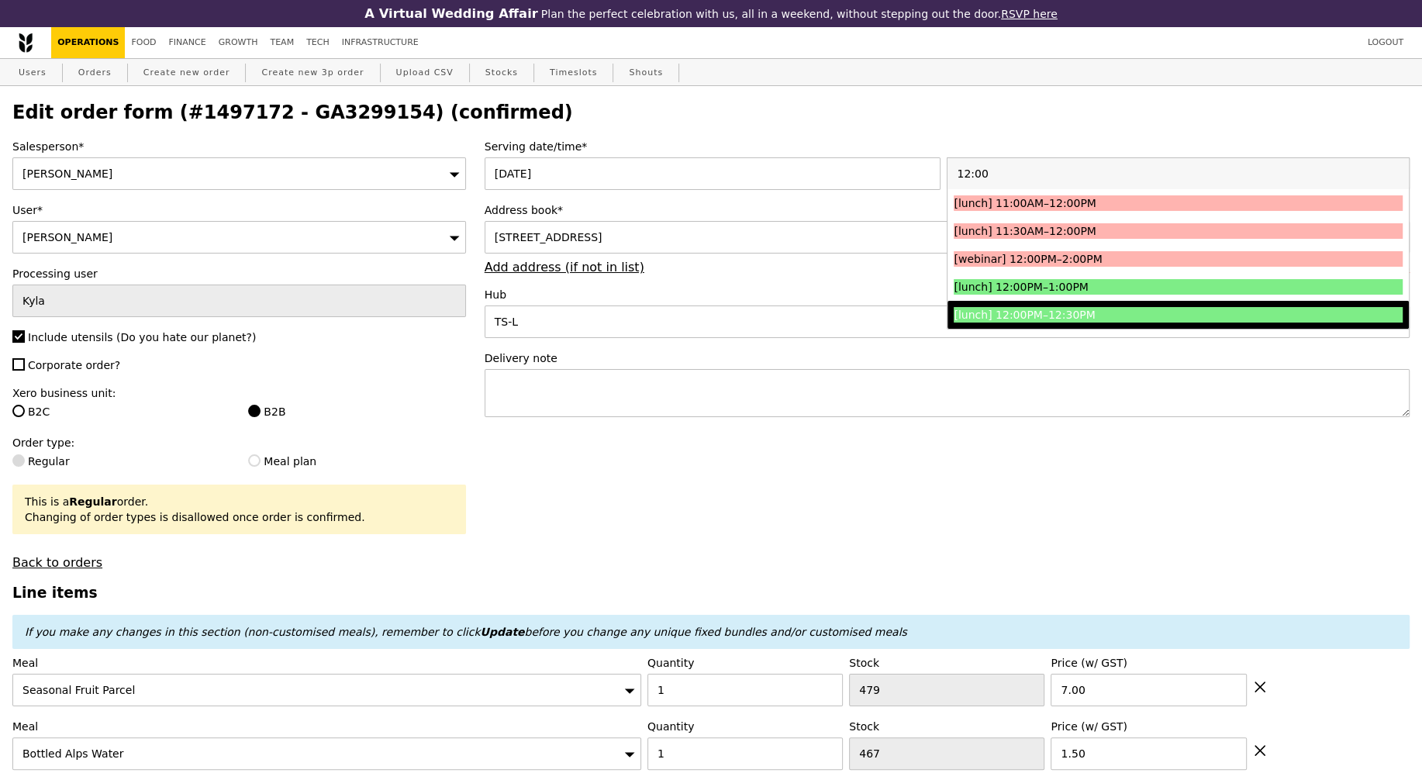
type input "12:00"
click at [1120, 304] on li "[lunch] 12:00PM–12:30PM" at bounding box center [1178, 315] width 461 height 28
type input "Loading..."
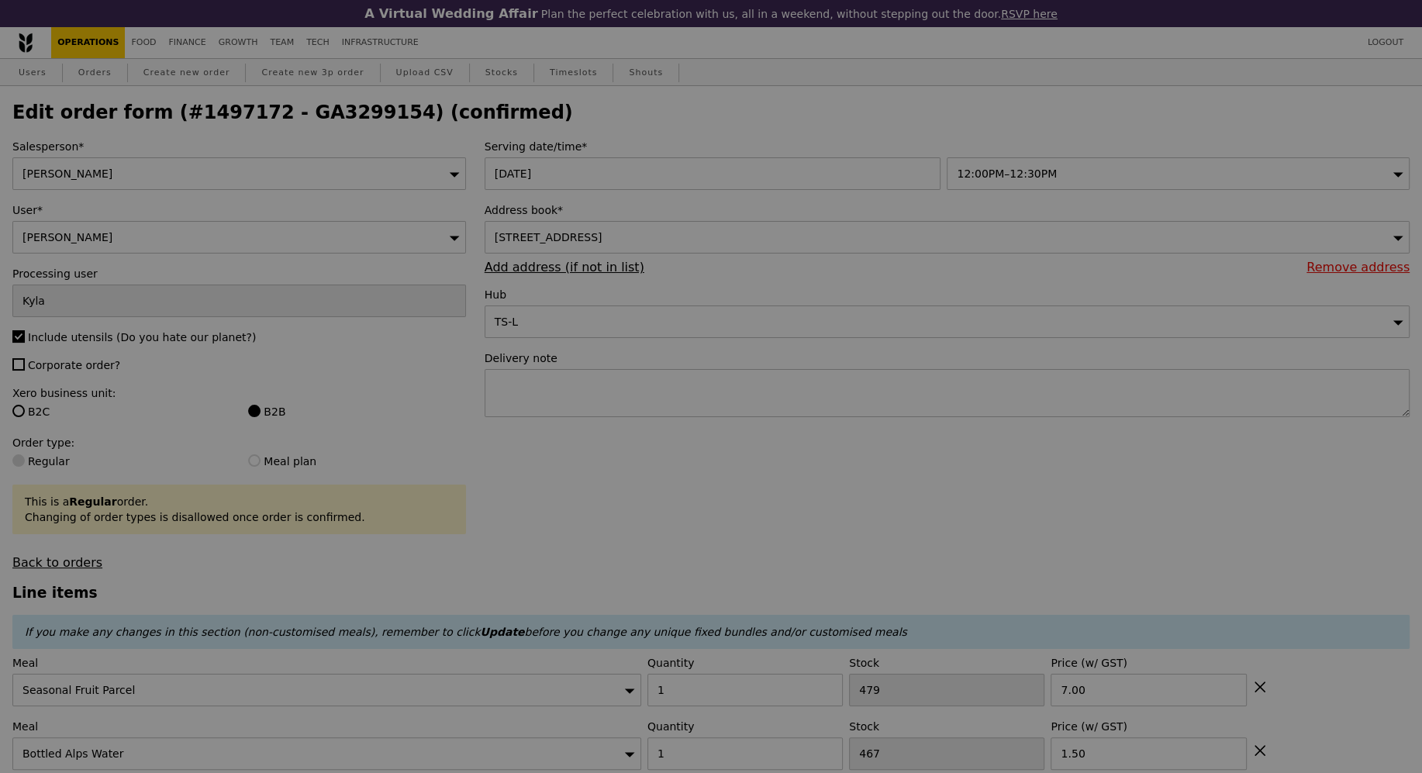
type input "0.00"
type input "3.62"
type input "3.95"
type input "5.90"
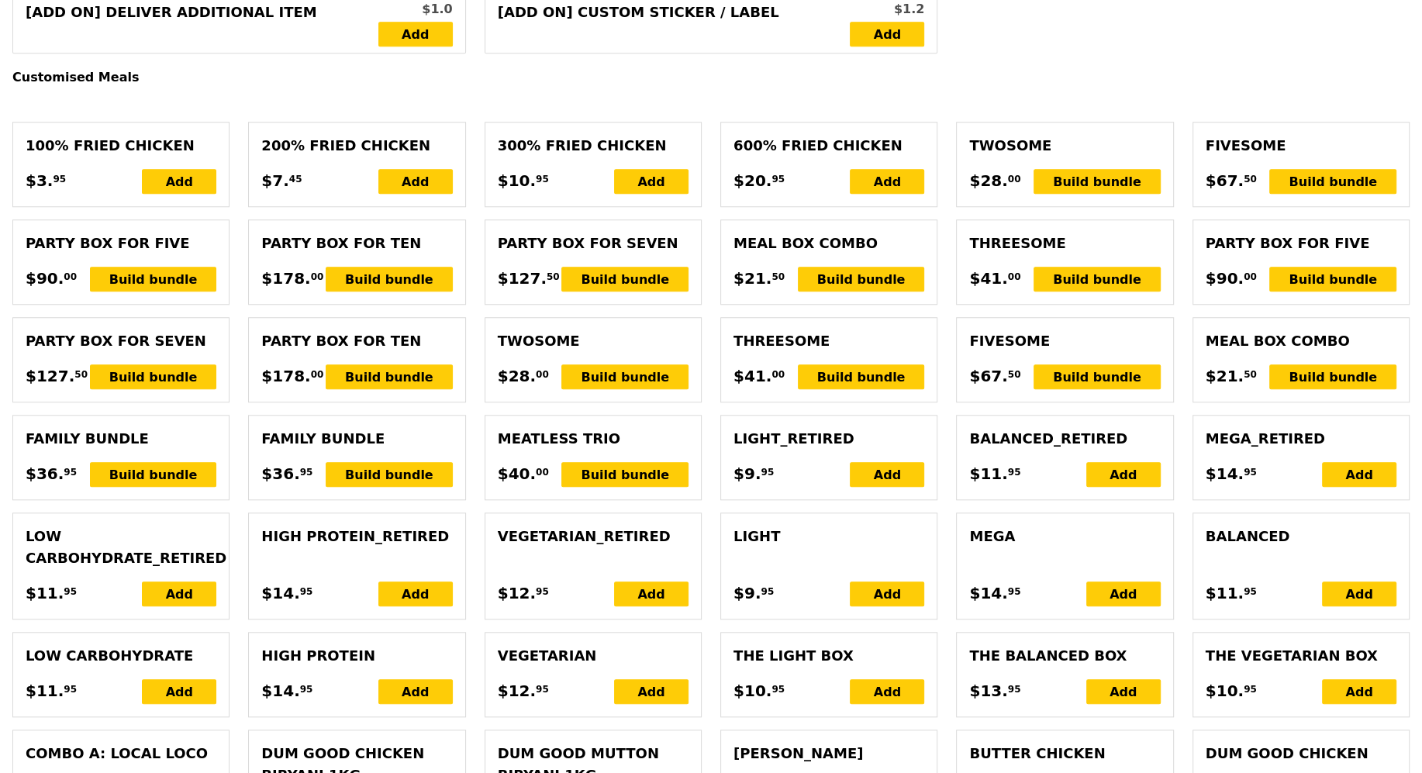
scroll to position [3840, 0]
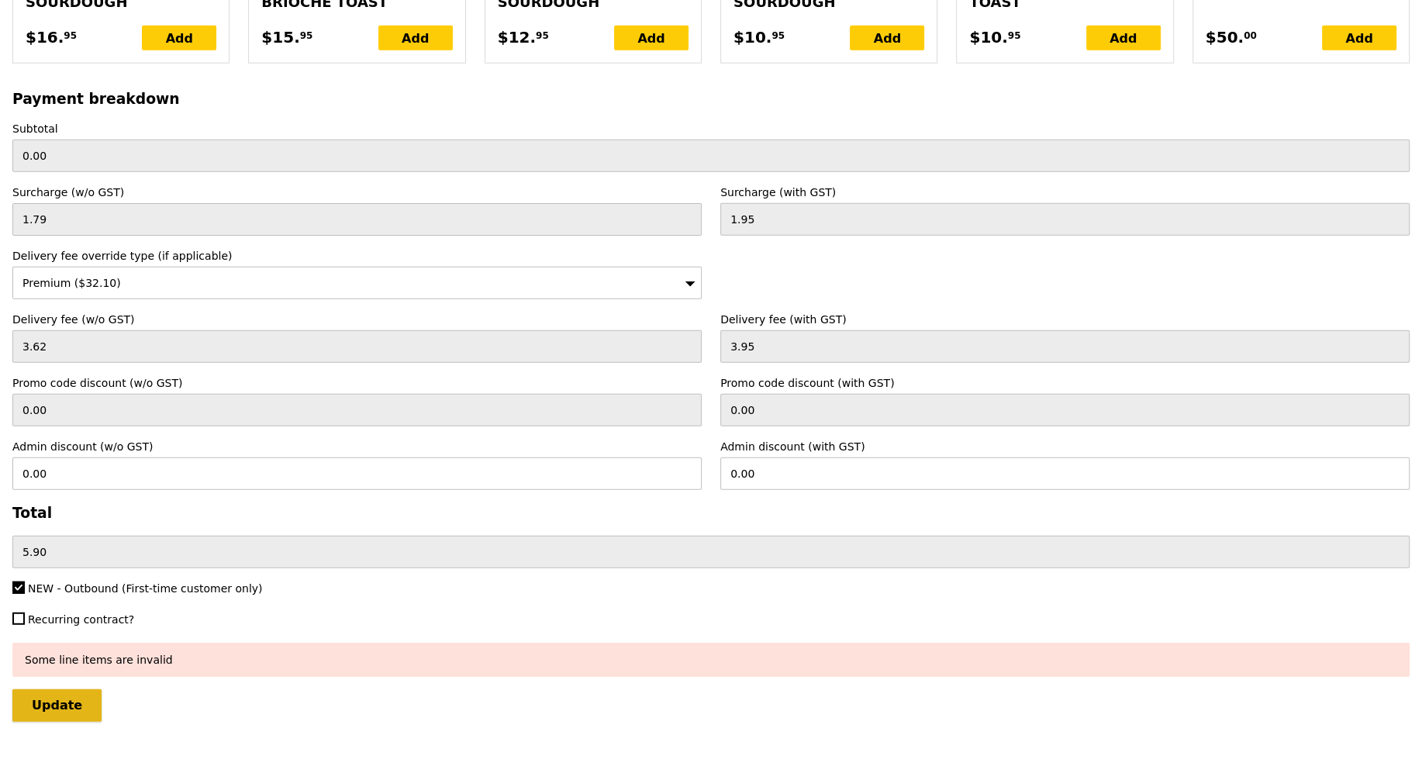
click at [63, 693] on input "Update" at bounding box center [56, 705] width 89 height 33
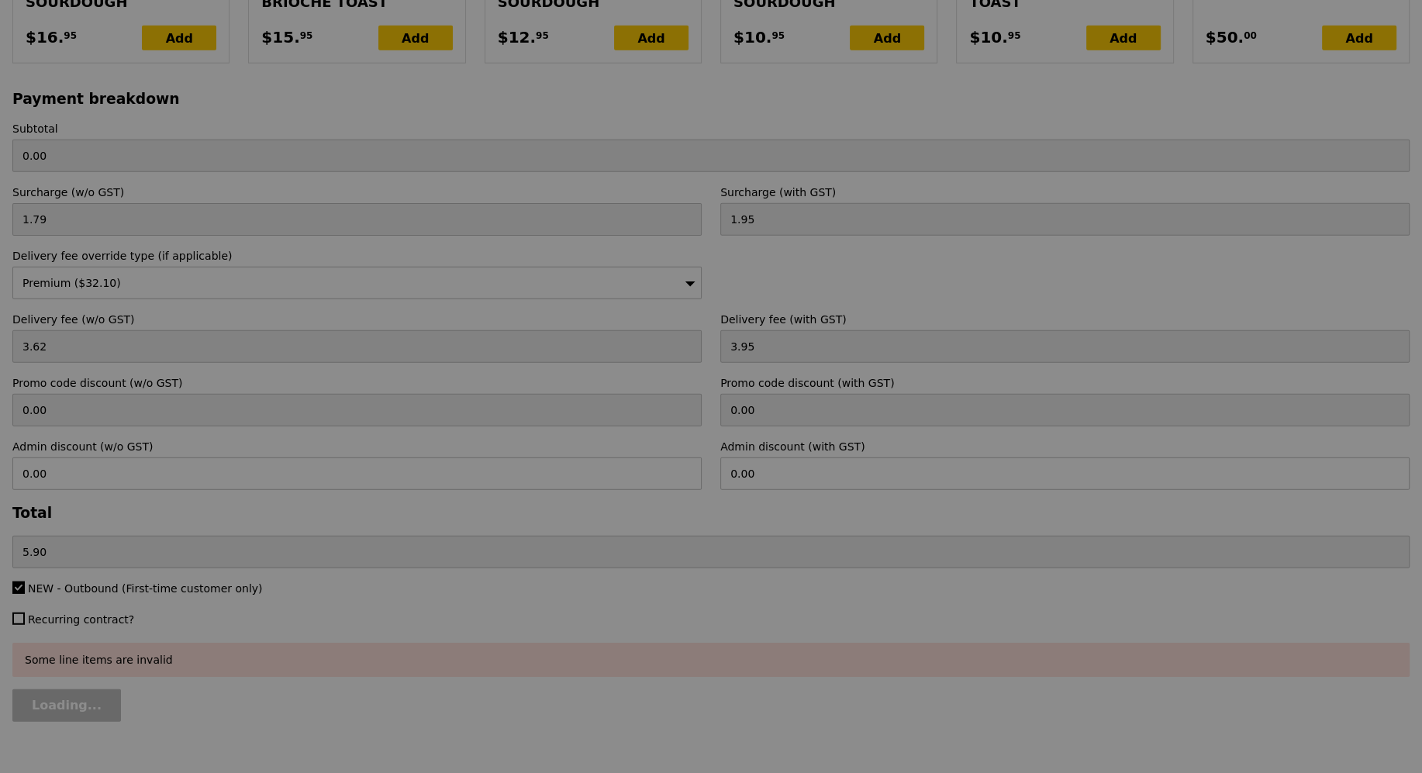
type input "Loading..."
type input "216.00"
type input "29.45"
type input "32.10"
type input "250.05"
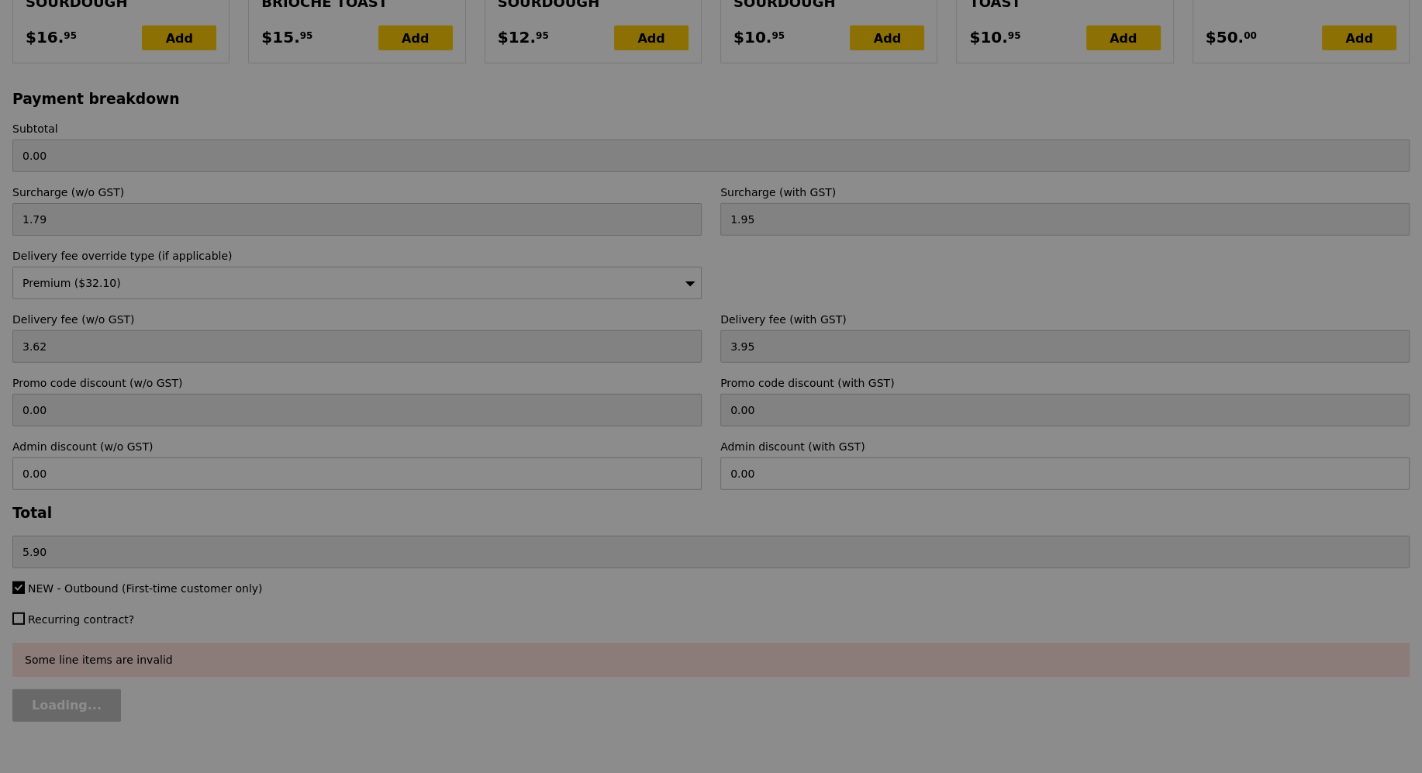
type input "Update"
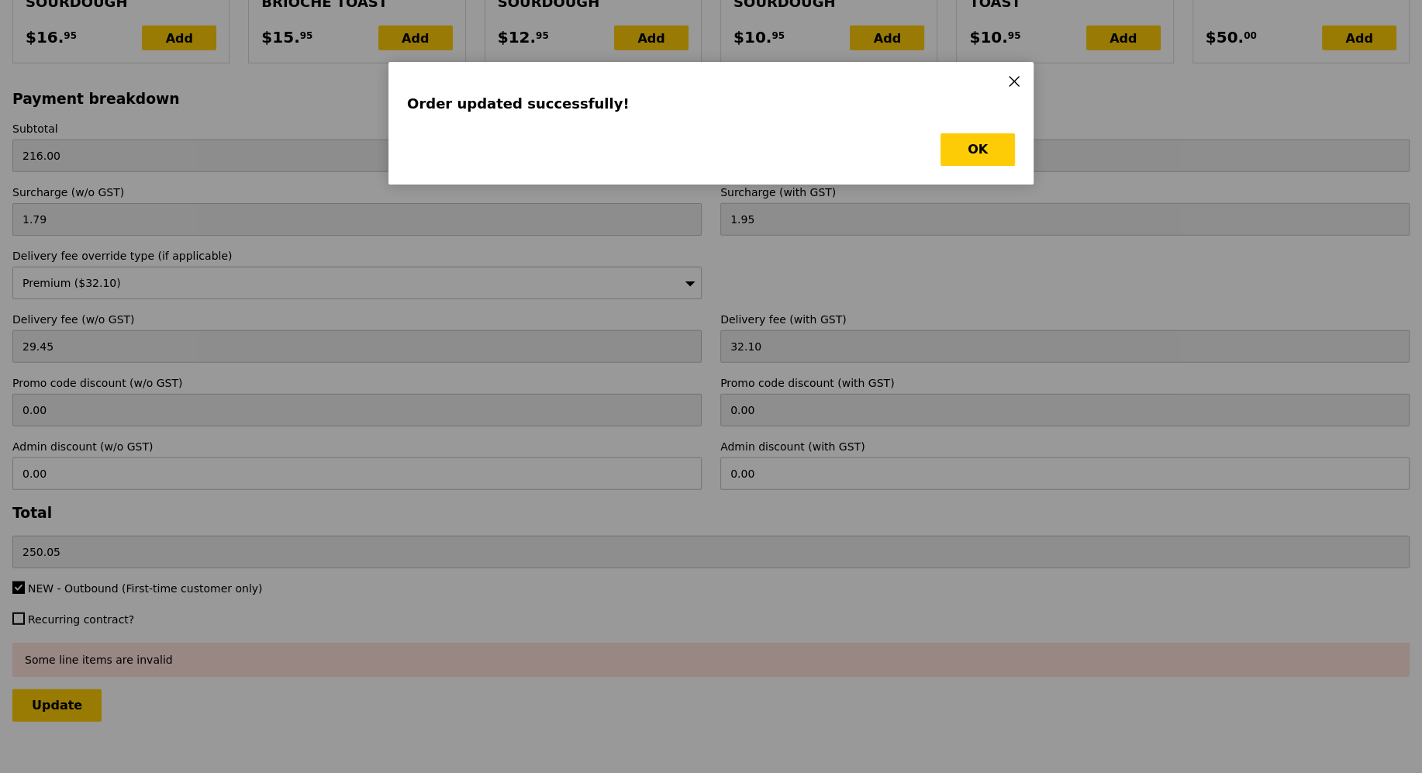
scroll to position [0, 0]
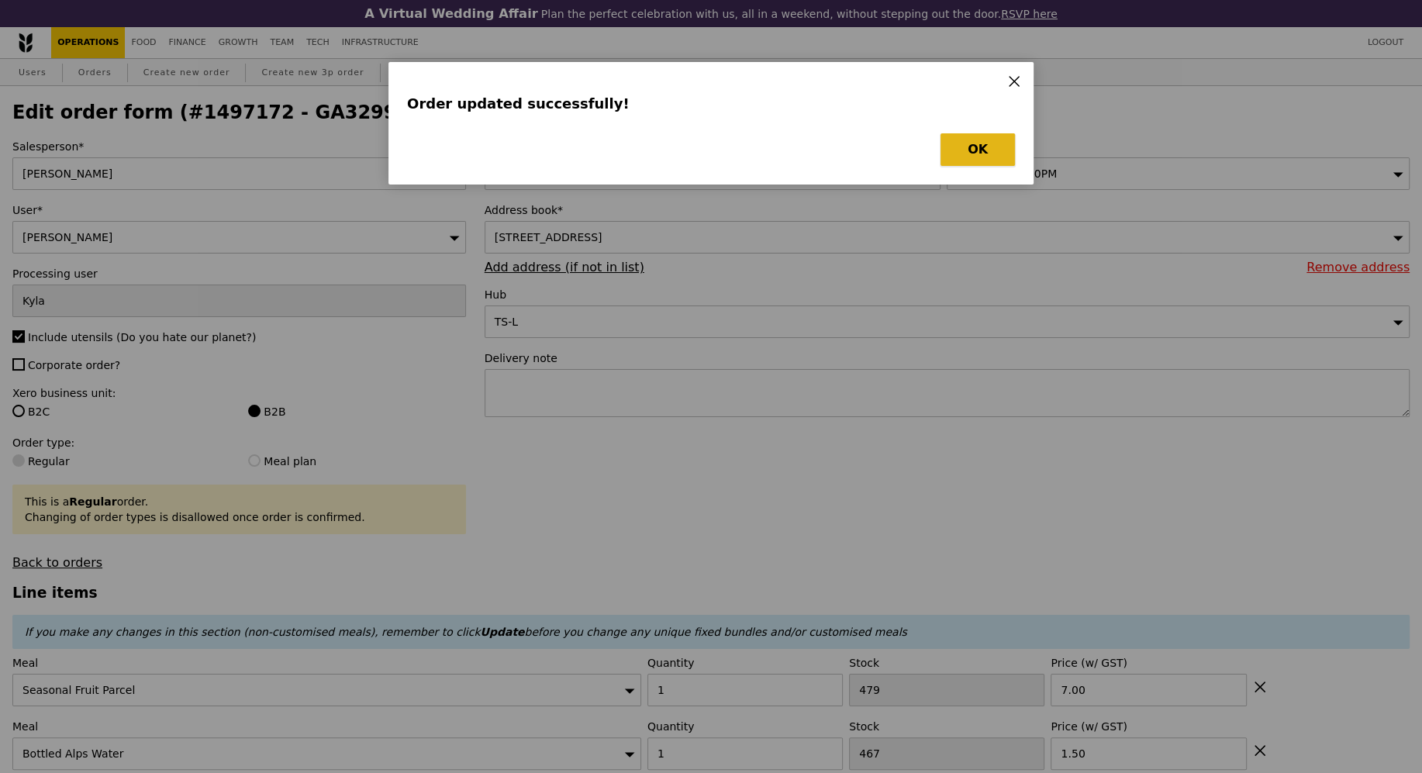
click at [973, 154] on button "OK" at bounding box center [978, 149] width 74 height 33
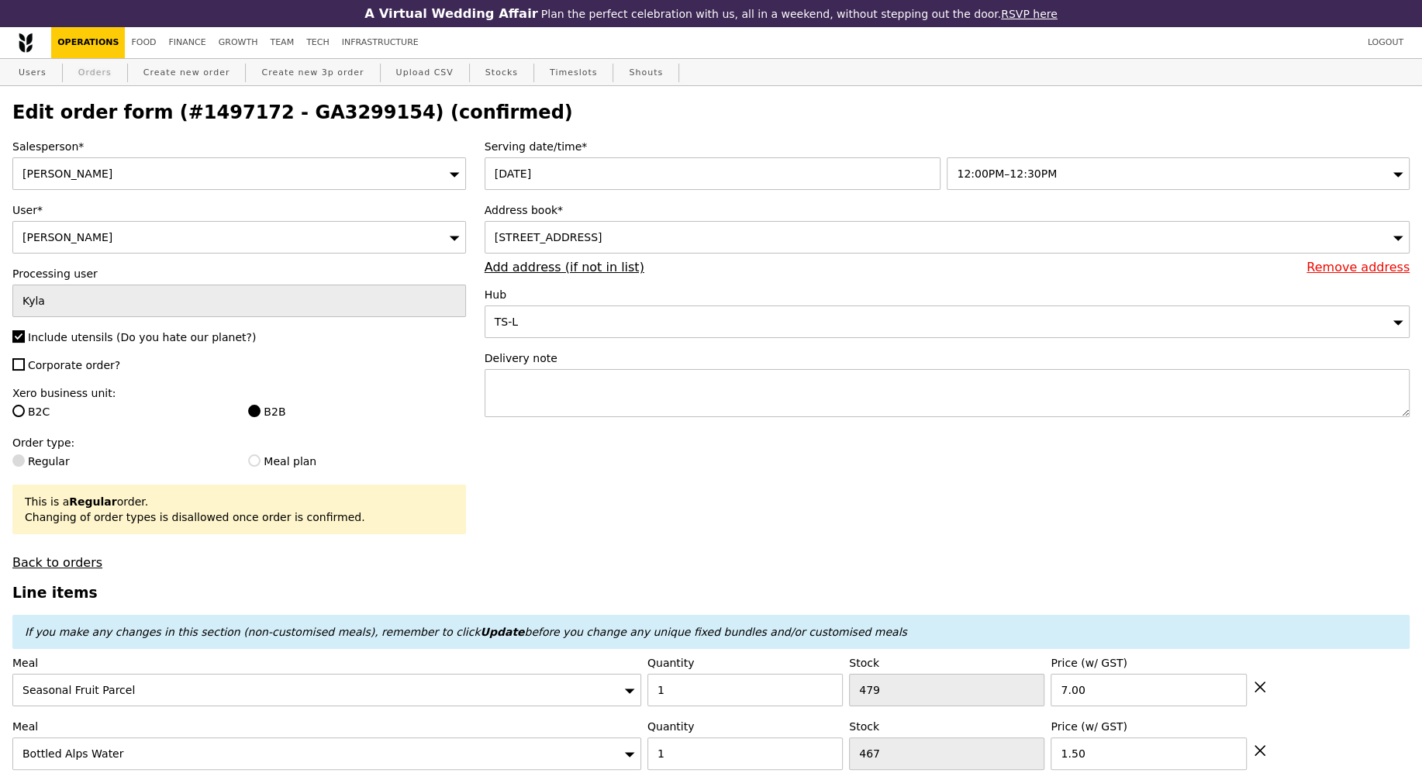
click at [105, 77] on link "Orders" at bounding box center [95, 73] width 46 height 28
select select "100"
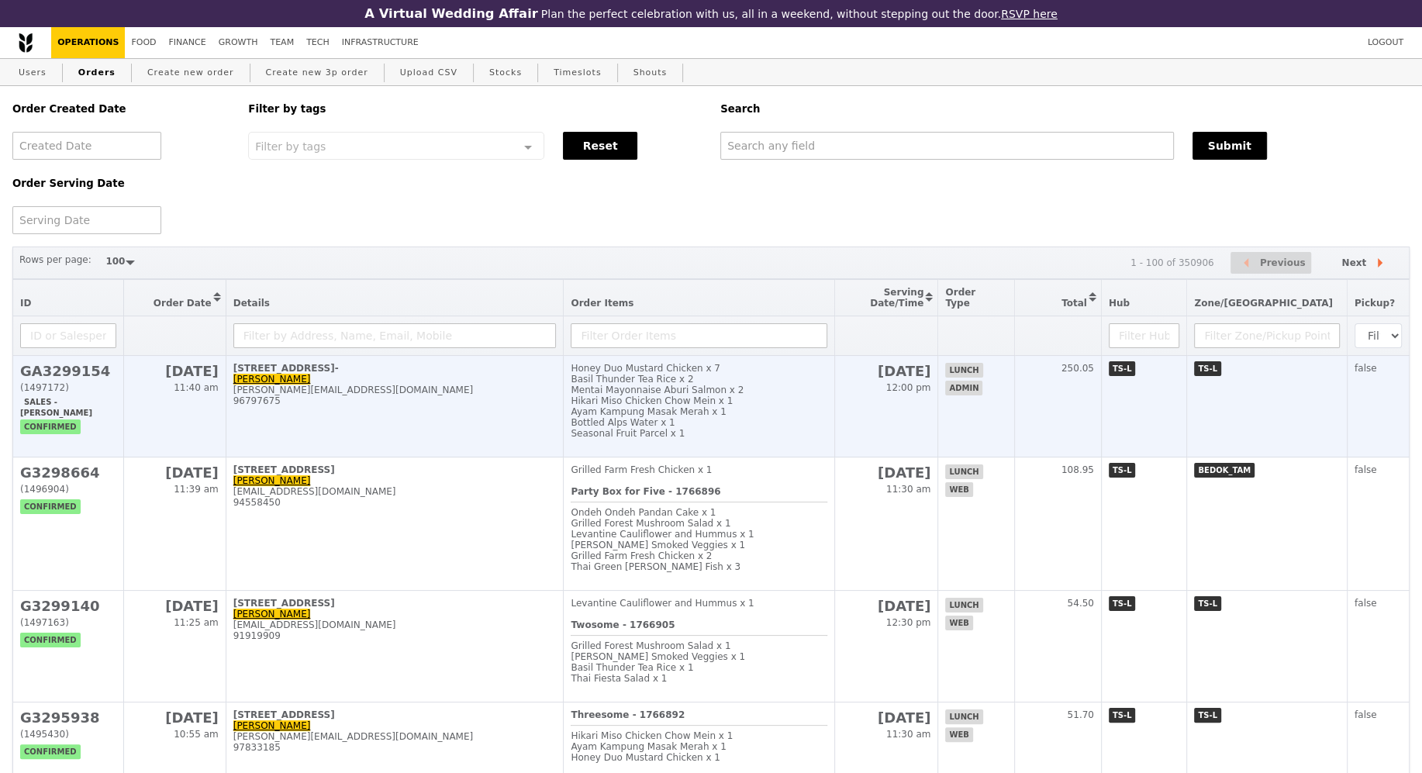
click at [644, 385] on div "Mentai Mayonnaise Aburi Salmon x 2" at bounding box center [699, 390] width 256 height 11
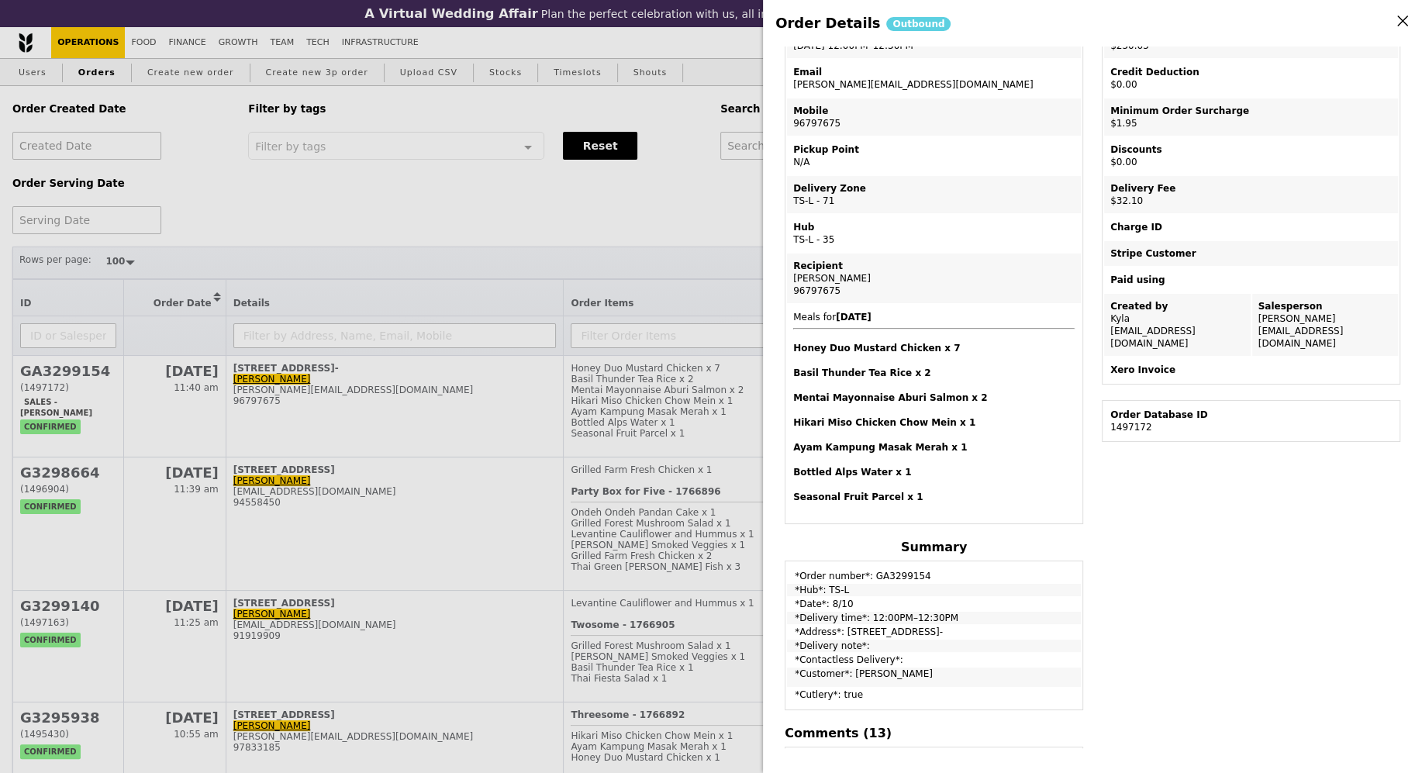
scroll to position [139, 0]
drag, startPoint x: 789, startPoint y: 559, endPoint x: 994, endPoint y: 613, distance: 211.8
click at [998, 624] on tbody "*Order number*: GA3299154 *Hub*: TS-L *Date*: 8/10 *Delivery time*: 12:00PM–12:…" at bounding box center [934, 633] width 294 height 145
copy tbody "*Order number*: GA3299154 *Hub*: TS-L *Date*: 8/10 *Delivery time*: 12:00PM–12:…"
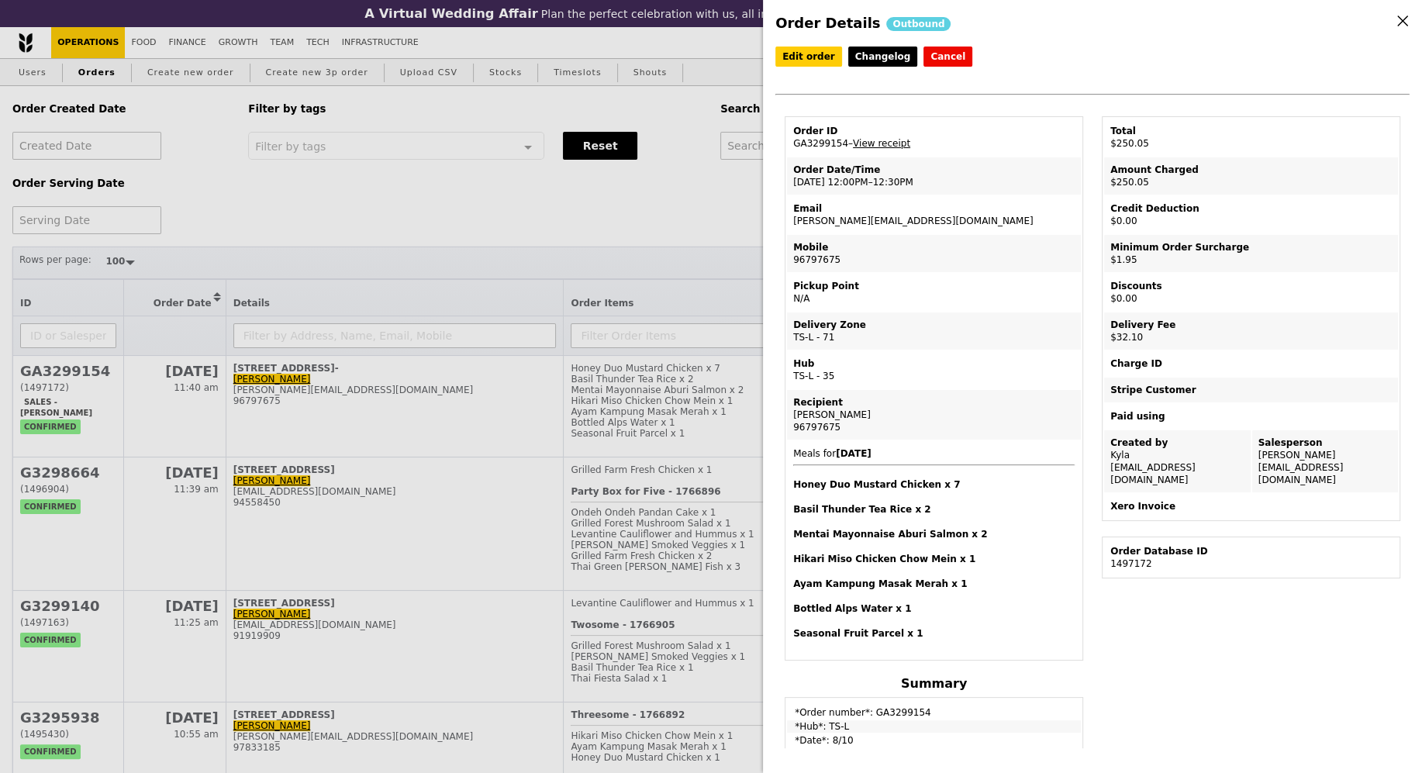
click at [956, 119] on td "Order ID GA3299154 – View receipt" at bounding box center [934, 137] width 294 height 37
click at [896, 143] on link "View receipt" at bounding box center [881, 143] width 57 height 11
click at [1006, 246] on div "Mobile" at bounding box center [933, 247] width 281 height 12
click at [850, 219] on td "Email ananath@amazon.com" at bounding box center [934, 214] width 294 height 37
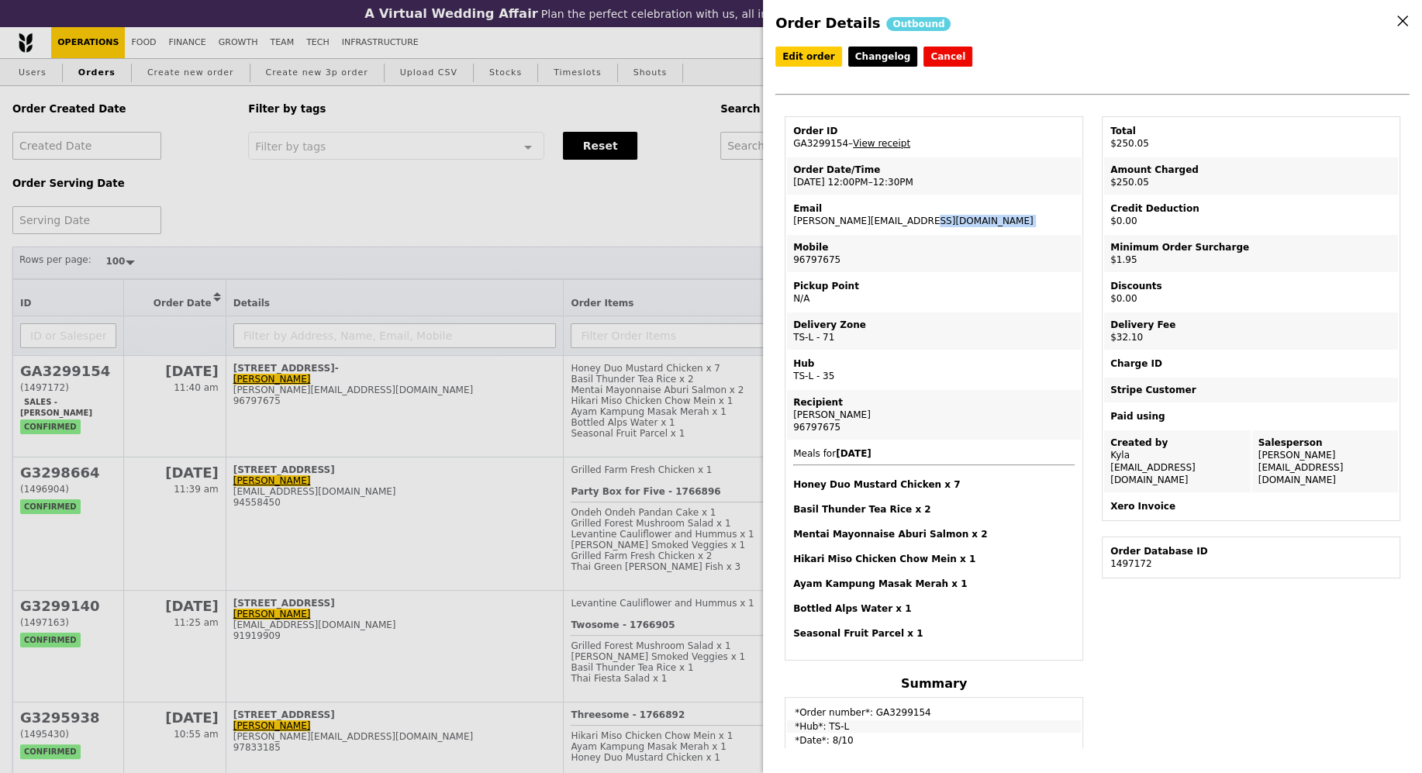
click at [850, 219] on td "Email ananath@amazon.com" at bounding box center [934, 214] width 294 height 37
copy td "[PERSON_NAME][EMAIL_ADDRESS][DOMAIN_NAME]"
click at [800, 41] on div "Order Details Outbound Edit order Changelog Cancel Order ID GA3299154 – View re…" at bounding box center [1092, 386] width 659 height 773
click at [800, 52] on link "Edit order" at bounding box center [808, 57] width 67 height 20
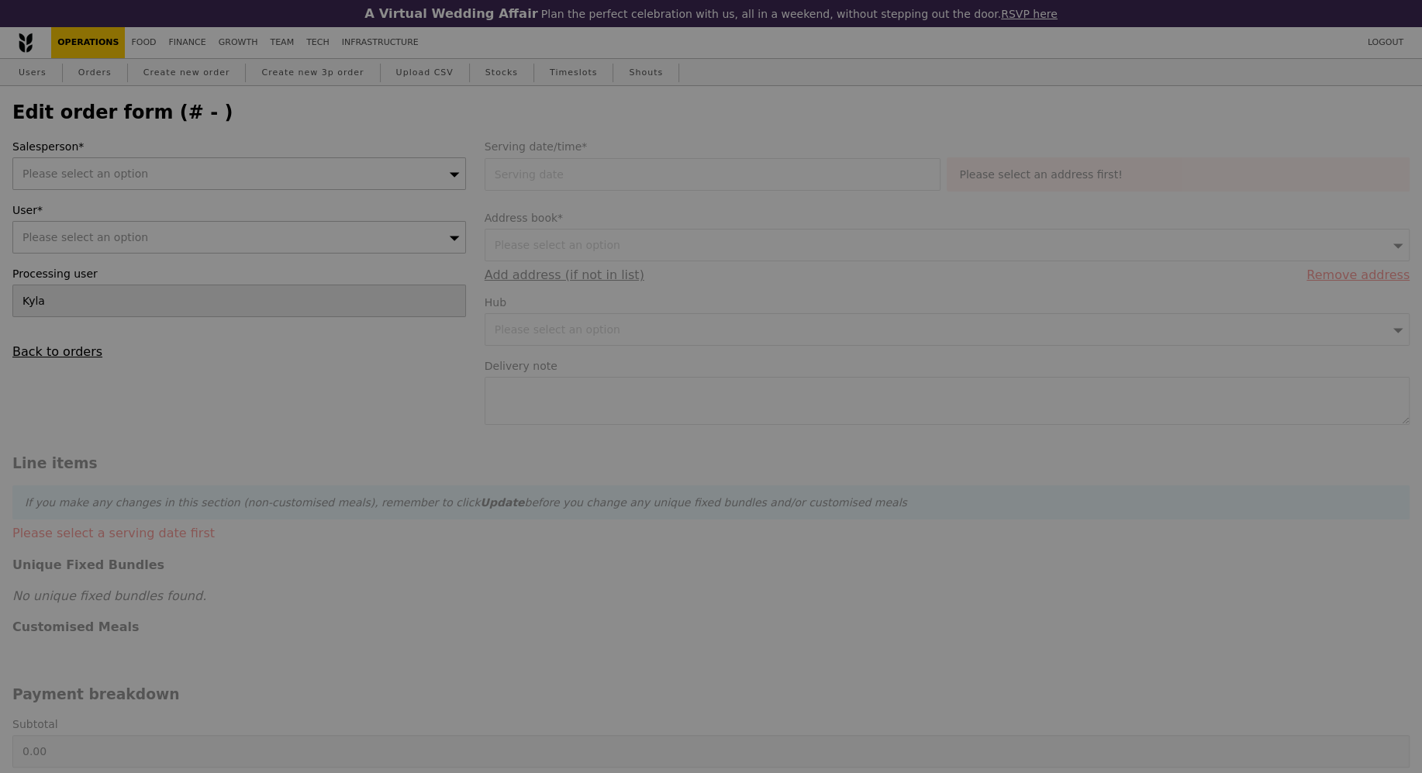
type input "08 Oct 2025"
type input "216.00"
type input "1.79"
type input "1.95"
type input "29.45"
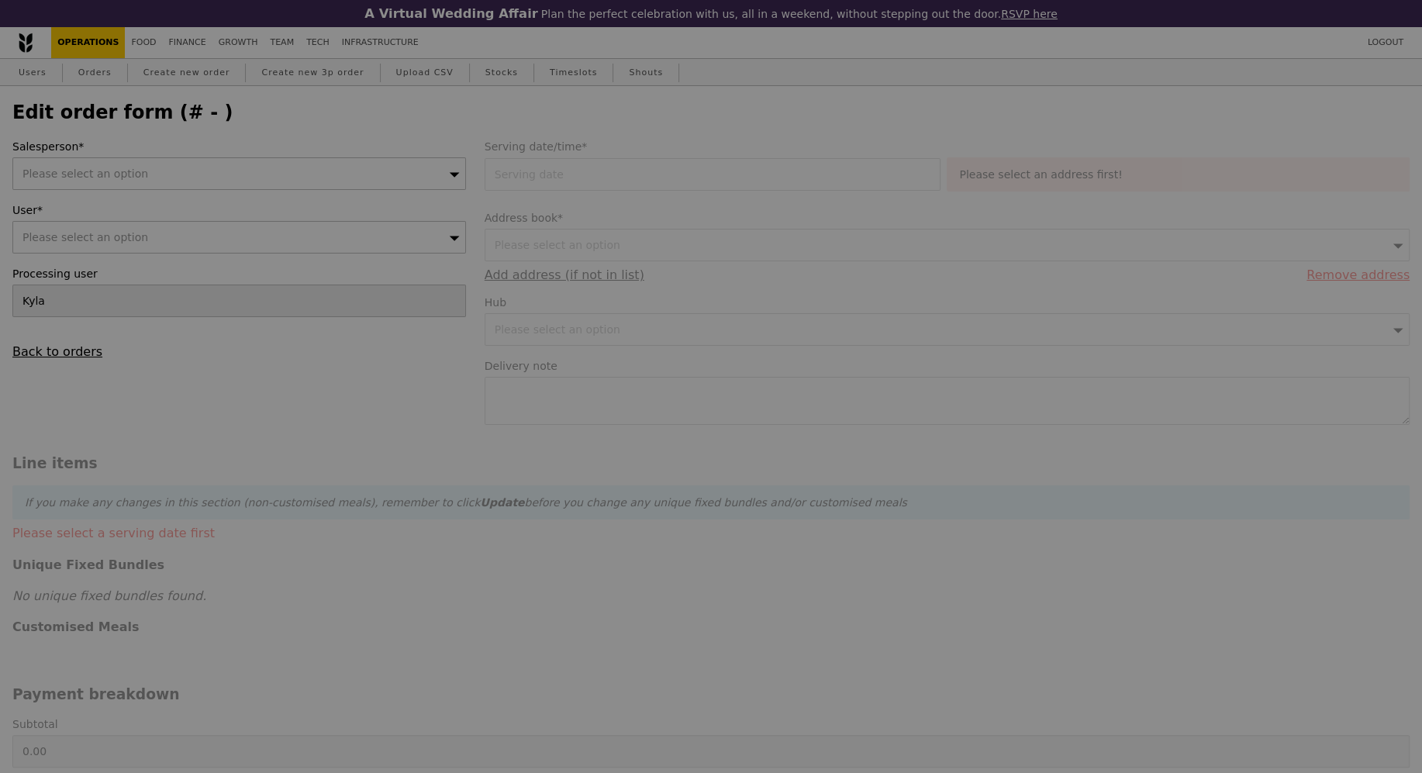
type input "32.10"
type input "250.05"
checkbox input "true"
type input "Loading..."
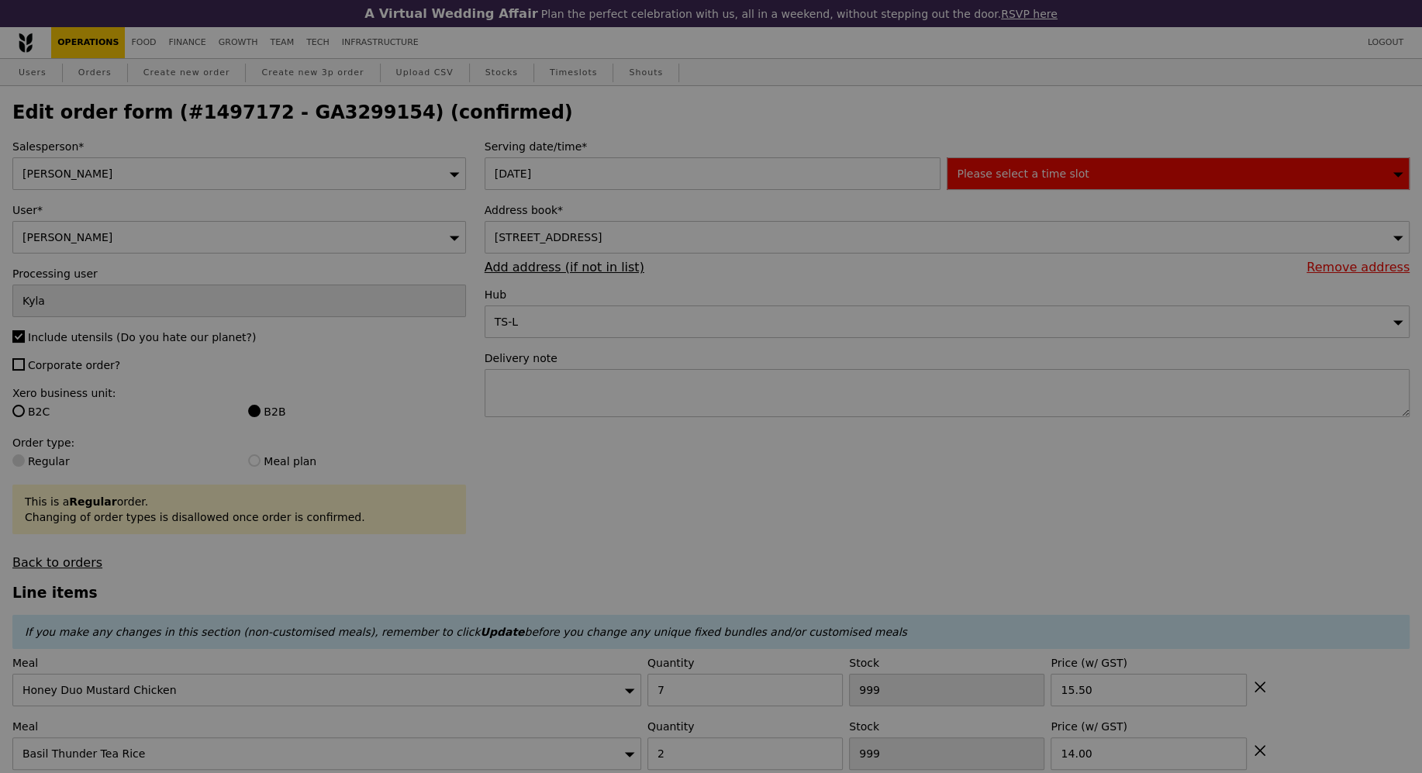
type input "-3"
type input "2"
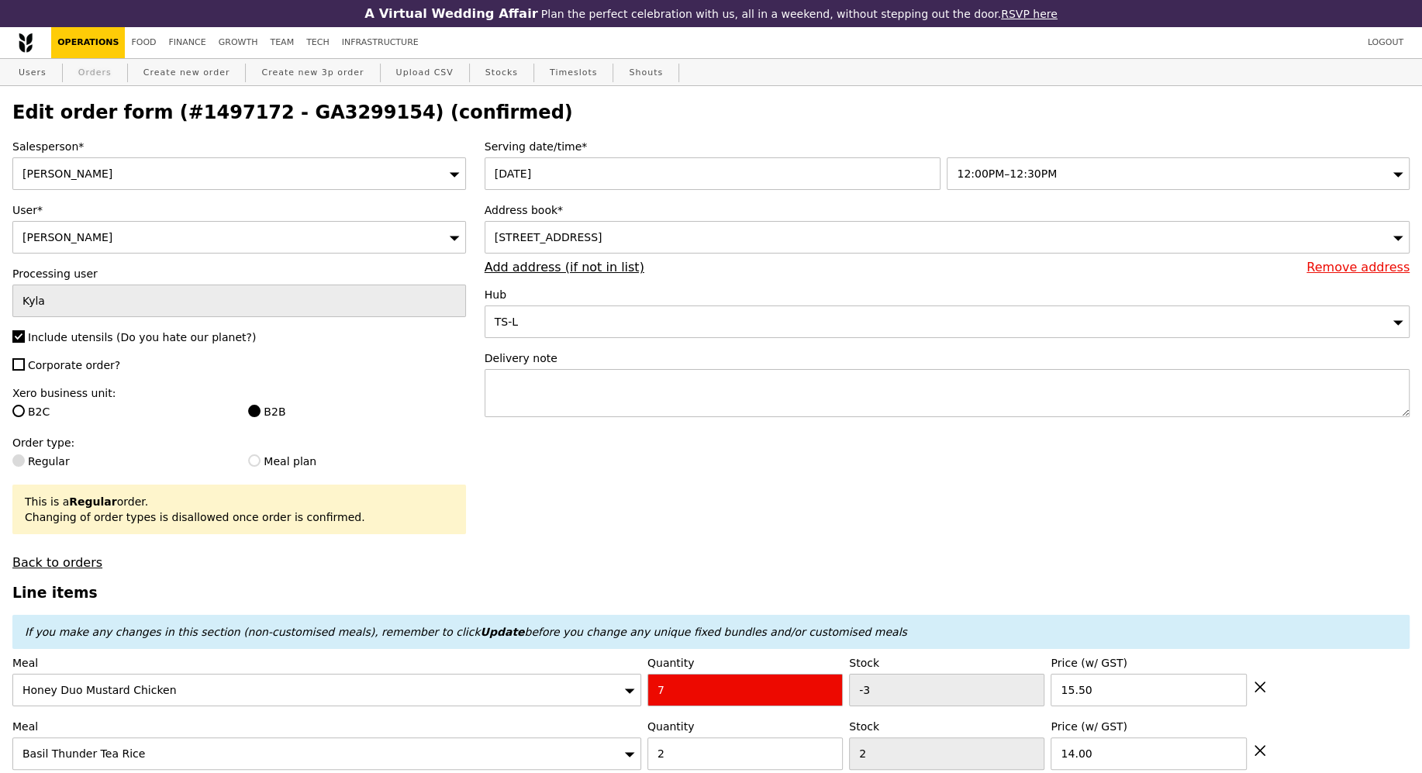
click at [88, 63] on link "Orders" at bounding box center [95, 73] width 46 height 28
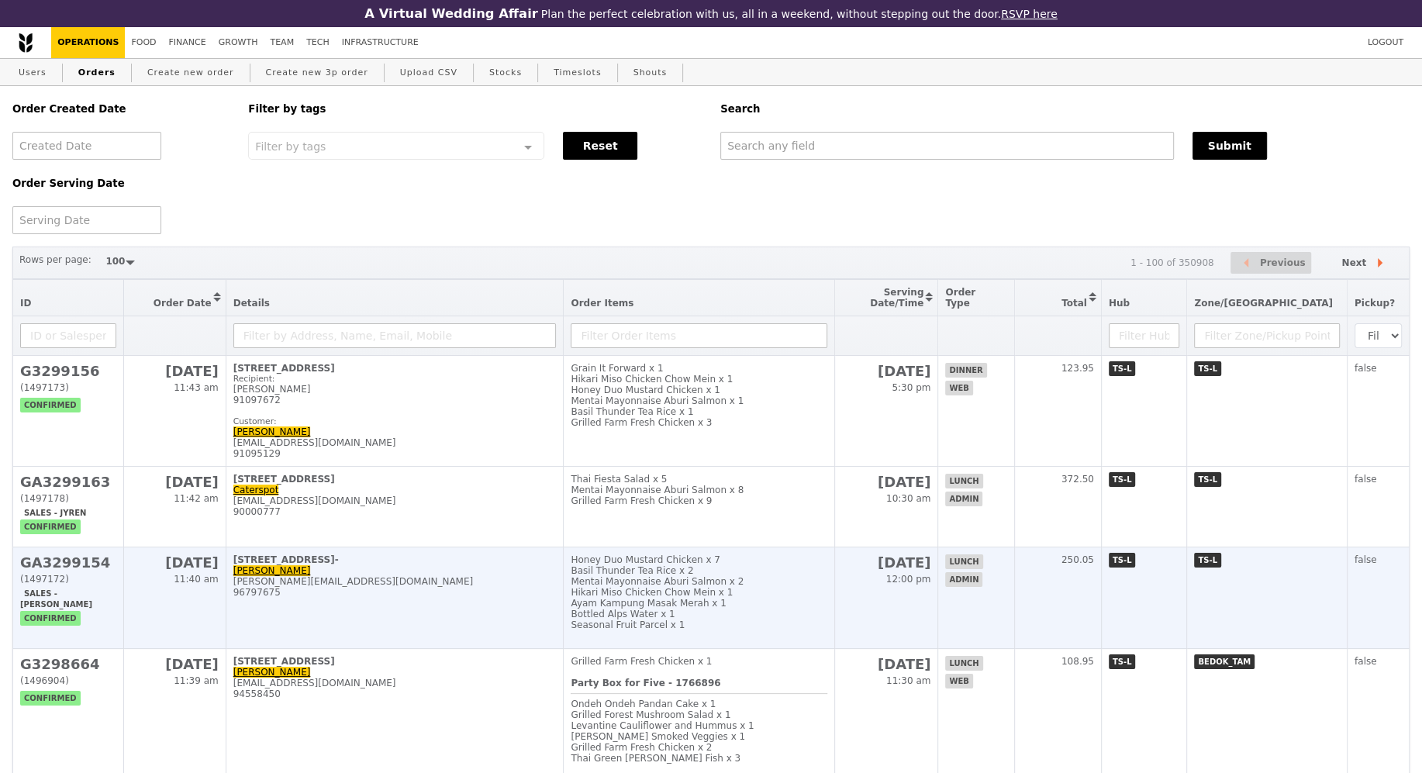
click at [437, 564] on td "[STREET_ADDRESS]- Anand [EMAIL_ADDRESS][DOMAIN_NAME] 96797675" at bounding box center [395, 598] width 338 height 102
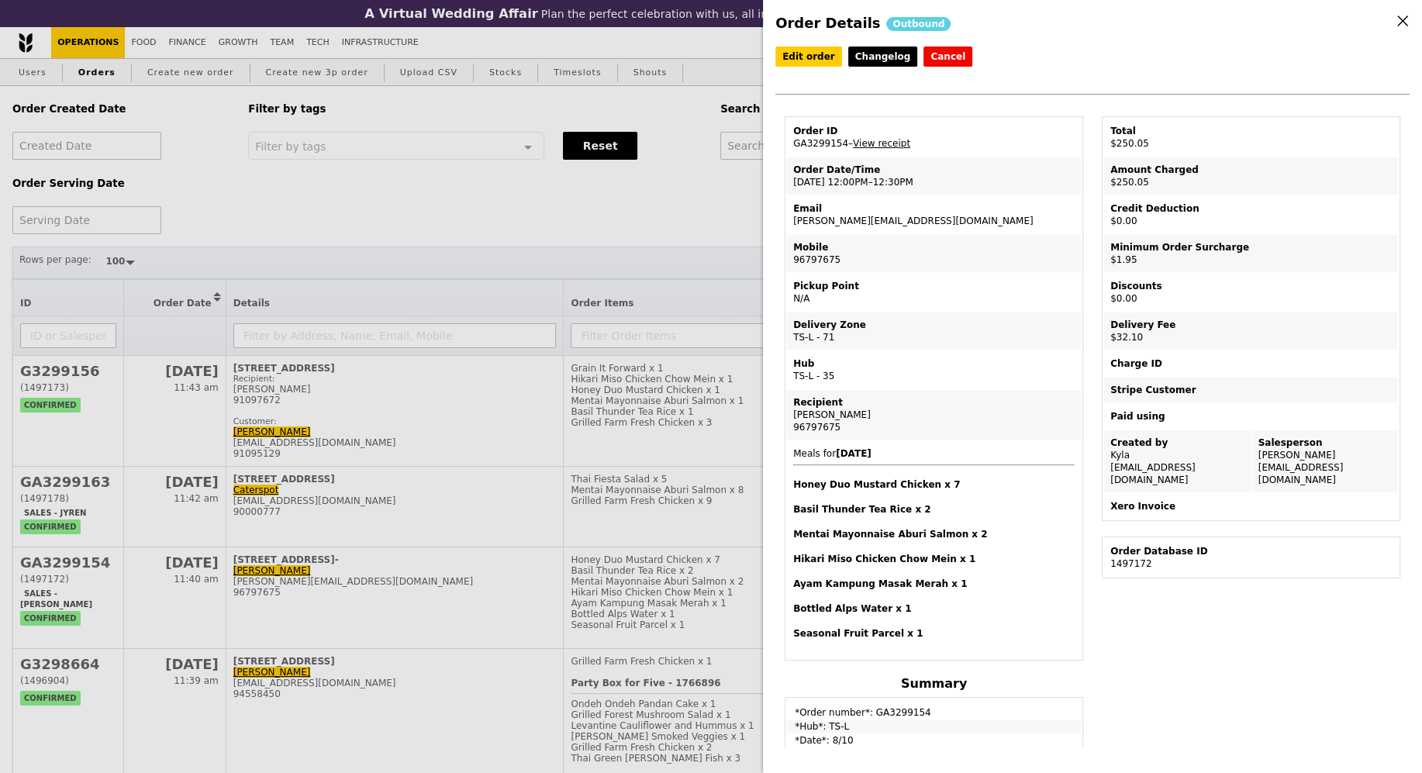
click at [685, 213] on div "Order Details Outbound Edit order Changelog Cancel Order ID GA3299154 – View re…" at bounding box center [711, 386] width 1422 height 773
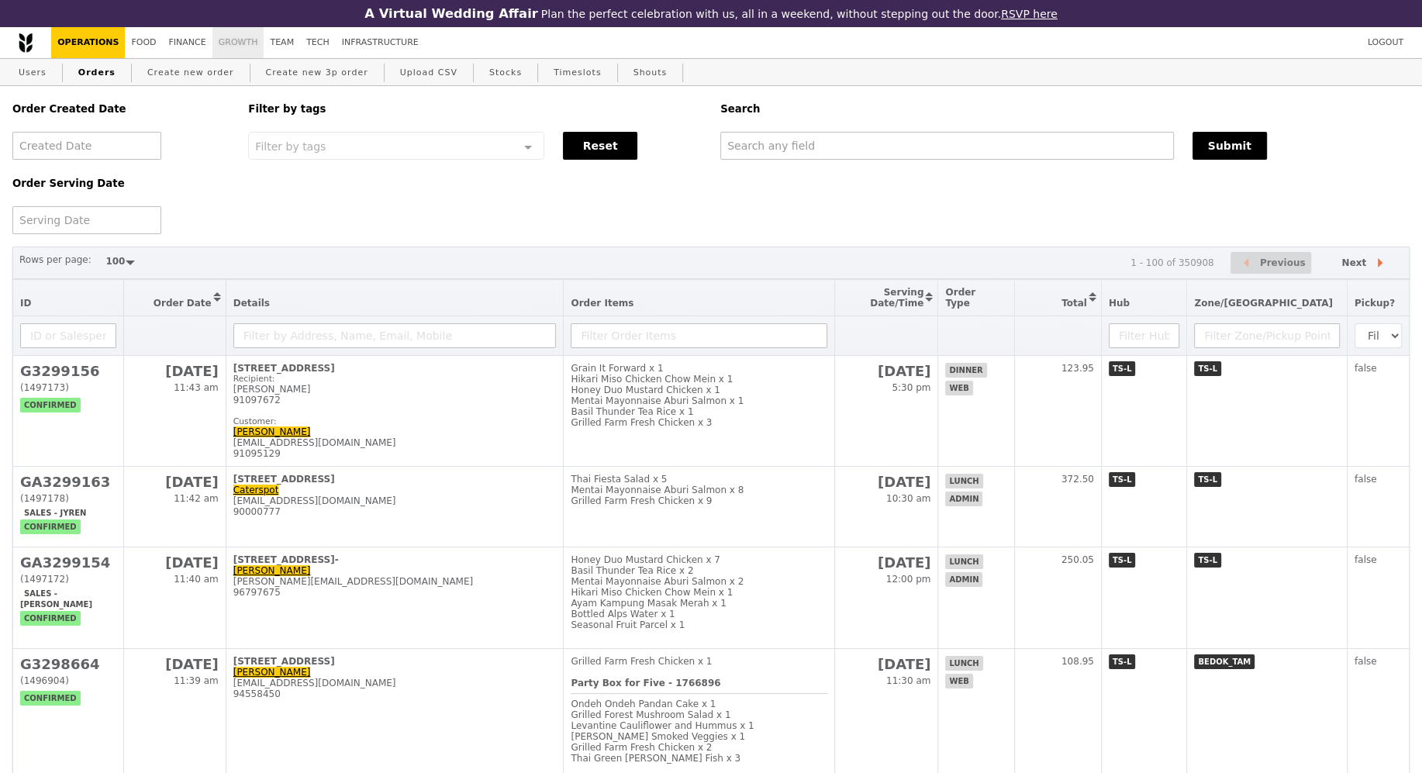
click at [212, 45] on link "Growth" at bounding box center [238, 42] width 52 height 31
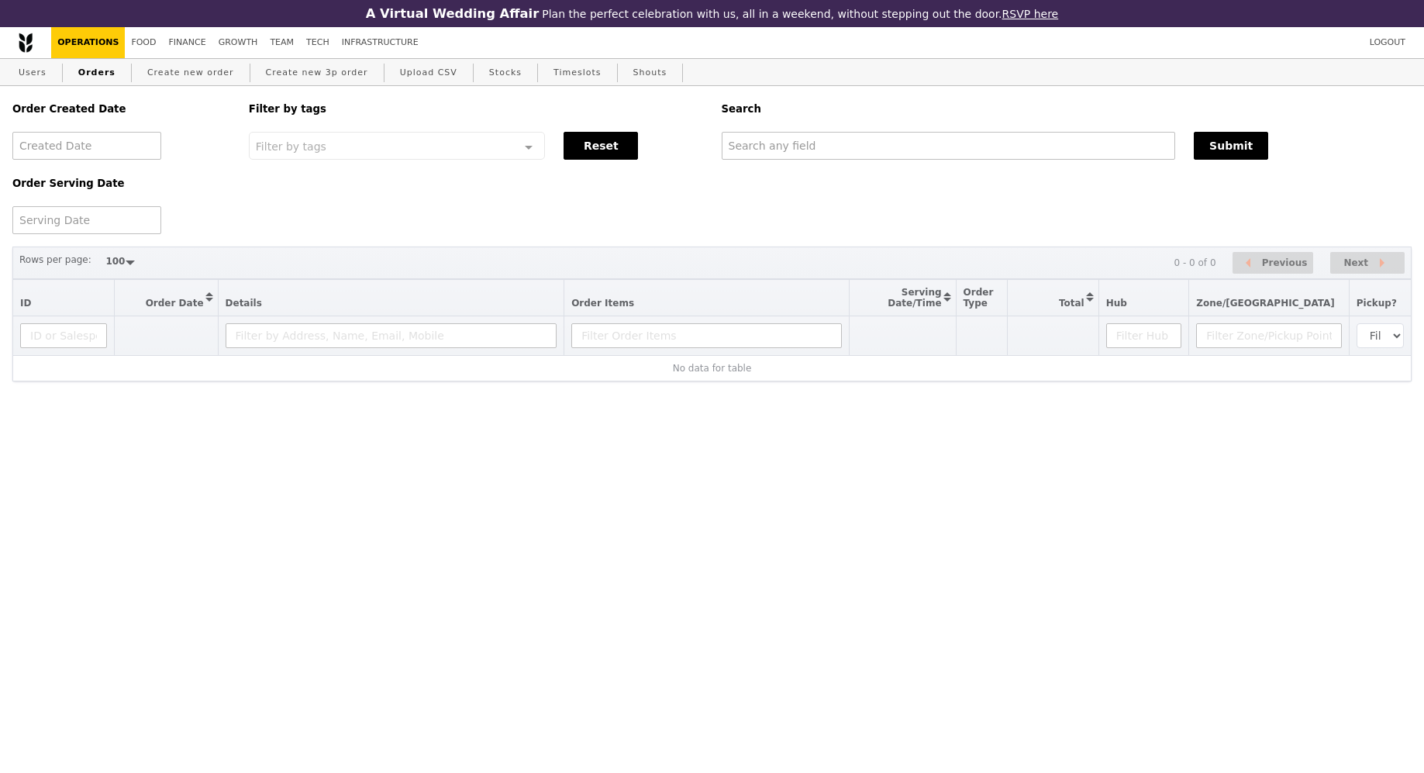
select select "100"
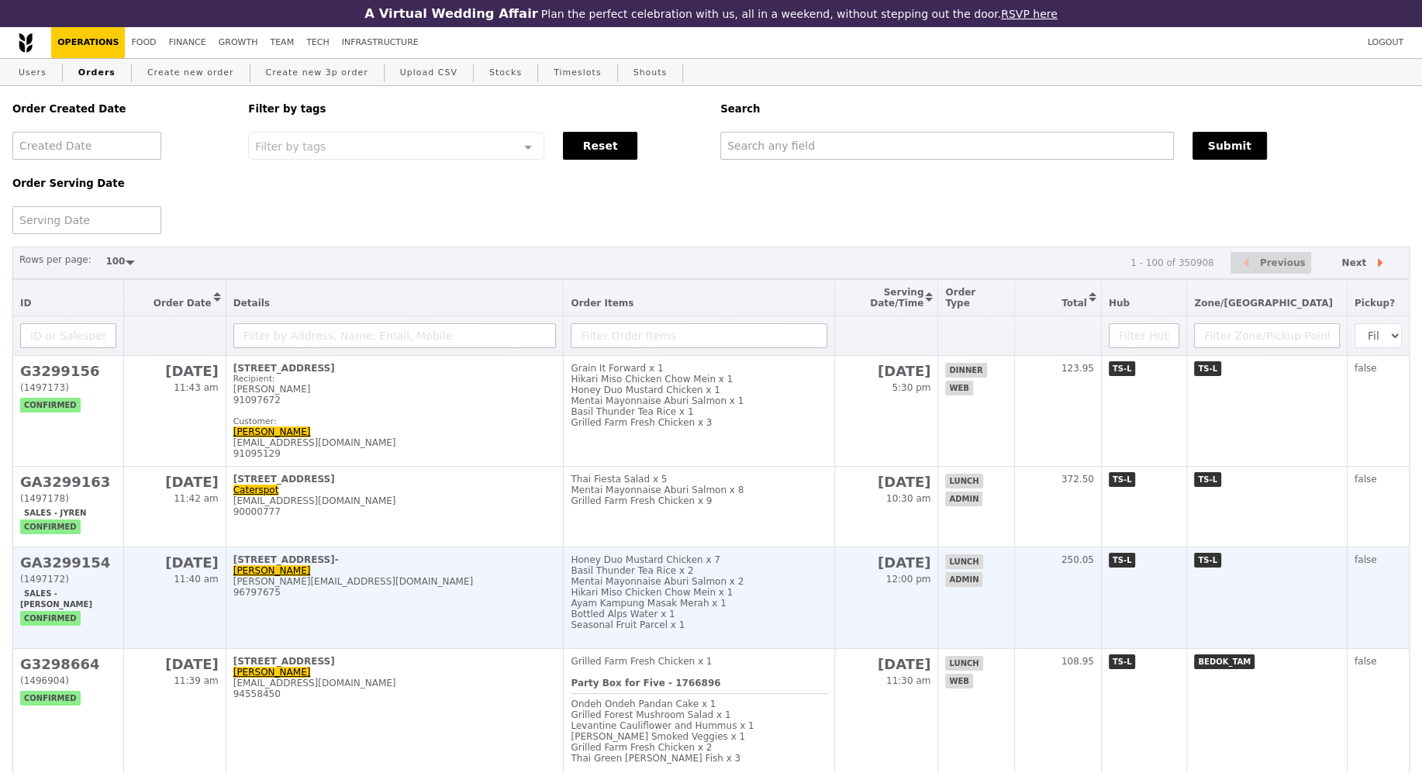
click at [363, 564] on td "[STREET_ADDRESS]- Anand [EMAIL_ADDRESS][DOMAIN_NAME] 96797675" at bounding box center [395, 598] width 338 height 102
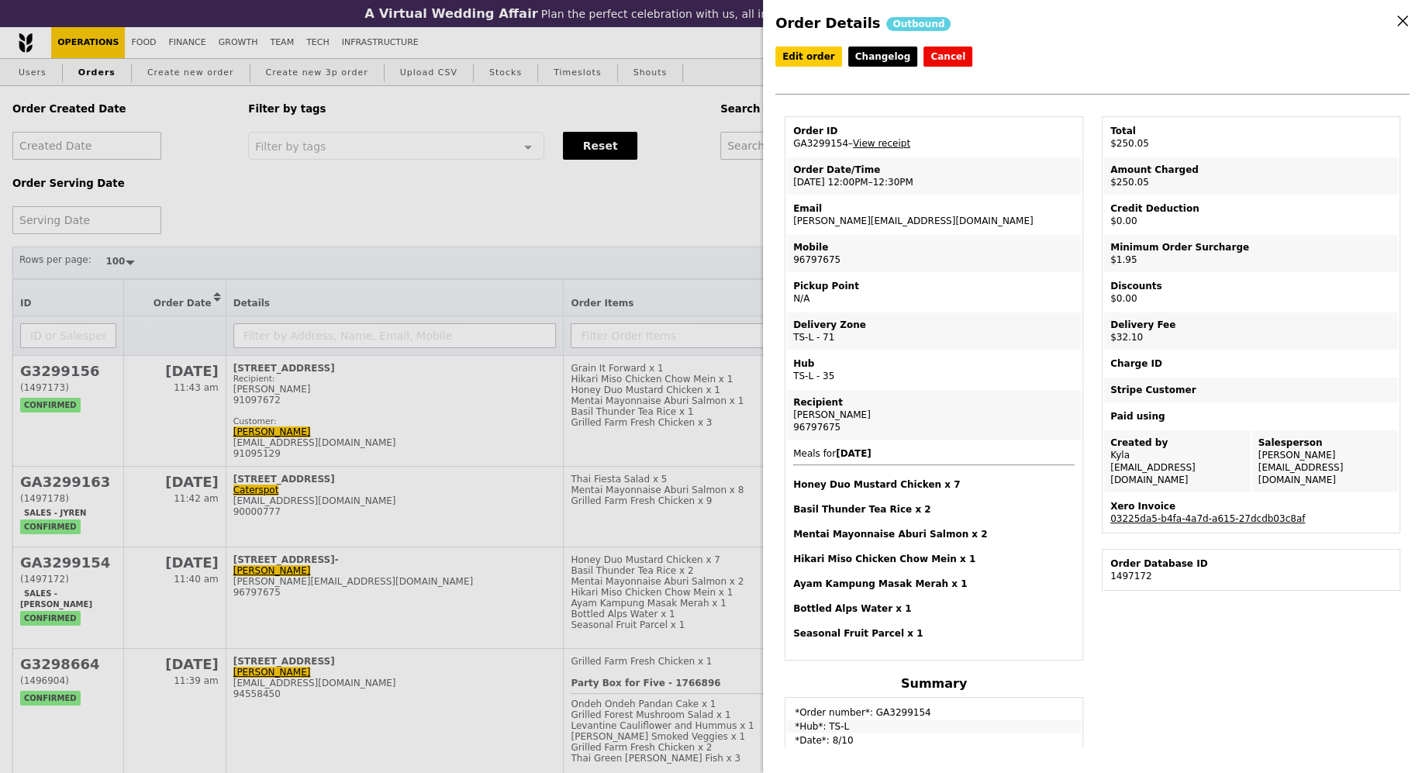
click at [823, 219] on td "Email ananath@amazon.com" at bounding box center [934, 214] width 294 height 37
copy td "[PERSON_NAME][EMAIL_ADDRESS][DOMAIN_NAME]"
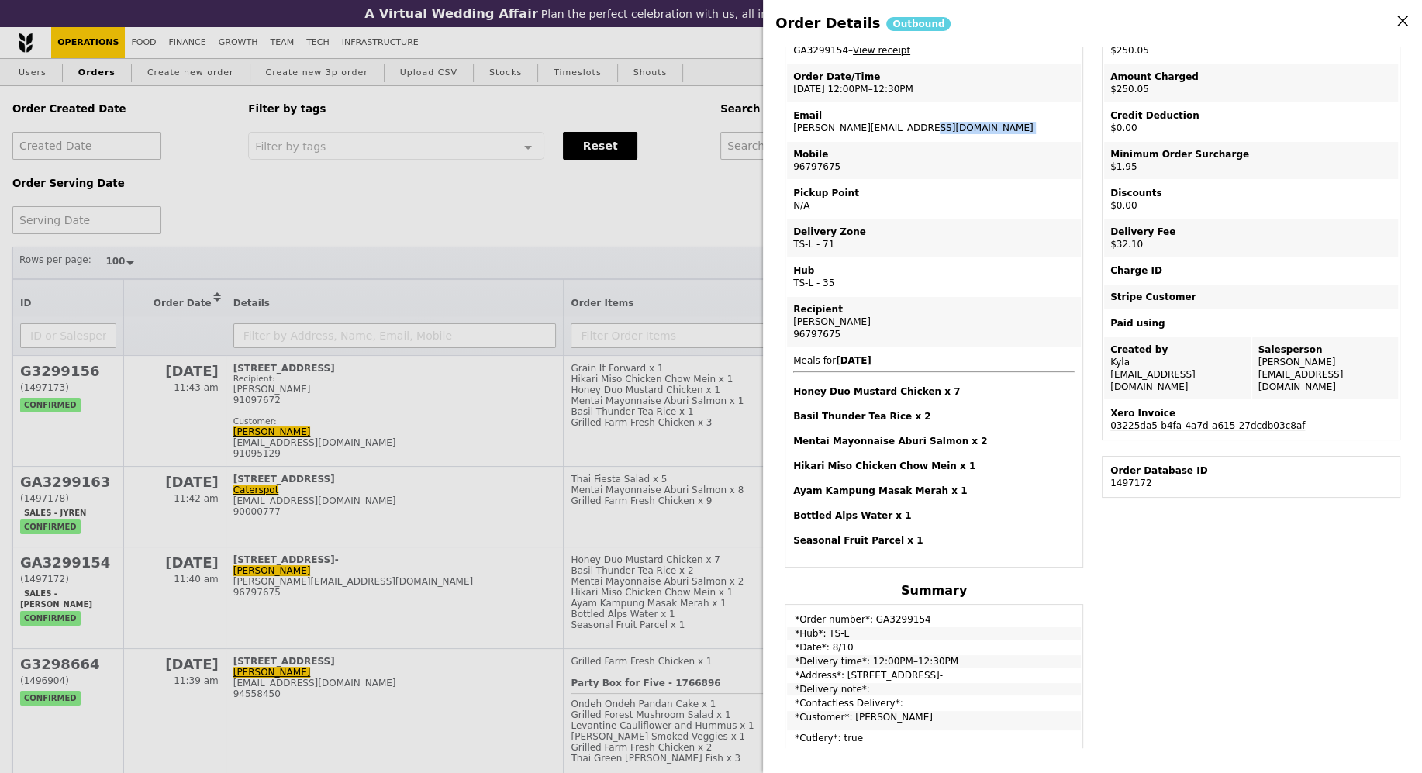
scroll to position [95, 0]
click at [1163, 419] on link "03225da5-b4fa-4a7d-a615-27dcdb03c8af" at bounding box center [1207, 424] width 195 height 11
click at [931, 321] on div "[PERSON_NAME]" at bounding box center [933, 320] width 281 height 12
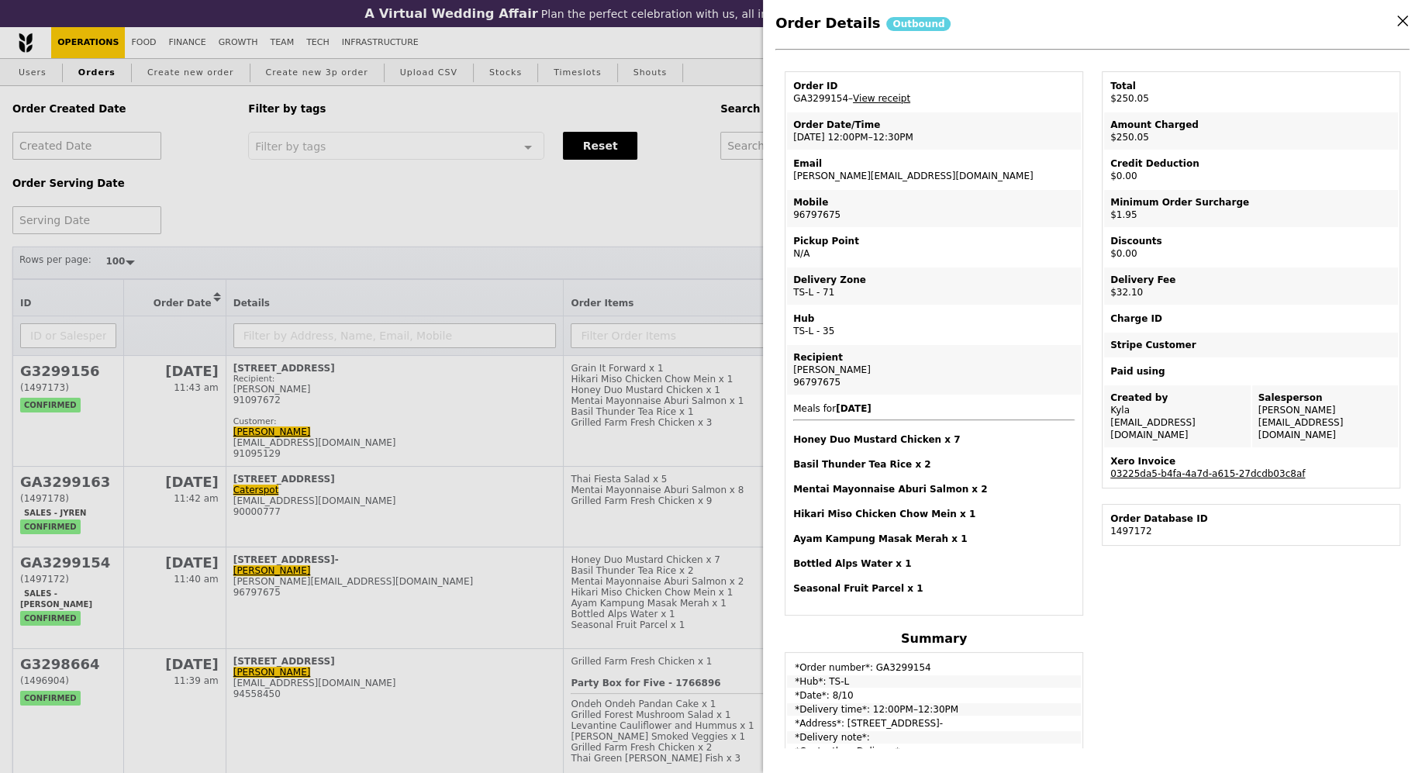
scroll to position [0, 0]
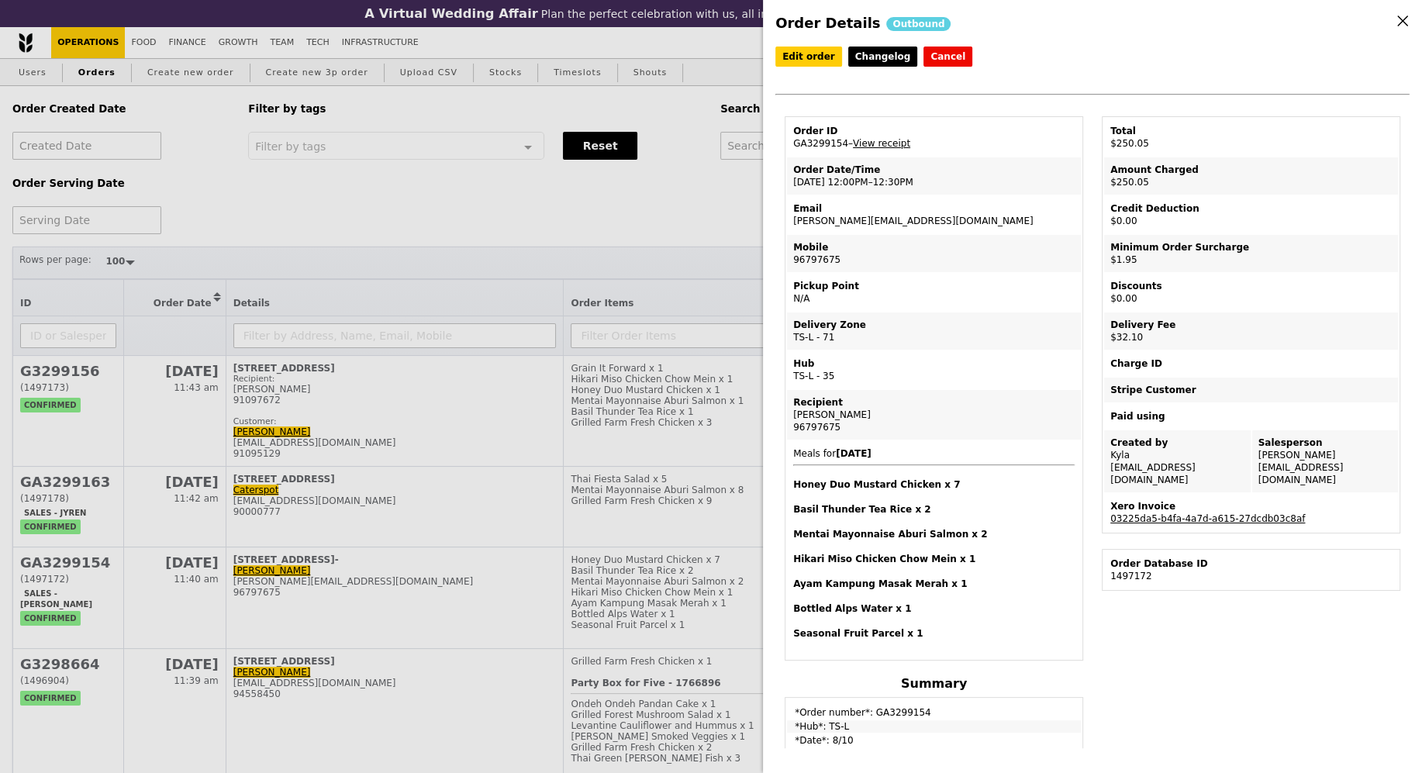
click at [655, 274] on div "Order Details Outbound Edit order Changelog Cancel Order ID GA3299154 – View re…" at bounding box center [711, 386] width 1422 height 773
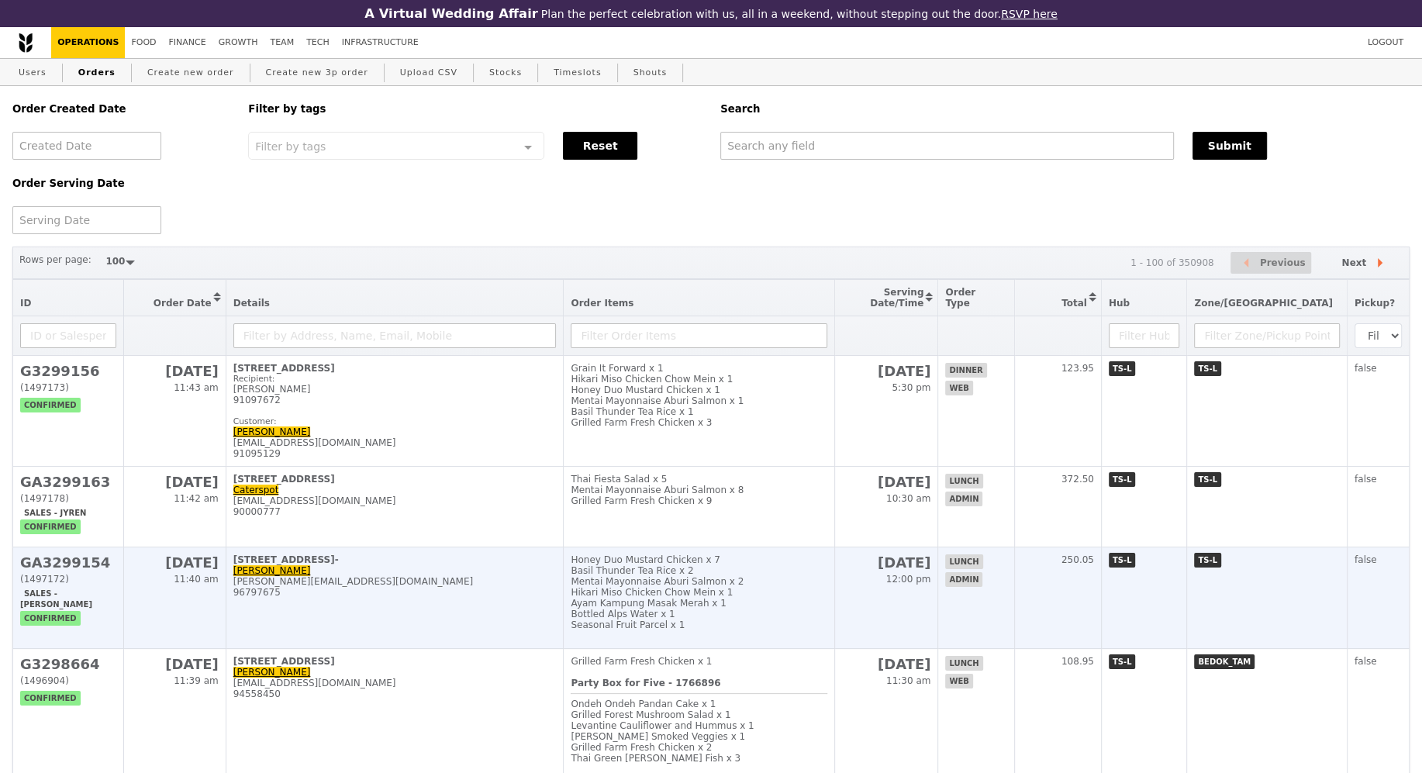
click at [500, 587] on div "96797675" at bounding box center [394, 592] width 323 height 11
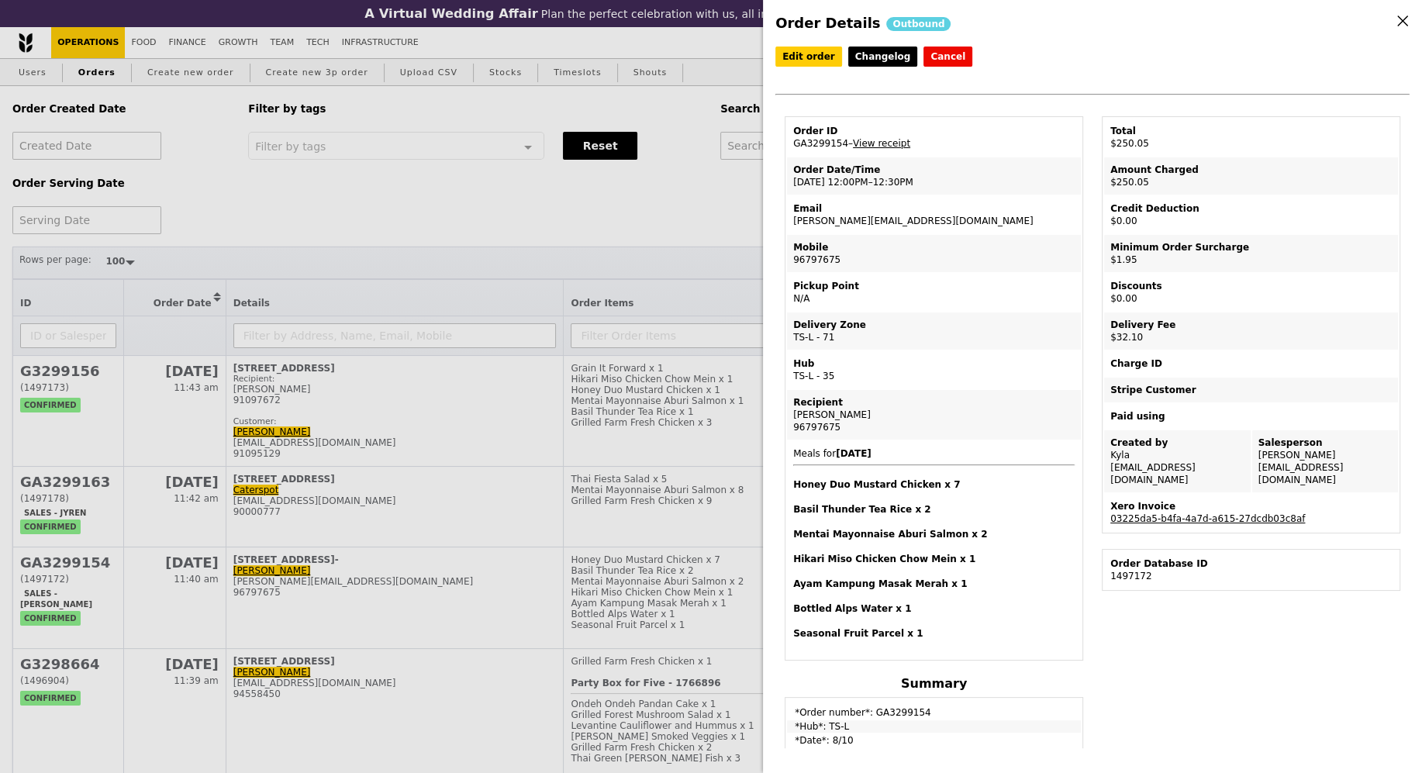
click at [873, 147] on td "Order ID GA3299154 – View receipt" at bounding box center [934, 137] width 294 height 37
click at [421, 196] on div "Order Details Outbound Edit order Changelog Cancel Order ID GA3299154 – View re…" at bounding box center [711, 386] width 1422 height 773
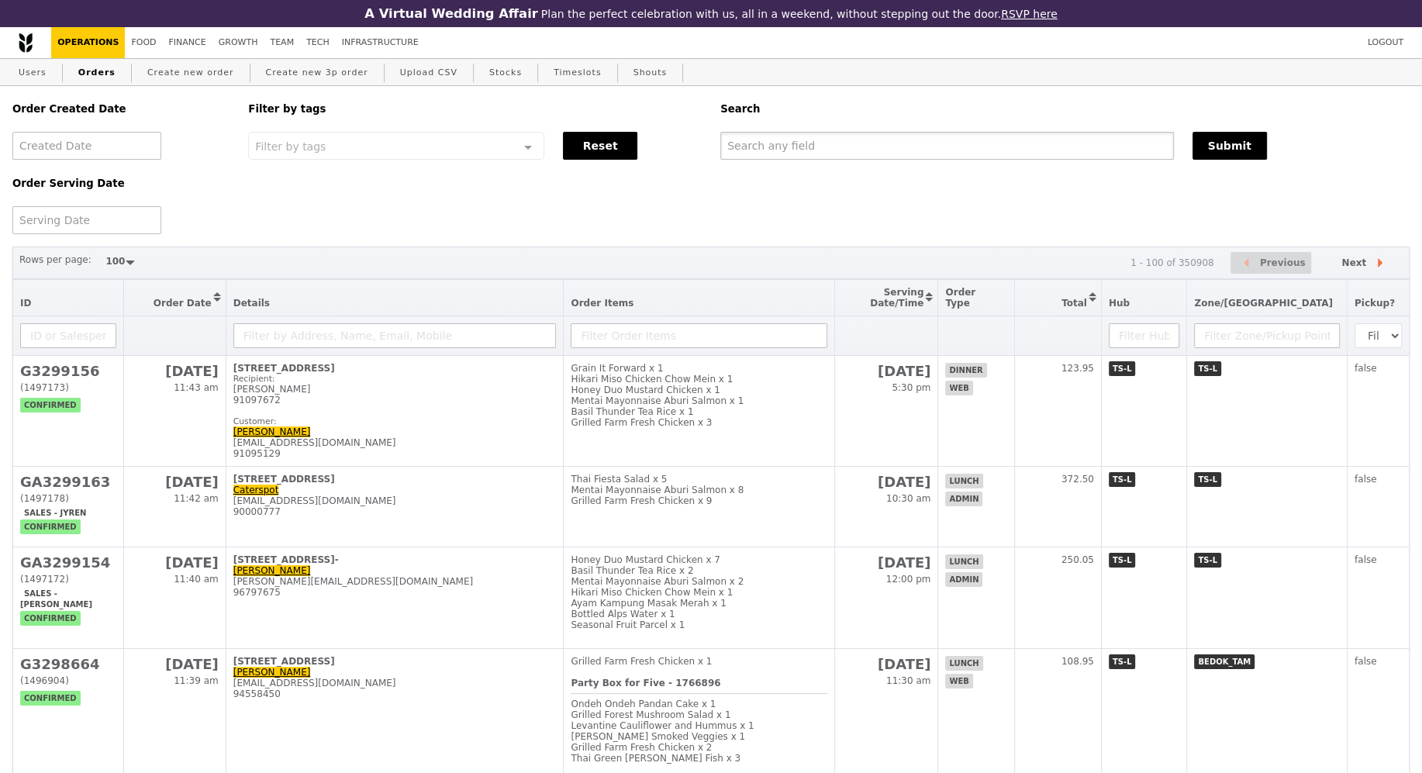
click at [776, 150] on input "text" at bounding box center [947, 146] width 454 height 28
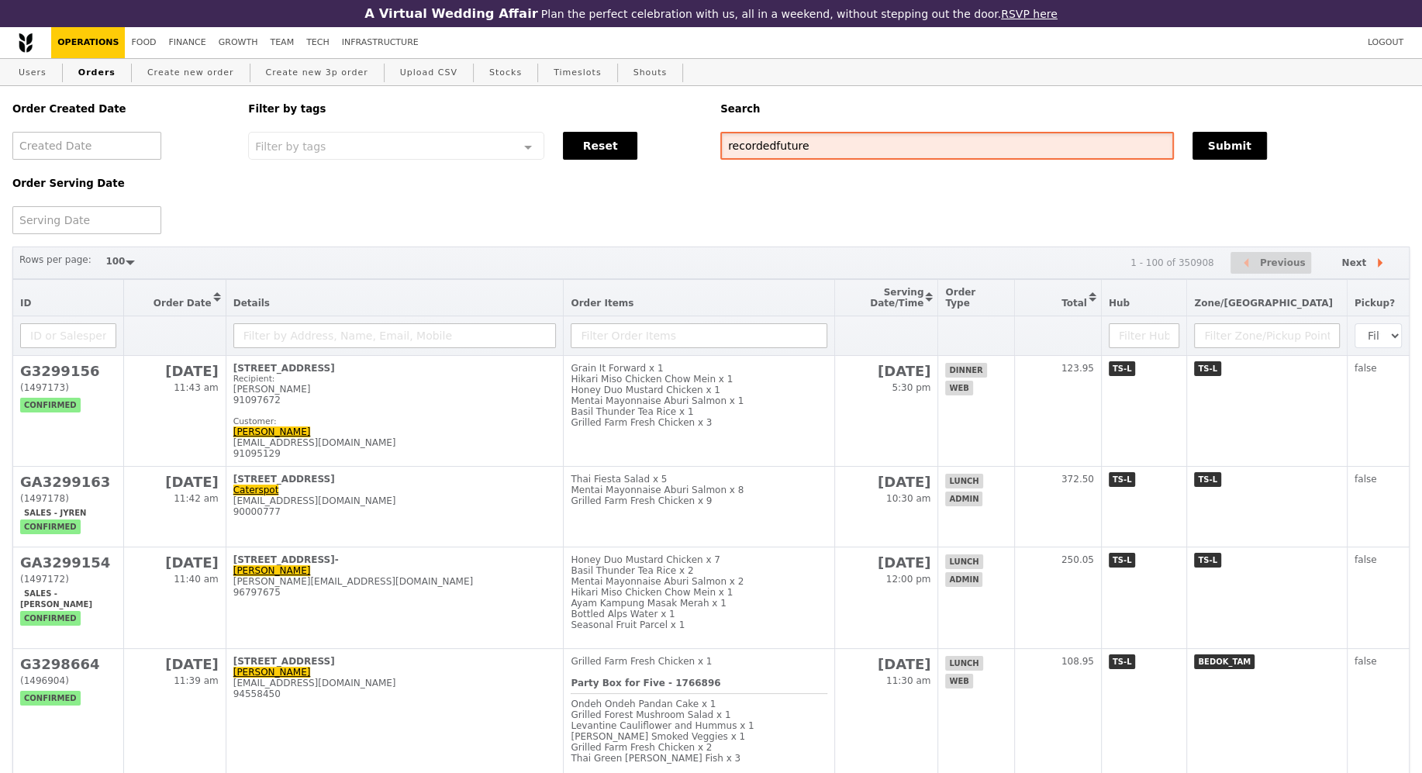
type input "recordedfuture"
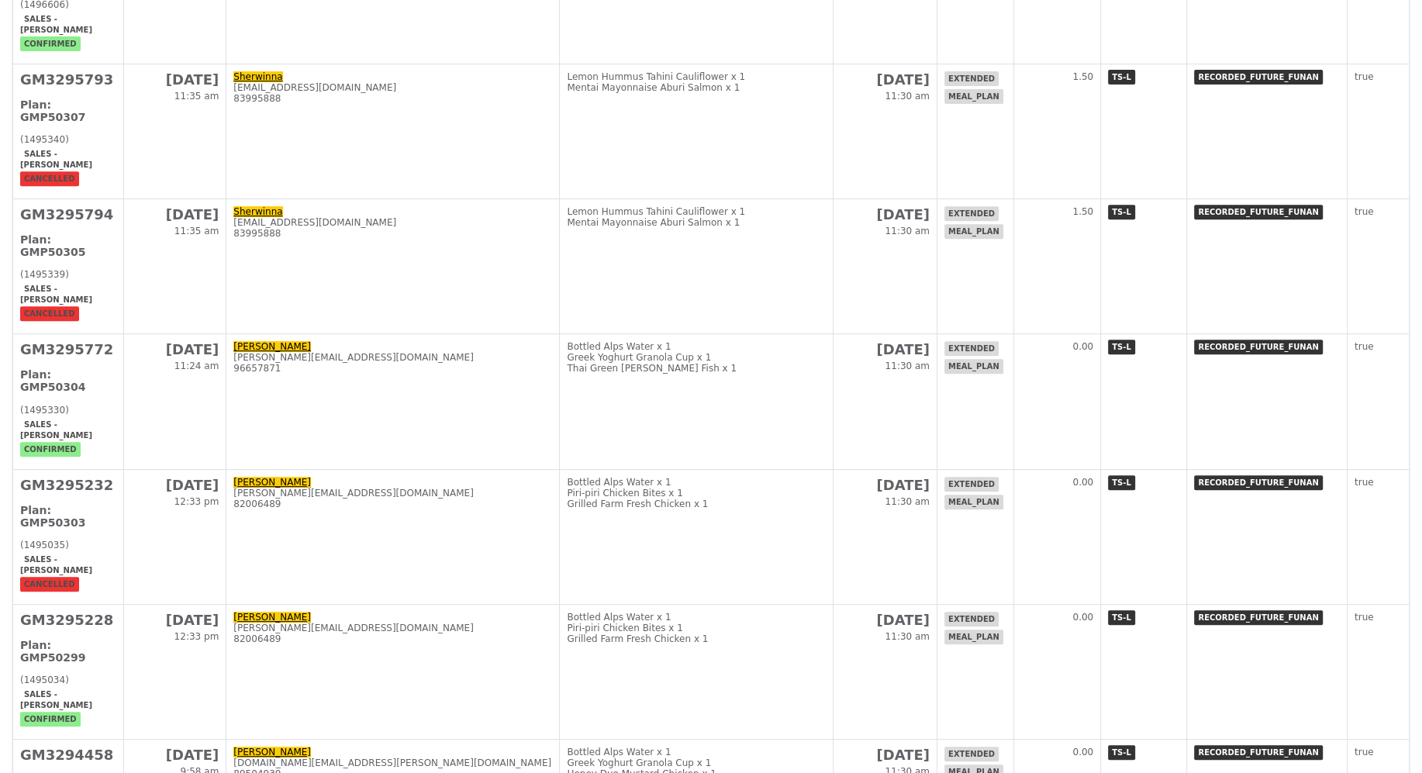
scroll to position [585, 0]
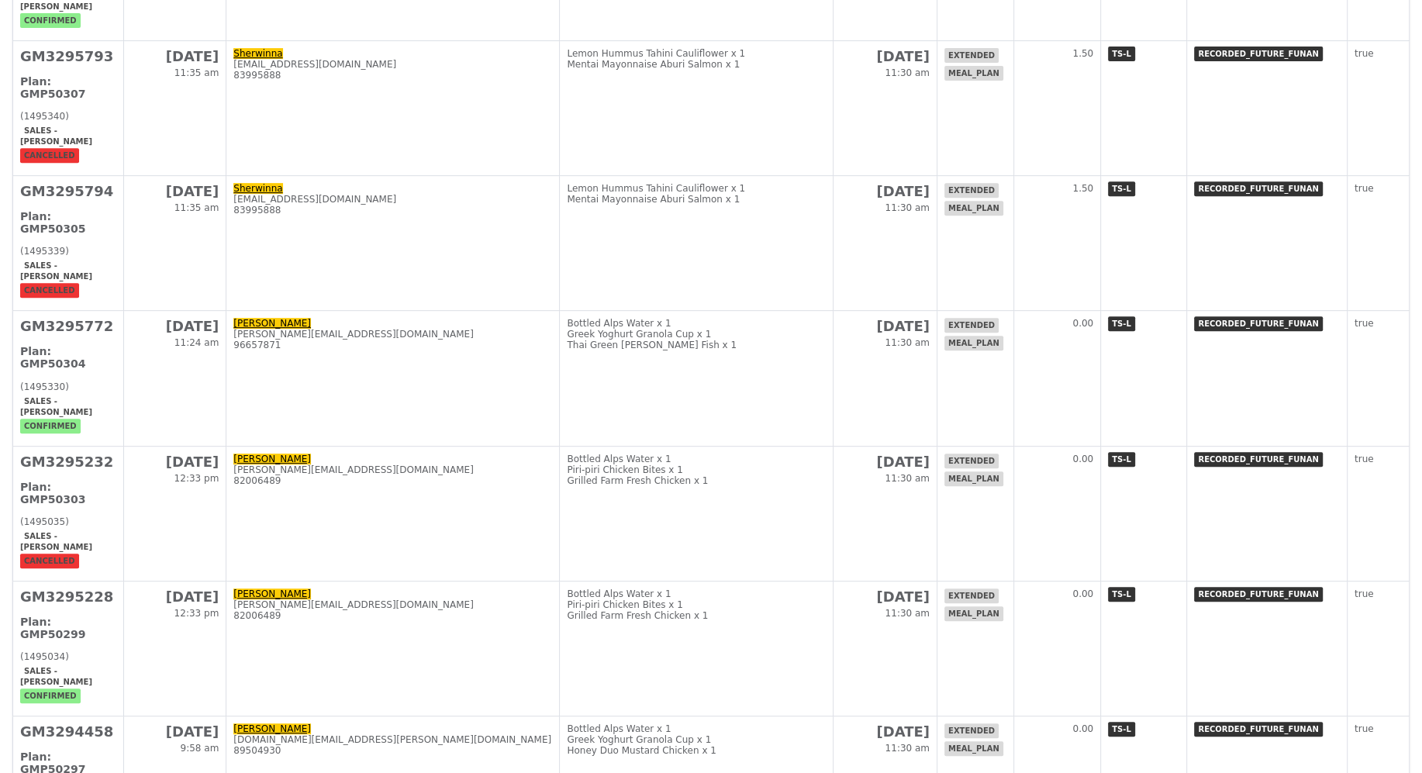
click at [656, 315] on td "Bottled Alps Water x 1 Greek Yoghurt Granola Cup x 1 Thai Green Curry Fish x 1" at bounding box center [696, 378] width 273 height 135
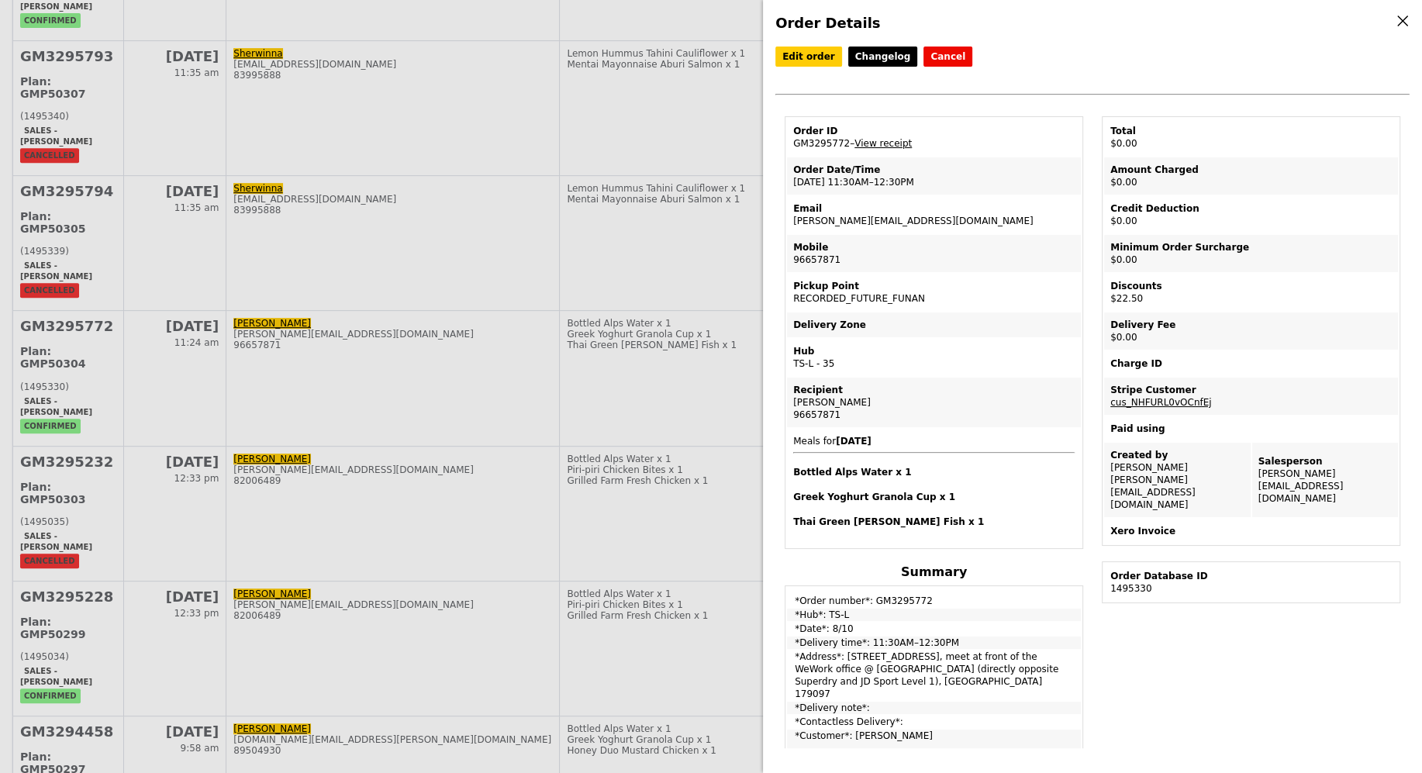
click at [377, 445] on div "Order Details Edit order Changelog Cancel Order ID GM3295772 – View receipt Ord…" at bounding box center [711, 386] width 1422 height 773
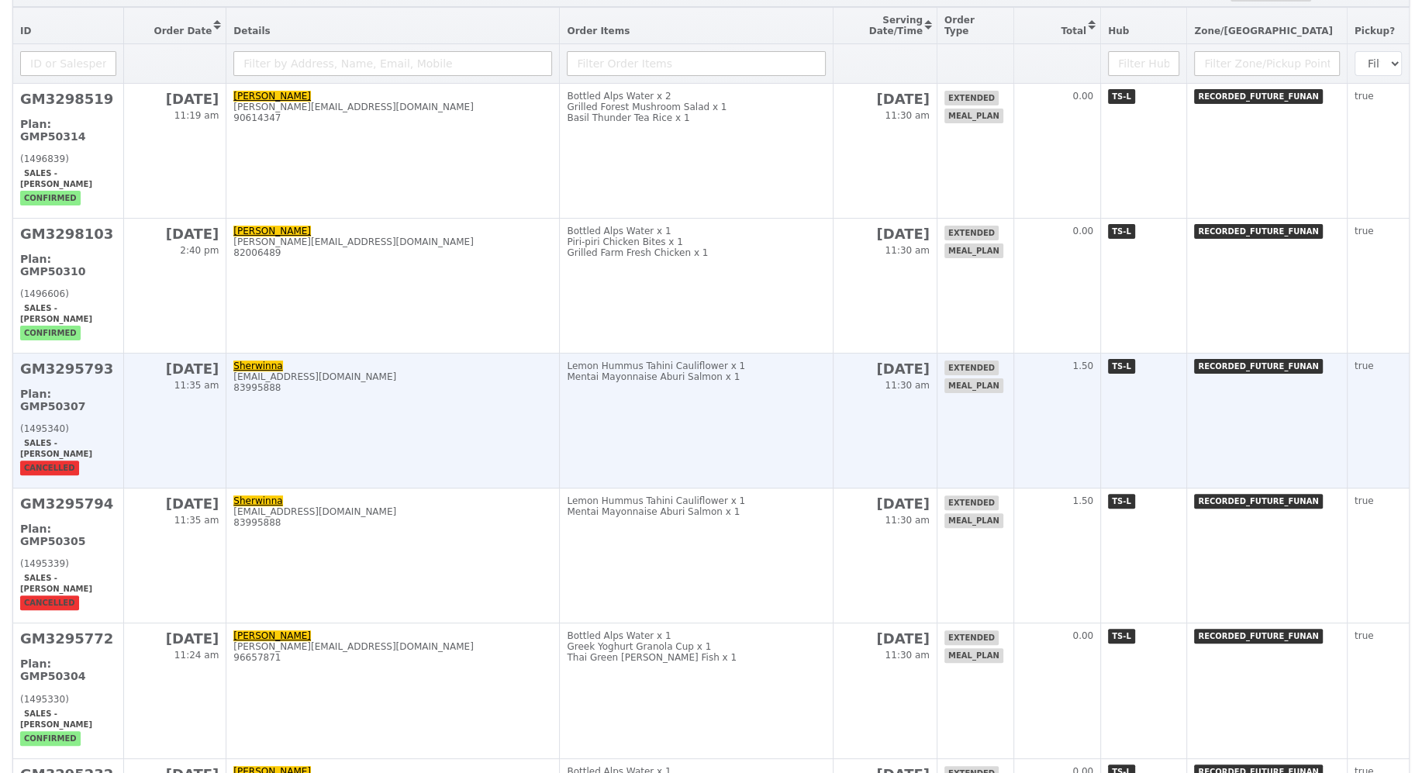
scroll to position [243, 0]
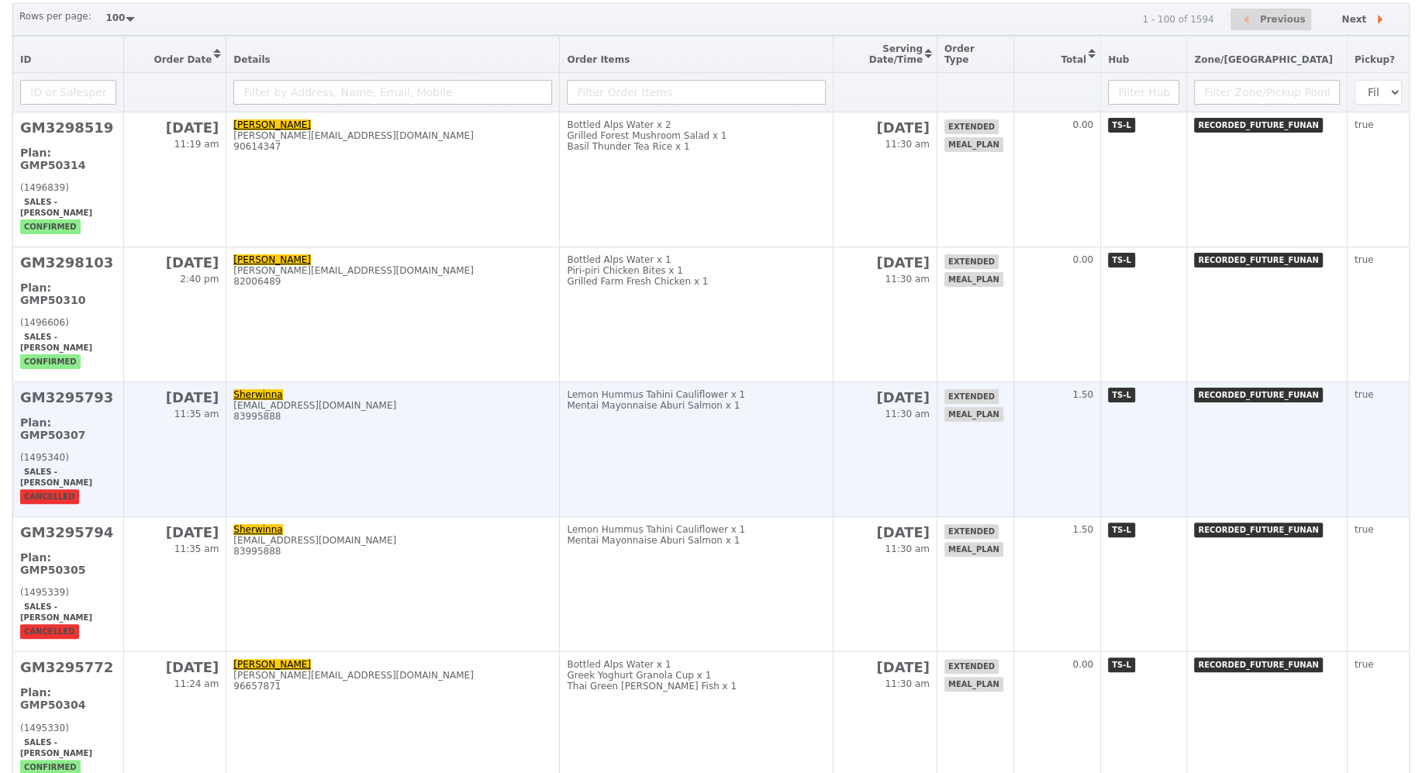
click at [447, 416] on td "Sherwinna sherwinna.chua@recordedfuture.com 83995888" at bounding box center [392, 449] width 333 height 135
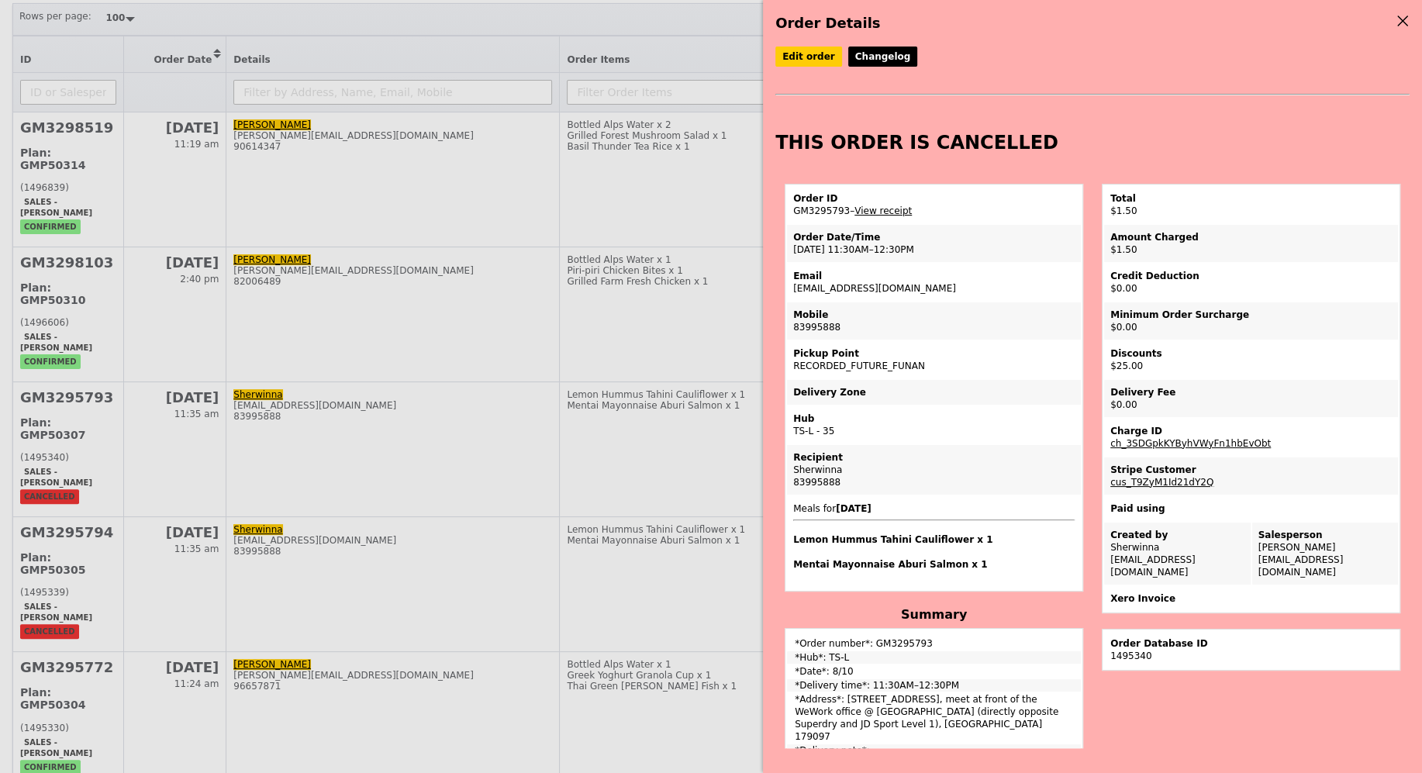
click at [1393, 17] on h4 "Order Details" at bounding box center [1092, 23] width 634 height 22
click at [1398, 15] on icon at bounding box center [1403, 21] width 14 height 14
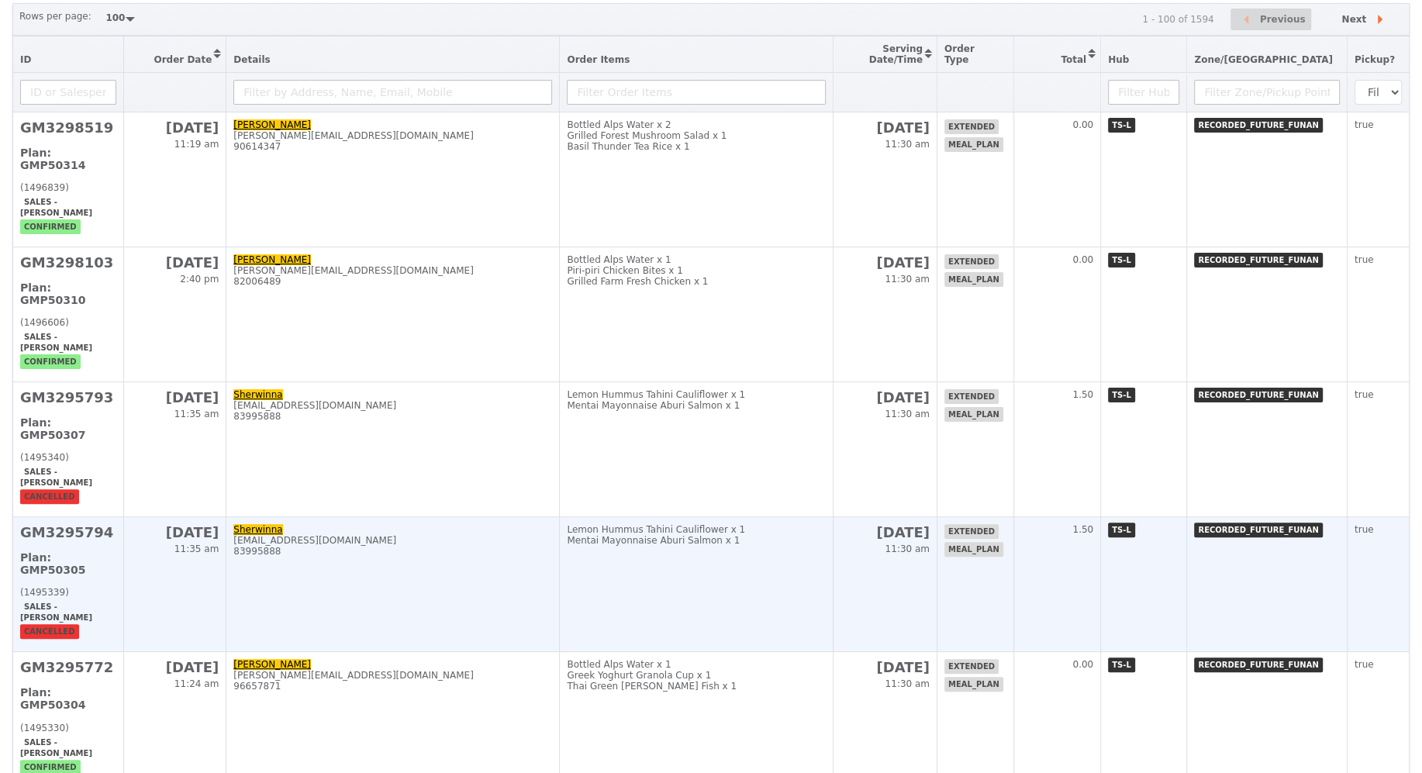
click at [552, 517] on td "Sherwinna sherwinna.chua@recordedfuture.com 83995888" at bounding box center [392, 584] width 333 height 135
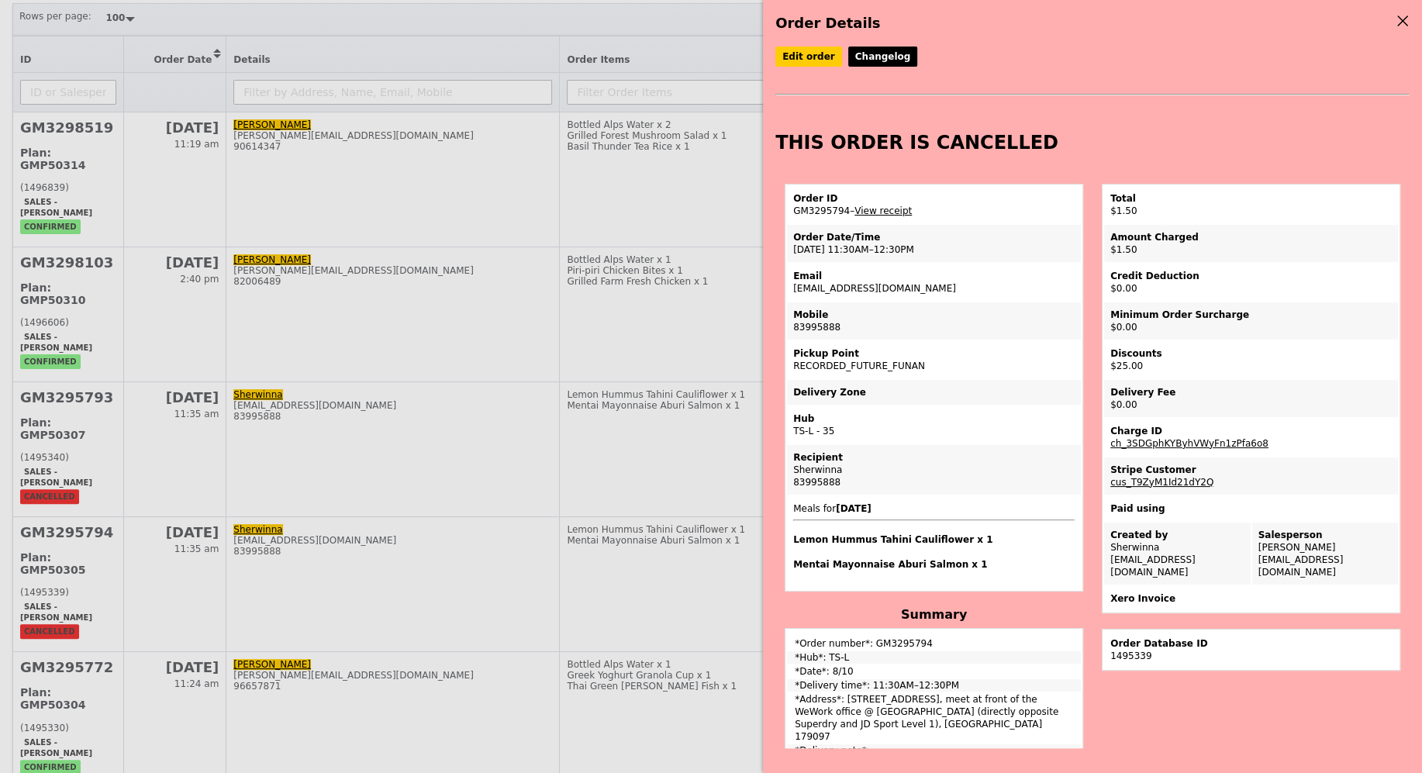
click at [1405, 19] on icon at bounding box center [1403, 21] width 14 height 14
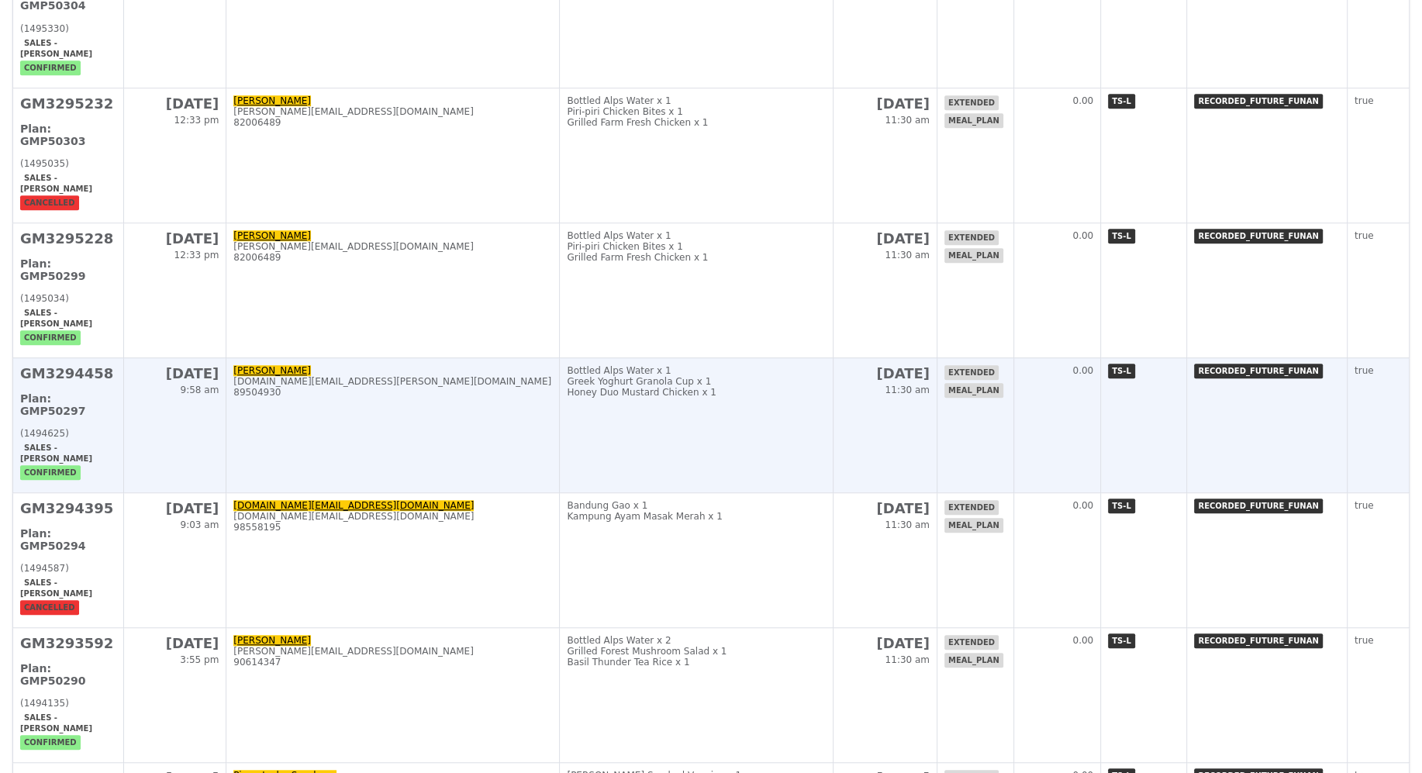
scroll to position [1048, 0]
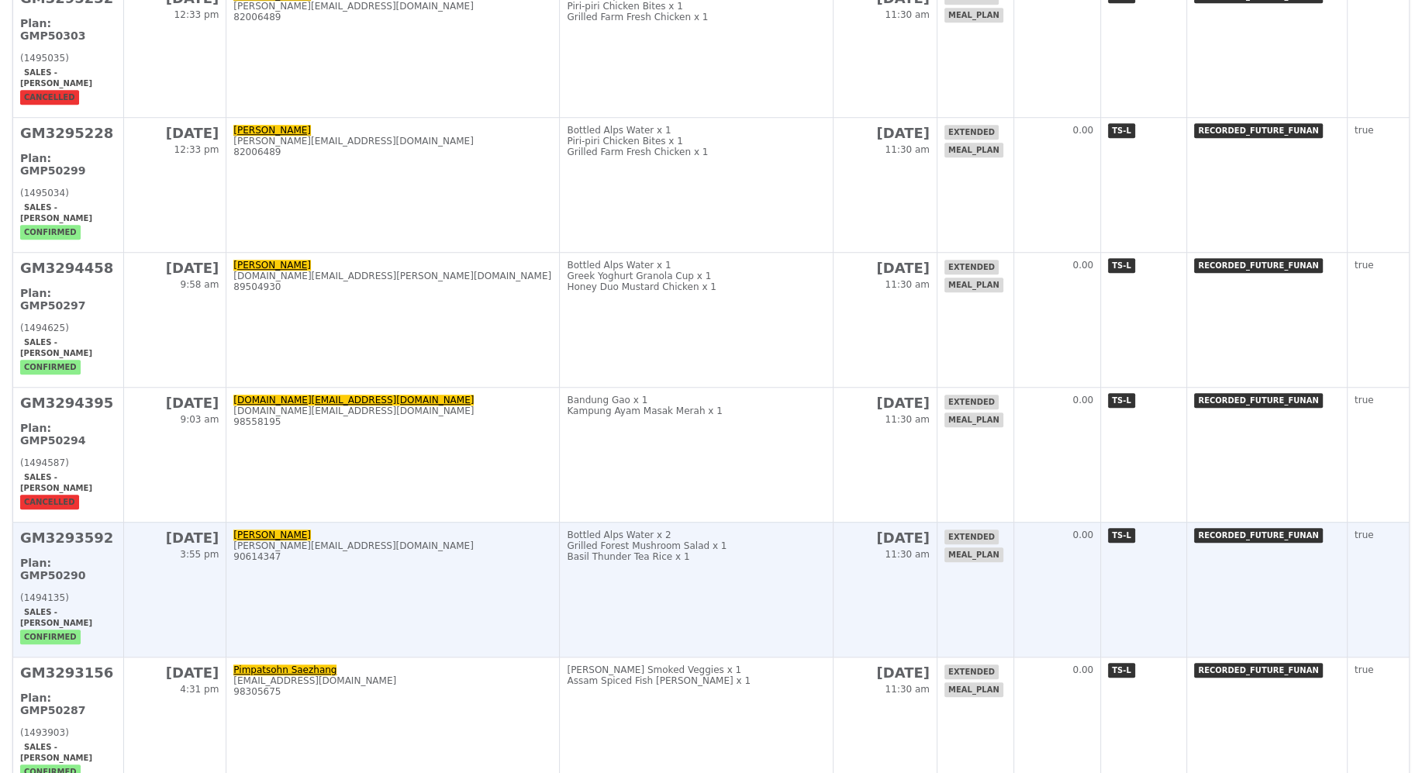
click at [381, 522] on td "Susie Chua susie.chua@recordedfuture.com 90614347" at bounding box center [392, 589] width 333 height 135
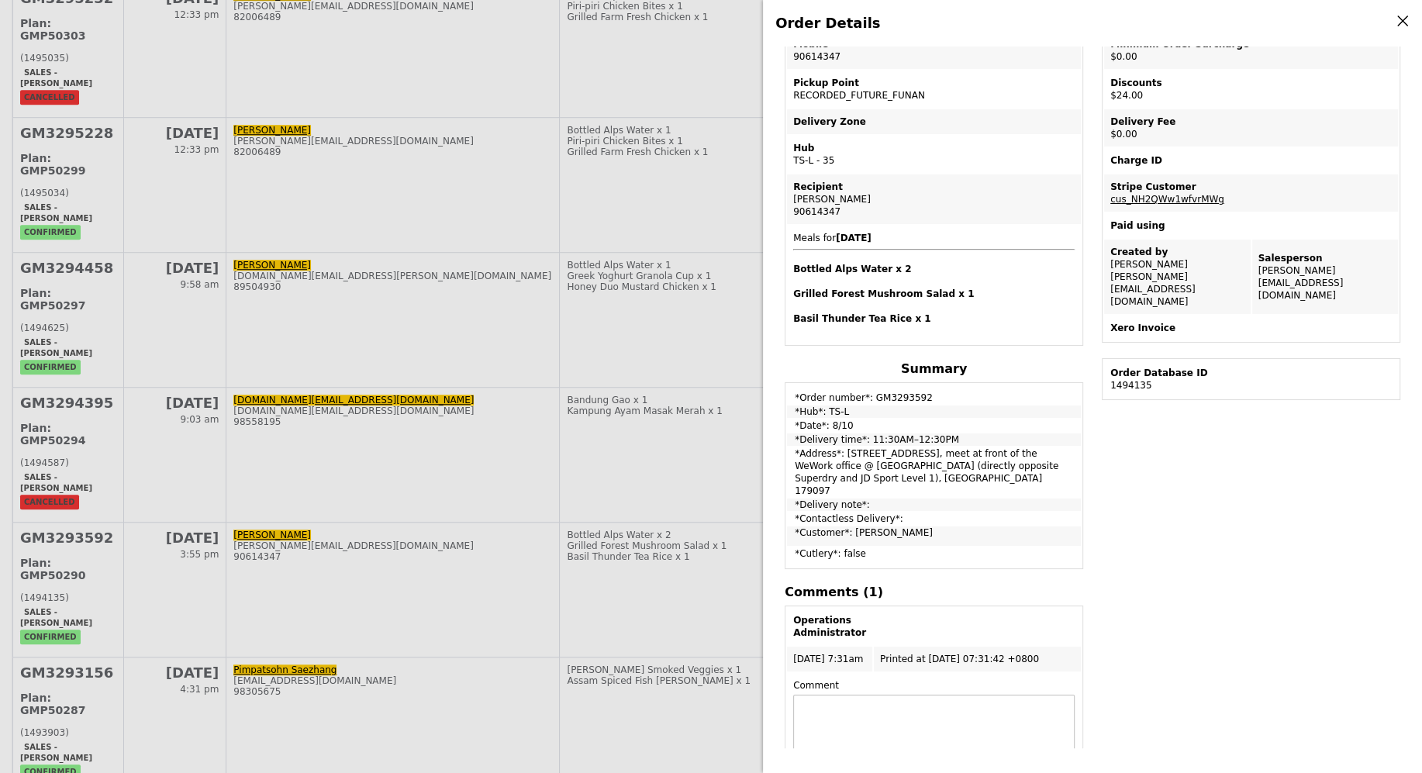
scroll to position [253, 0]
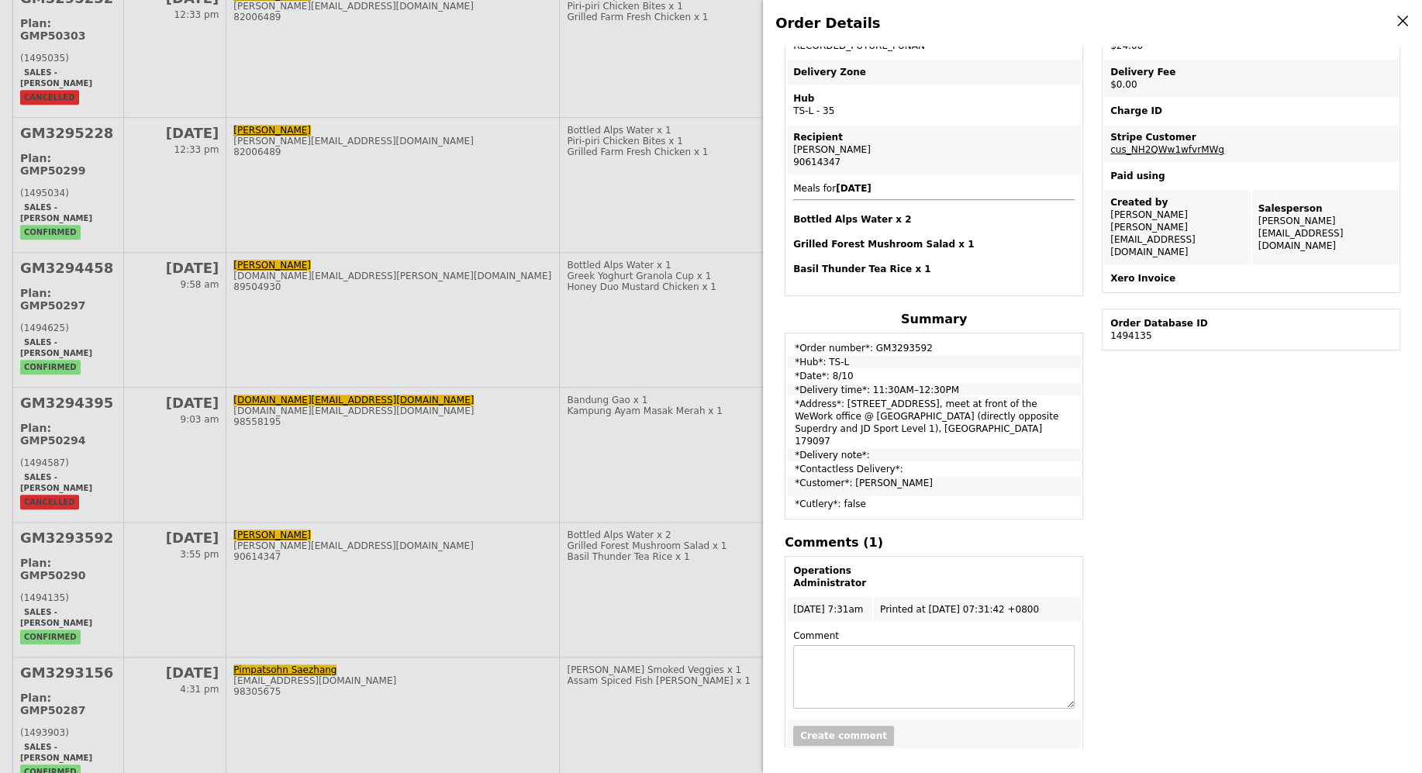
click at [1396, 19] on icon at bounding box center [1403, 21] width 14 height 14
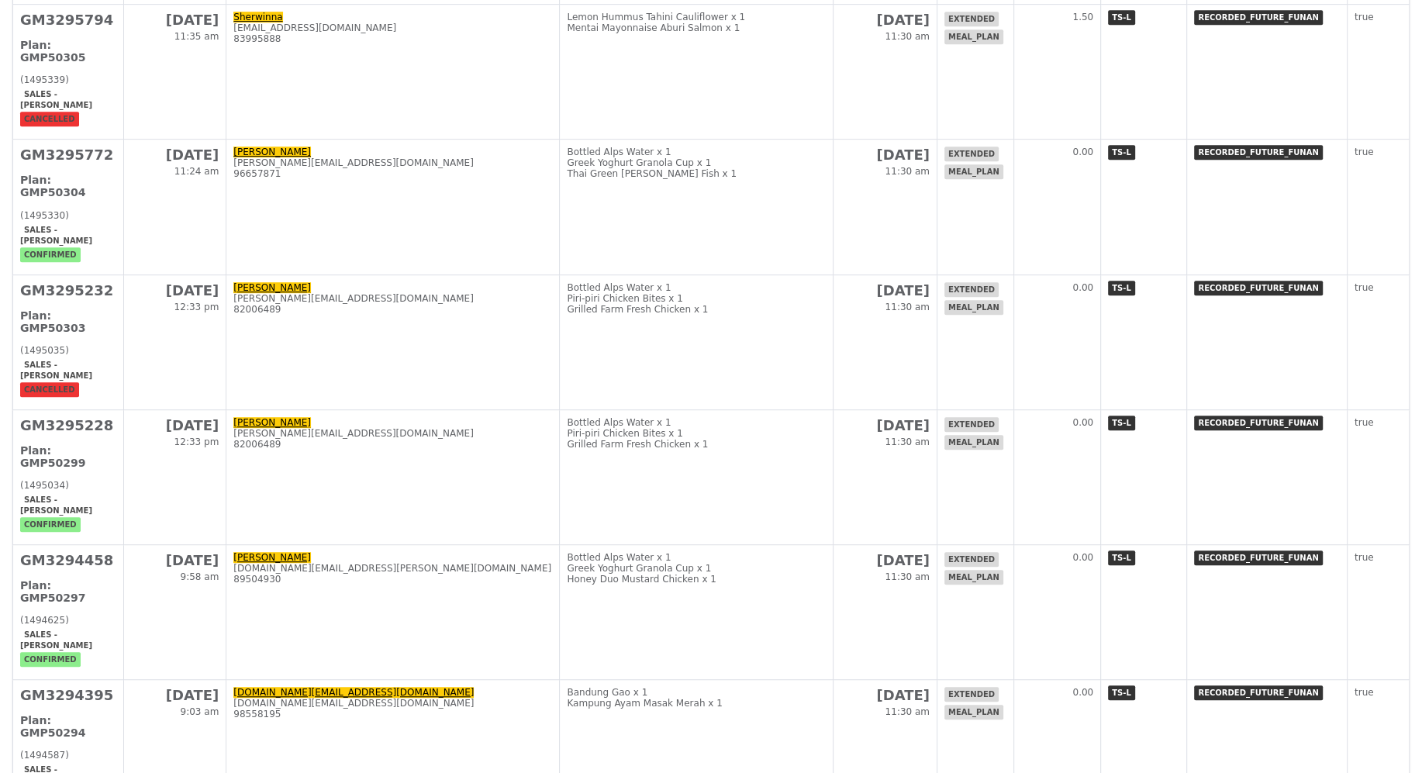
scroll to position [0, 0]
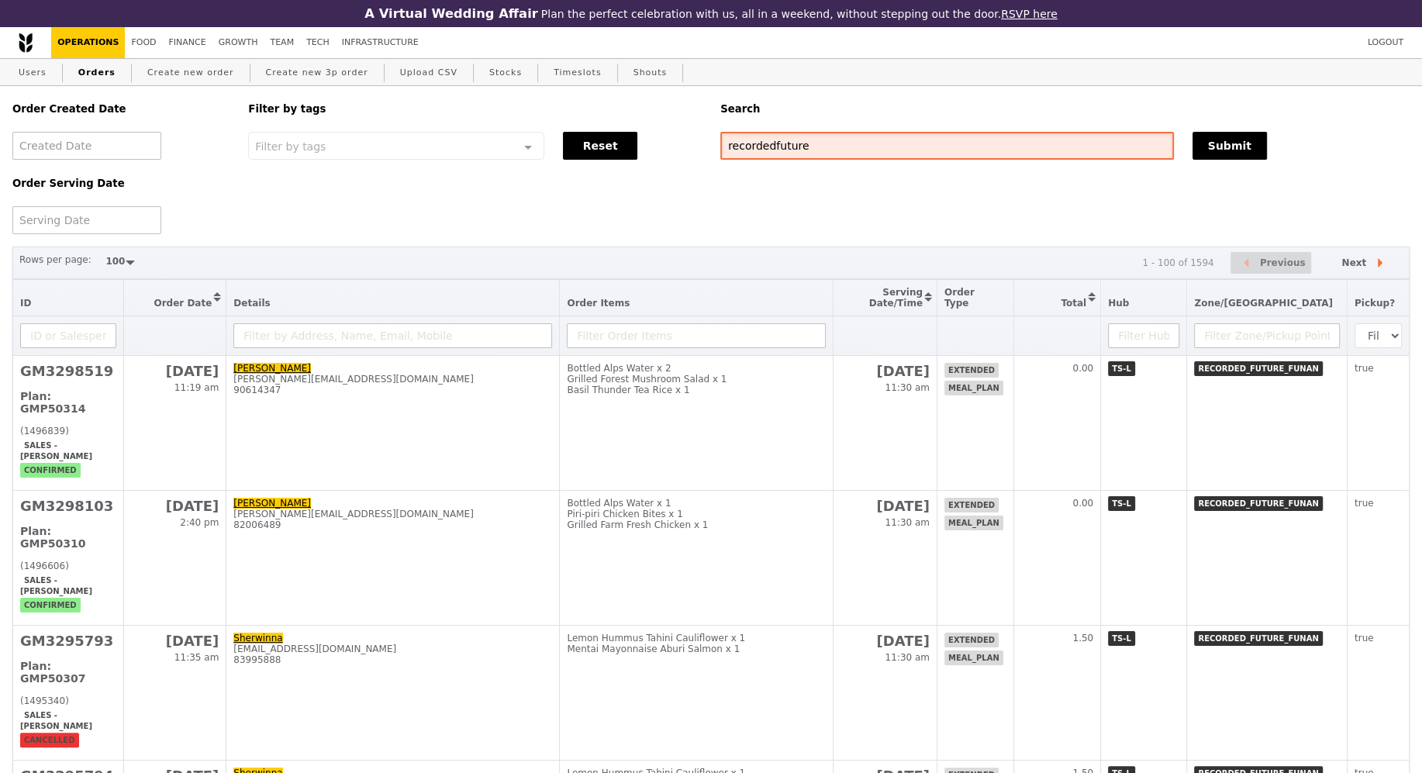
click at [894, 156] on input "recordedfuture" at bounding box center [947, 146] width 454 height 28
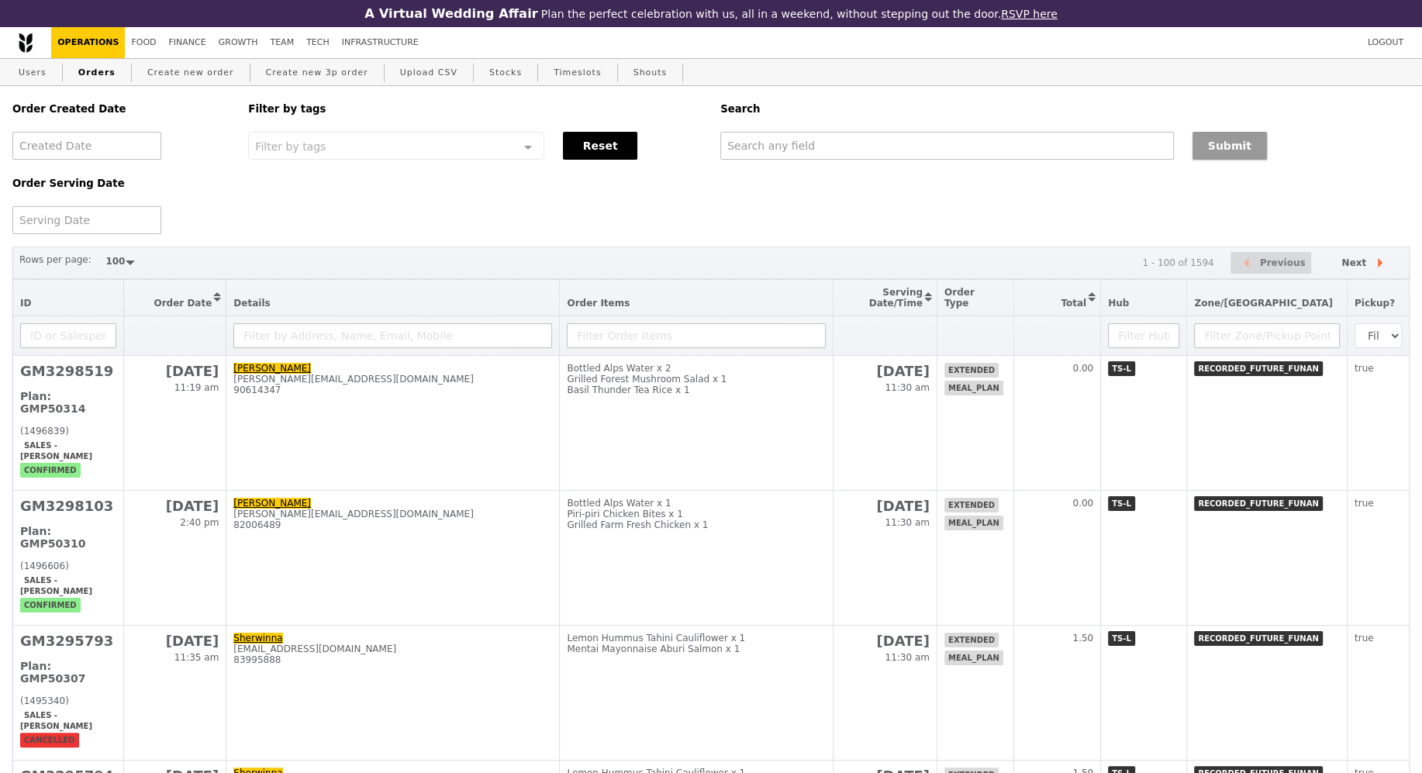
click at [1235, 143] on button "Submit" at bounding box center [1230, 146] width 74 height 28
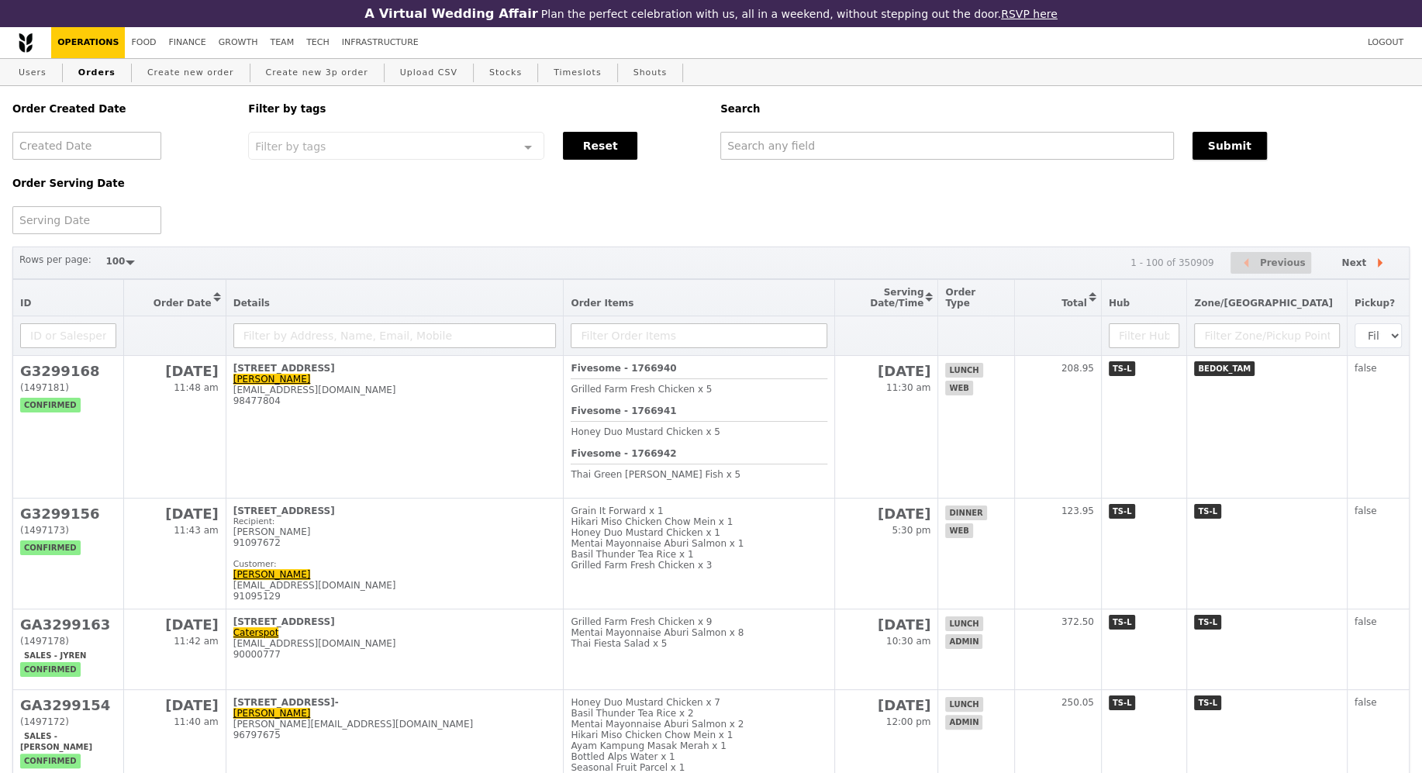
scroll to position [237, 0]
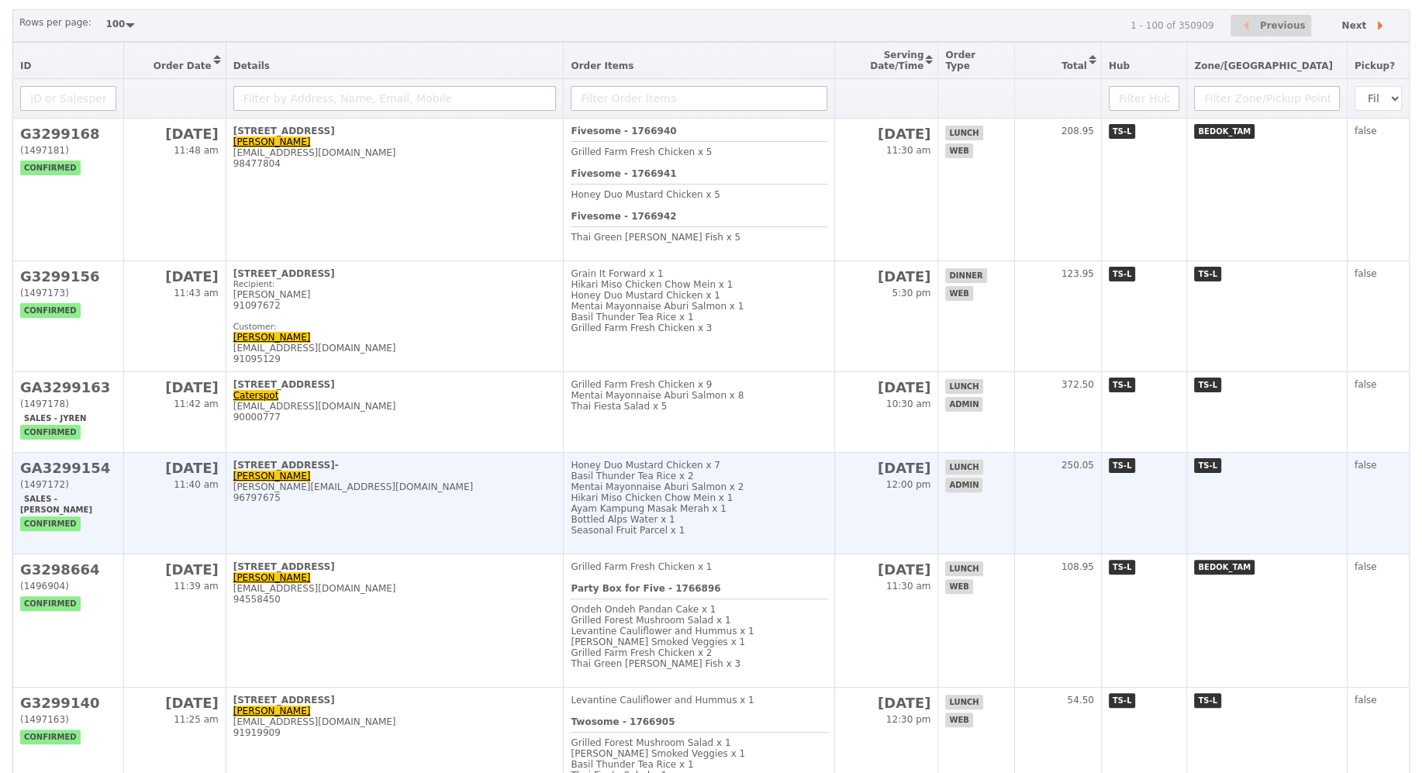
click at [434, 515] on td "[STREET_ADDRESS]- Anand [EMAIL_ADDRESS][DOMAIN_NAME] 96797675" at bounding box center [395, 504] width 338 height 102
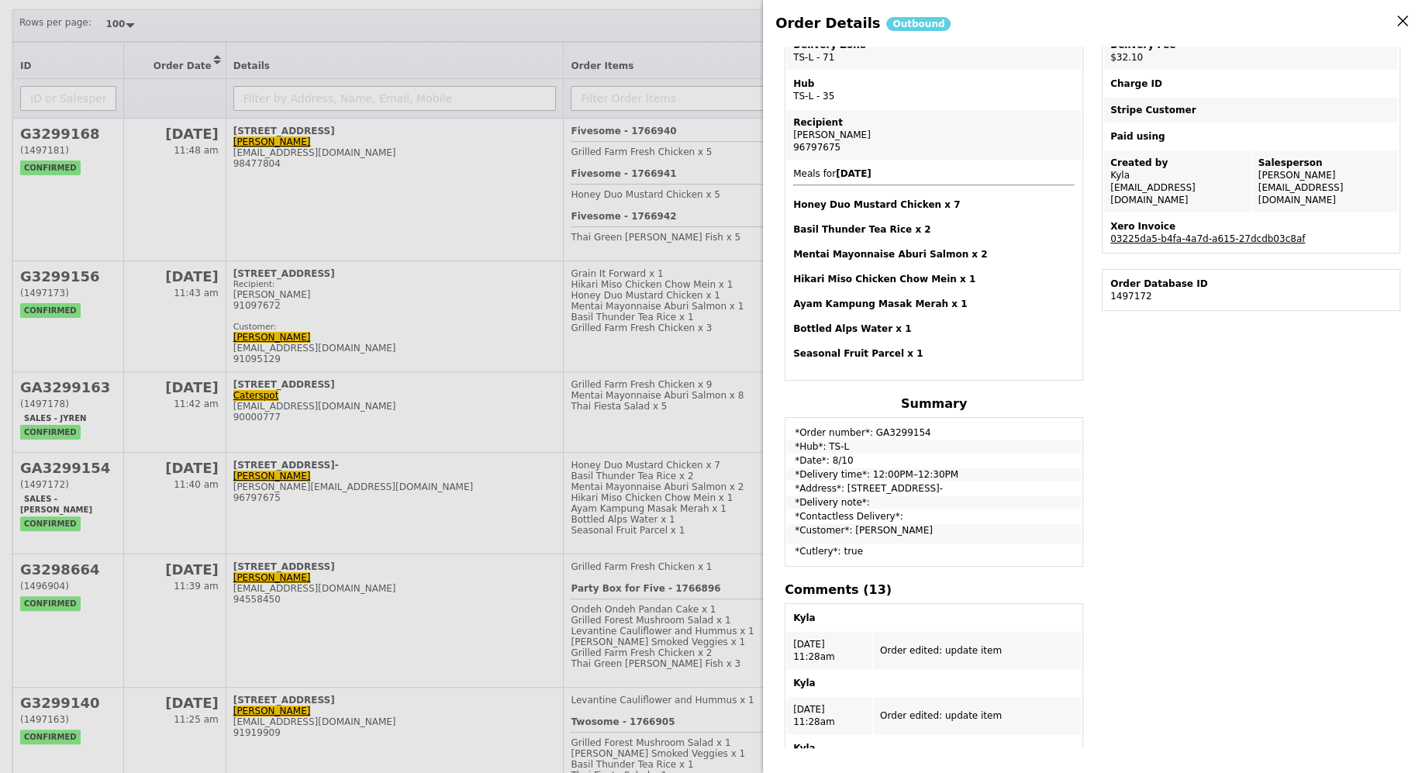
scroll to position [0, 0]
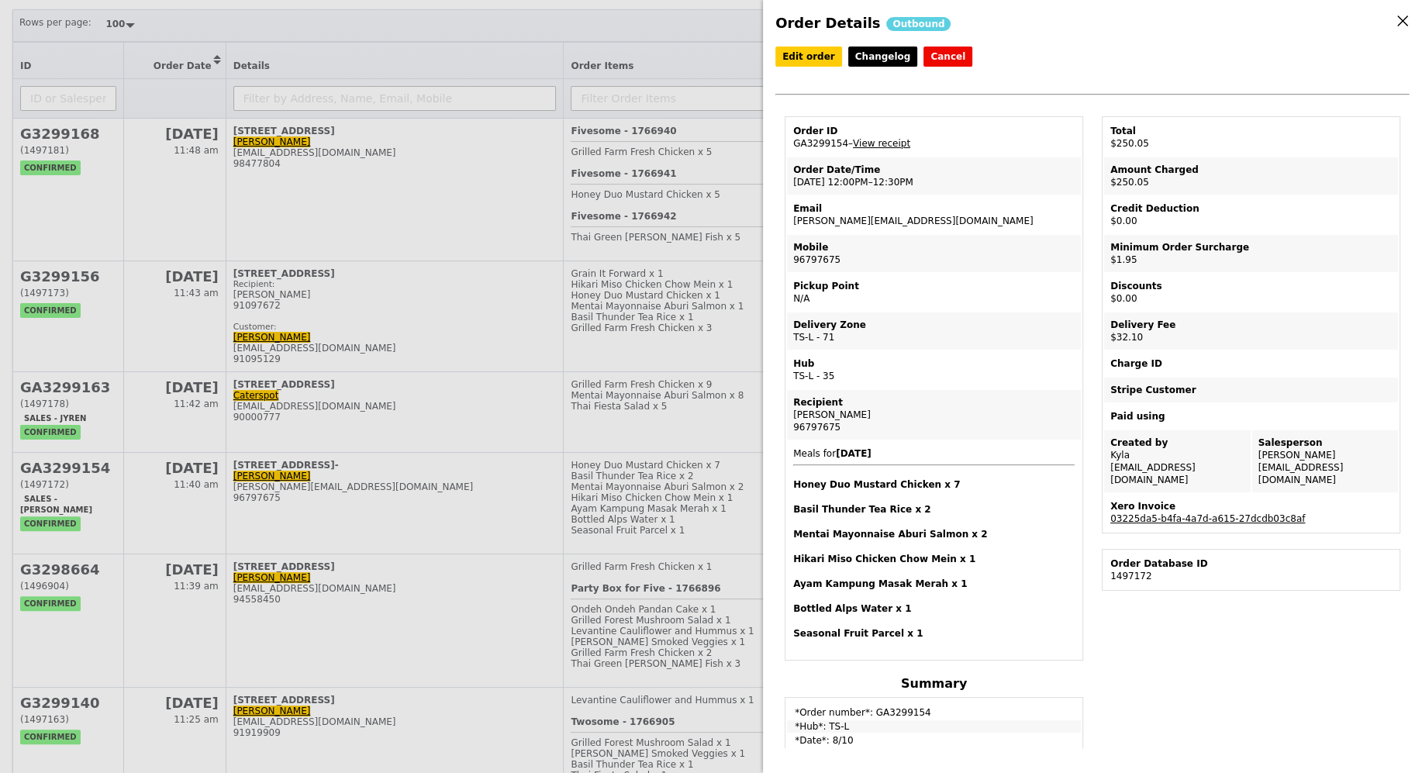
click at [386, 33] on div "Order Details Outbound Edit order Changelog Cancel Order ID GA3299154 – View re…" at bounding box center [711, 386] width 1422 height 773
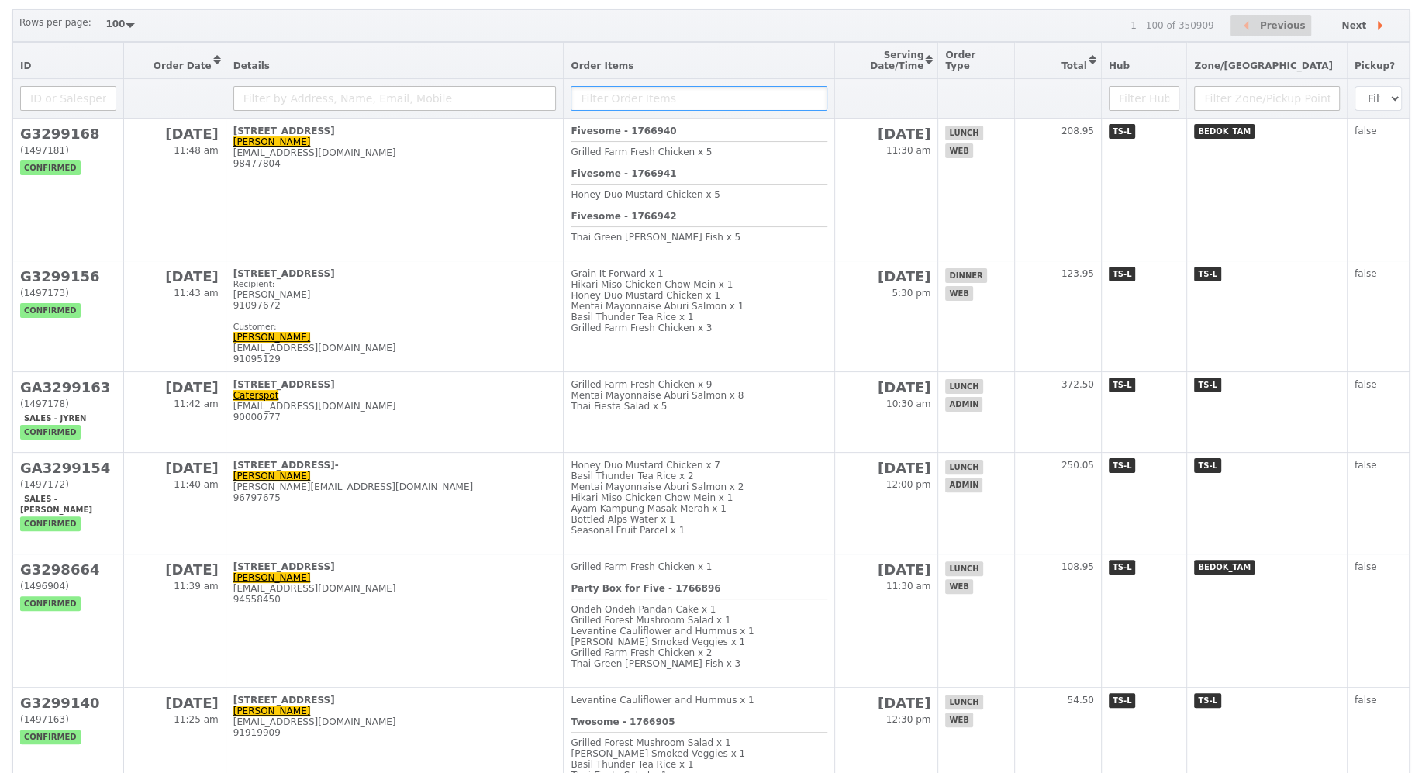
click at [660, 86] on input "text" at bounding box center [699, 98] width 256 height 25
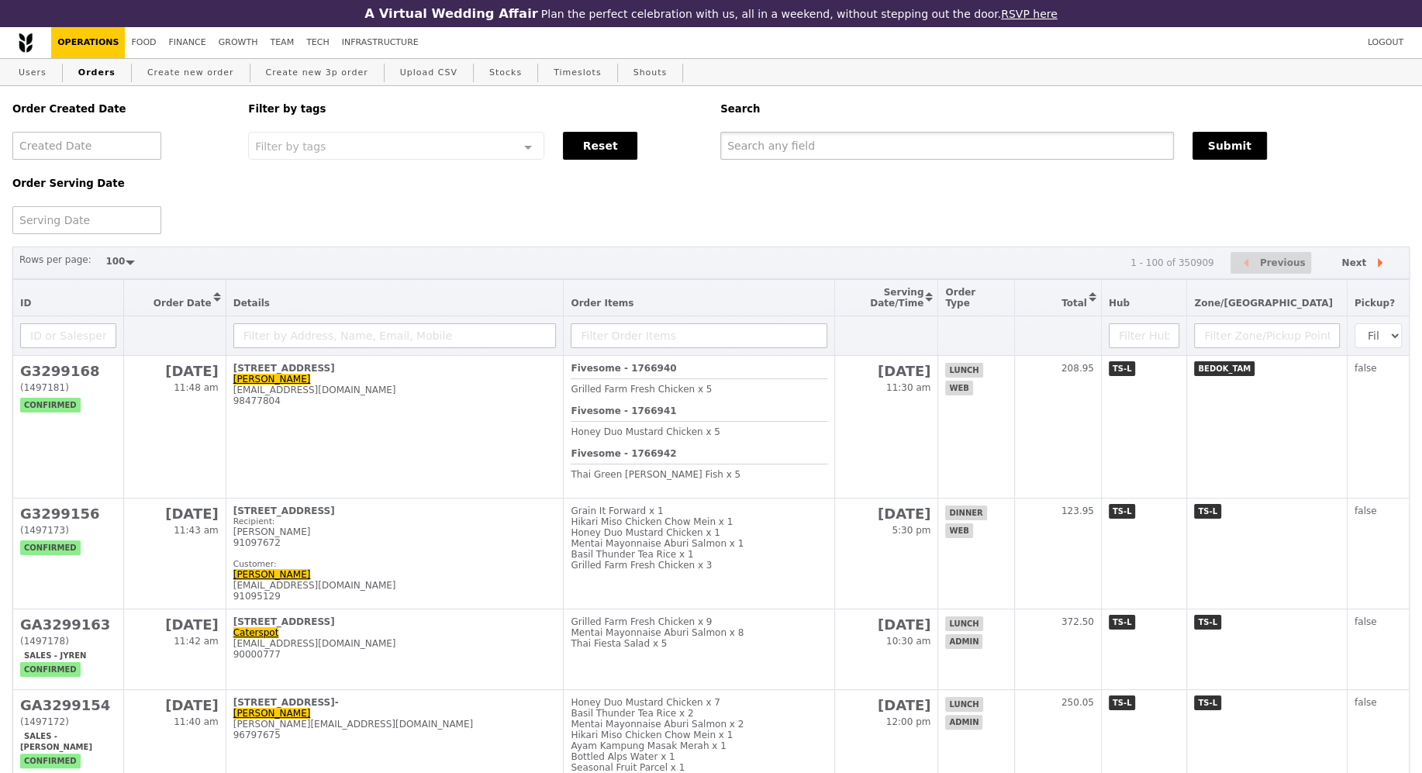
click at [827, 140] on input "text" at bounding box center [947, 146] width 454 height 28
paste input "soo.haur@nus.edu.sg"
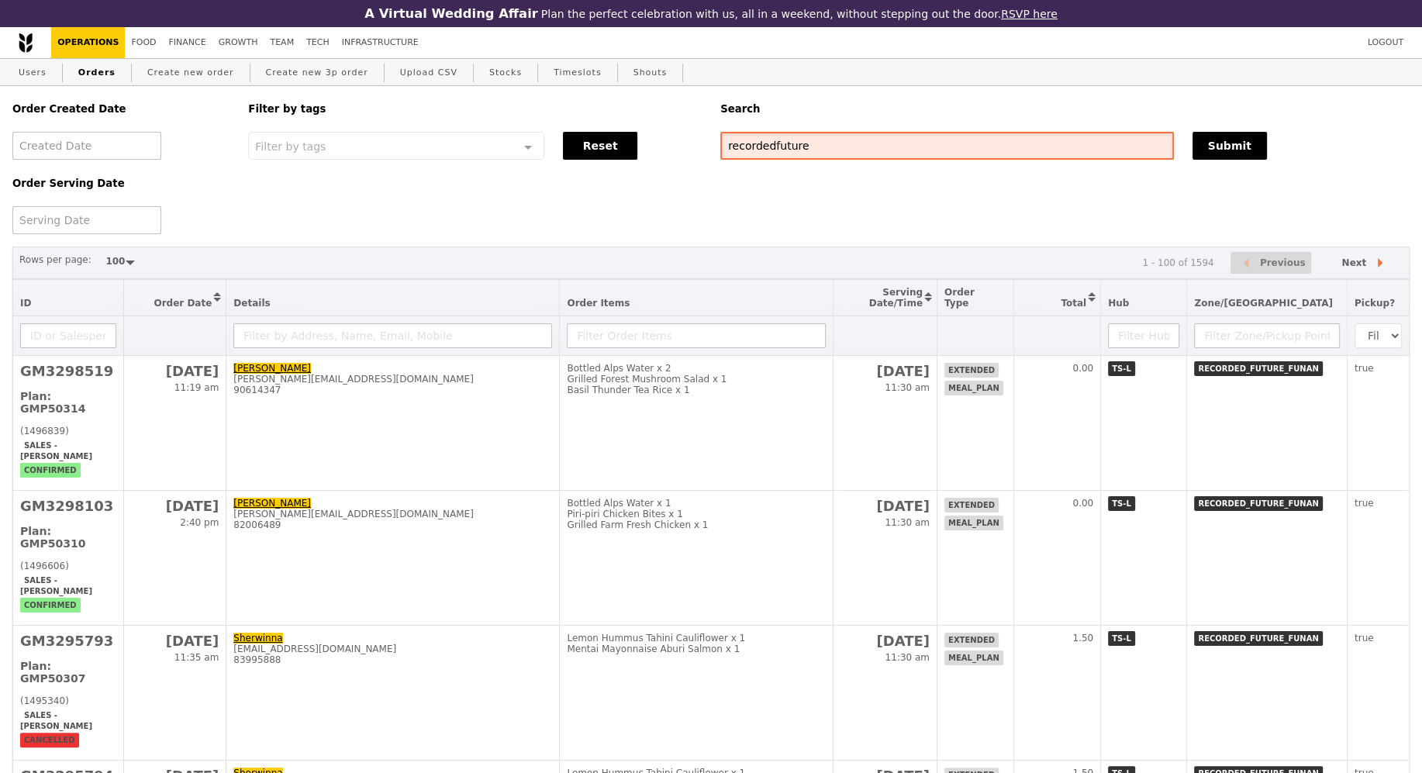
click at [821, 139] on input "recordedfuture" at bounding box center [947, 146] width 454 height 28
type input "[PERSON_NAME]"
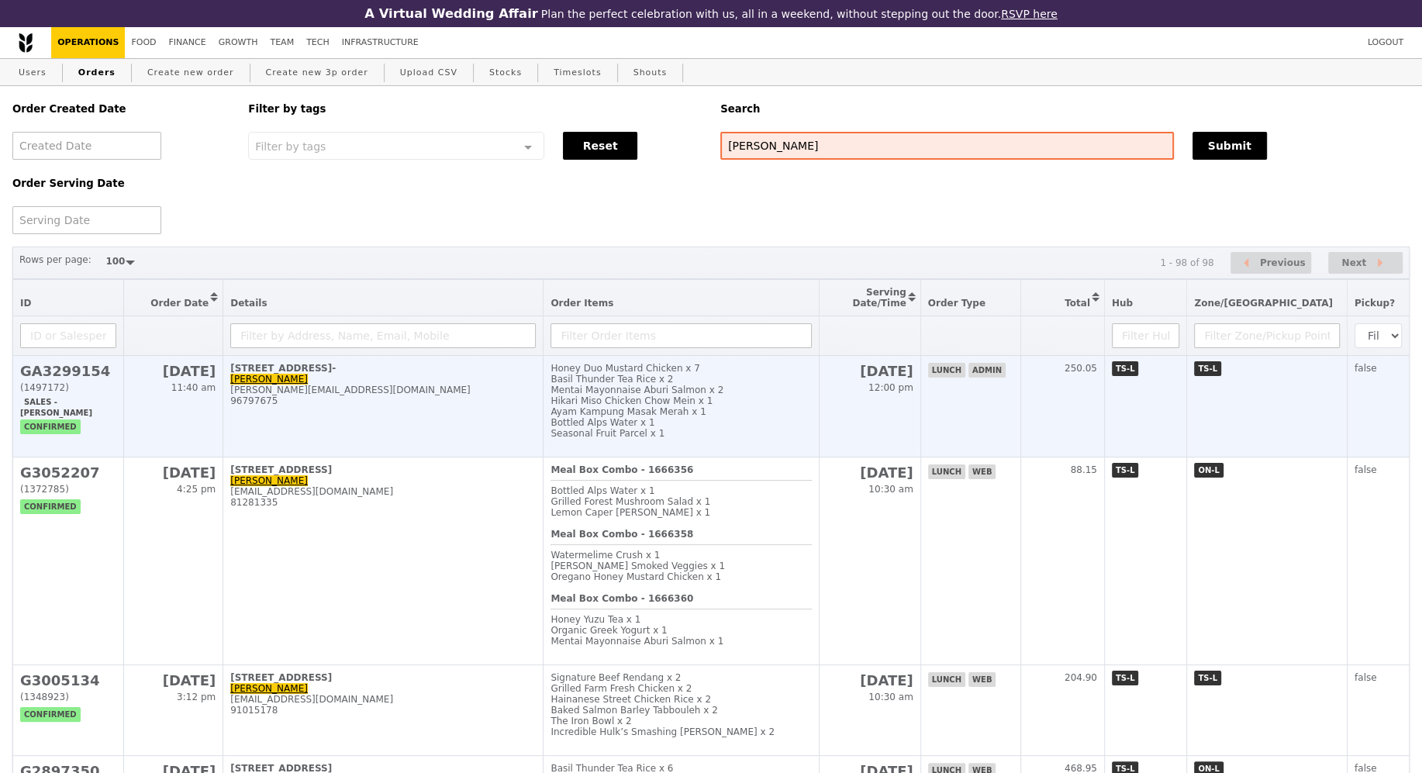
click at [811, 419] on div "Bottled Alps Water x 1" at bounding box center [681, 422] width 261 height 11
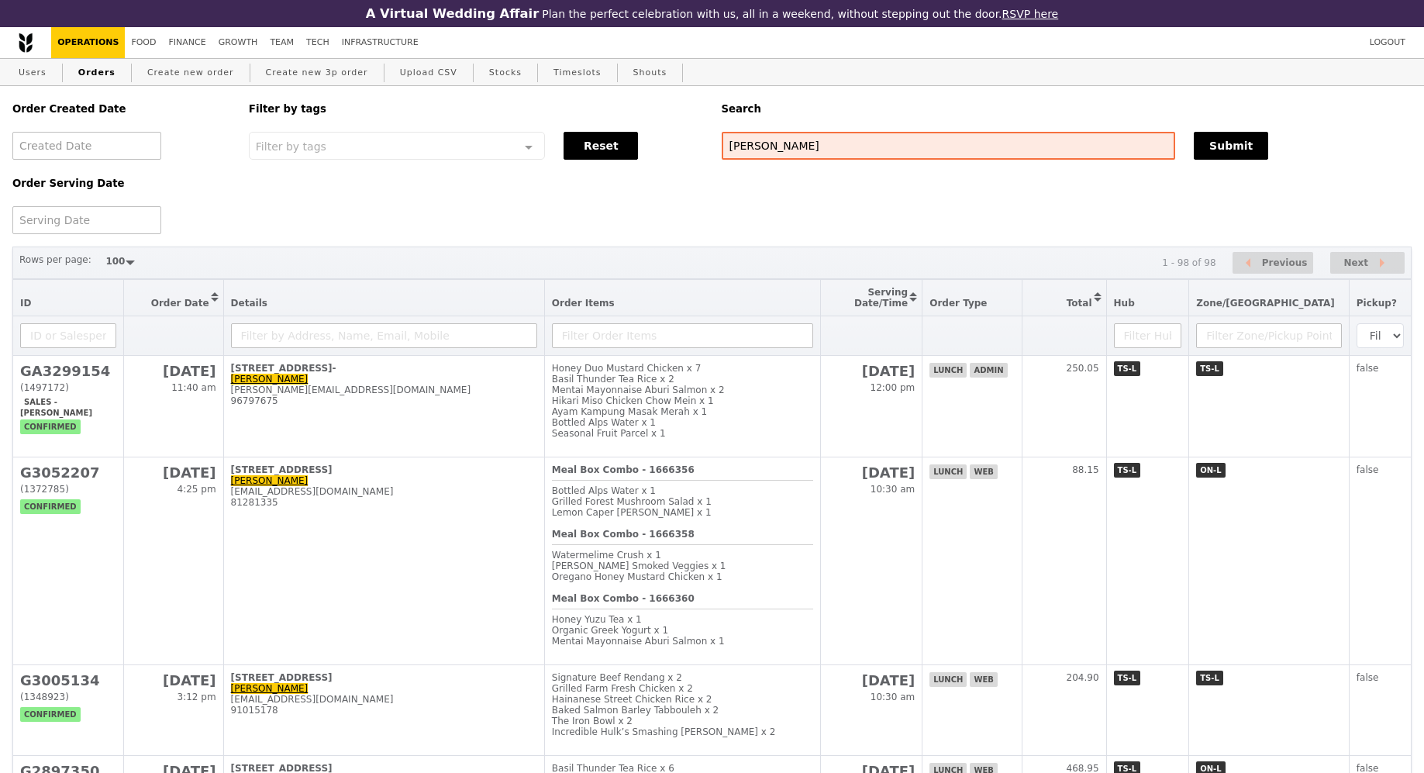
select select "100"
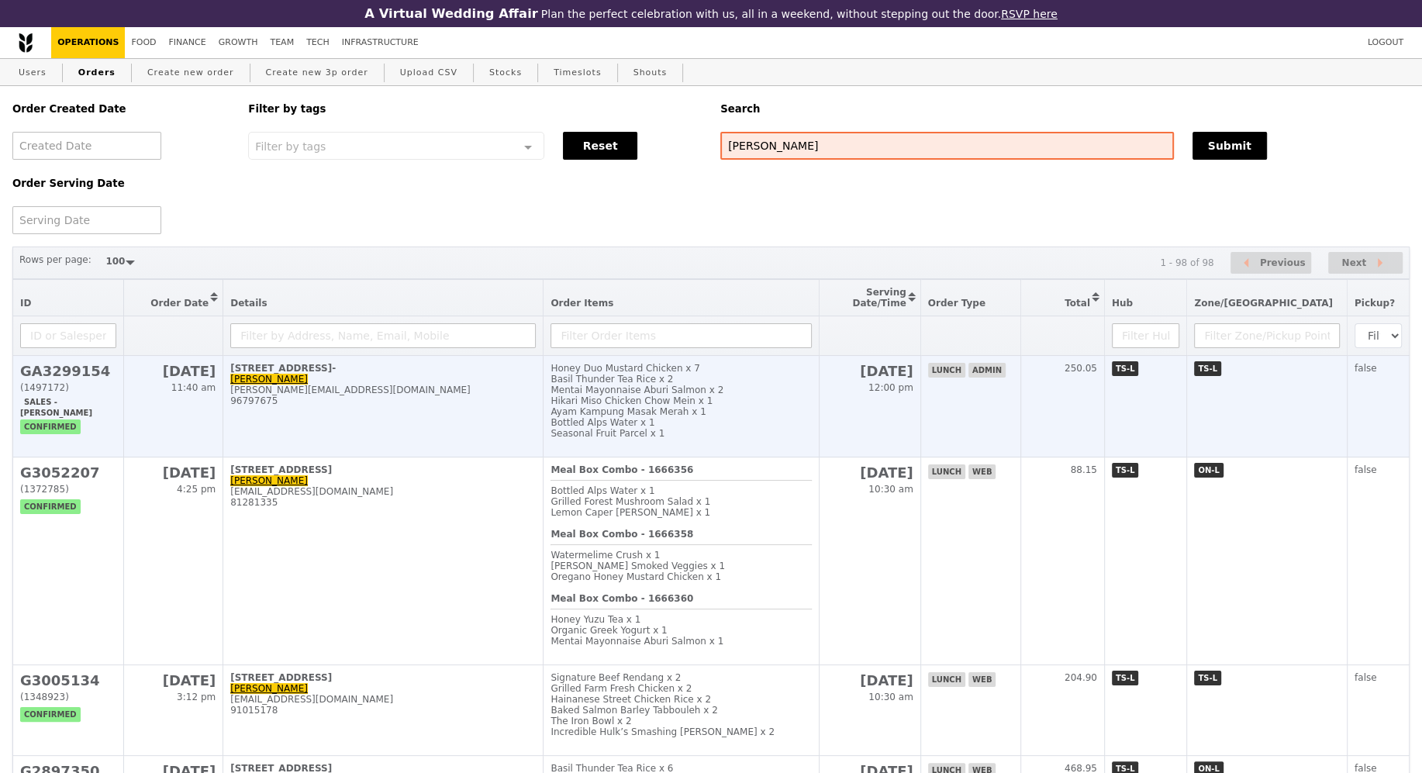
click at [422, 437] on td "[STREET_ADDRESS]- Anand [EMAIL_ADDRESS][DOMAIN_NAME] 96797675" at bounding box center [383, 407] width 320 height 102
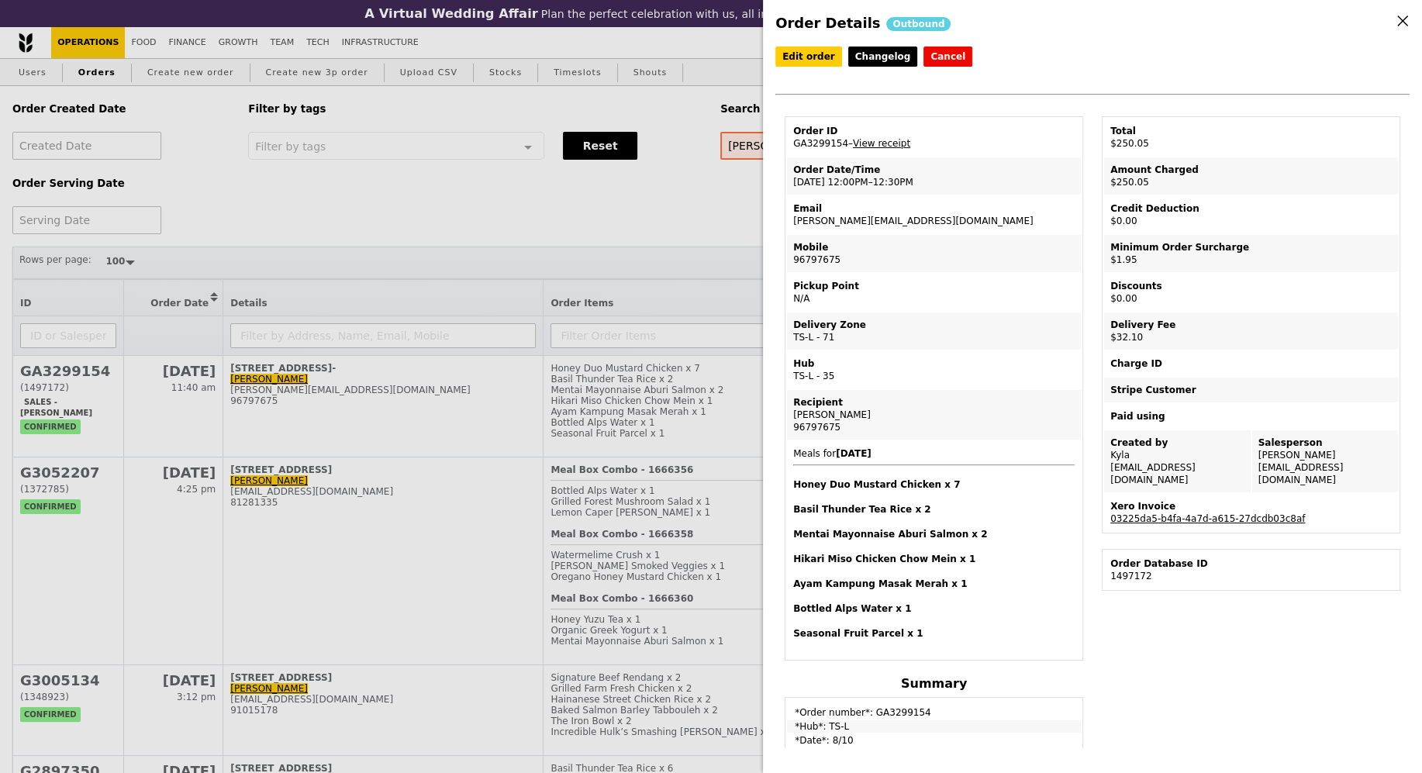
click at [426, 226] on div "Order Details Outbound Edit order Changelog Cancel Order ID GA3299154 – View re…" at bounding box center [711, 386] width 1422 height 773
